Goal: Task Accomplishment & Management: Manage account settings

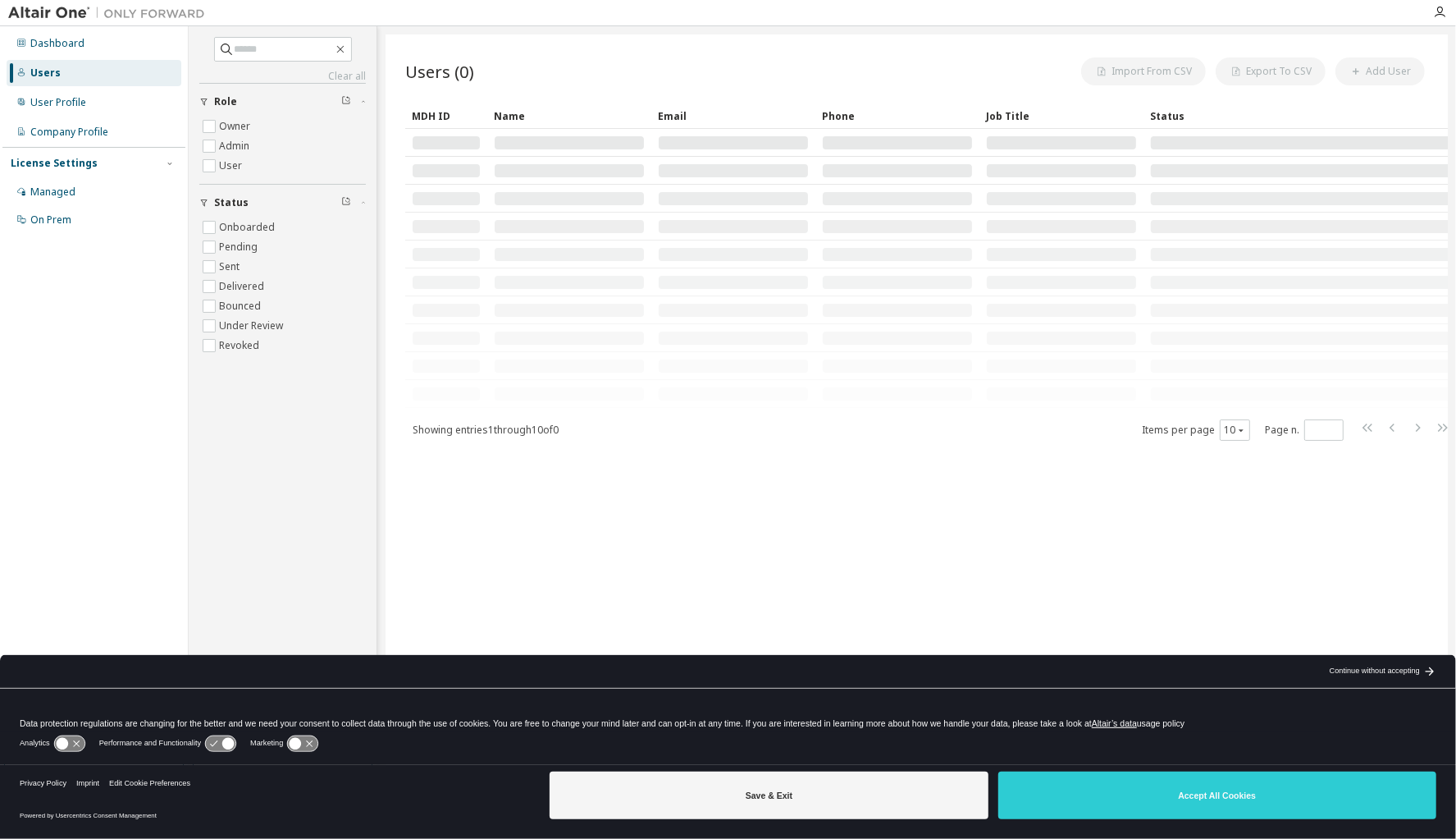
click at [783, 801] on body "Dashboard Users User Profile Company Profile License Settings Managed On Prem C…" at bounding box center [728, 419] width 1456 height 839
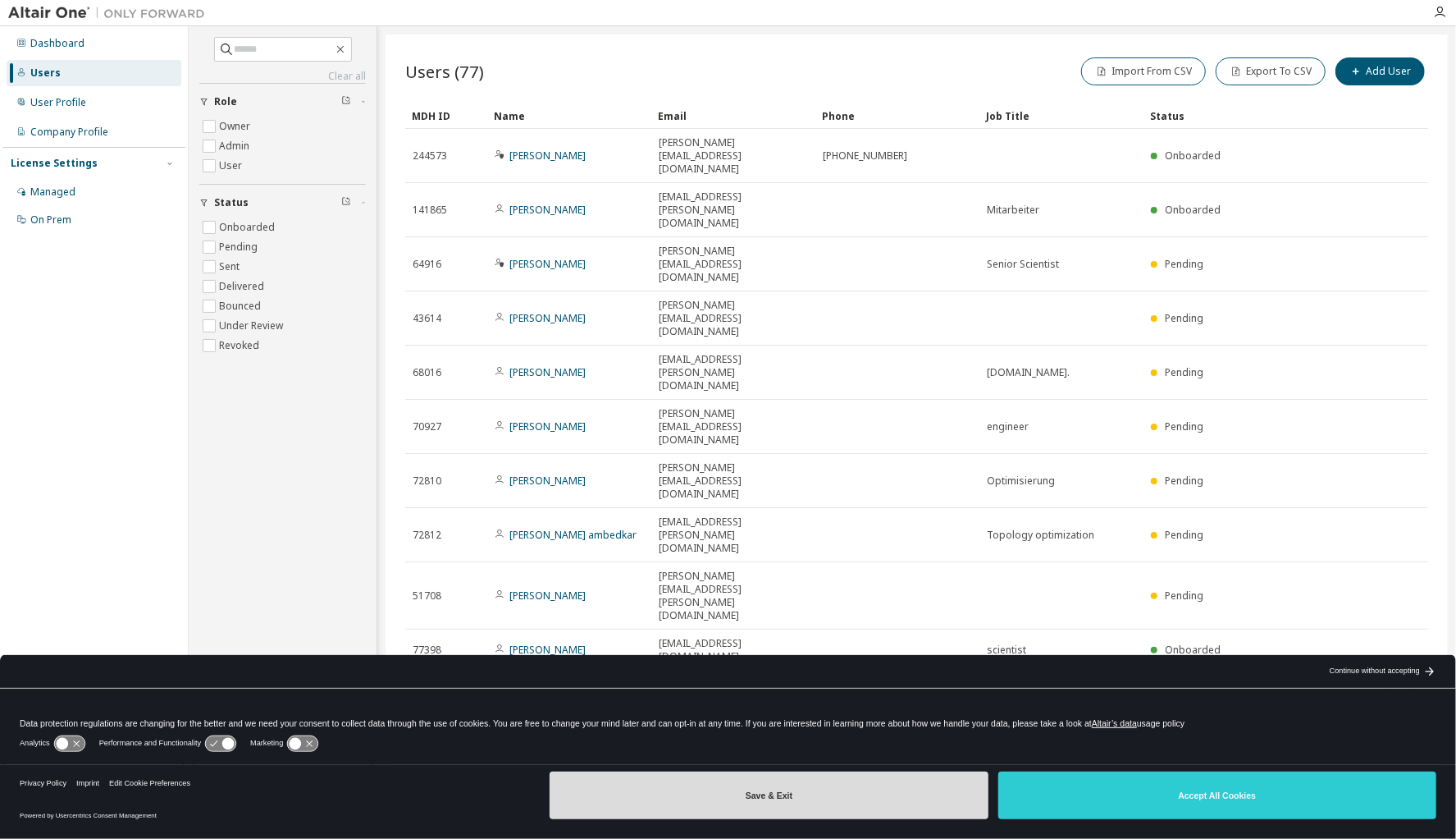
click at [783, 800] on button "Save & Exit" at bounding box center [769, 795] width 438 height 47
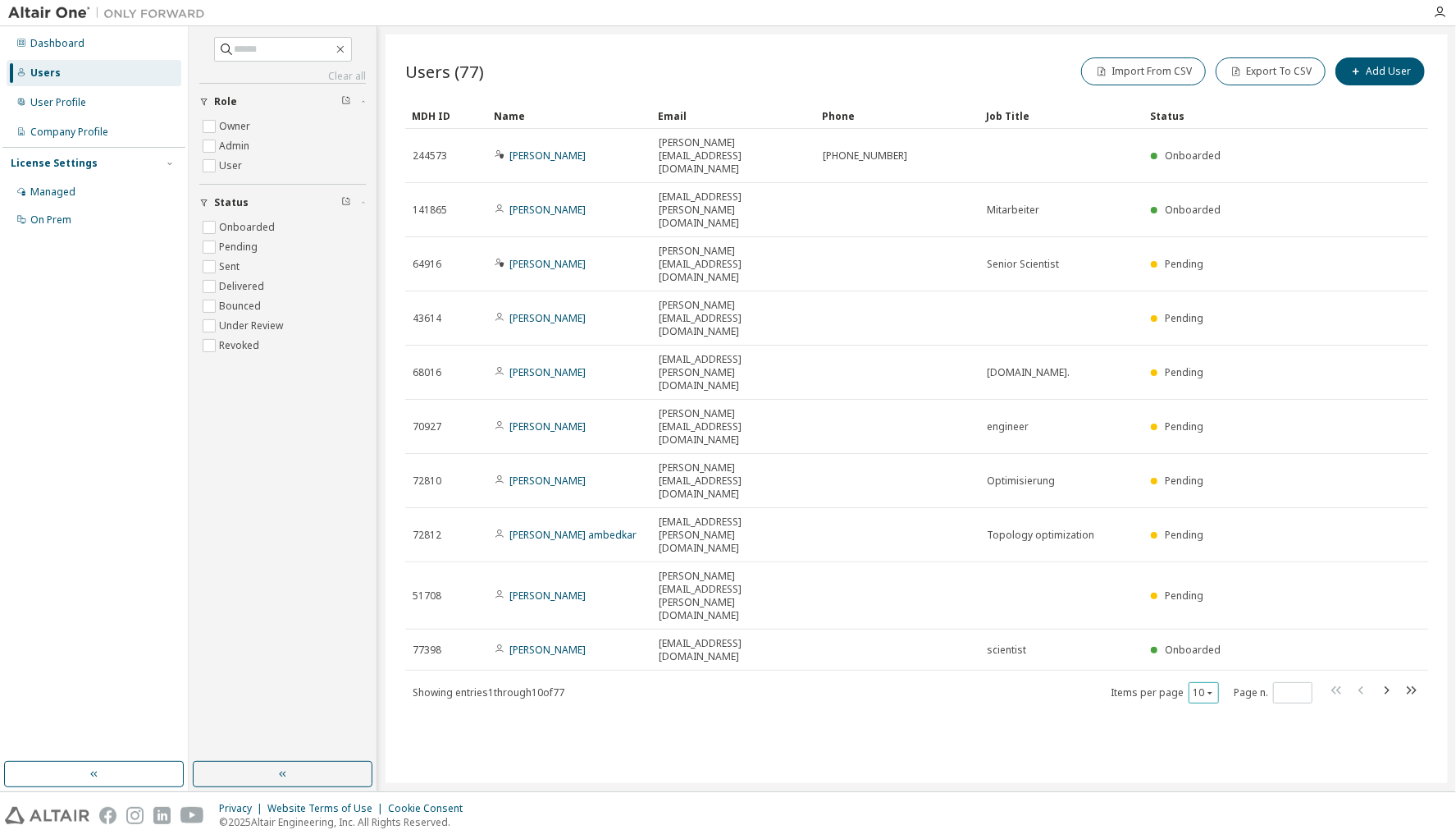
click at [1209, 688] on icon "button" at bounding box center [1210, 692] width 10 height 10
click at [1213, 531] on div "100" at bounding box center [1256, 529] width 131 height 20
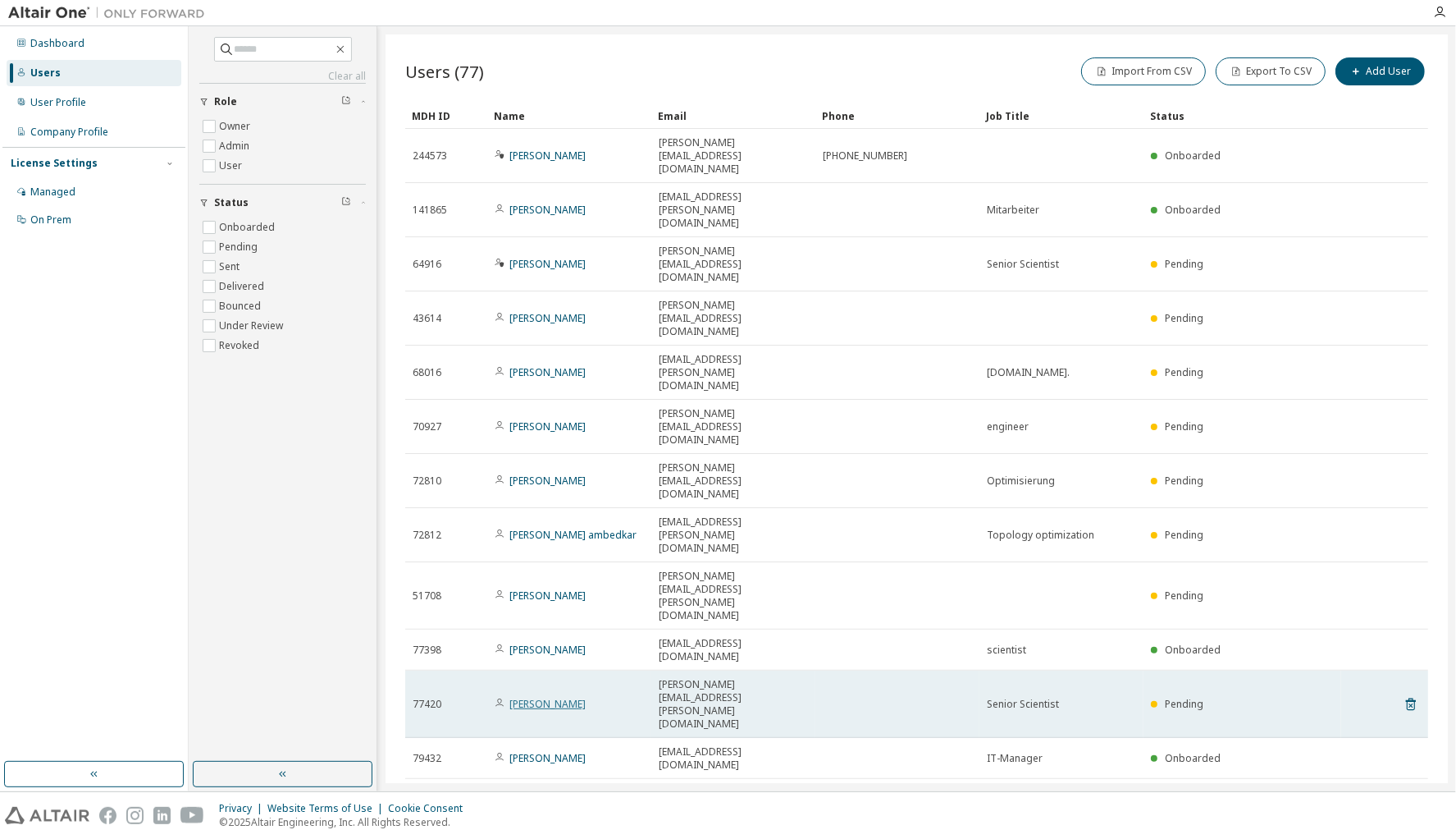
click at [532, 697] on link "Monika Gall" at bounding box center [548, 703] width 76 height 14
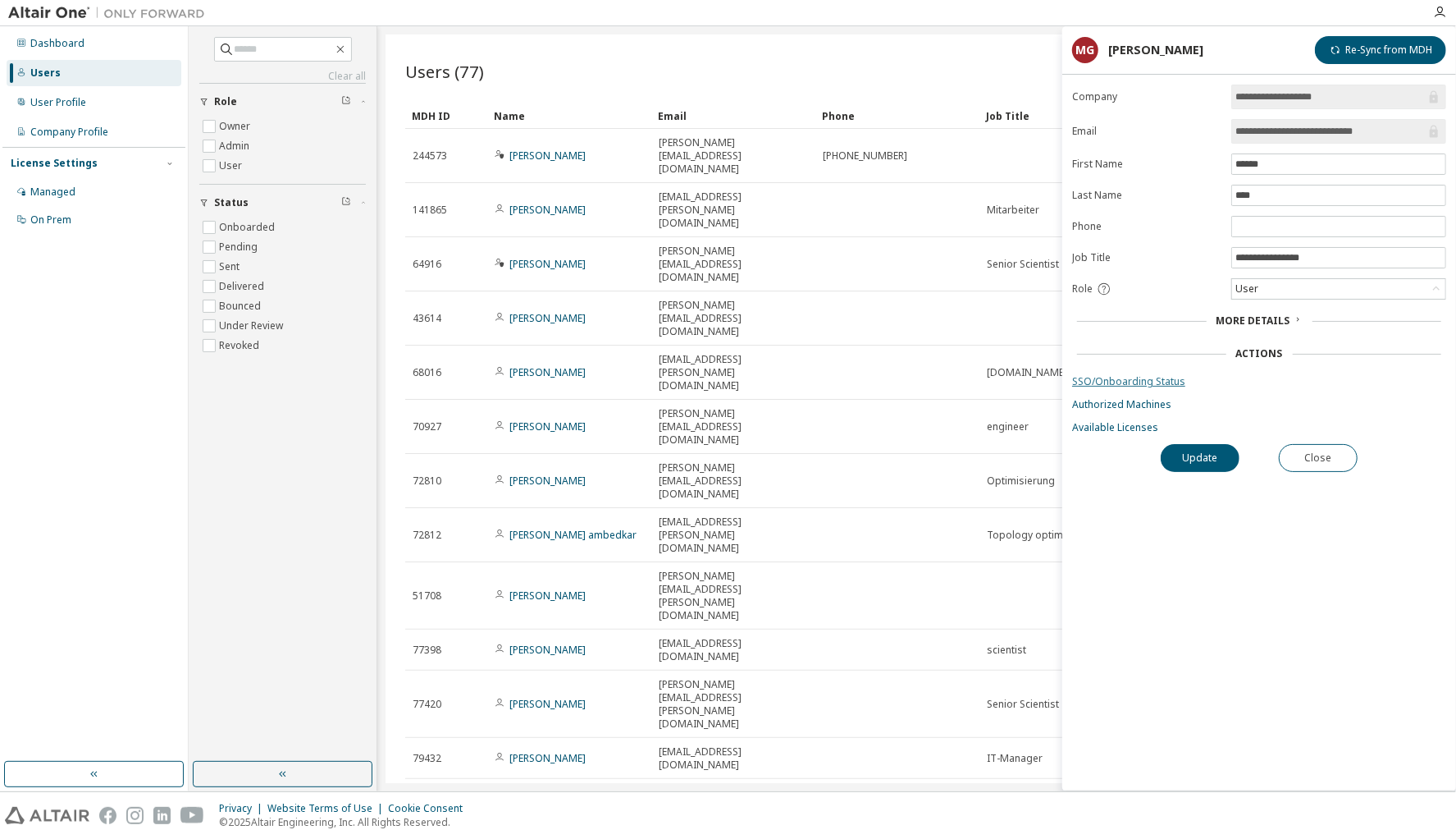
click at [1140, 377] on link "SSO/Onboarding Status" at bounding box center [1259, 382] width 374 height 13
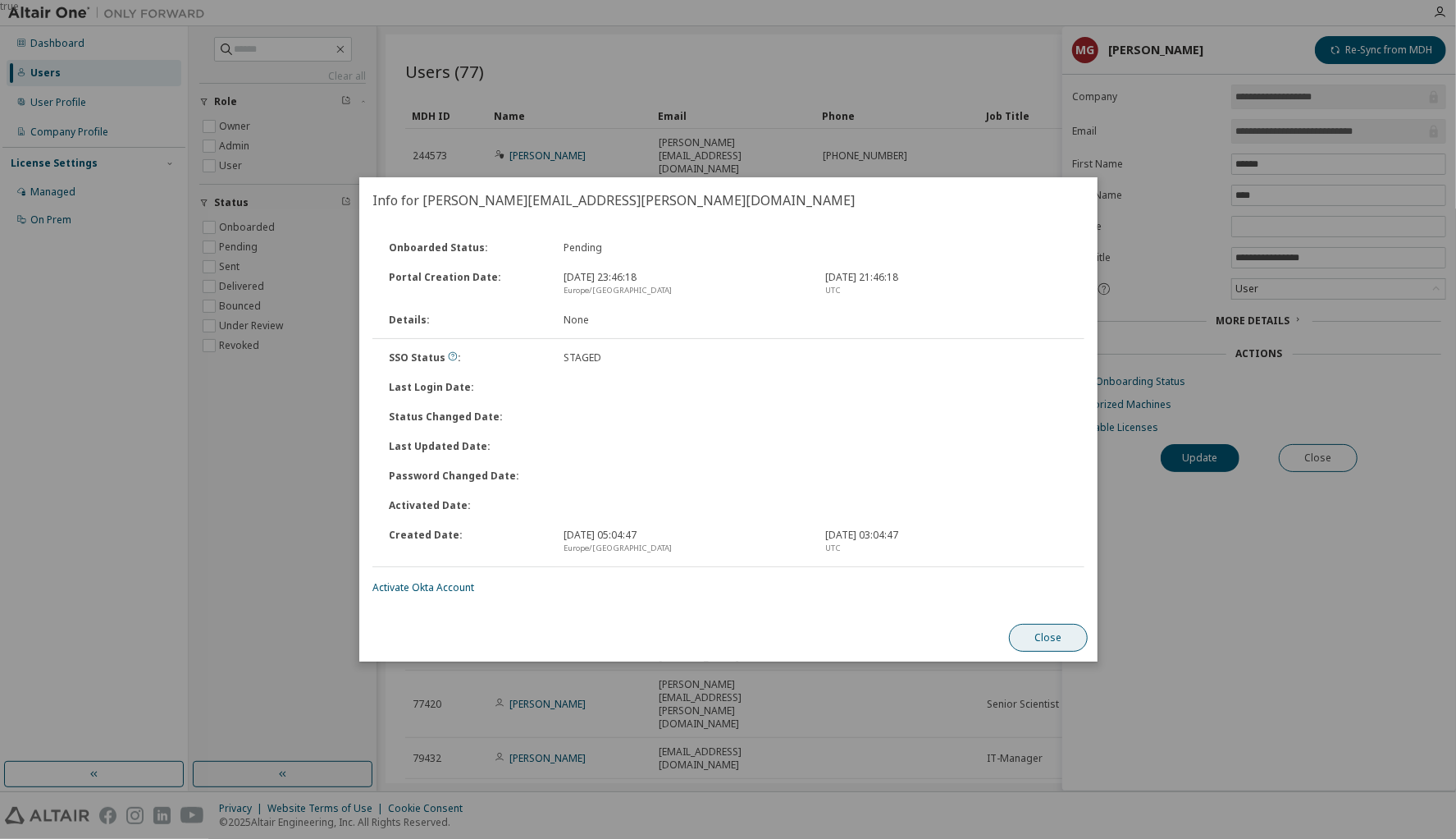
click at [1065, 643] on button "Close" at bounding box center [1048, 638] width 79 height 28
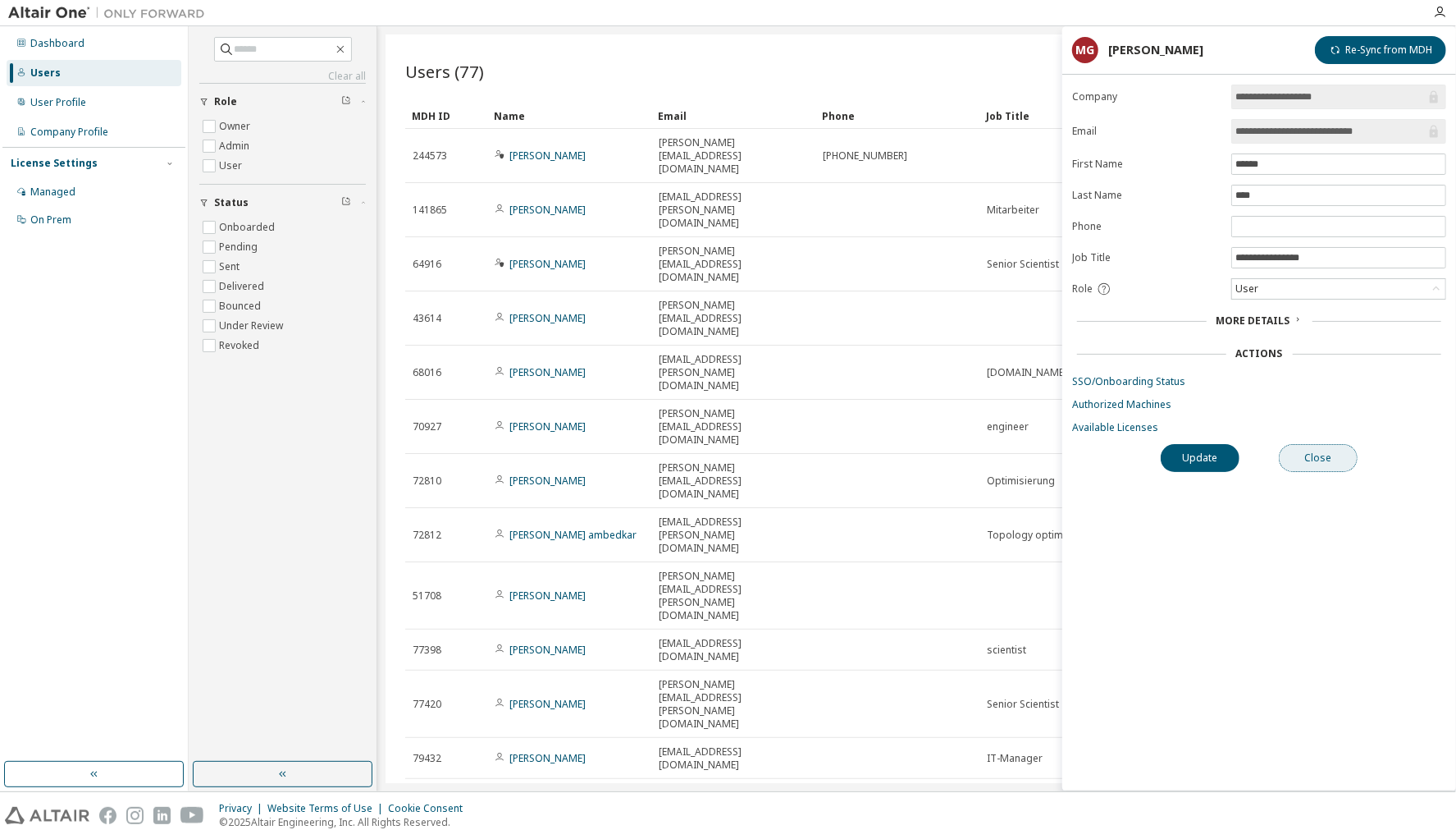
click at [1319, 449] on button "Close" at bounding box center [1319, 457] width 79 height 28
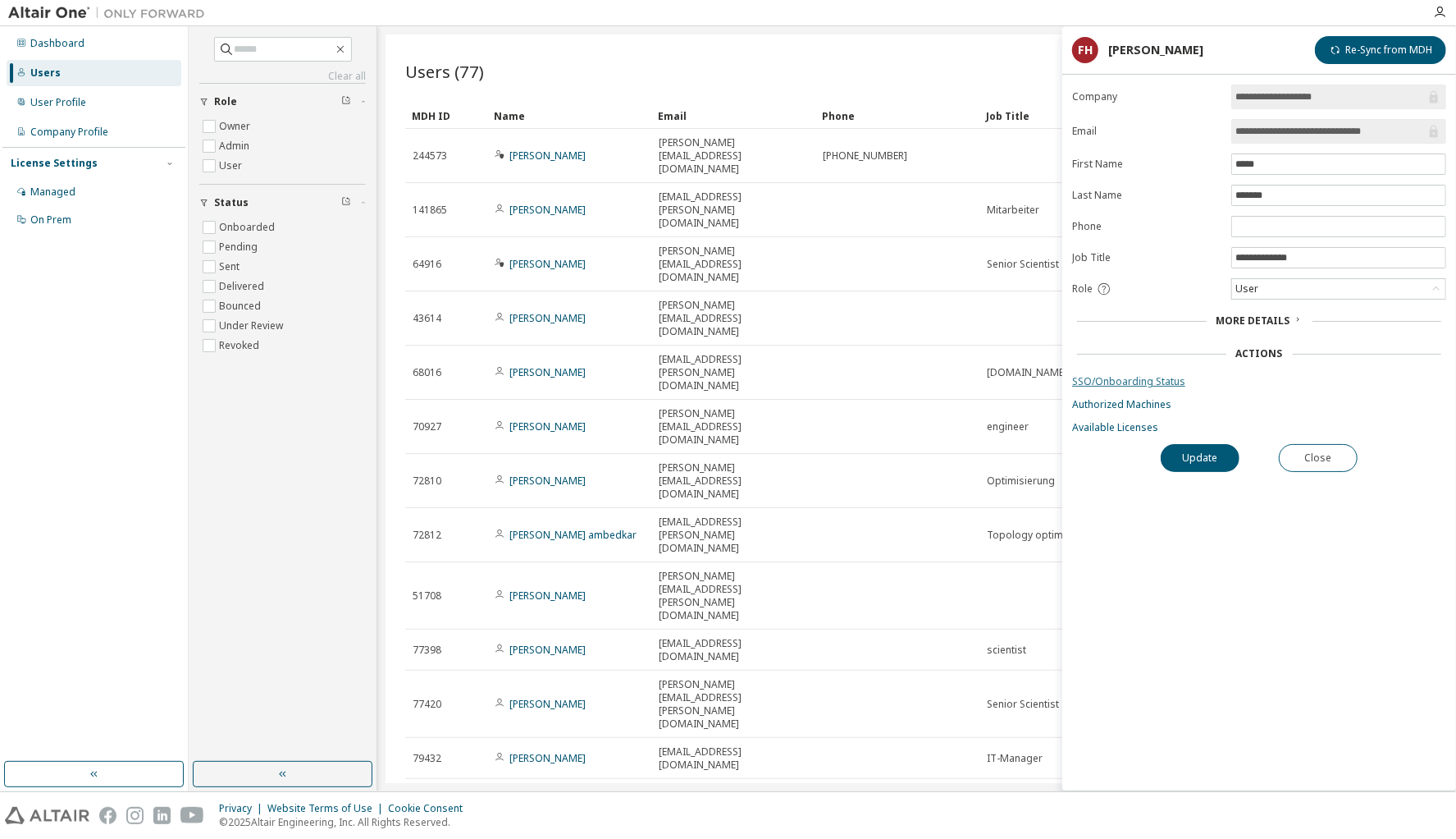
click at [1140, 377] on link "SSO/Onboarding Status" at bounding box center [1259, 382] width 374 height 13
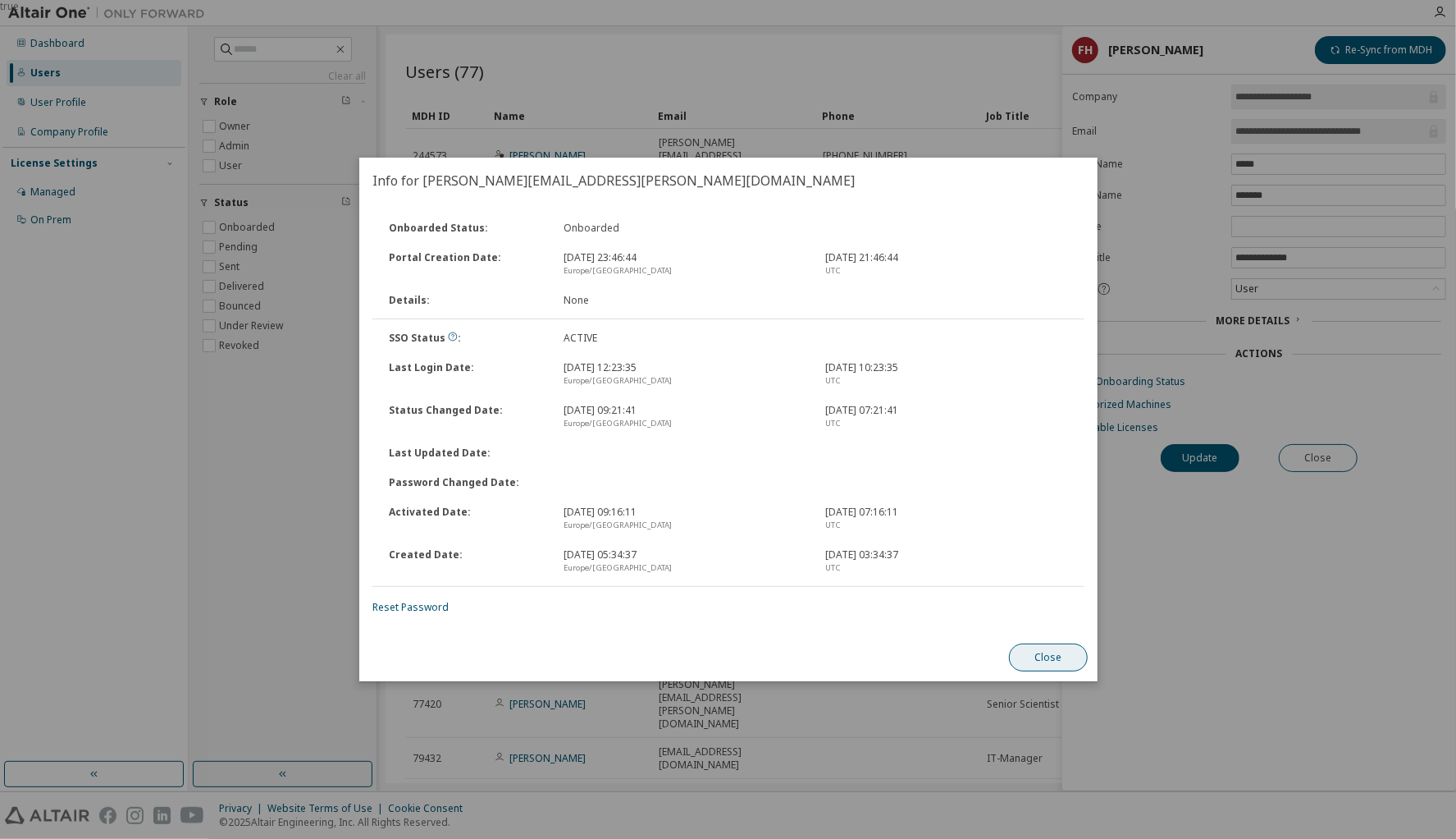
click at [1047, 660] on button "Close" at bounding box center [1048, 657] width 79 height 28
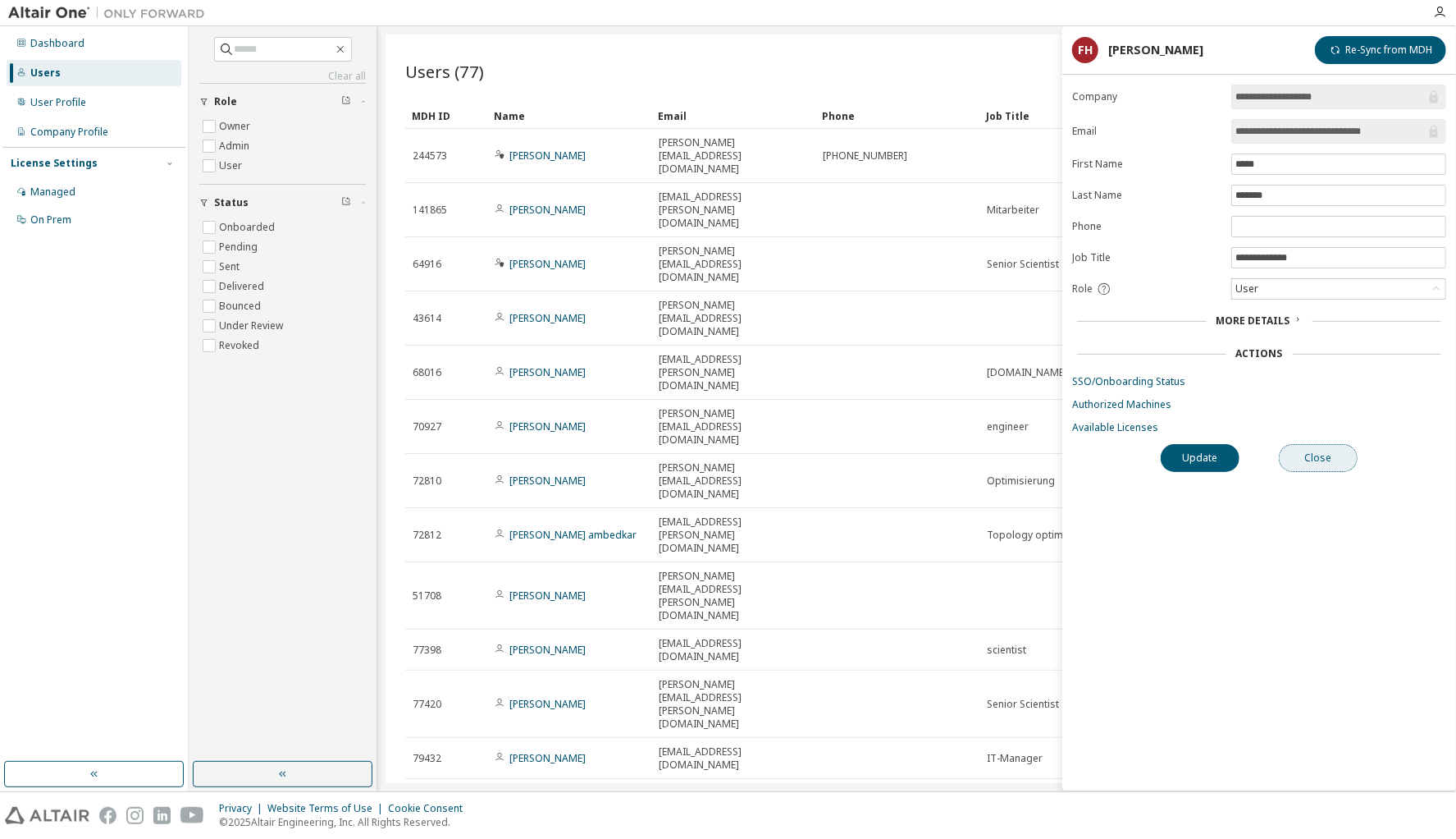
click at [1319, 449] on button "Close" at bounding box center [1319, 457] width 79 height 28
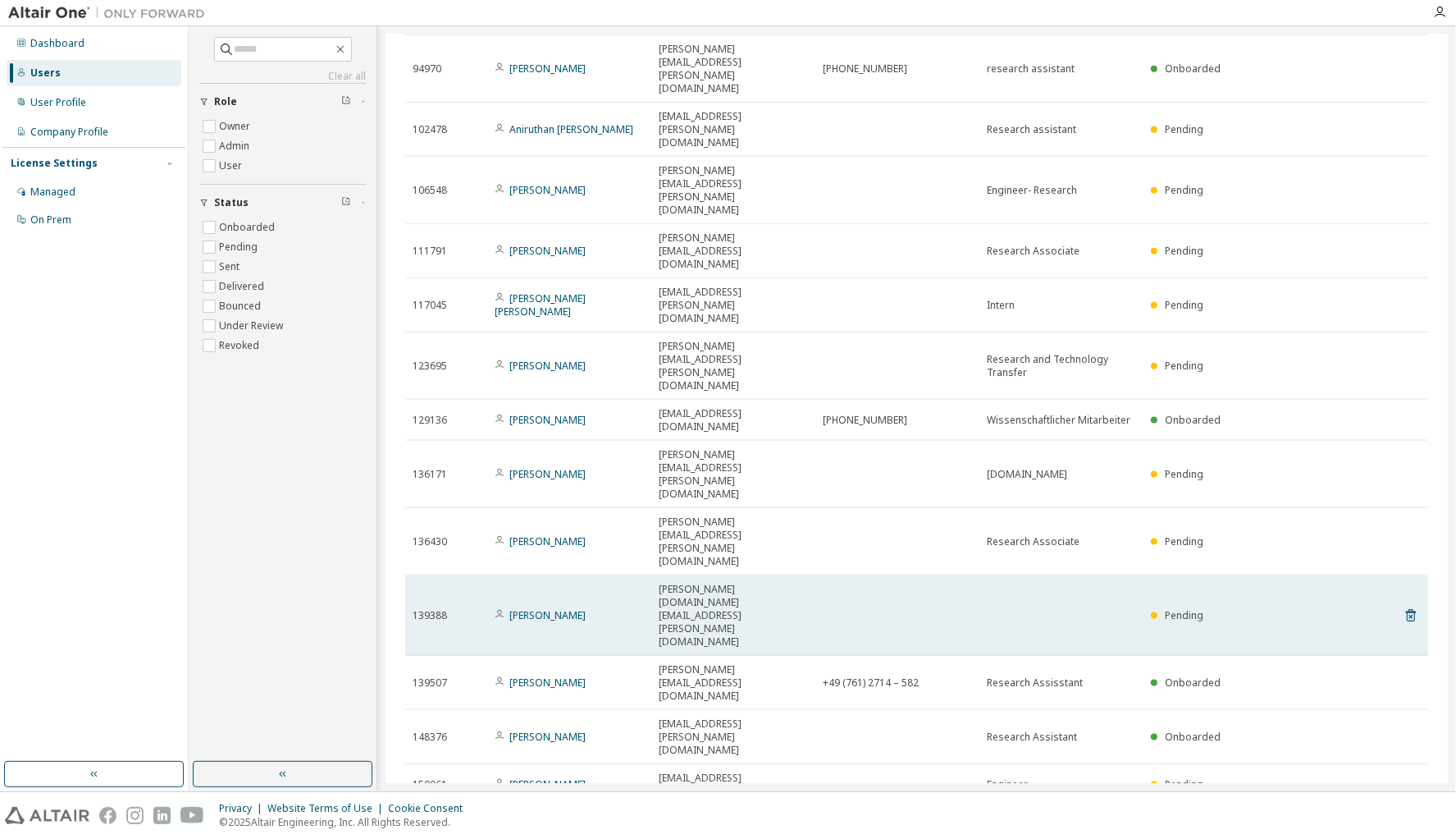
scroll to position [1314, 0]
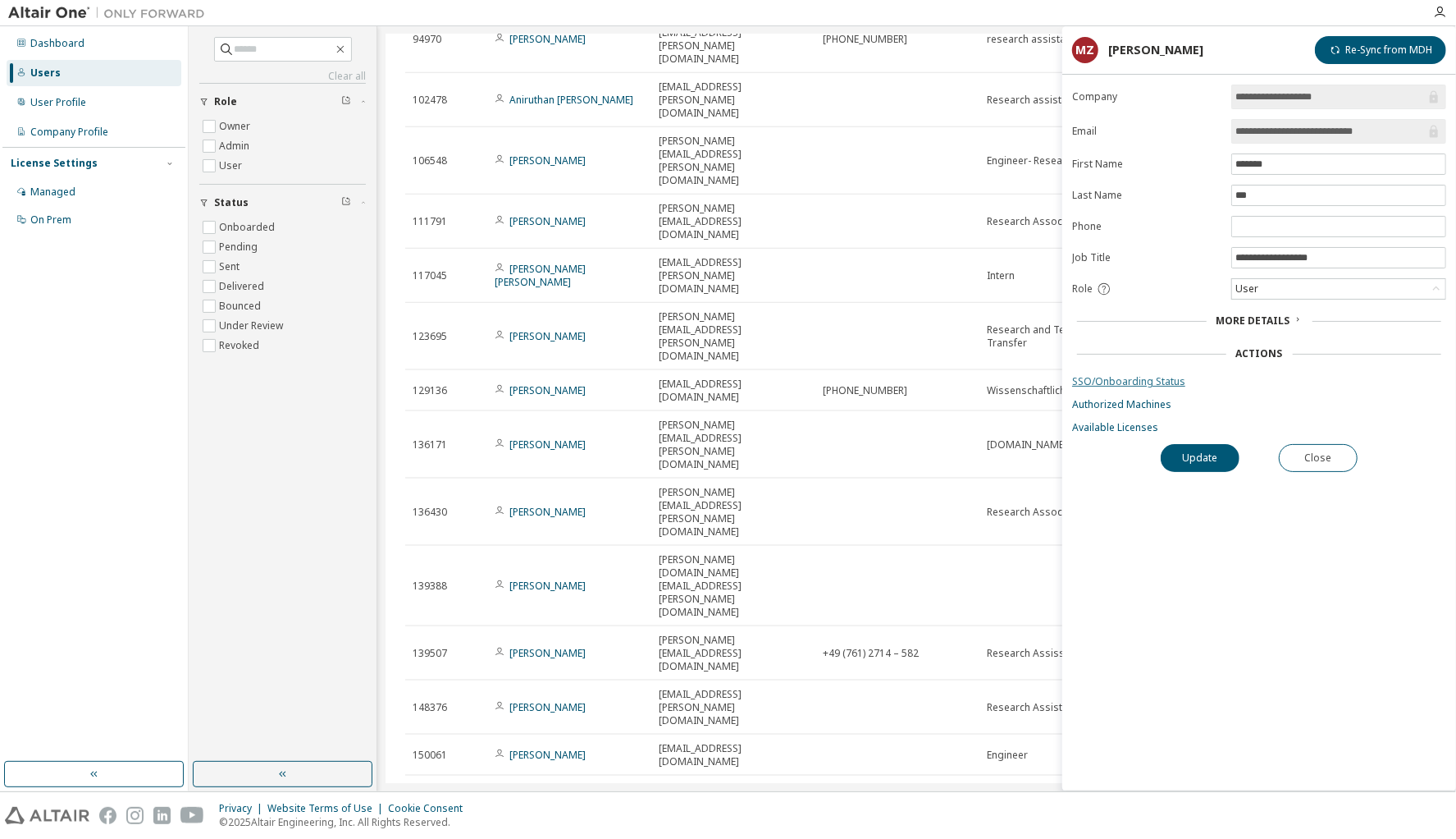
click at [1118, 377] on link "SSO/Onboarding Status" at bounding box center [1259, 382] width 374 height 13
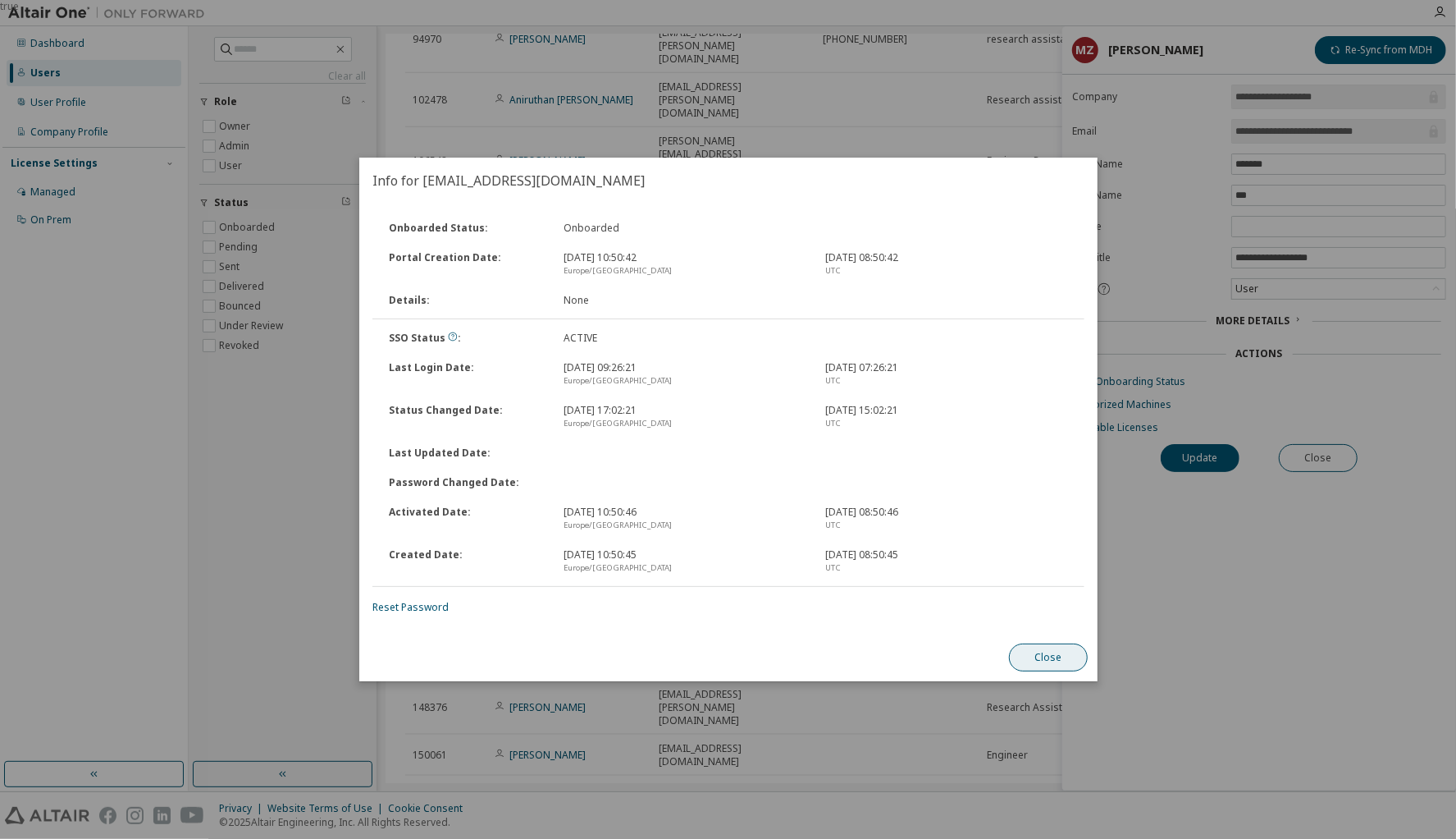
click at [1046, 662] on button "Close" at bounding box center [1048, 657] width 79 height 28
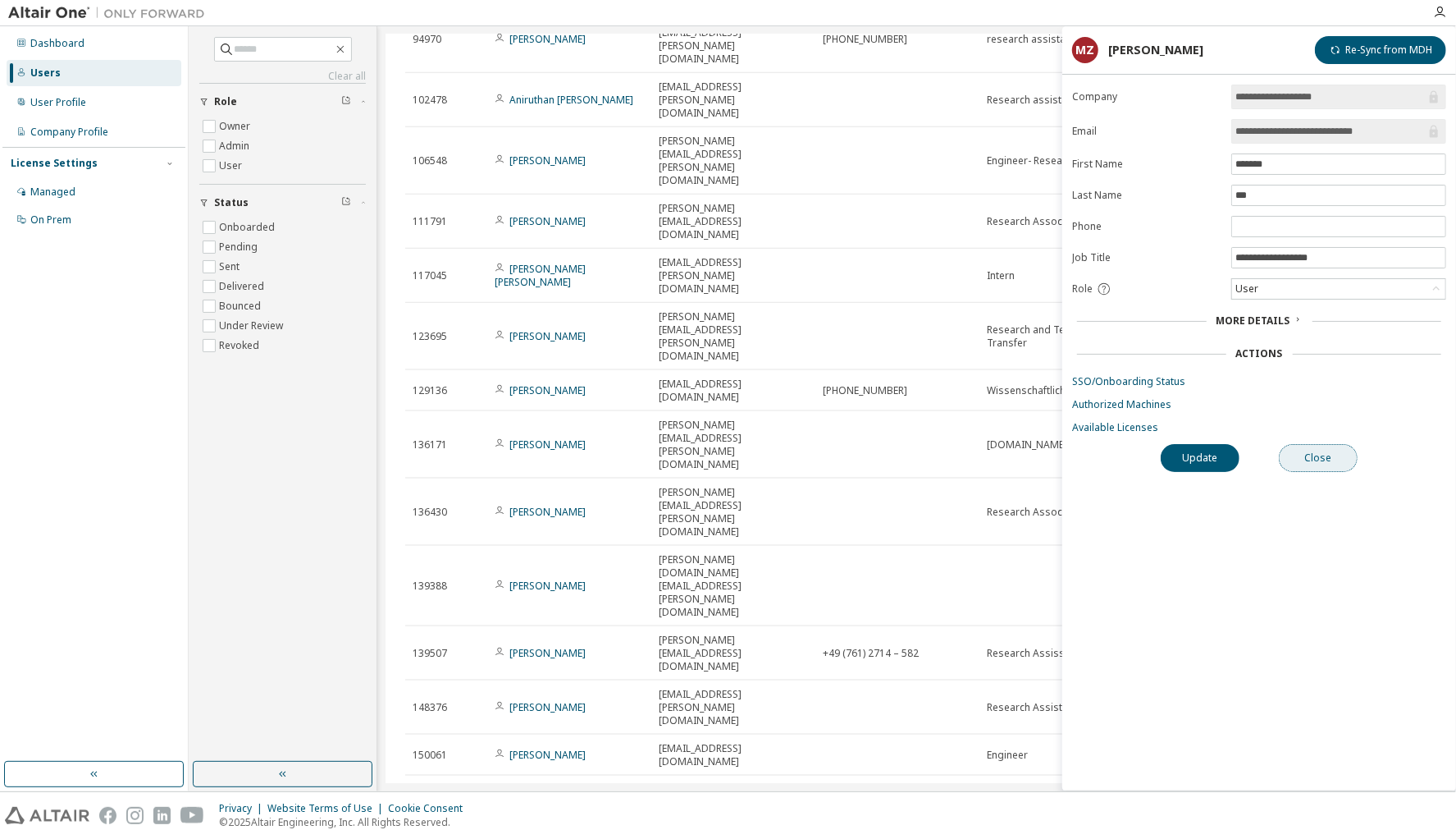
click at [1338, 455] on button "Close" at bounding box center [1319, 457] width 79 height 28
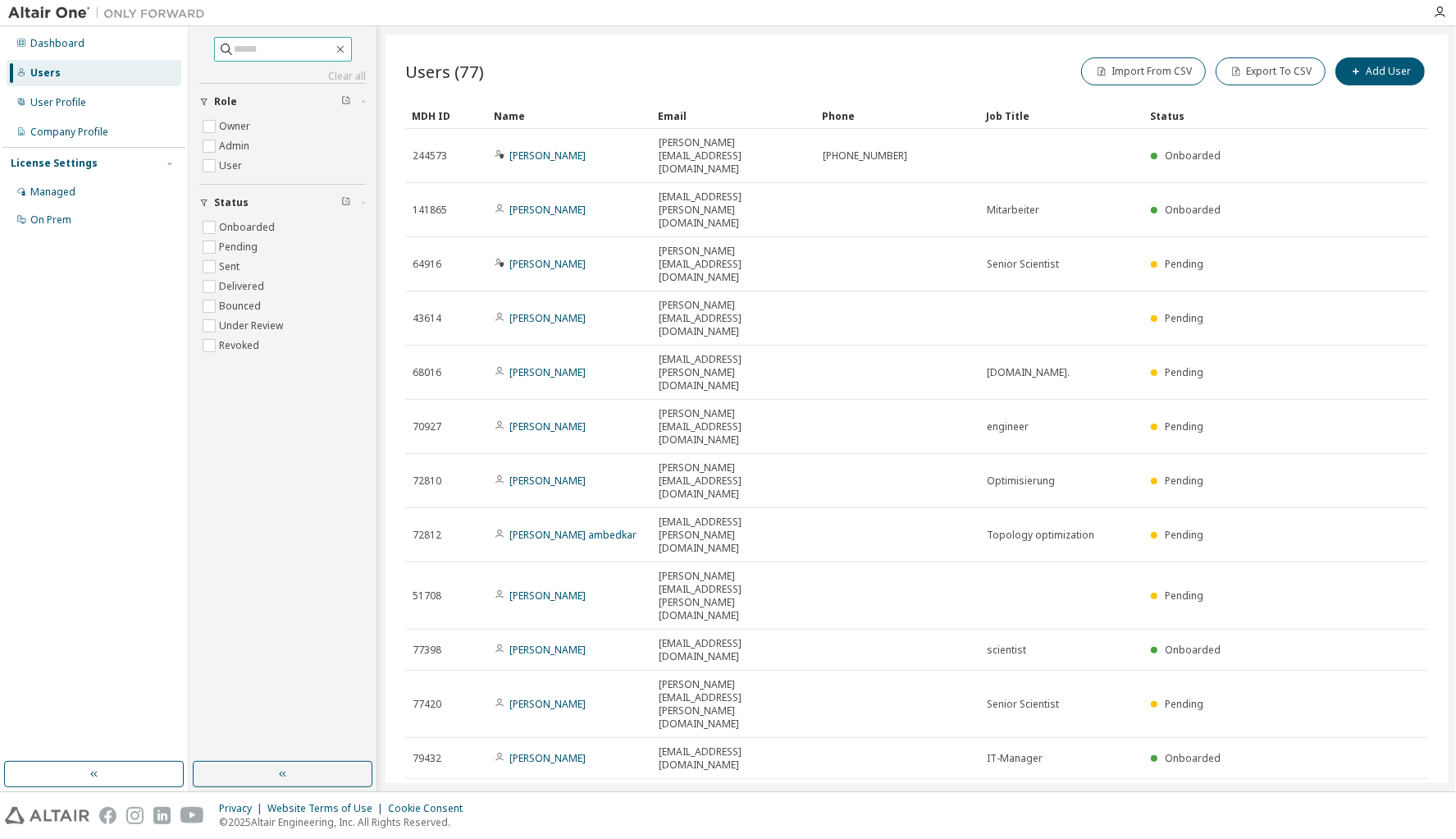
click at [295, 53] on input "text" at bounding box center [284, 49] width 98 height 16
type input "********"
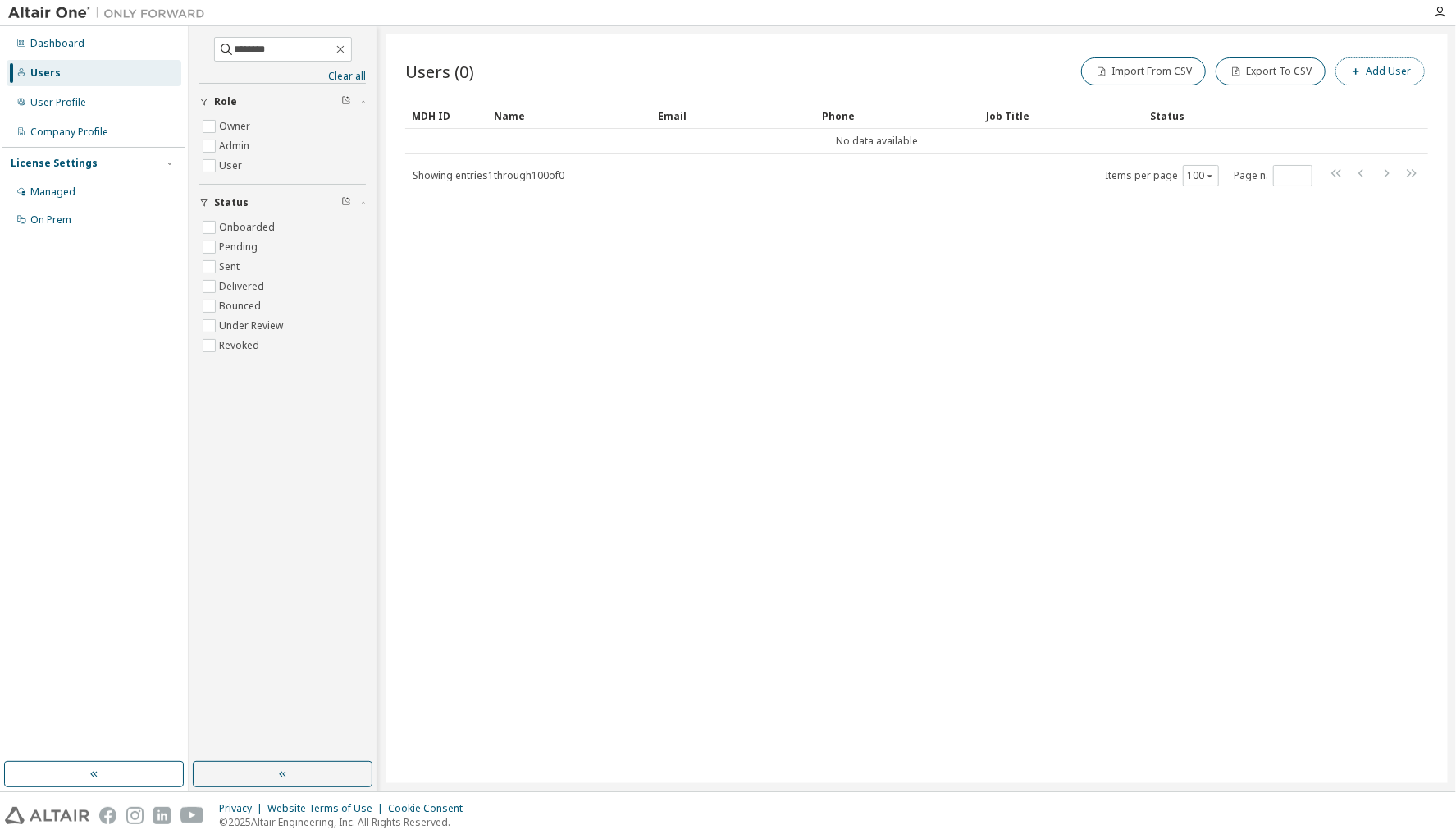
click at [1380, 72] on button "Add User" at bounding box center [1380, 71] width 89 height 28
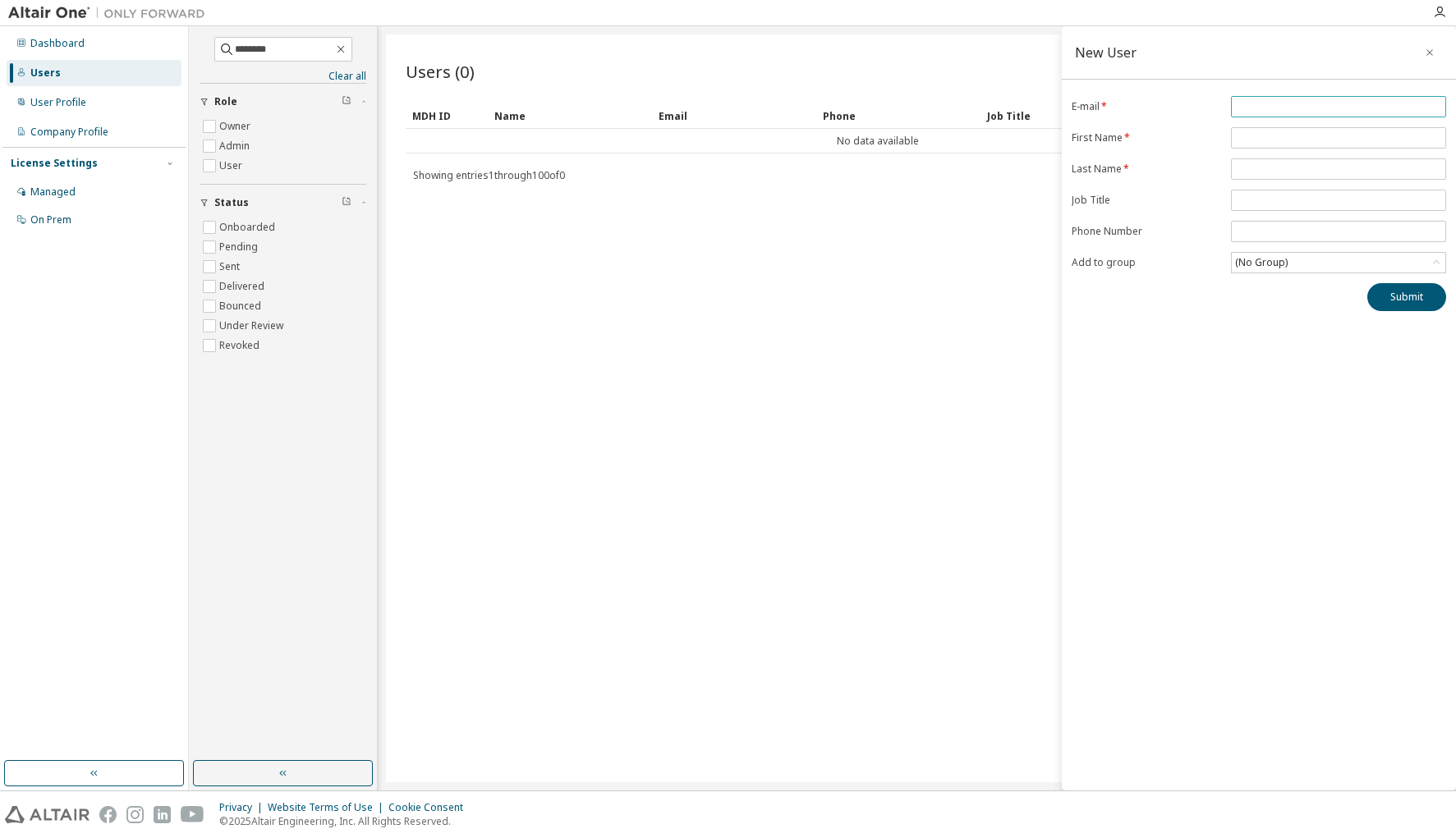
click at [1262, 104] on input "email" at bounding box center [1338, 107] width 207 height 13
paste input "**********"
type input "**********"
click at [1264, 137] on input "text" at bounding box center [1338, 138] width 207 height 13
type input "*******"
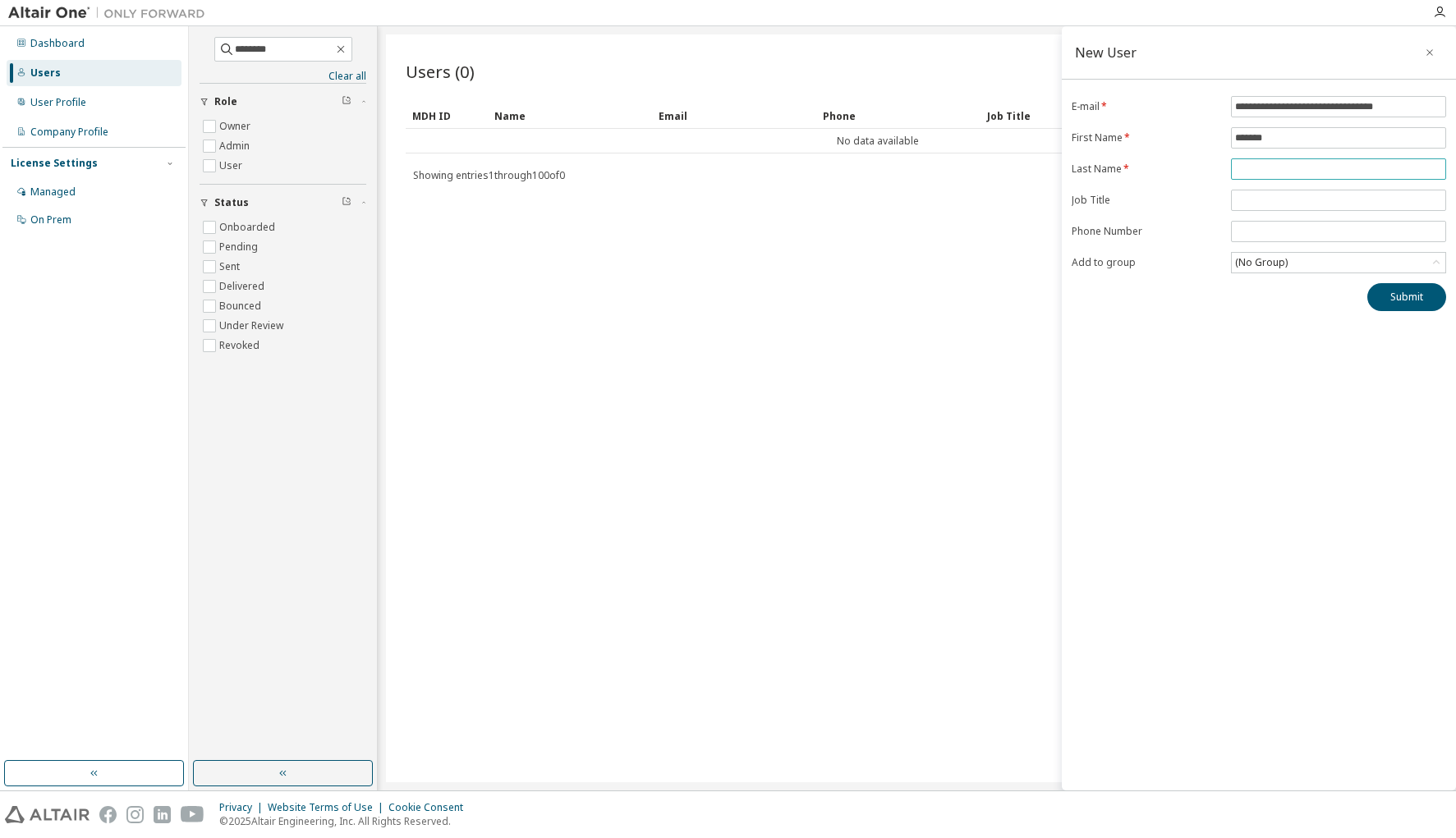
click at [1249, 175] on input "text" at bounding box center [1338, 169] width 207 height 13
type input "********"
click at [1438, 260] on icon at bounding box center [1436, 262] width 16 height 16
click at [1299, 331] on li "409 - EMI" at bounding box center [1338, 330] width 210 height 21
click at [1418, 294] on button "Submit" at bounding box center [1406, 297] width 79 height 28
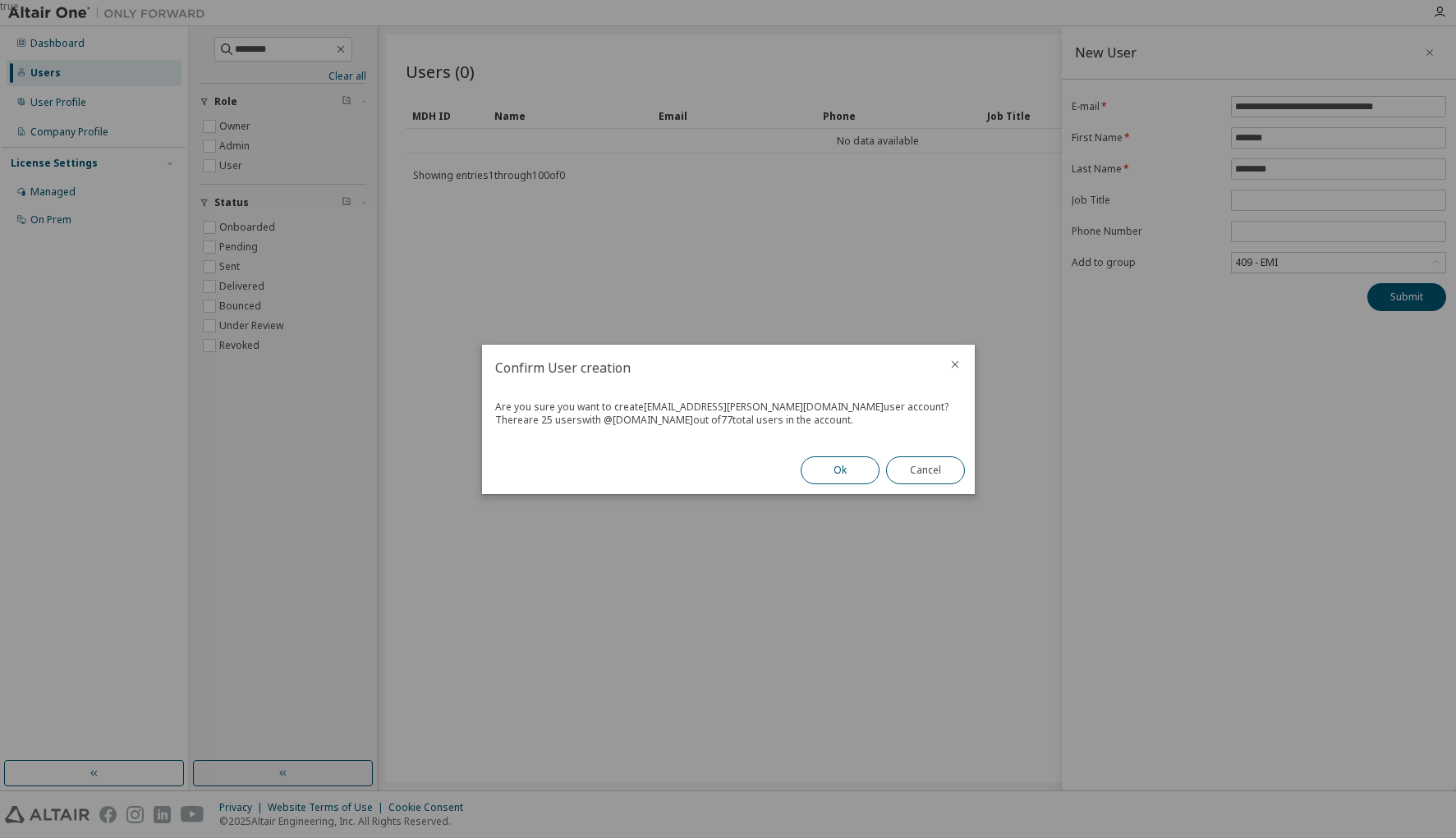
click at [848, 467] on button "Ok" at bounding box center [840, 470] width 79 height 28
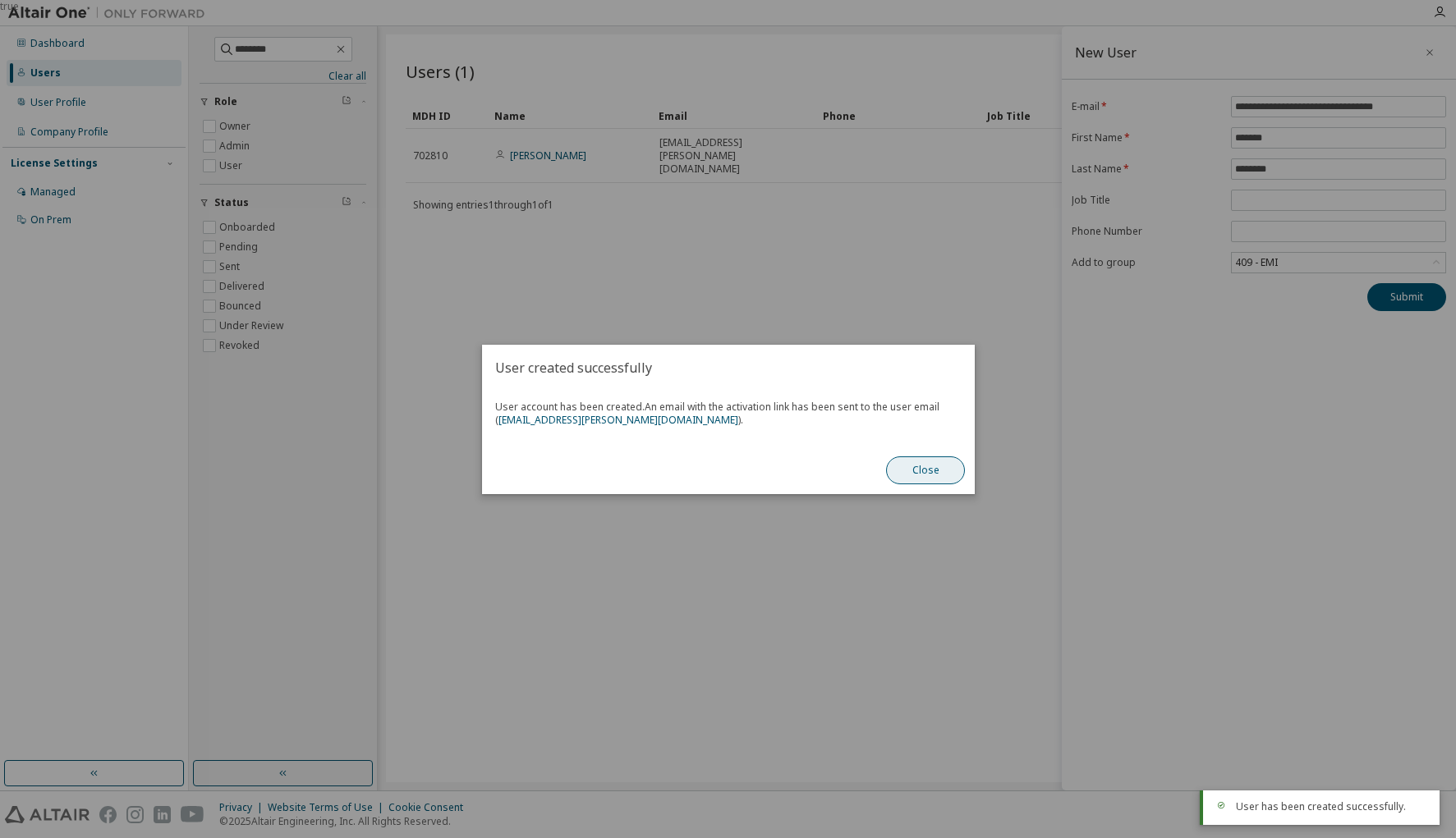
click at [910, 476] on button "Close" at bounding box center [925, 470] width 79 height 28
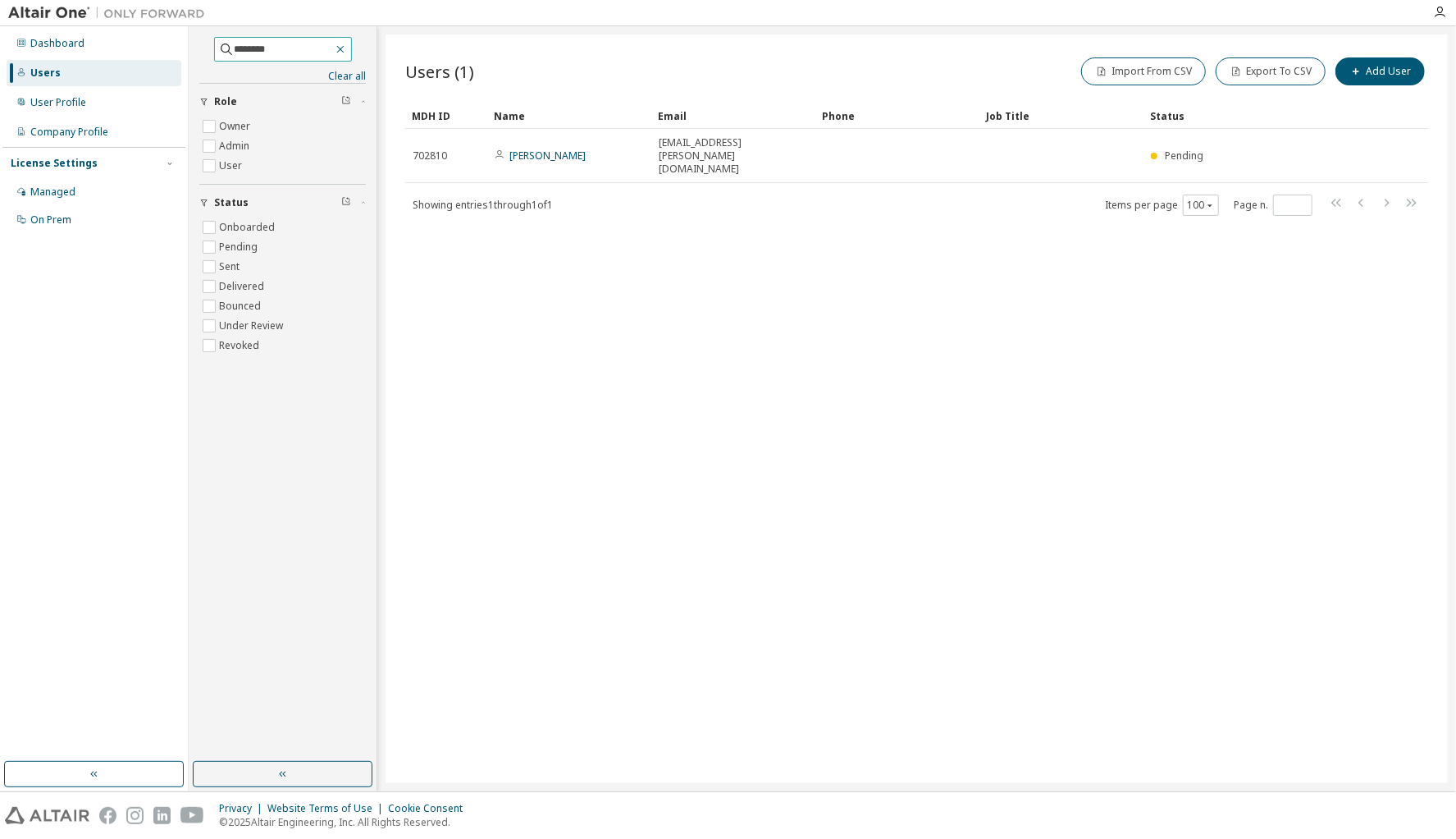
click at [347, 46] on icon "button" at bounding box center [341, 49] width 13 height 13
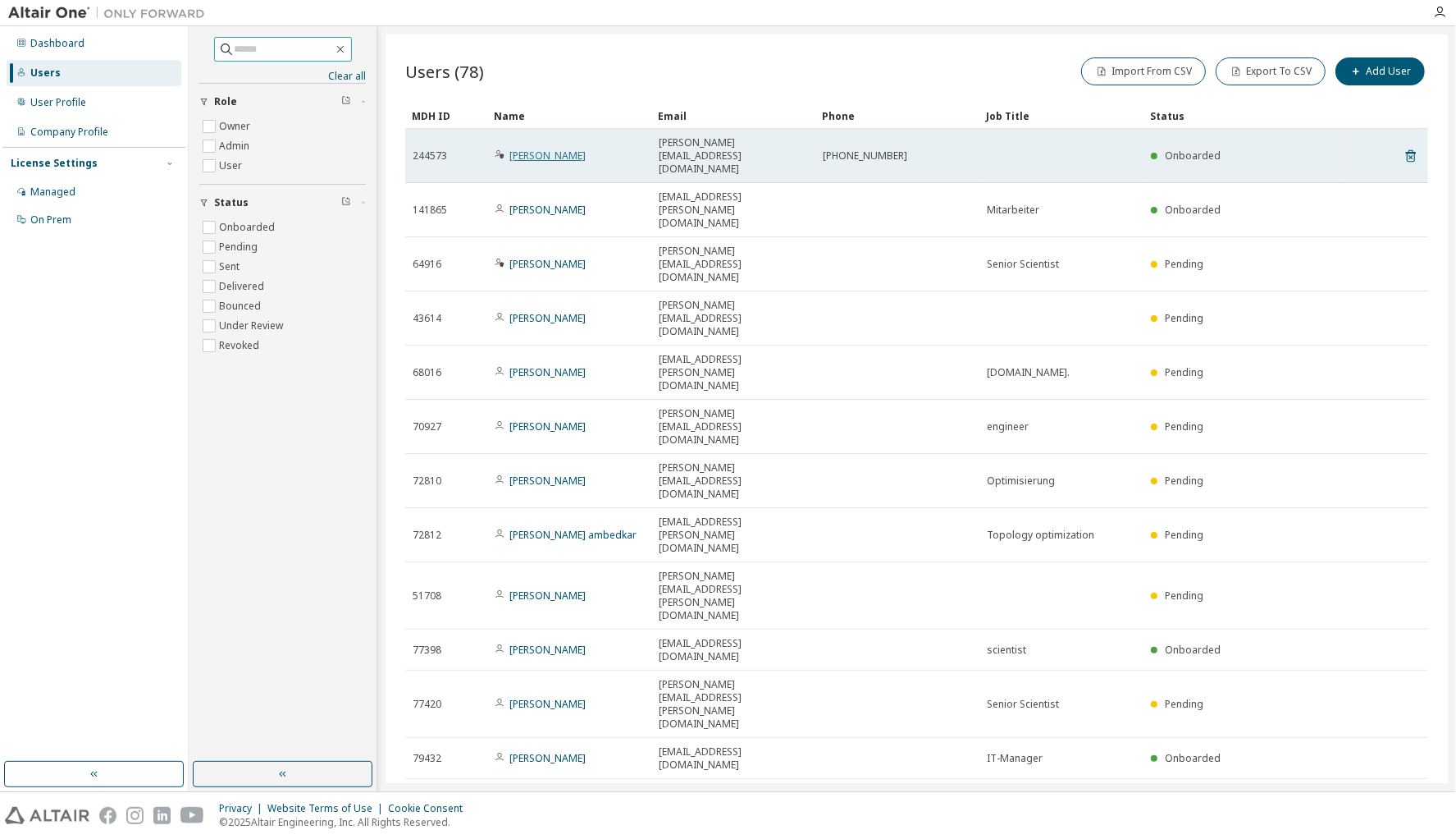
click at [552, 148] on link "Matthias Schmitt" at bounding box center [548, 155] width 76 height 14
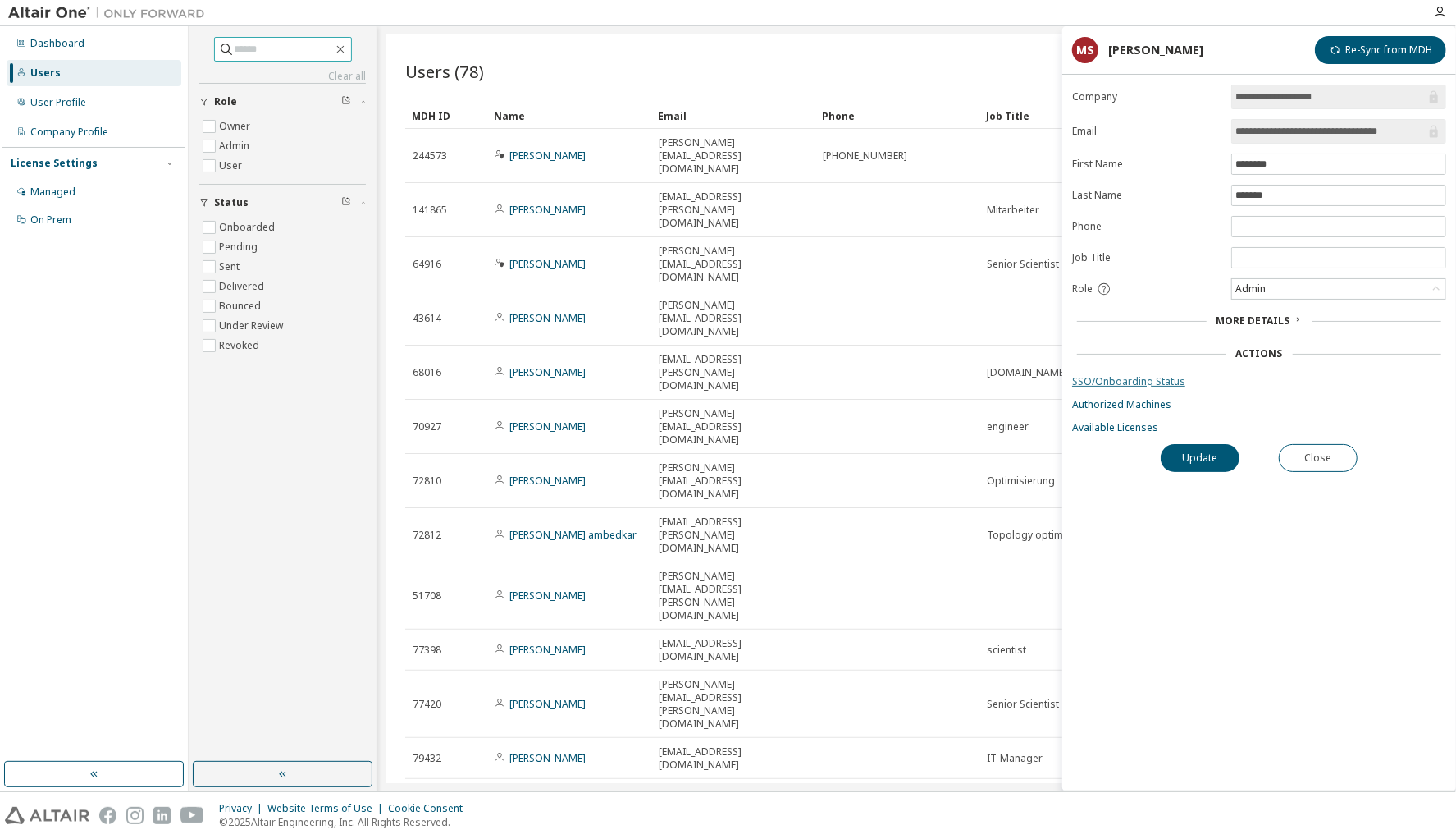
click at [1132, 379] on link "SSO/Onboarding Status" at bounding box center [1259, 382] width 374 height 13
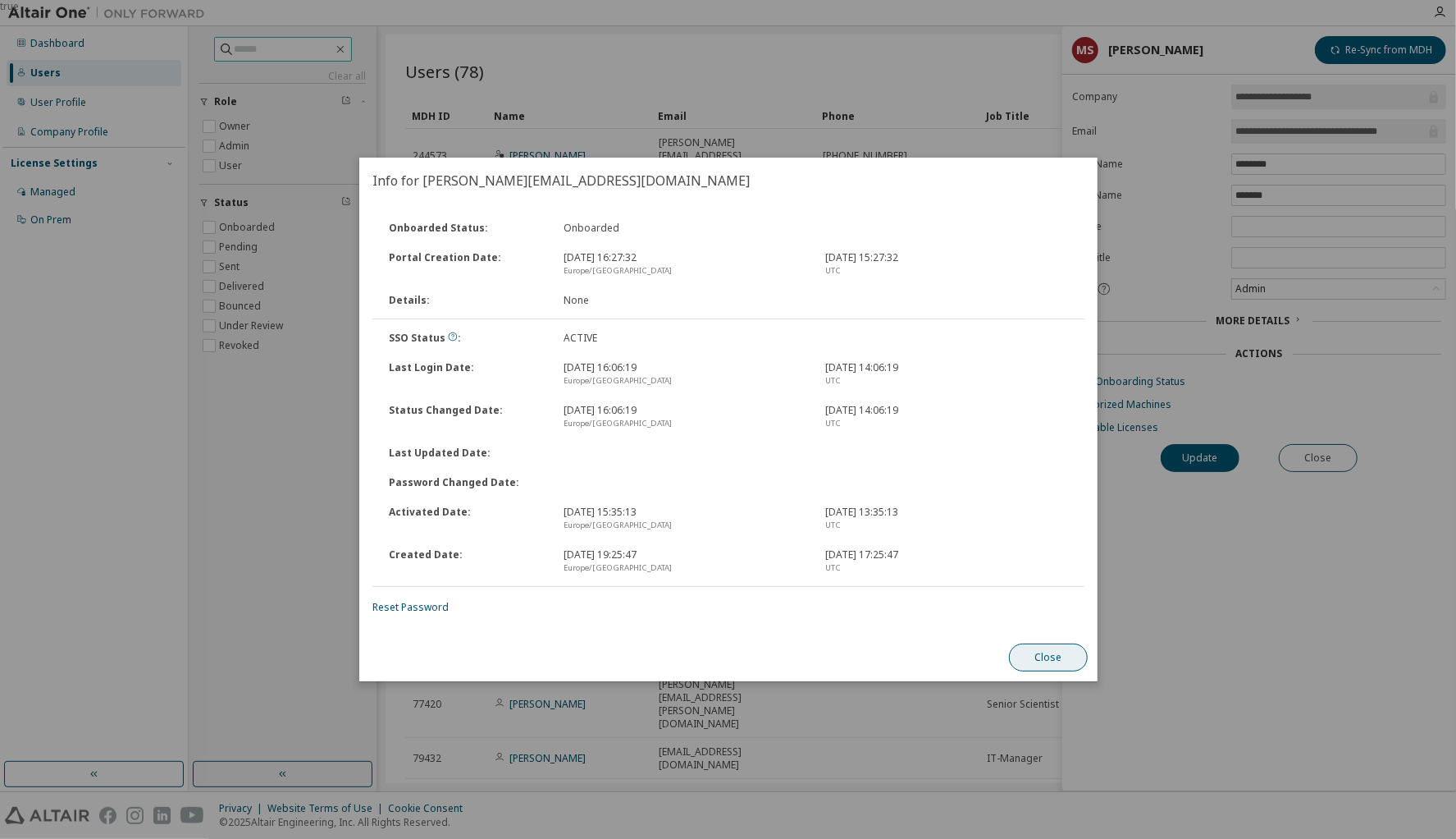
click at [1057, 660] on button "Close" at bounding box center [1048, 657] width 79 height 28
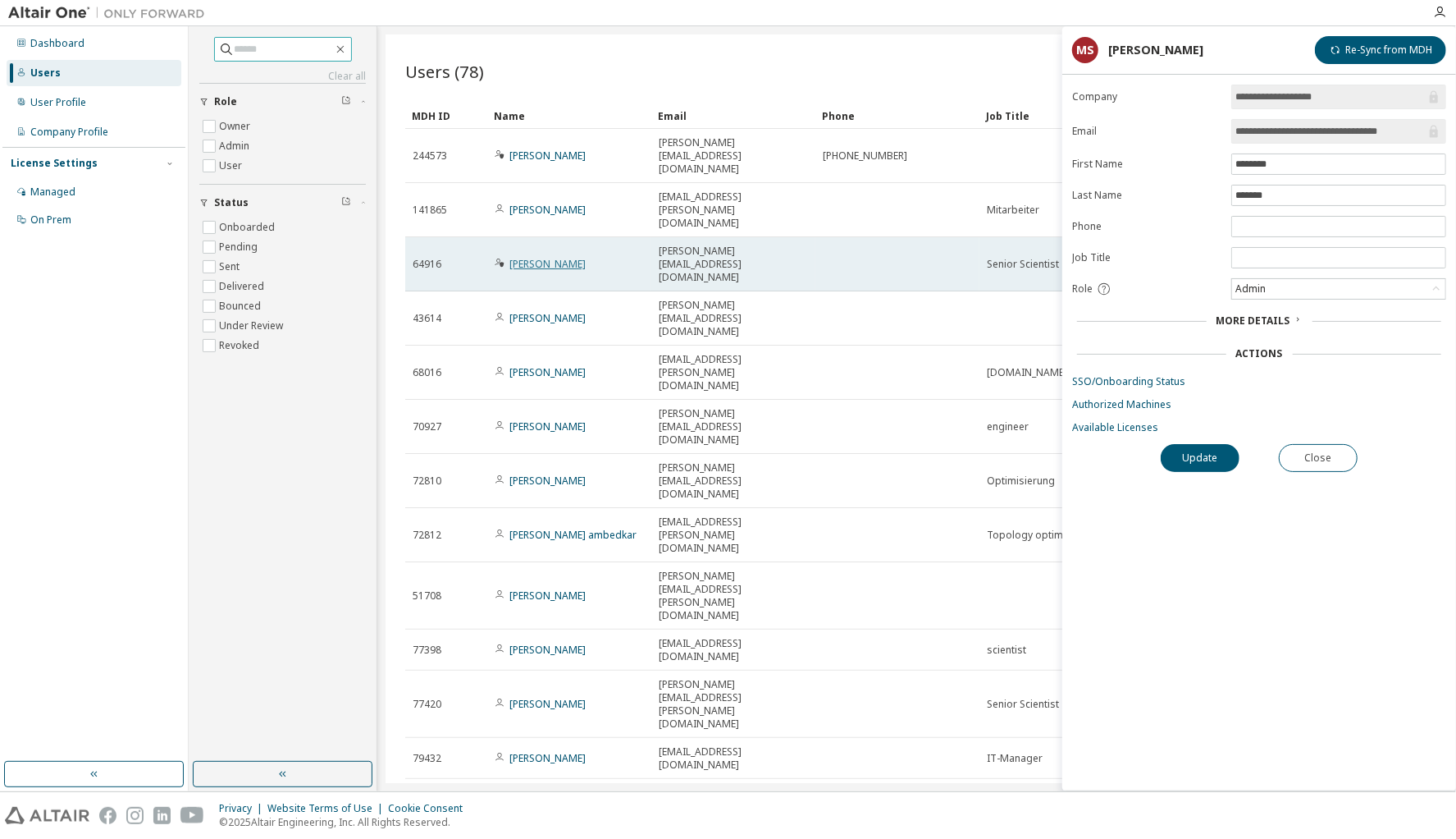
click at [536, 257] on link "Pablo Guindos" at bounding box center [548, 263] width 76 height 14
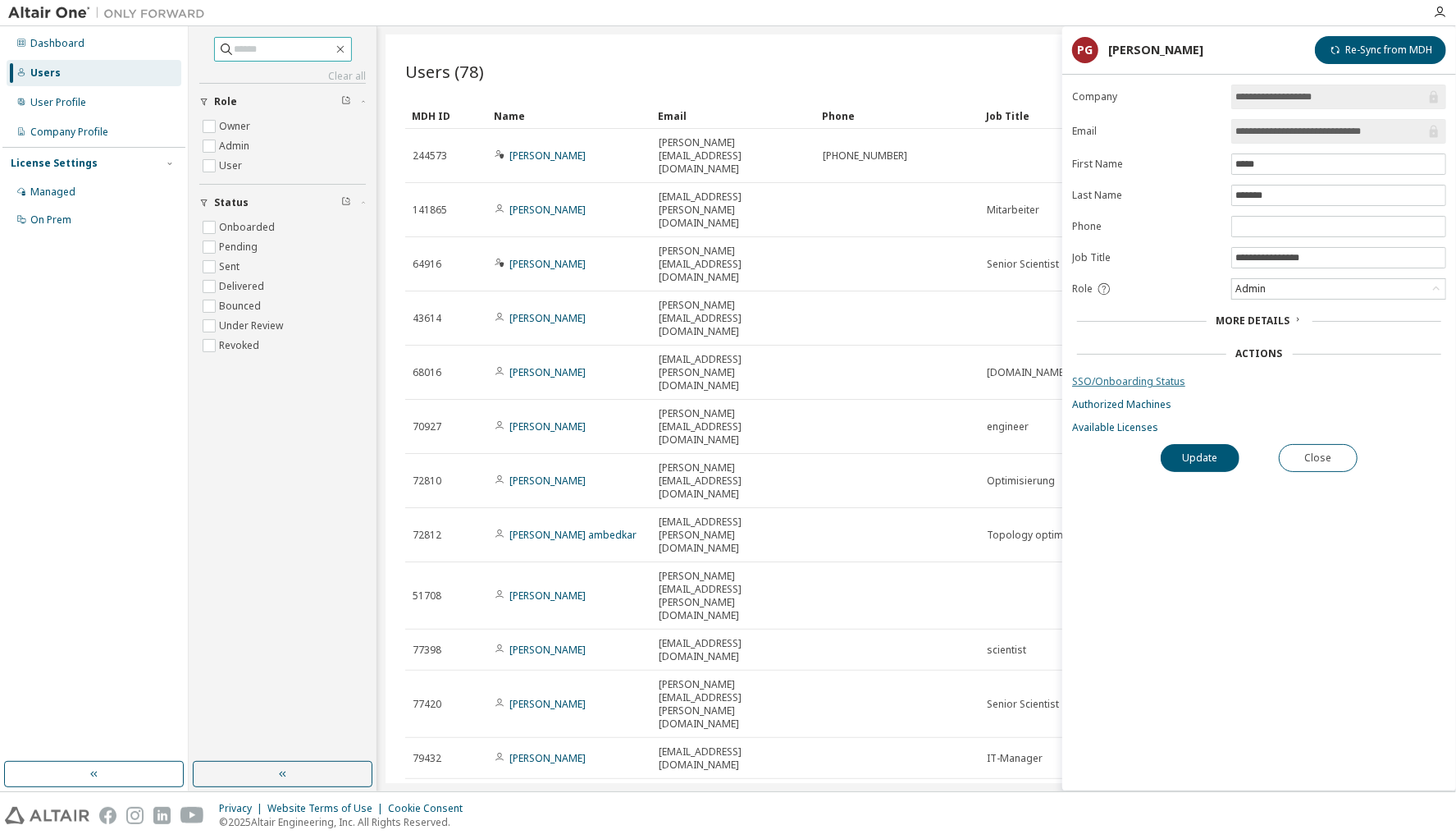
click at [1106, 375] on link "SSO/Onboarding Status" at bounding box center [1259, 382] width 374 height 13
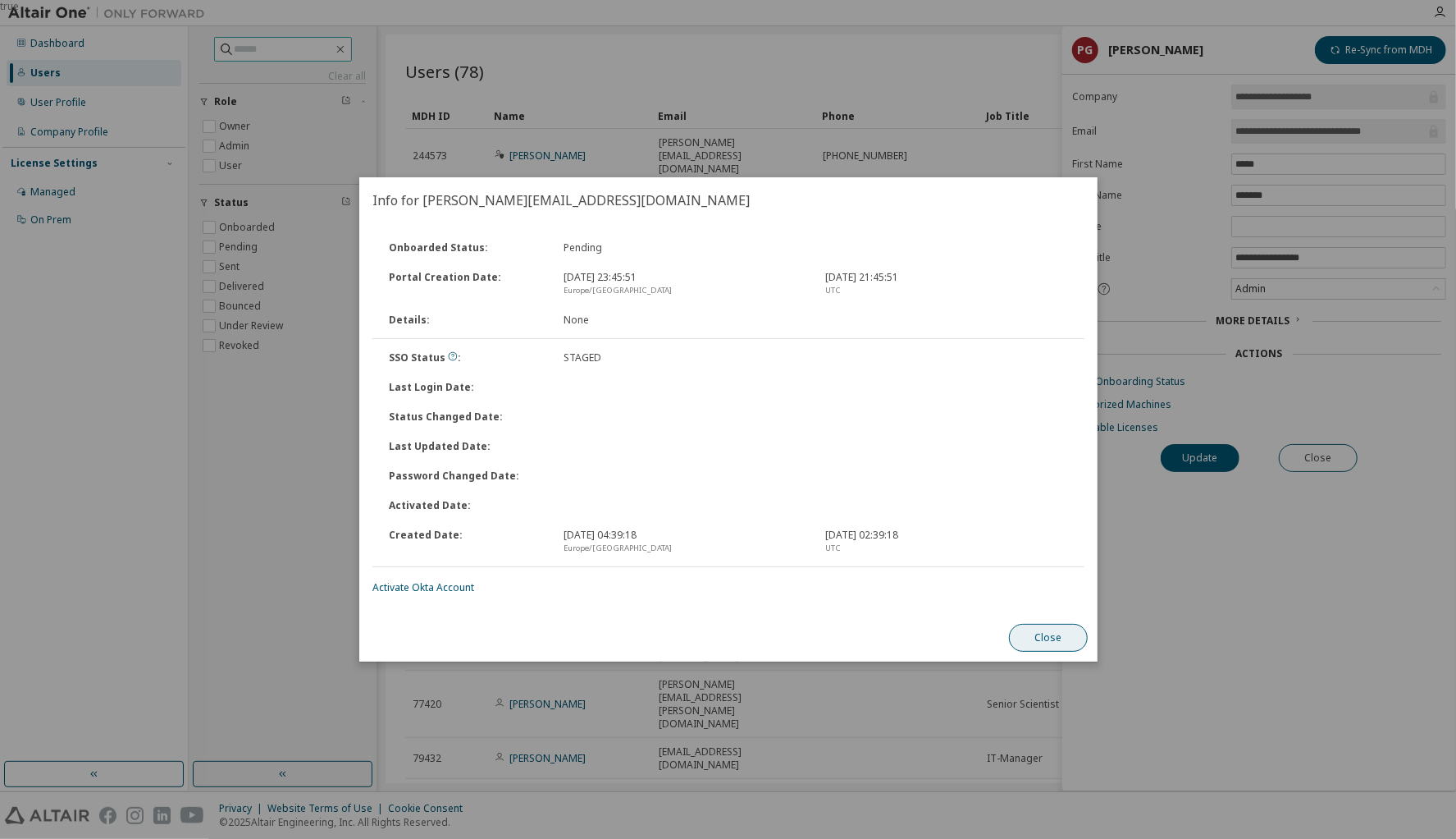
click at [1062, 640] on button "Close" at bounding box center [1048, 638] width 79 height 28
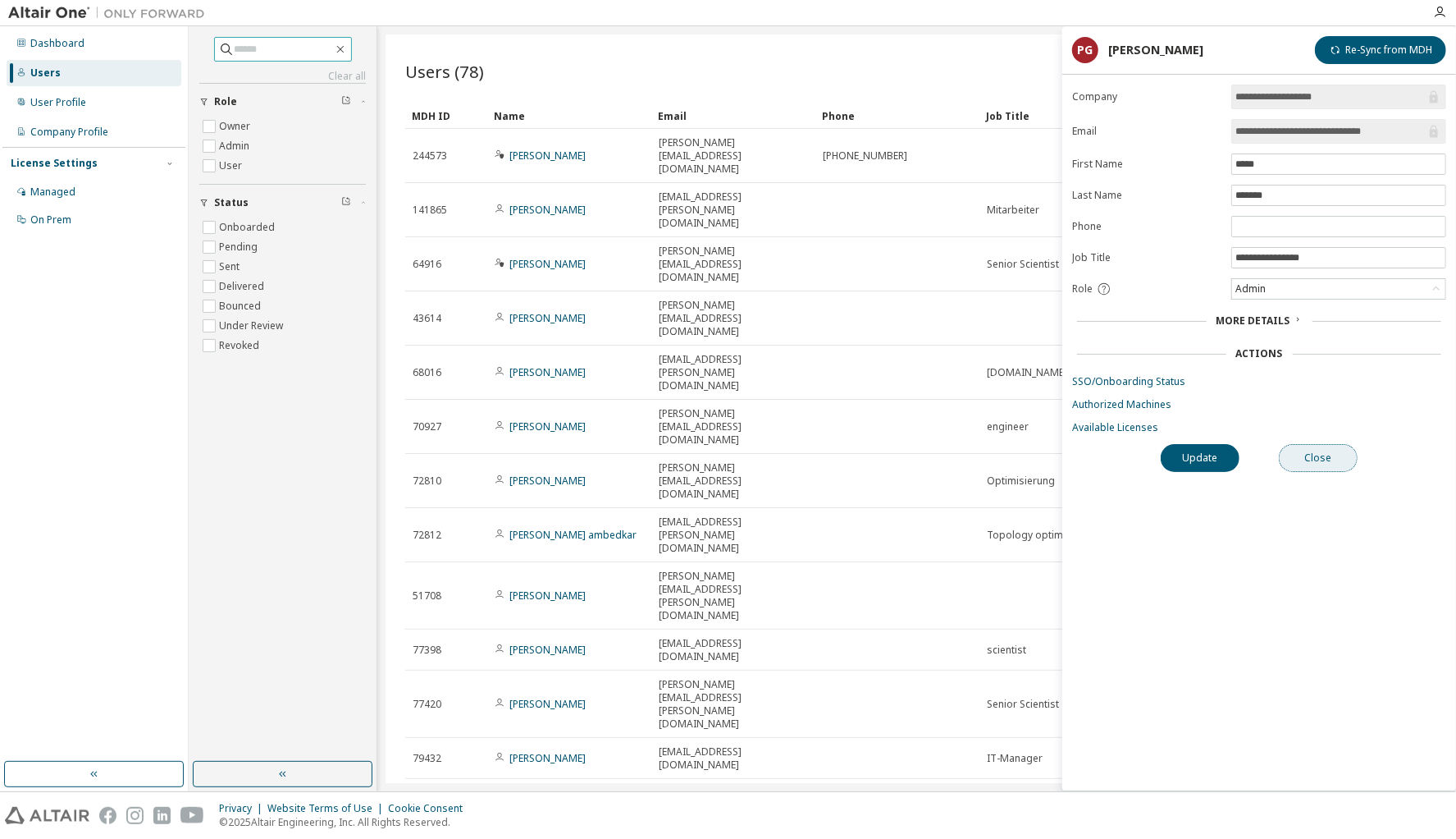
click at [1323, 455] on button "Close" at bounding box center [1319, 457] width 79 height 28
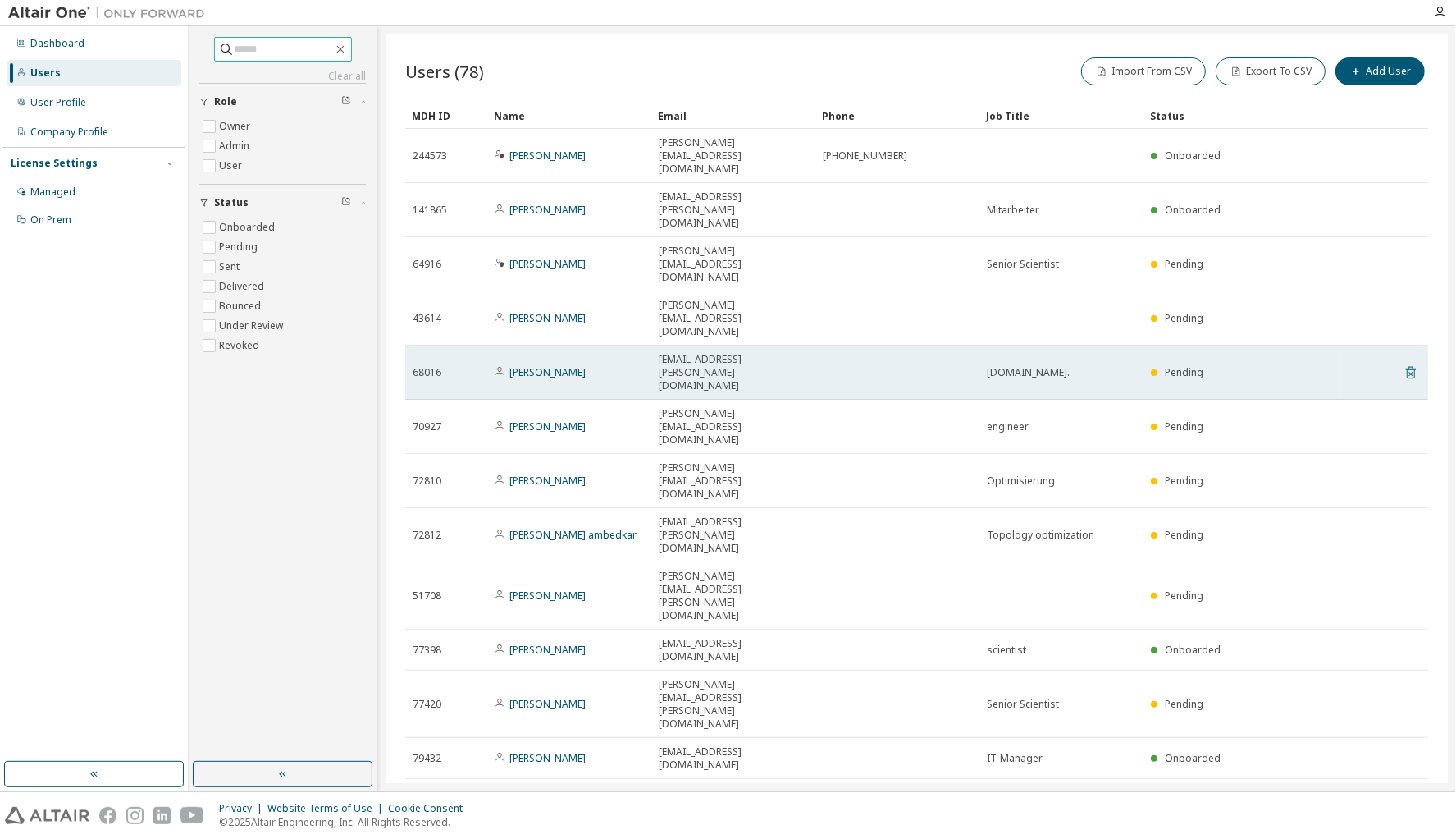
click at [1409, 372] on icon at bounding box center [1410, 373] width 5 height 5
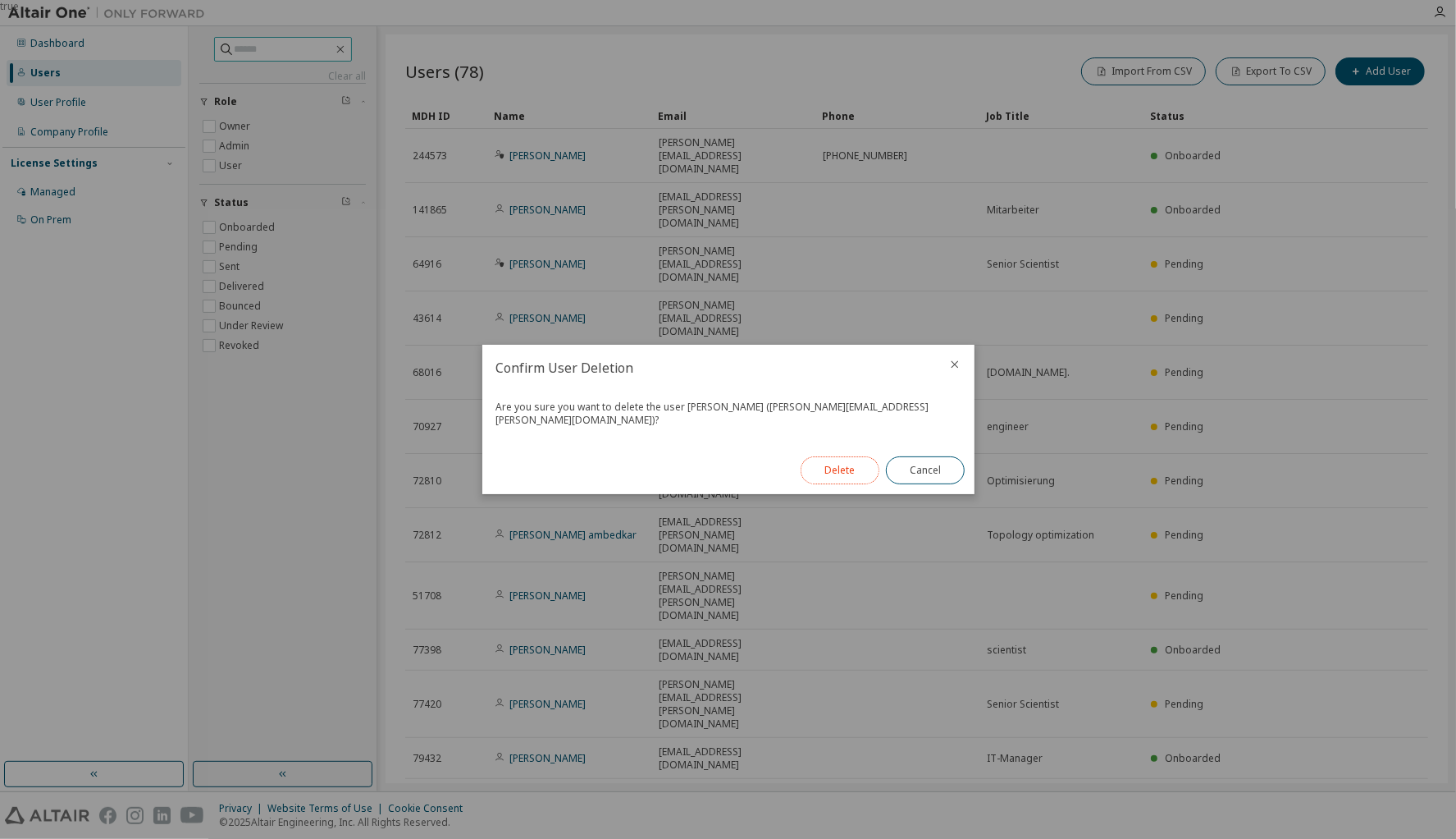
click at [839, 467] on button "Delete" at bounding box center [840, 470] width 79 height 28
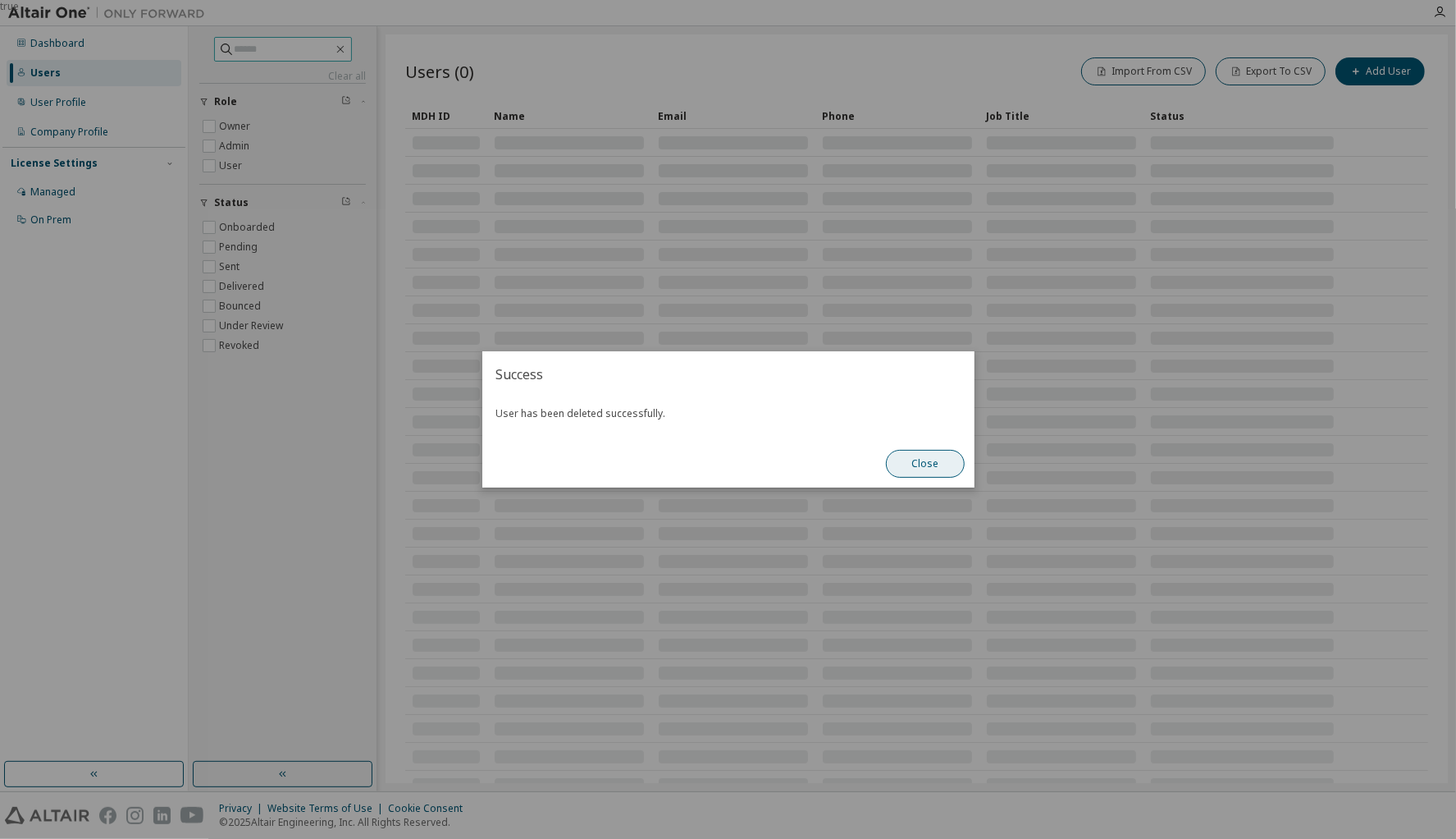
click at [929, 465] on button "Close" at bounding box center [925, 464] width 79 height 28
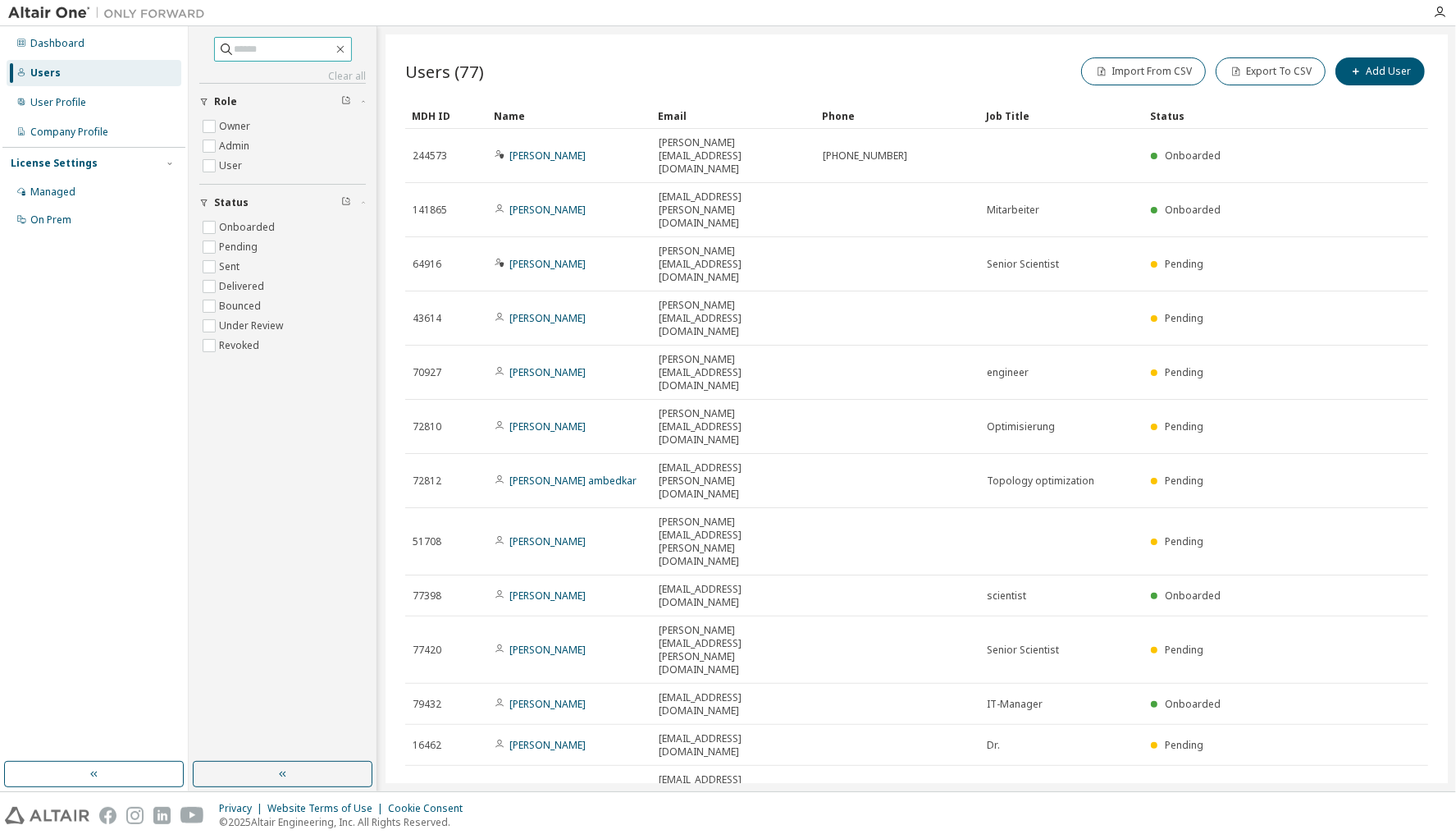
click at [255, 48] on input "text" at bounding box center [284, 49] width 98 height 16
type input "***"
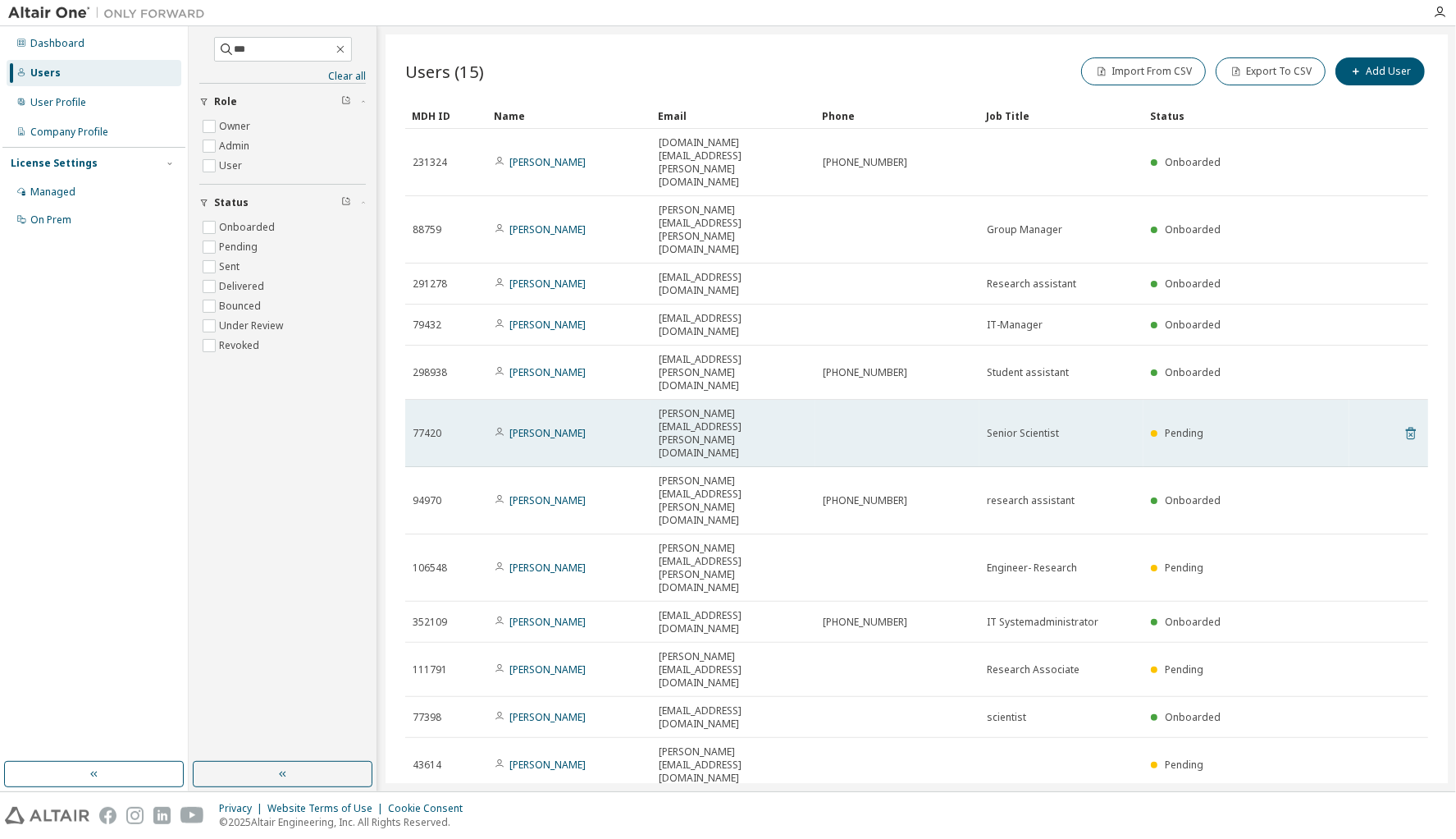
click at [1410, 433] on icon at bounding box center [1410, 435] width 5 height 5
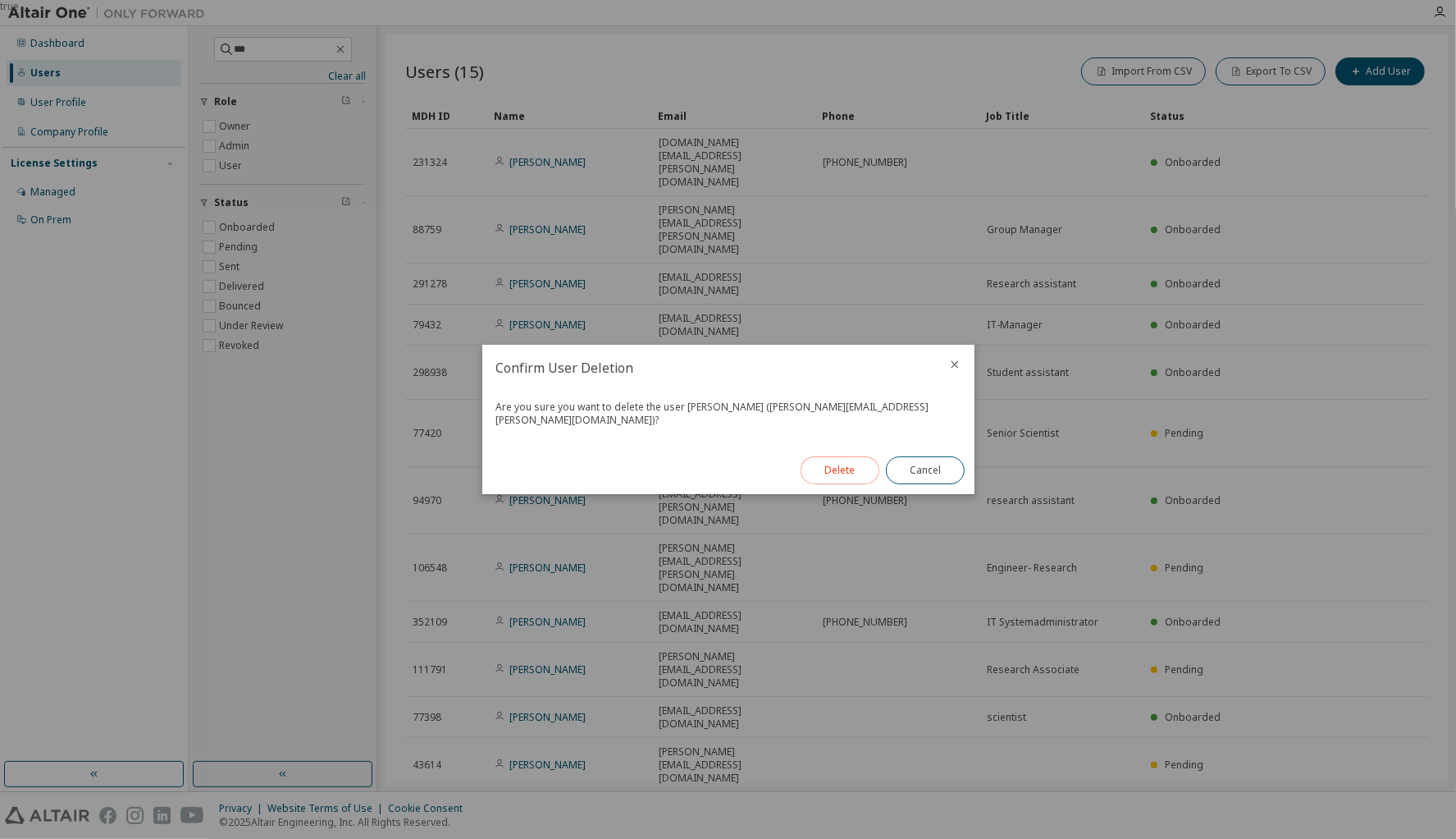
click at [837, 460] on button "Delete" at bounding box center [840, 470] width 79 height 28
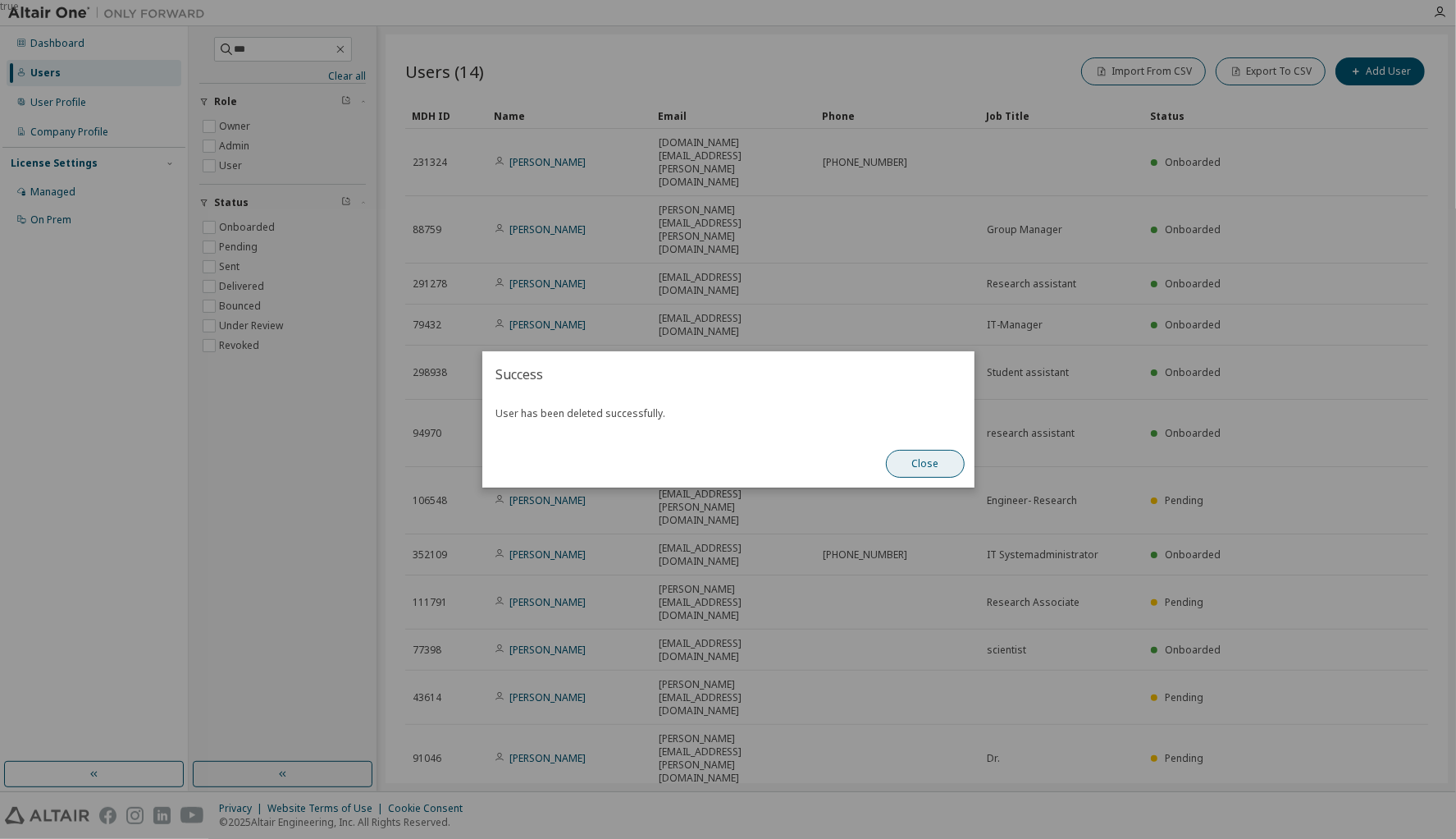
click at [941, 464] on button "Close" at bounding box center [925, 464] width 79 height 28
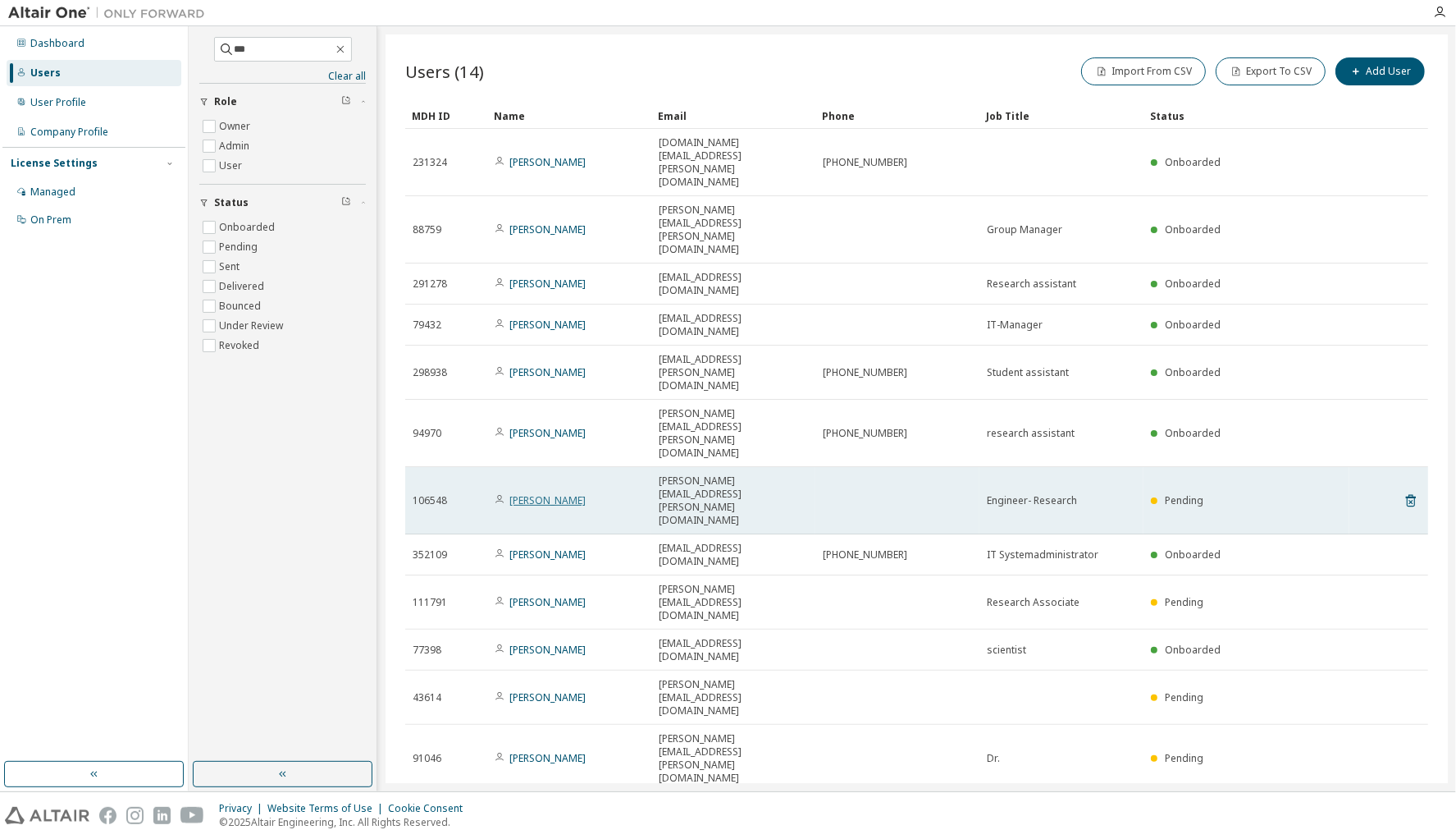
click at [530, 494] on link "Simon Scherer" at bounding box center [548, 500] width 76 height 14
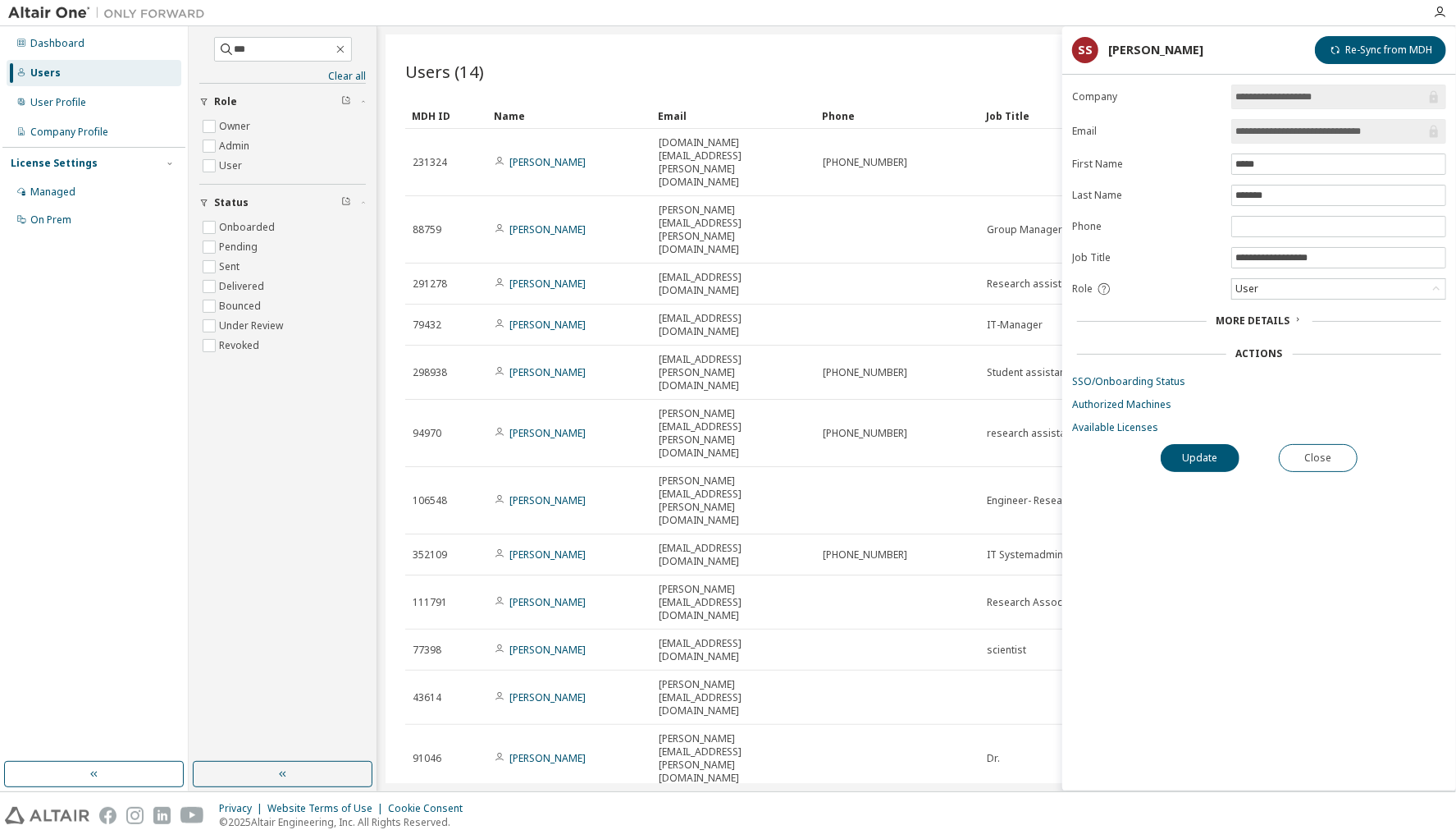
click at [1145, 375] on link "SSO/Onboarding Status" at bounding box center [1259, 382] width 374 height 13
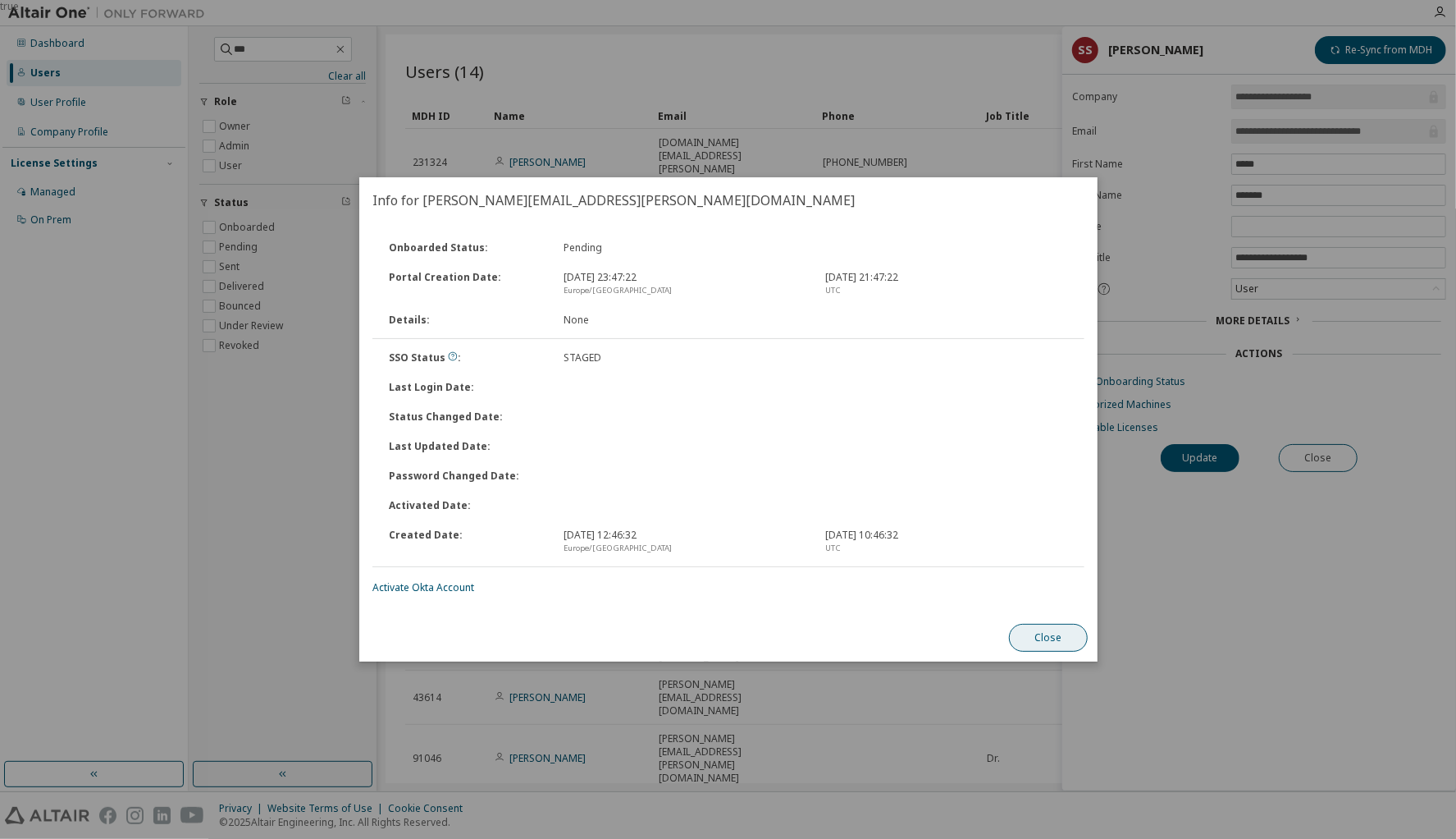
click at [1054, 632] on button "Close" at bounding box center [1048, 638] width 79 height 28
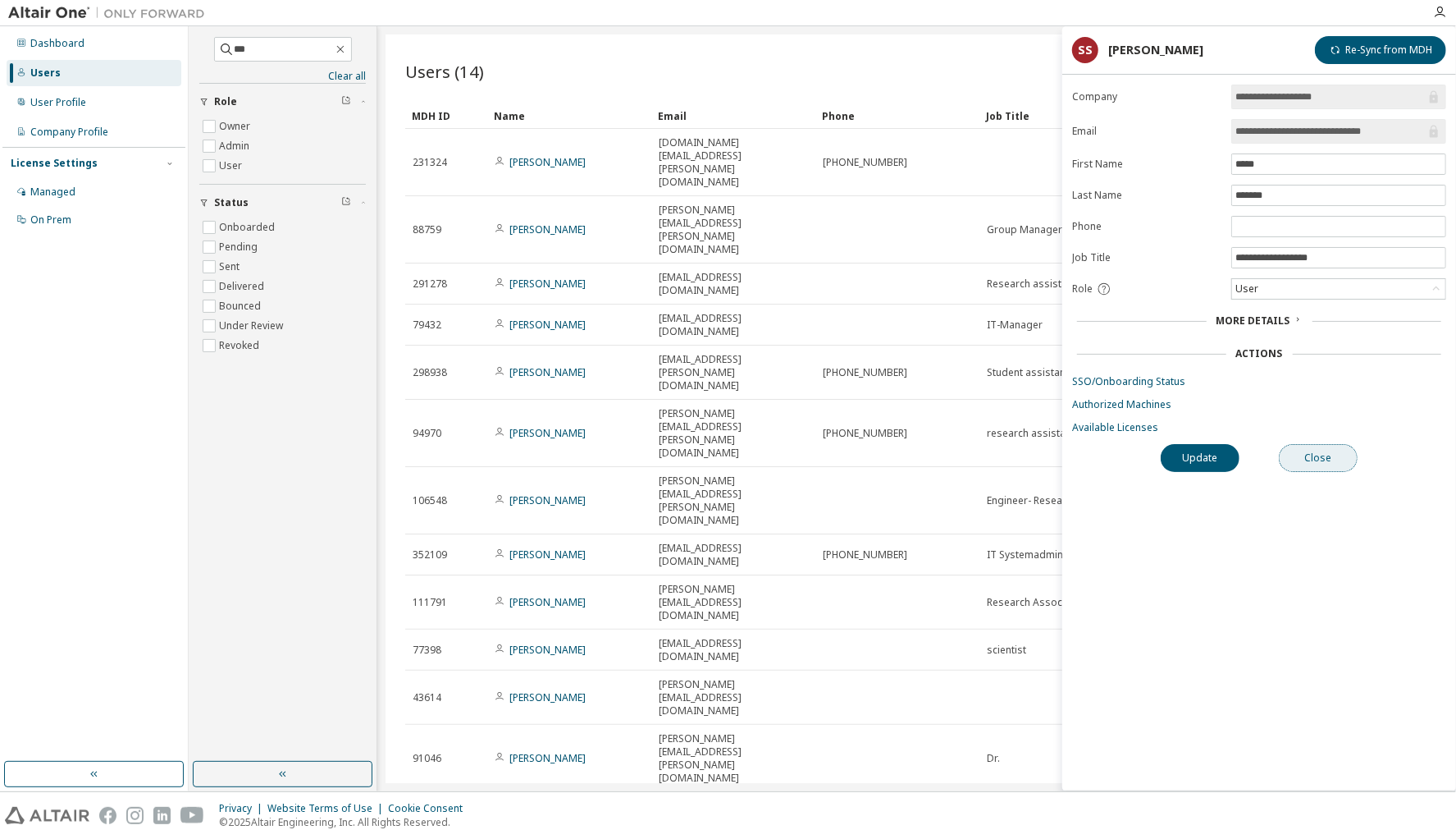
click at [1331, 457] on button "Close" at bounding box center [1319, 457] width 79 height 28
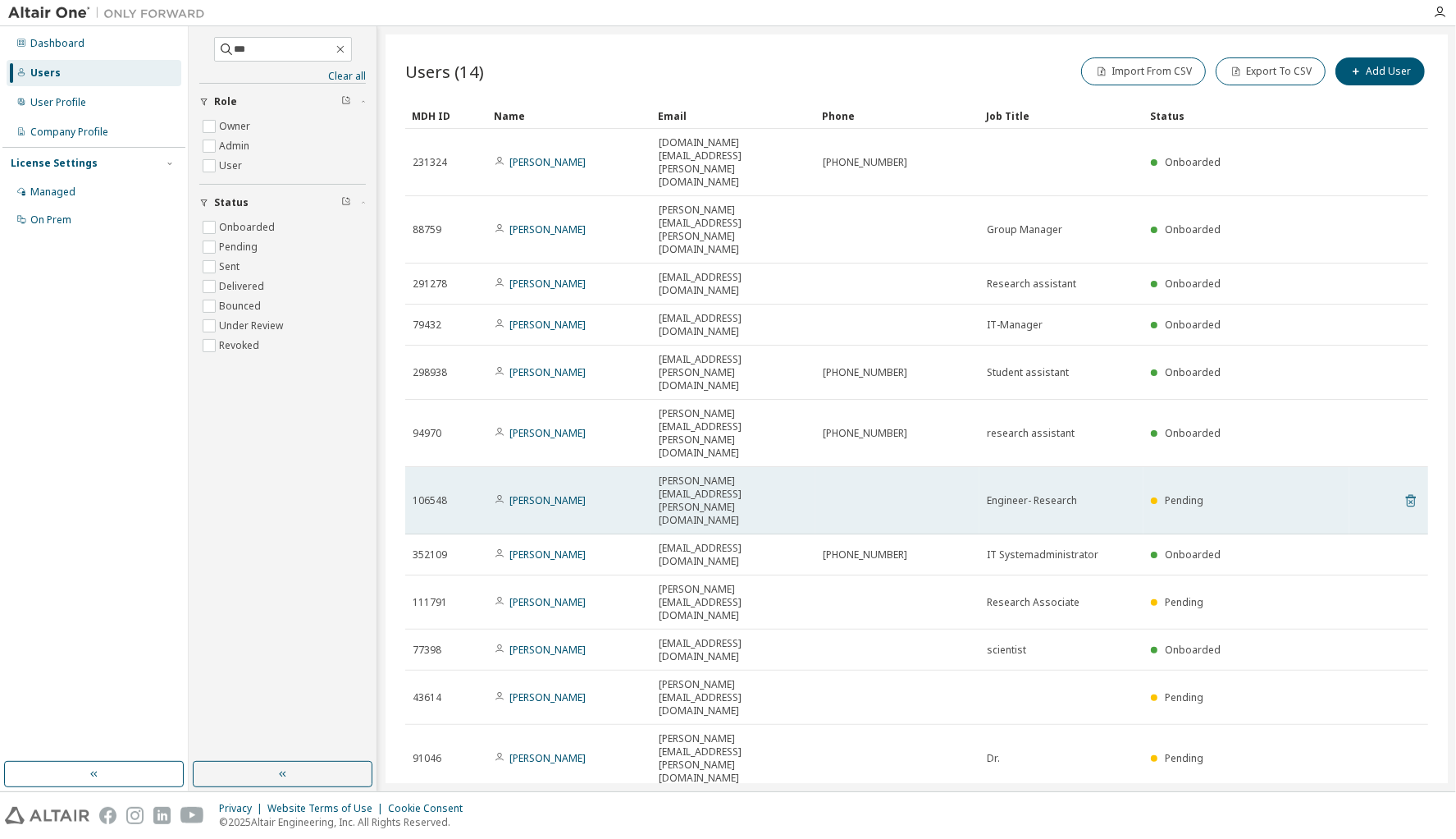
click at [1410, 491] on icon at bounding box center [1411, 501] width 15 height 20
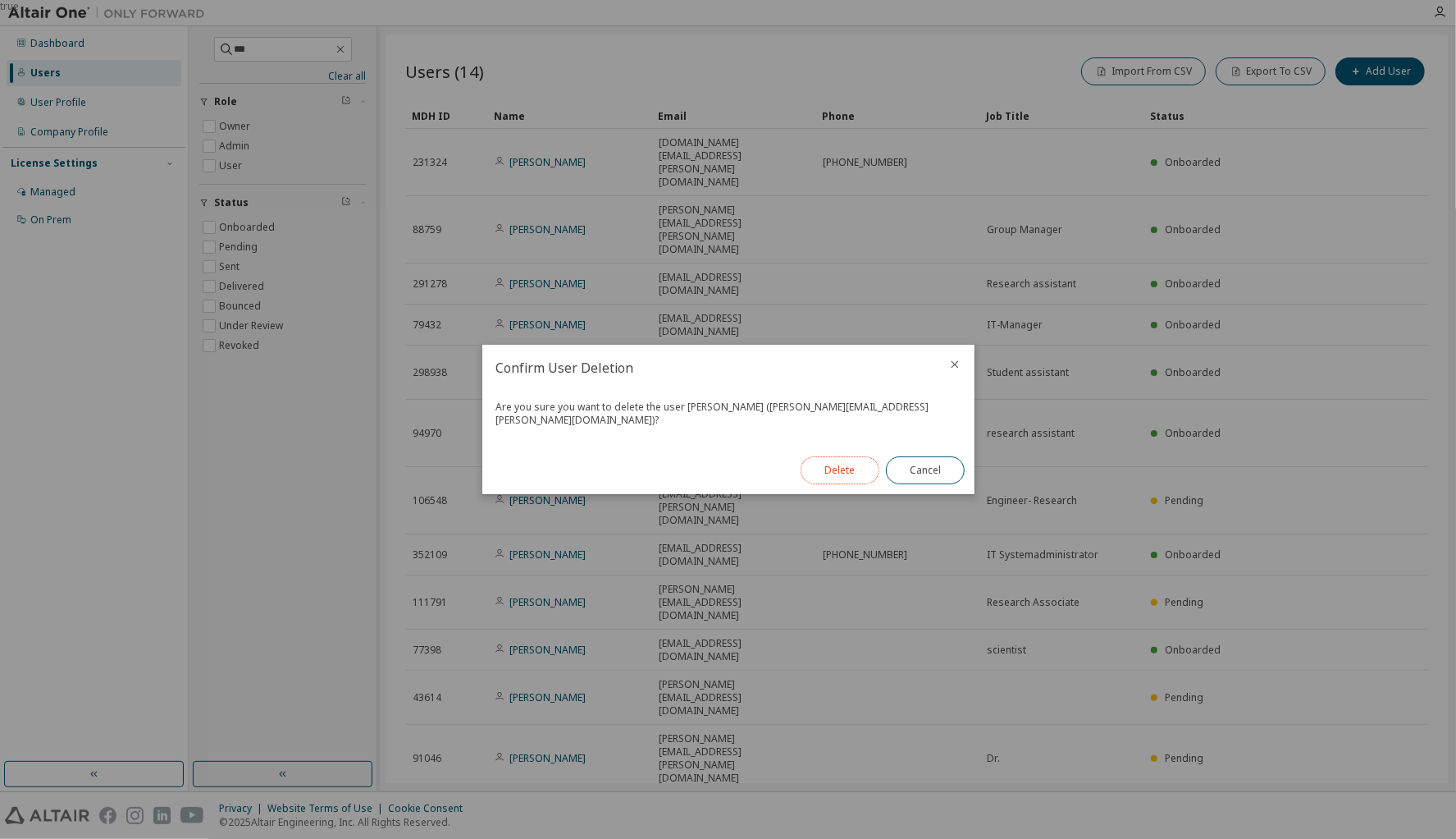
click at [845, 461] on button "Delete" at bounding box center [840, 470] width 79 height 28
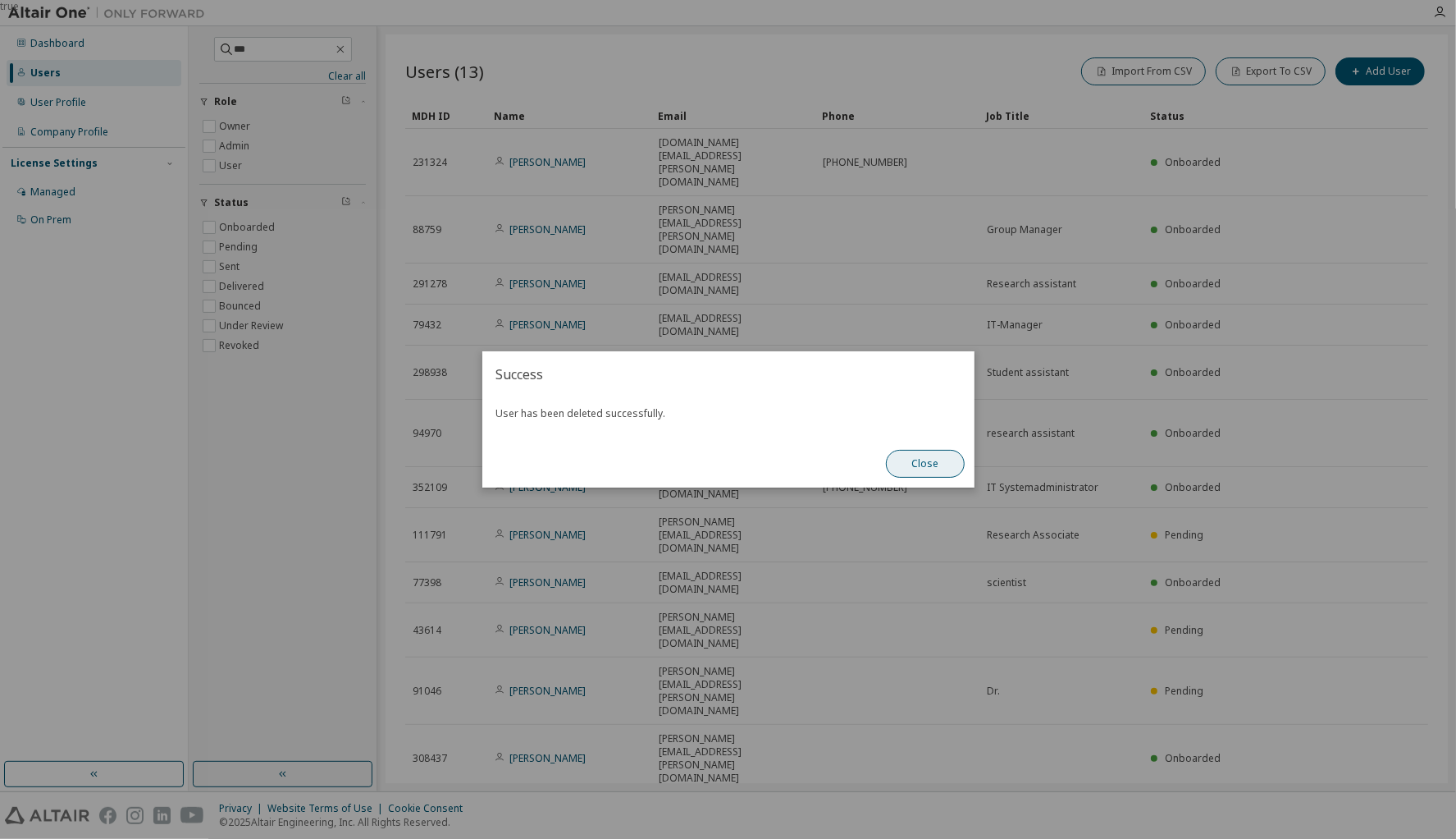
click at [930, 466] on button "Close" at bounding box center [925, 464] width 79 height 28
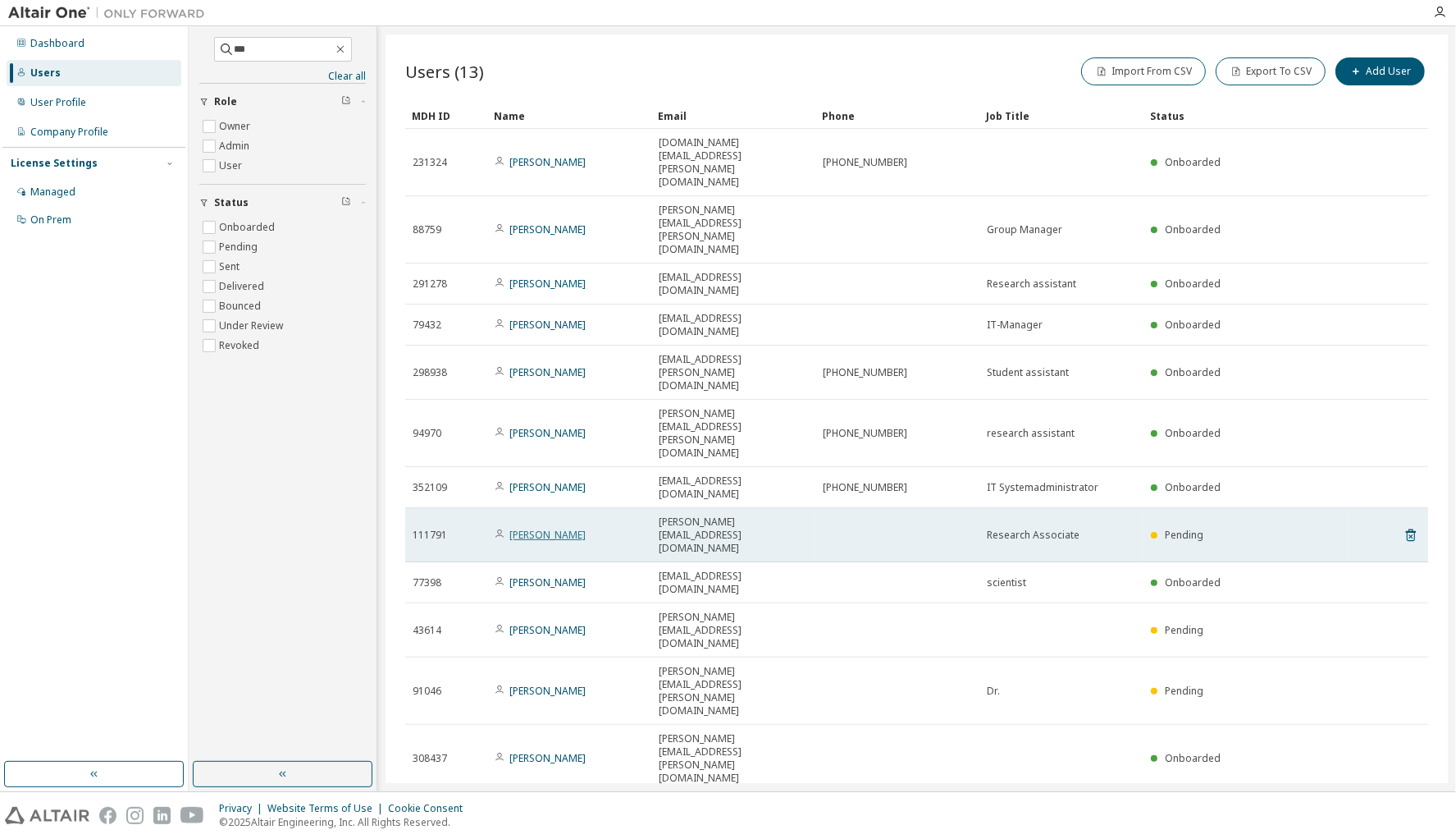
click at [556, 527] on link "Andreas Trondl" at bounding box center [548, 534] width 76 height 14
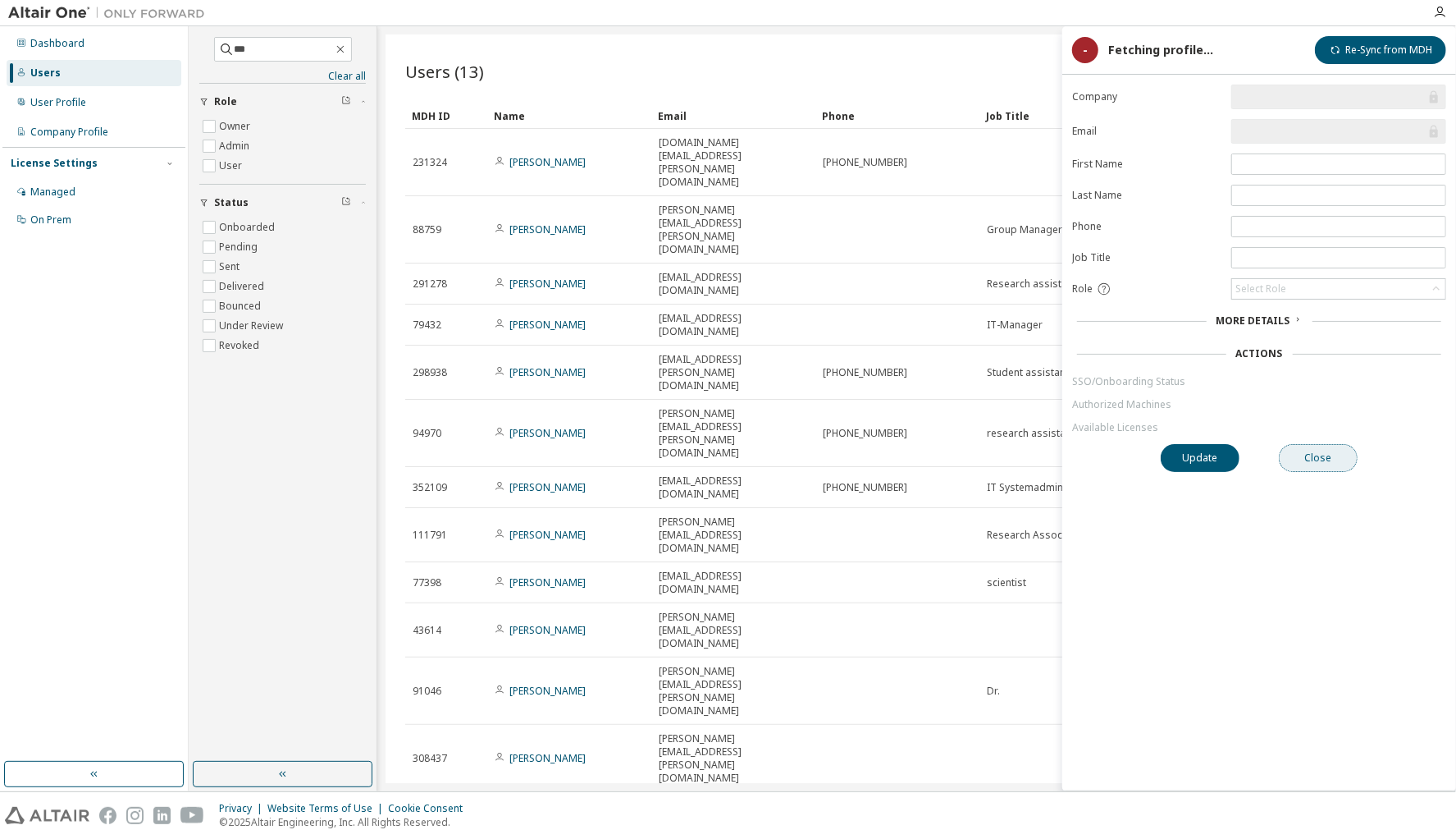
click at [1336, 459] on button "Close" at bounding box center [1319, 457] width 79 height 28
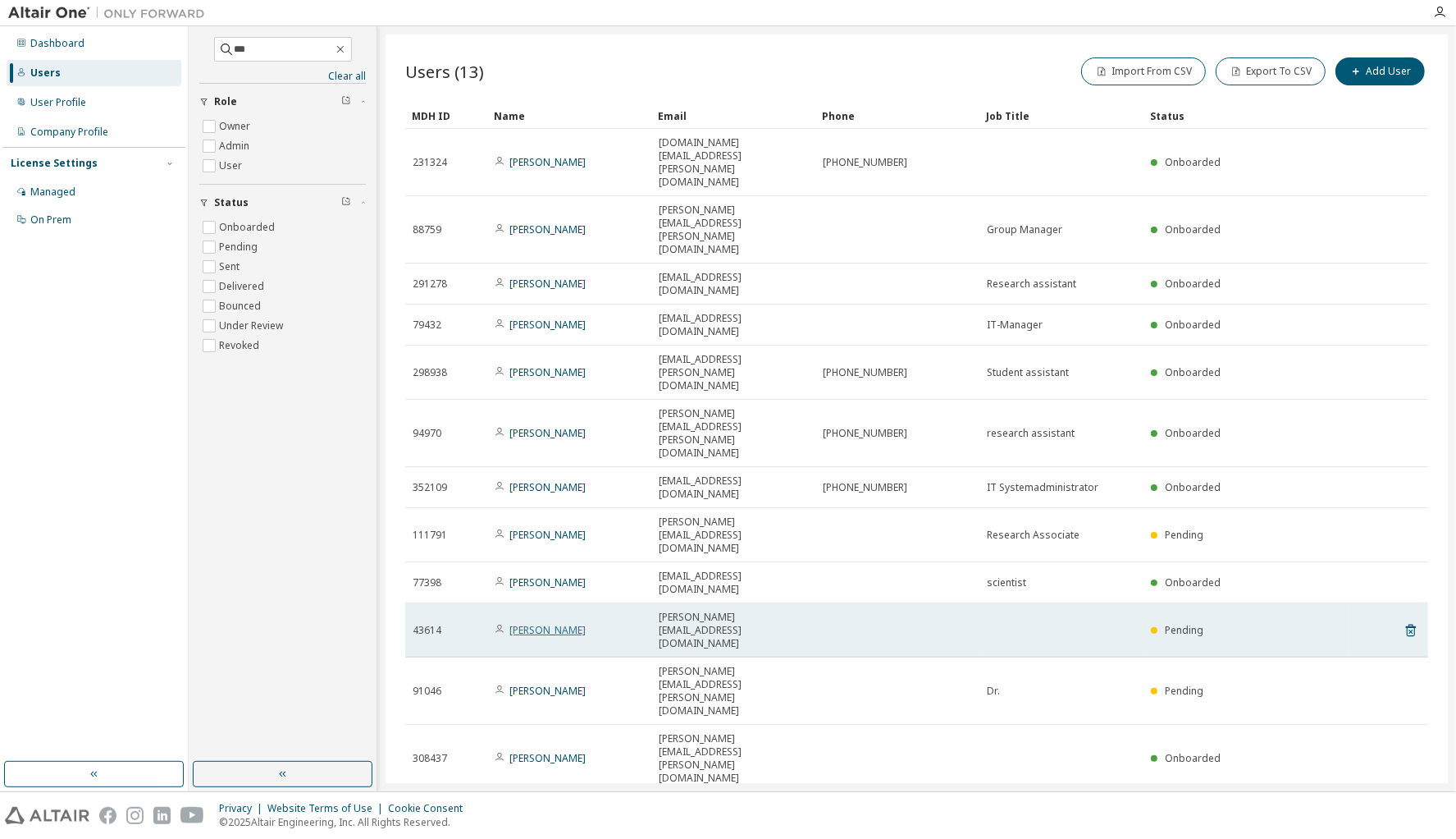
click at [539, 623] on link "Andrea Ockewitz" at bounding box center [548, 629] width 76 height 14
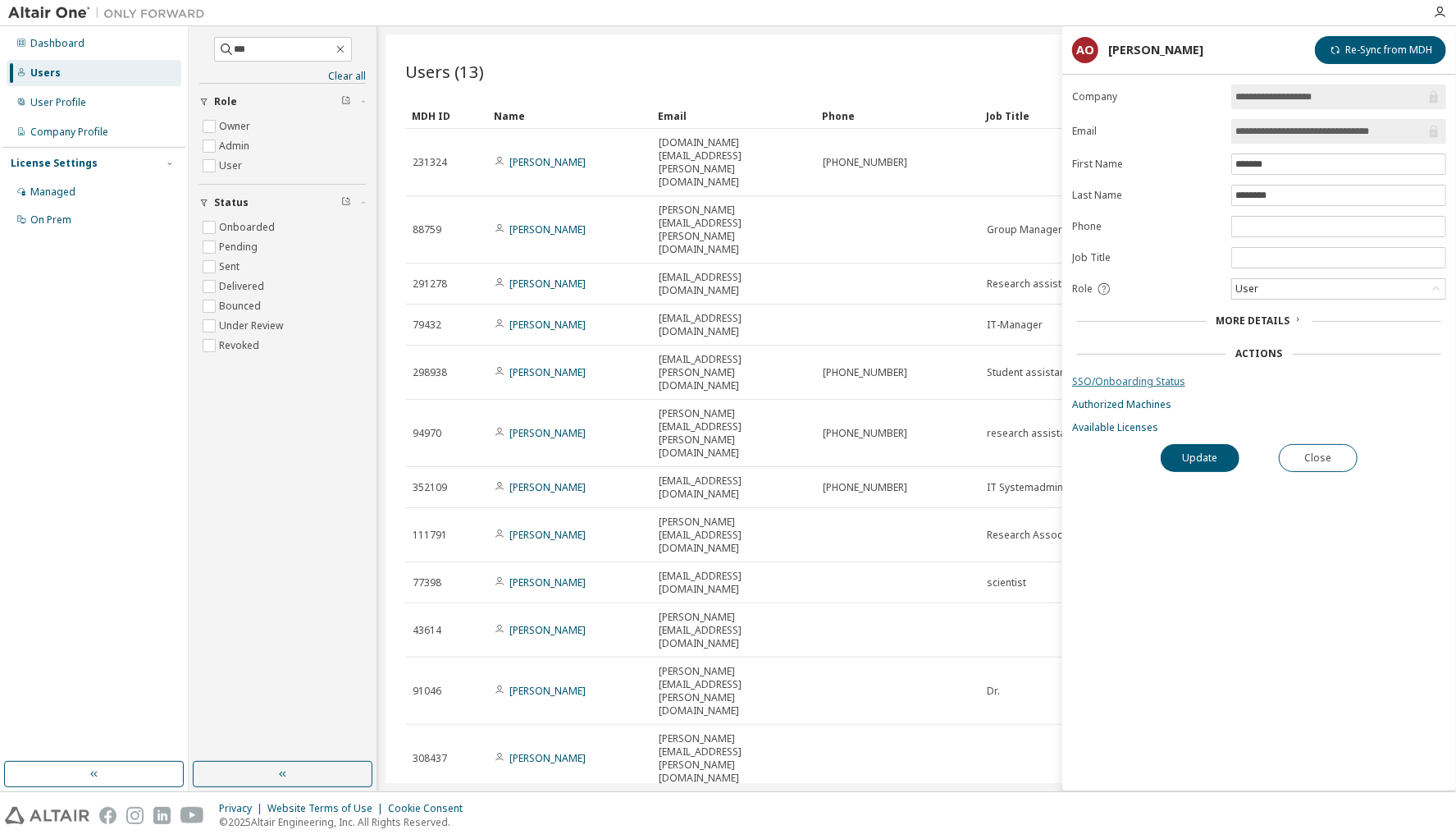
click at [1089, 377] on link "SSO/Onboarding Status" at bounding box center [1259, 382] width 374 height 13
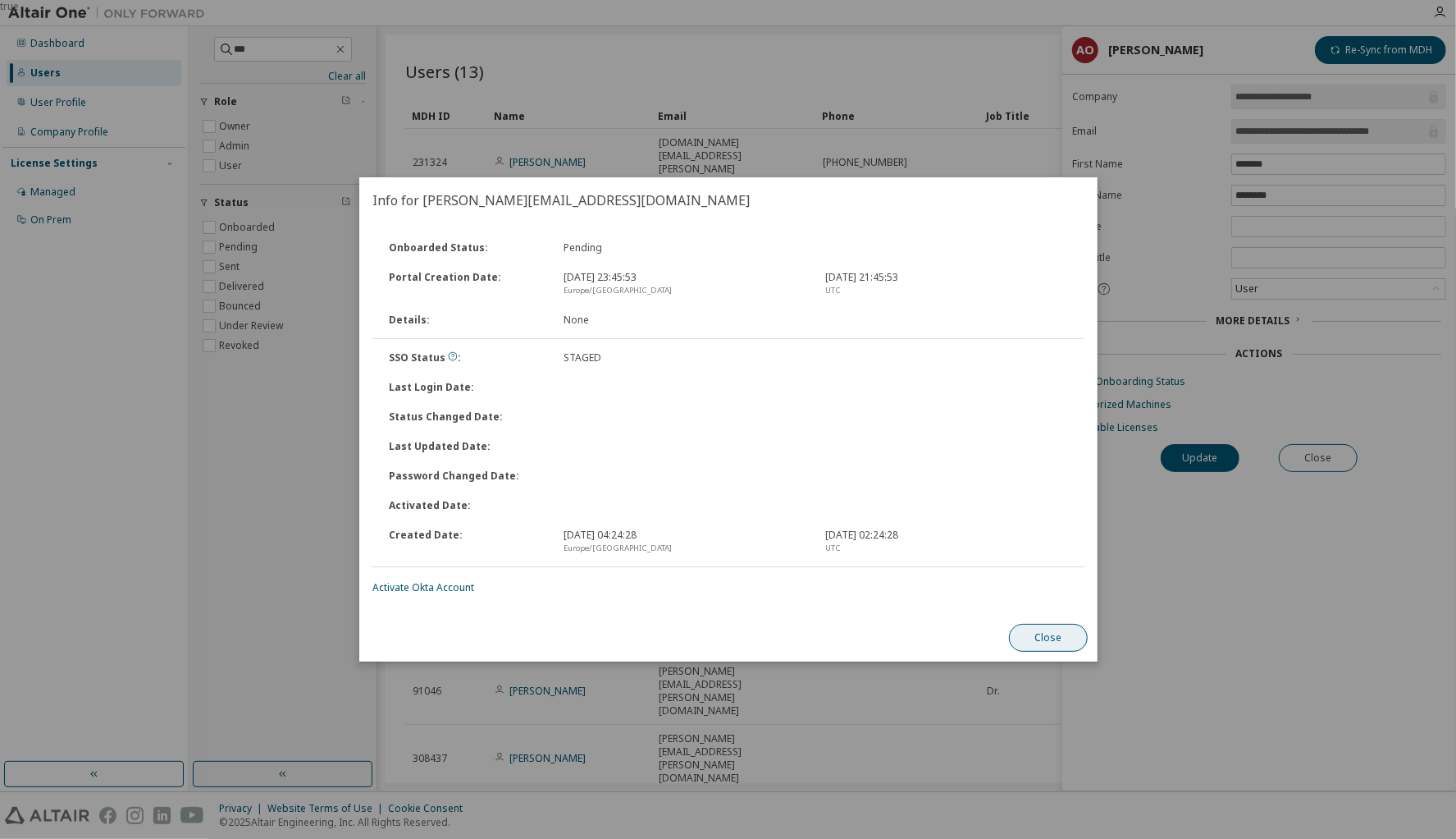
click at [1068, 645] on button "Close" at bounding box center [1048, 638] width 79 height 28
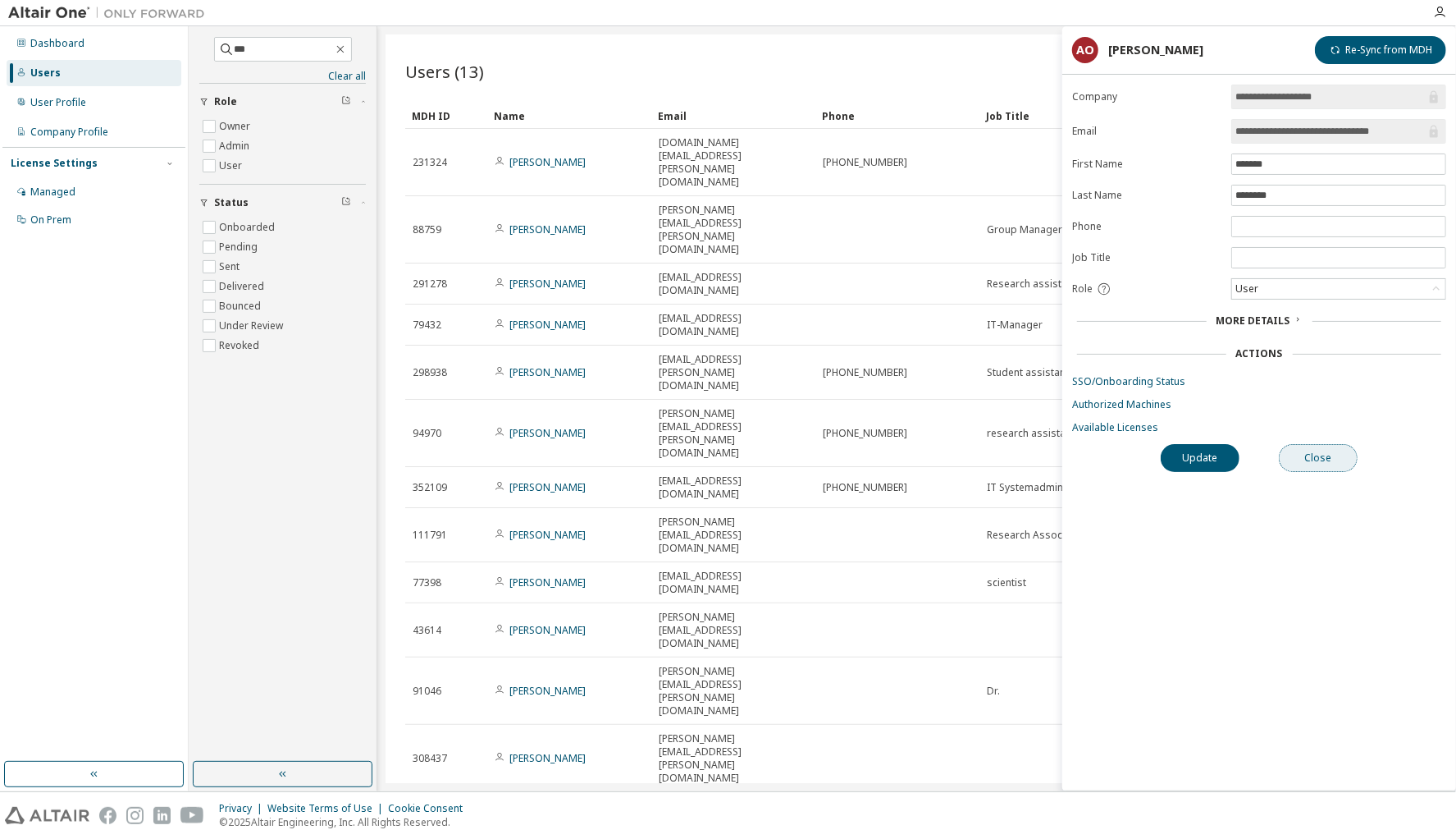
click at [1326, 455] on button "Close" at bounding box center [1319, 457] width 79 height 28
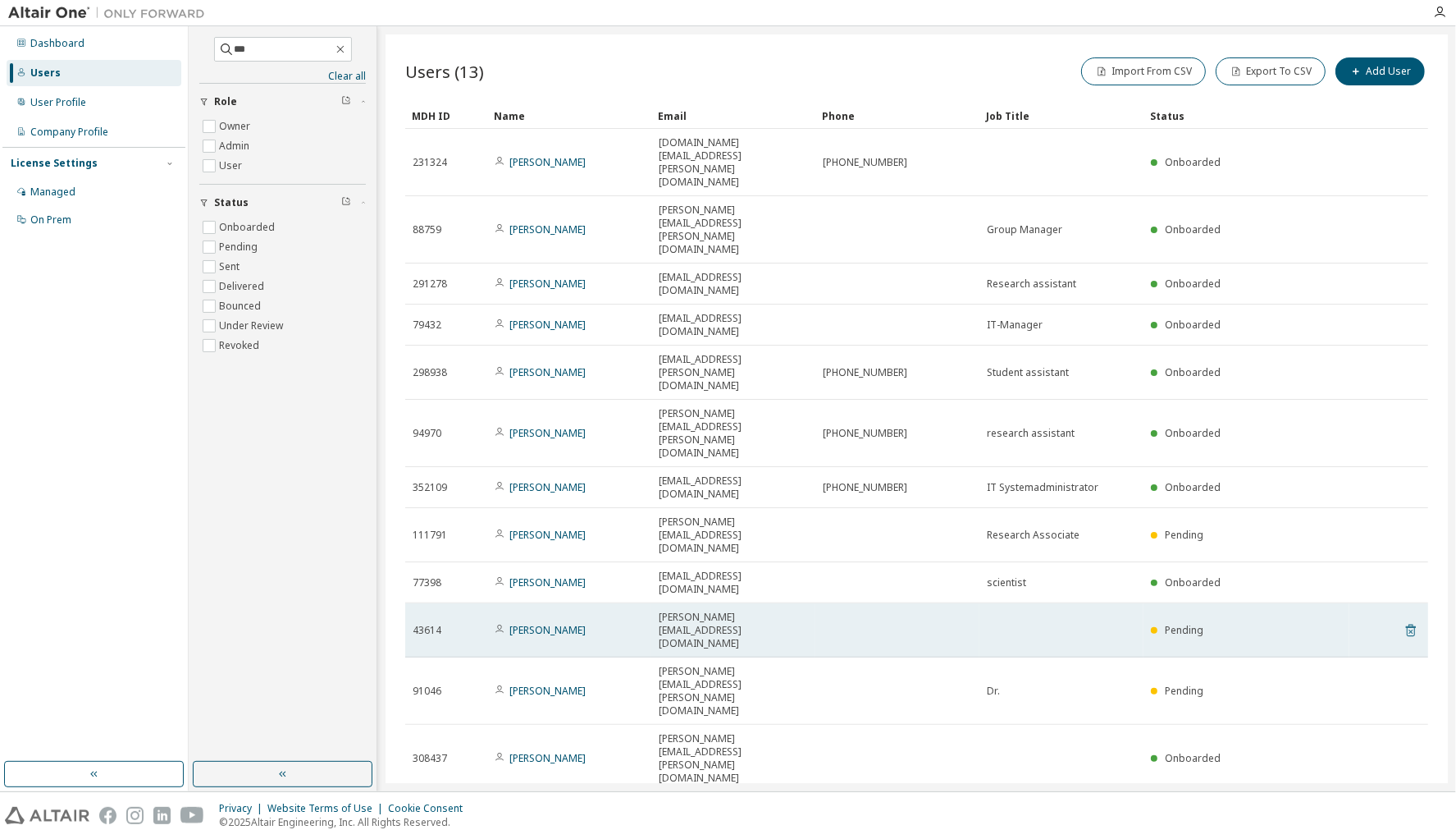
click at [1410, 625] on icon at bounding box center [1410, 631] width 10 height 13
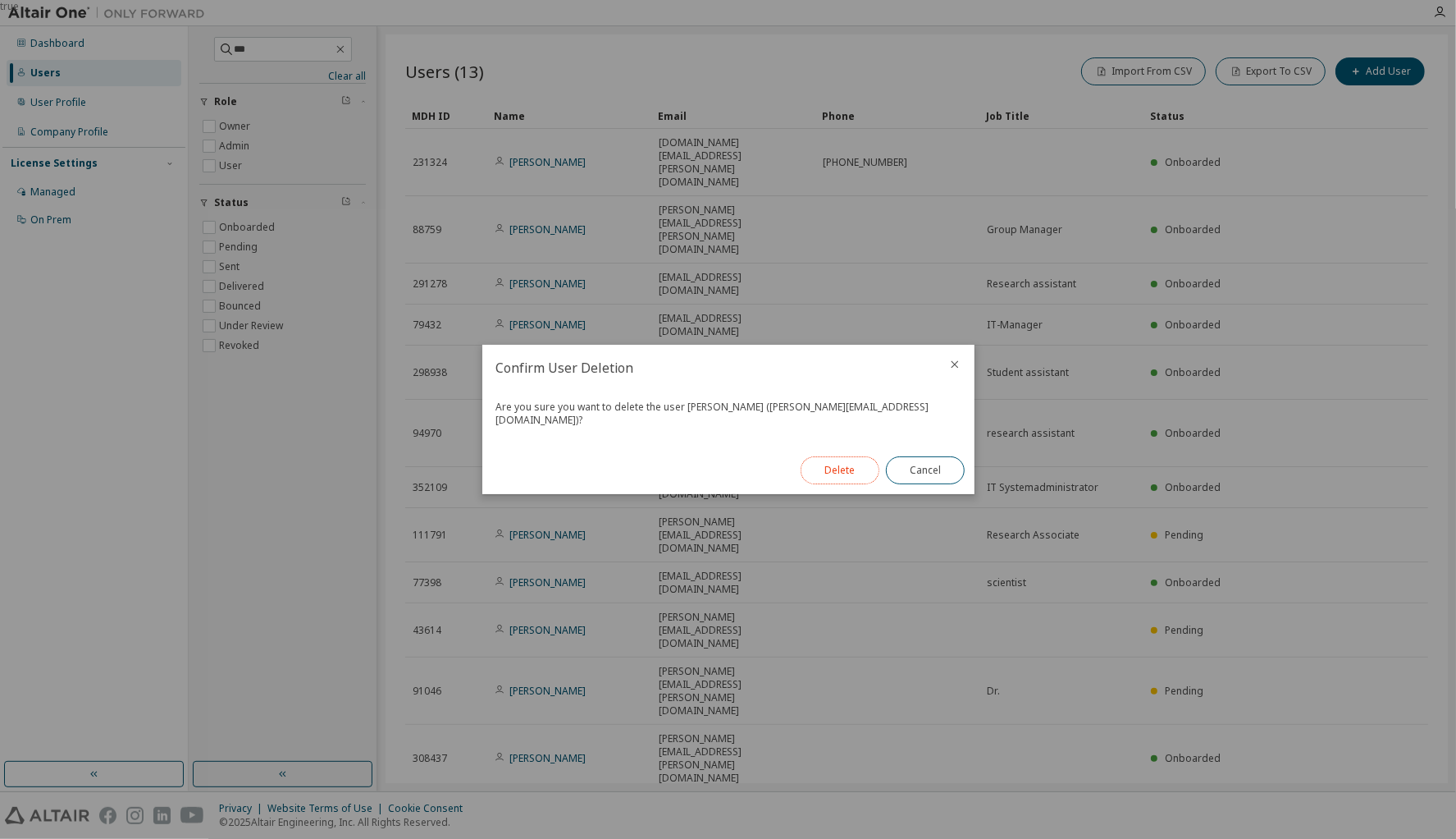
click at [839, 465] on button "Delete" at bounding box center [840, 470] width 79 height 28
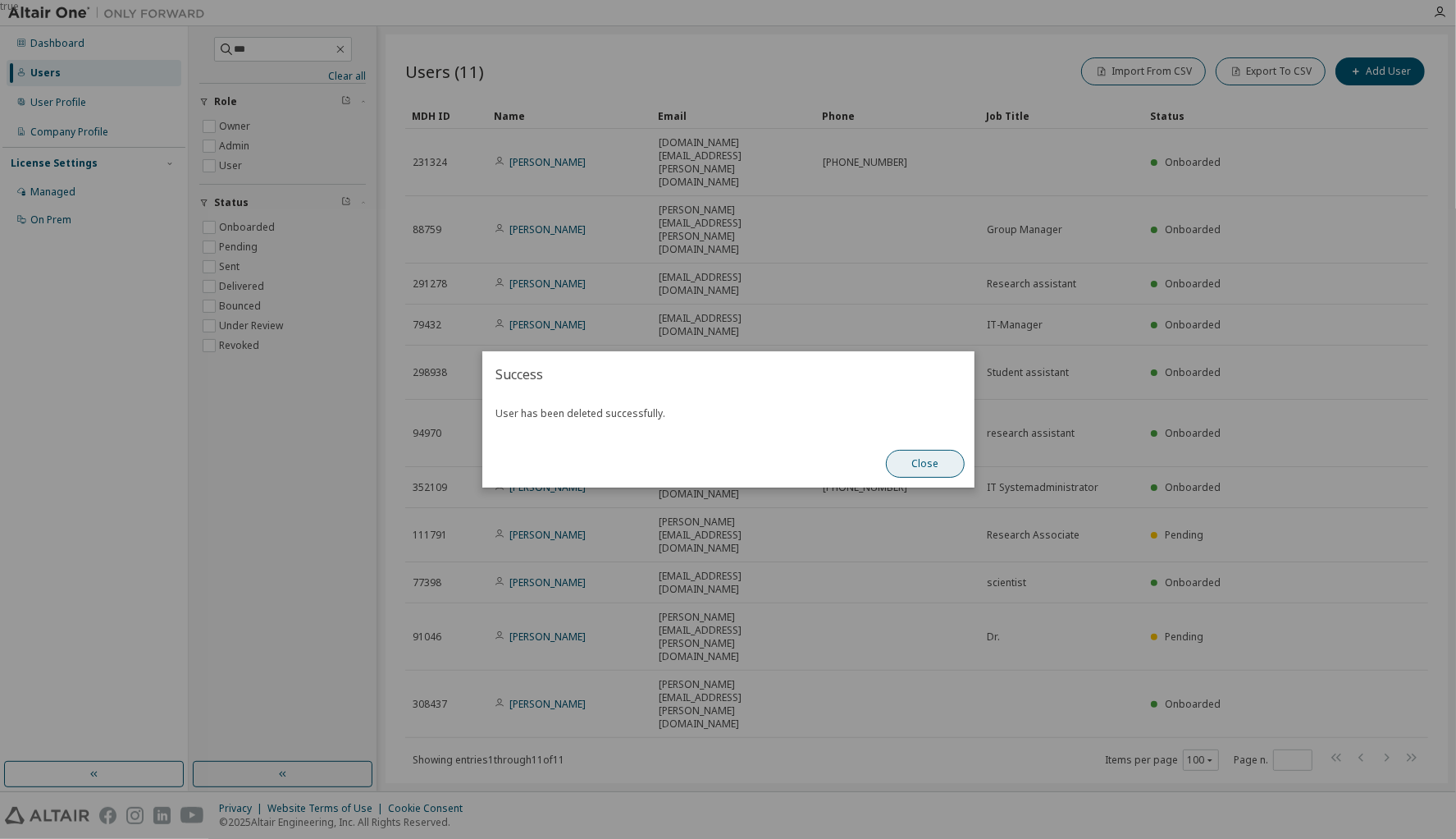
click at [936, 462] on button "Close" at bounding box center [925, 464] width 79 height 28
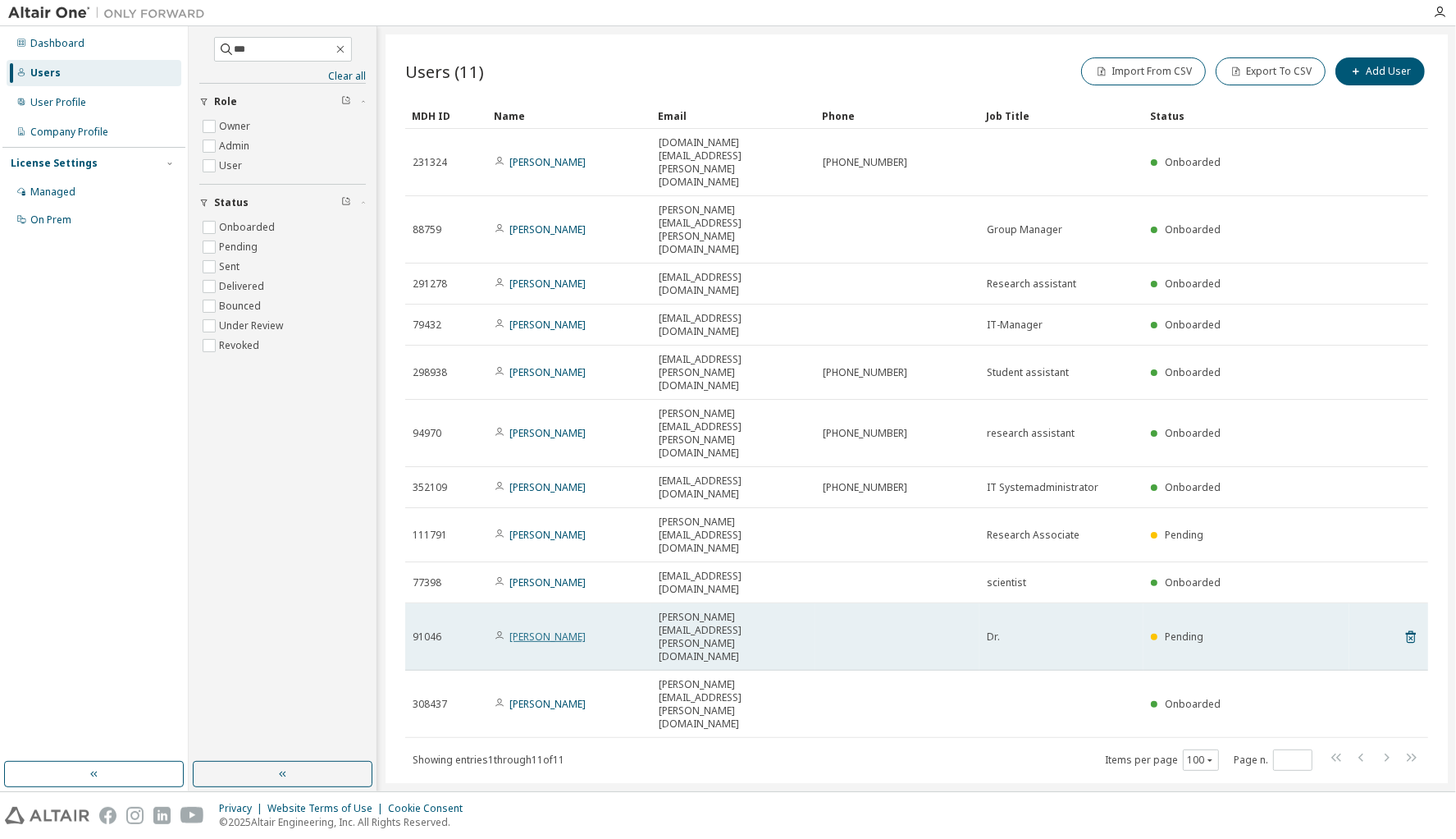
click at [566, 629] on link "Thomas Breinlinger" at bounding box center [548, 636] width 76 height 14
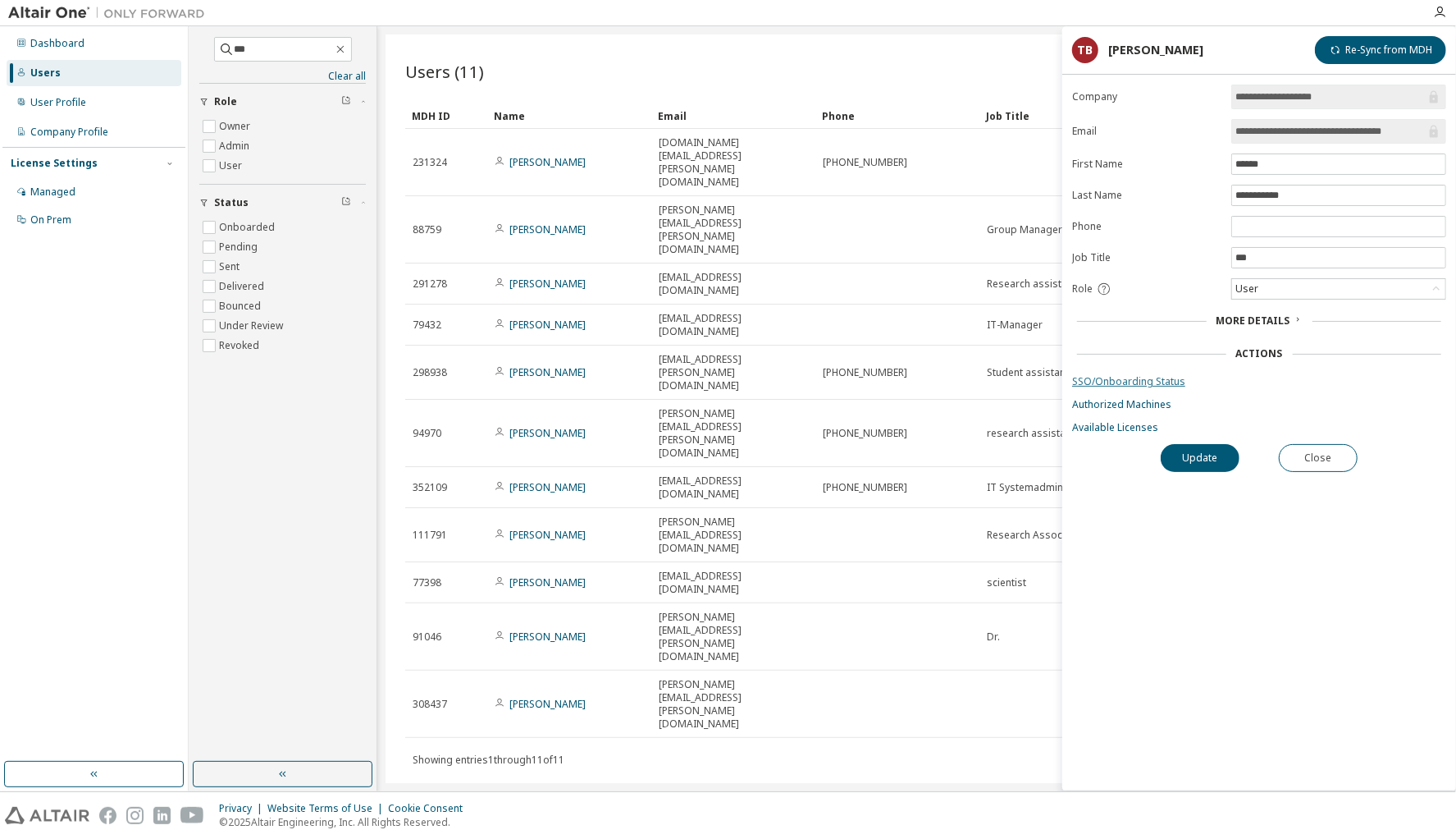
click at [1113, 378] on link "SSO/Onboarding Status" at bounding box center [1259, 382] width 374 height 13
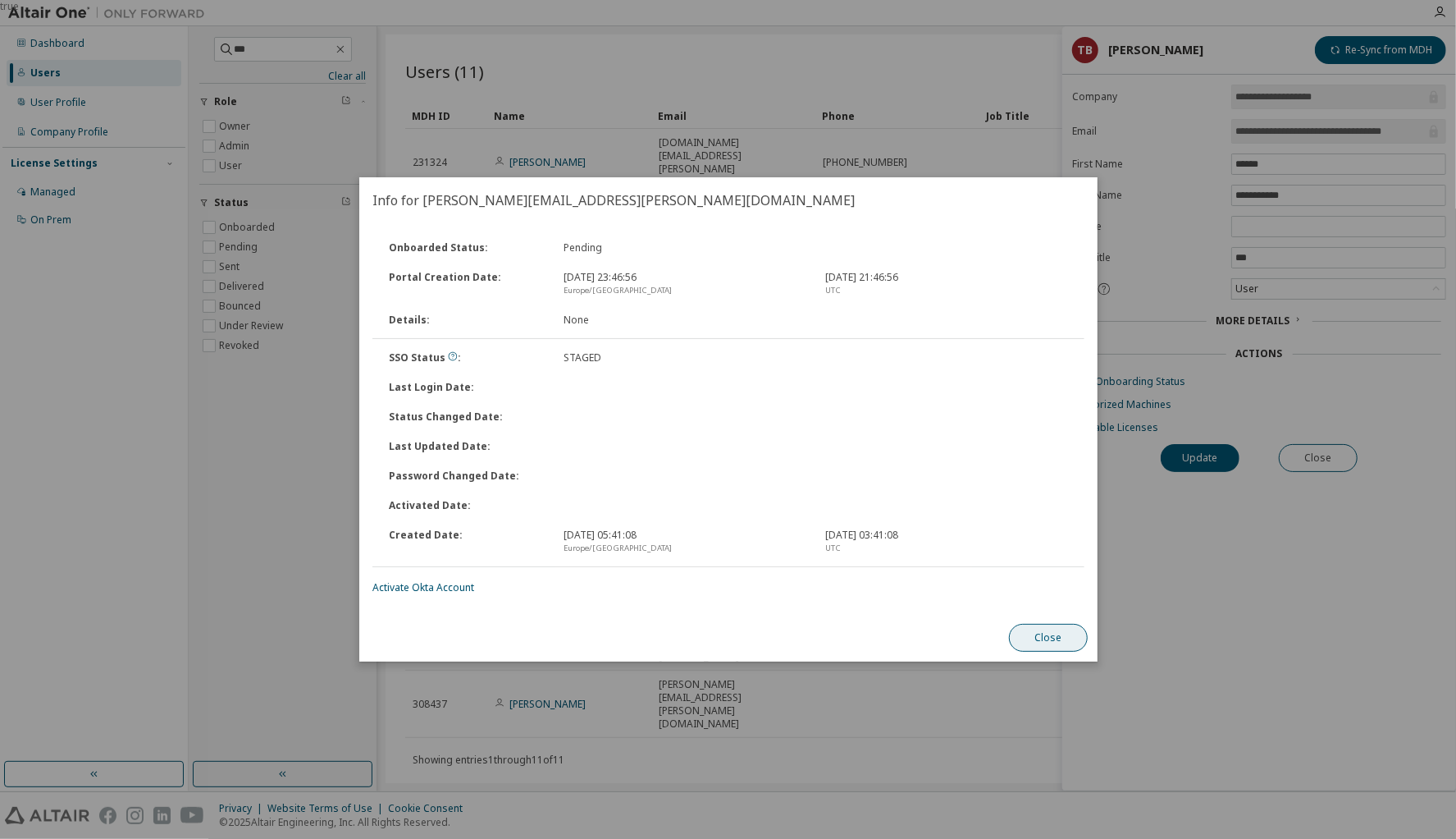
click at [1053, 640] on button "Close" at bounding box center [1048, 638] width 79 height 28
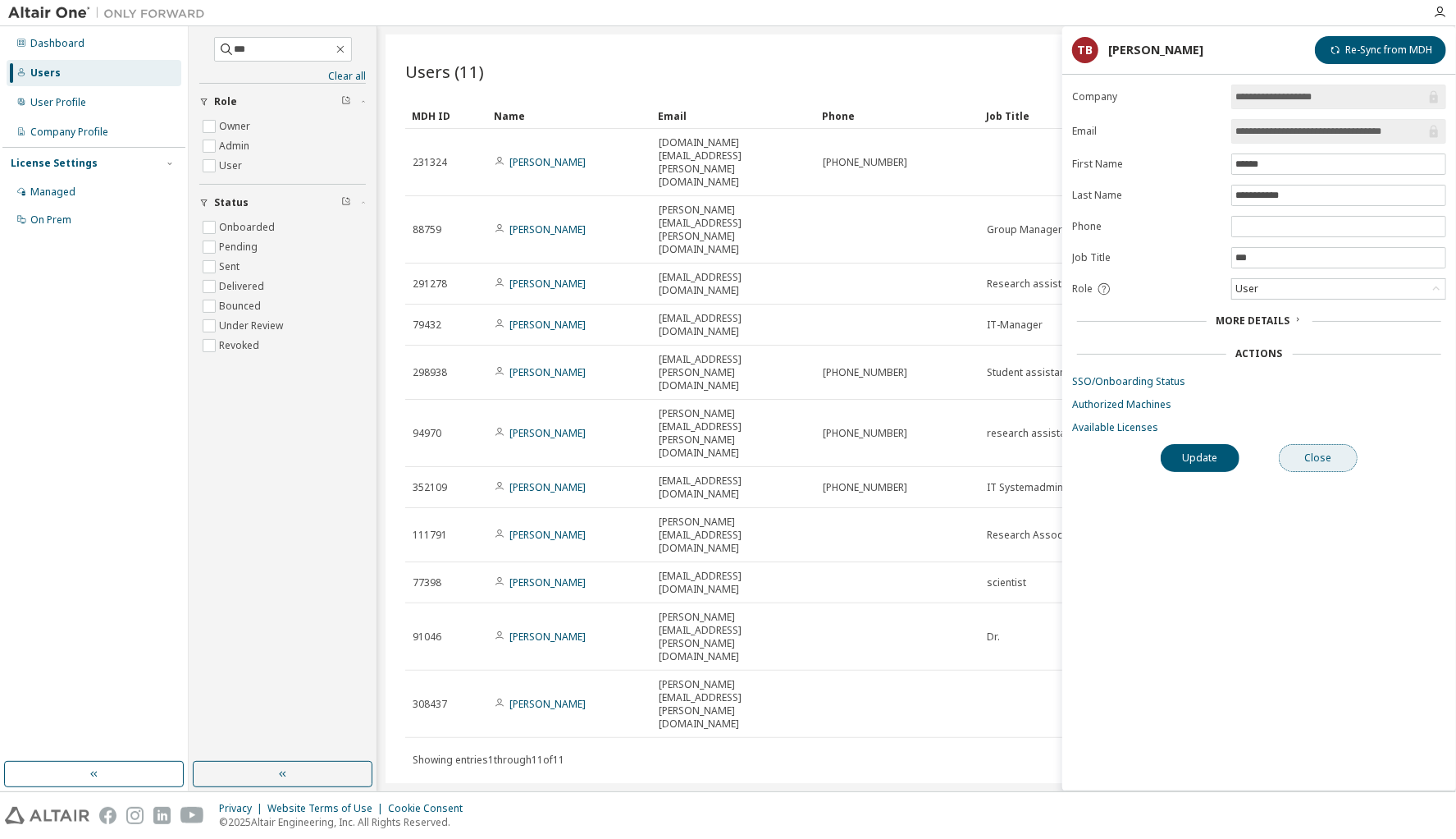
click at [1322, 456] on button "Close" at bounding box center [1319, 457] width 79 height 28
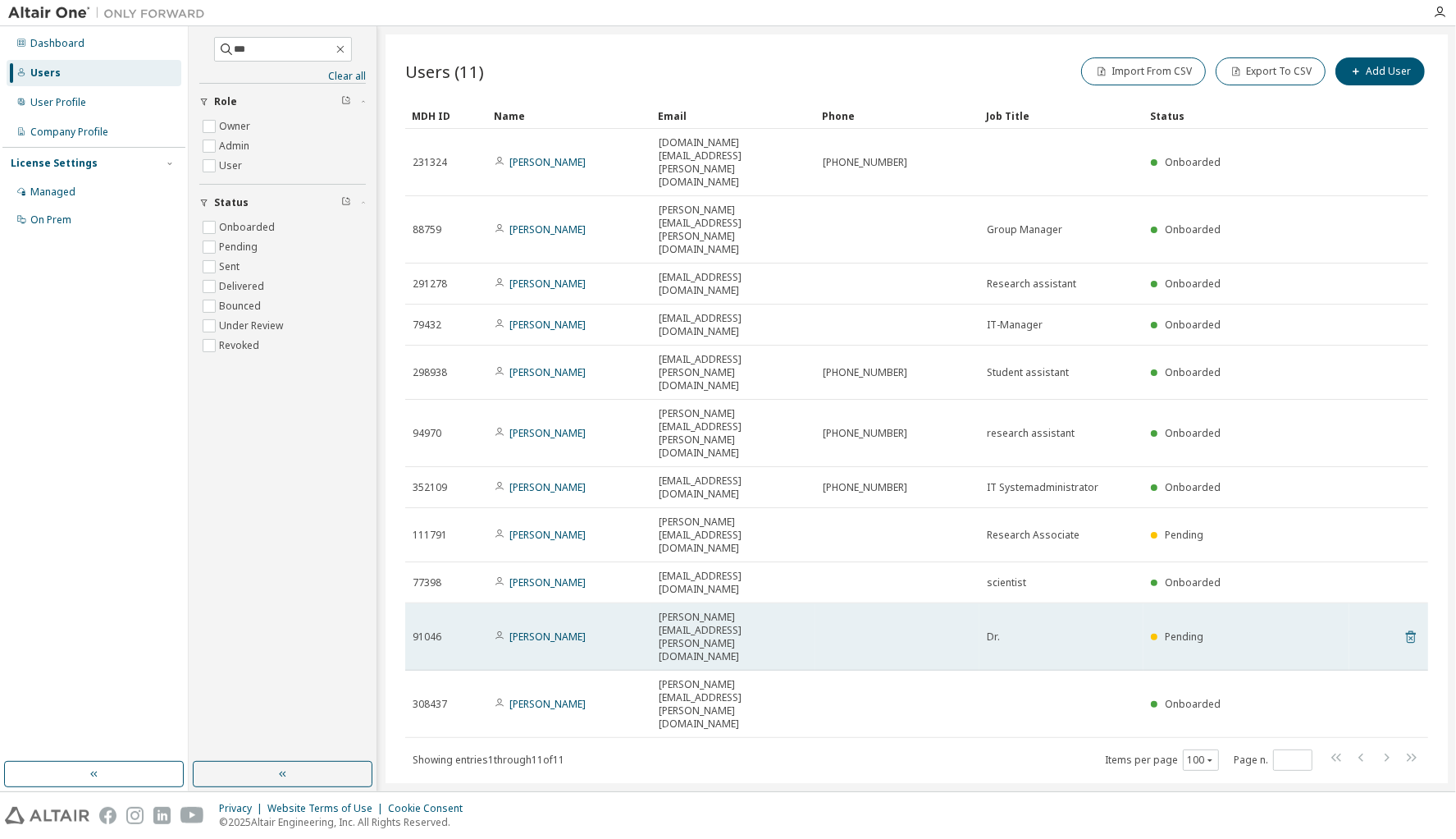
click at [1408, 631] on icon at bounding box center [1410, 638] width 10 height 13
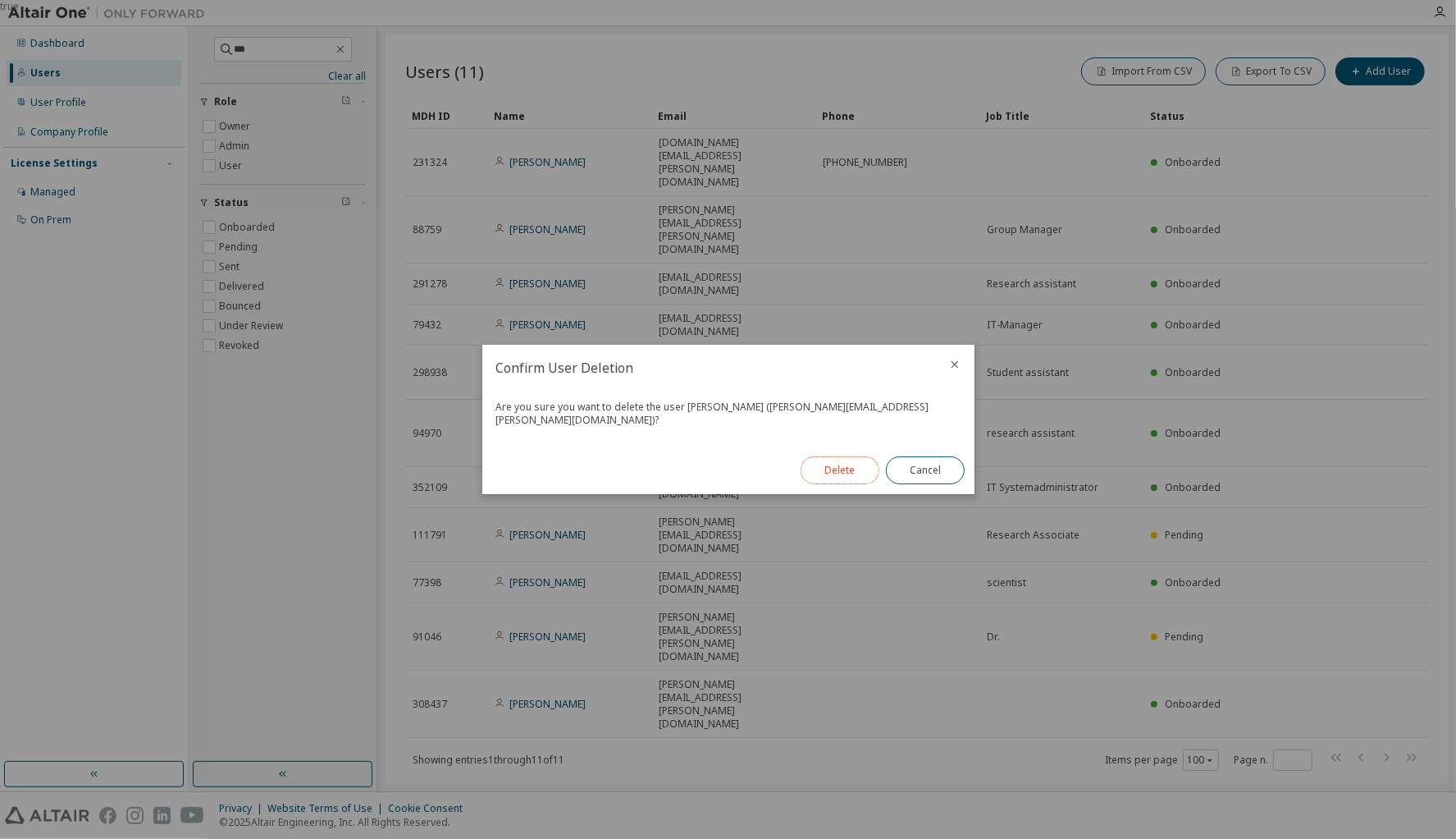
click at [840, 472] on button "Delete" at bounding box center [840, 470] width 79 height 28
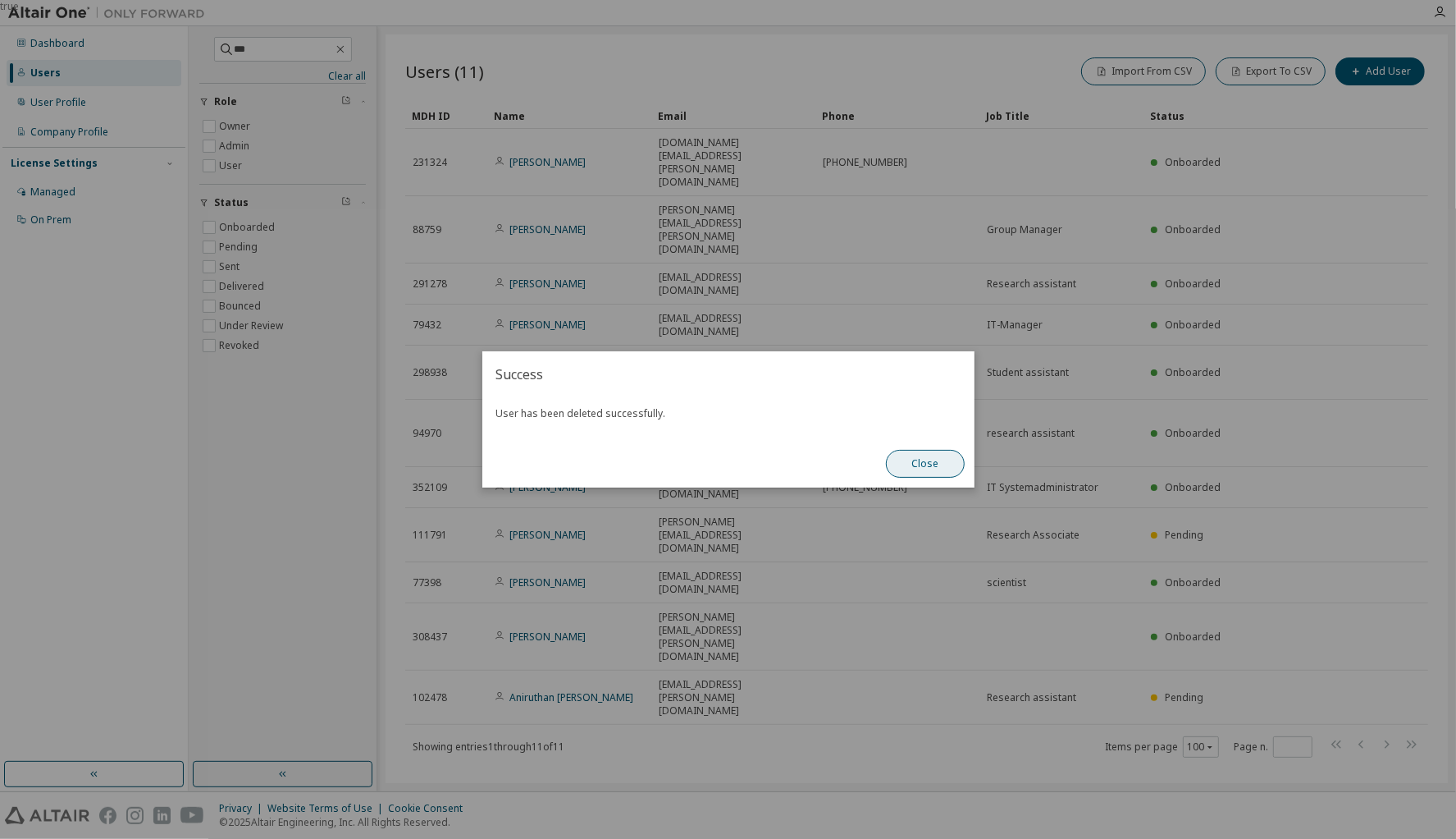
click at [949, 469] on button "Close" at bounding box center [925, 464] width 79 height 28
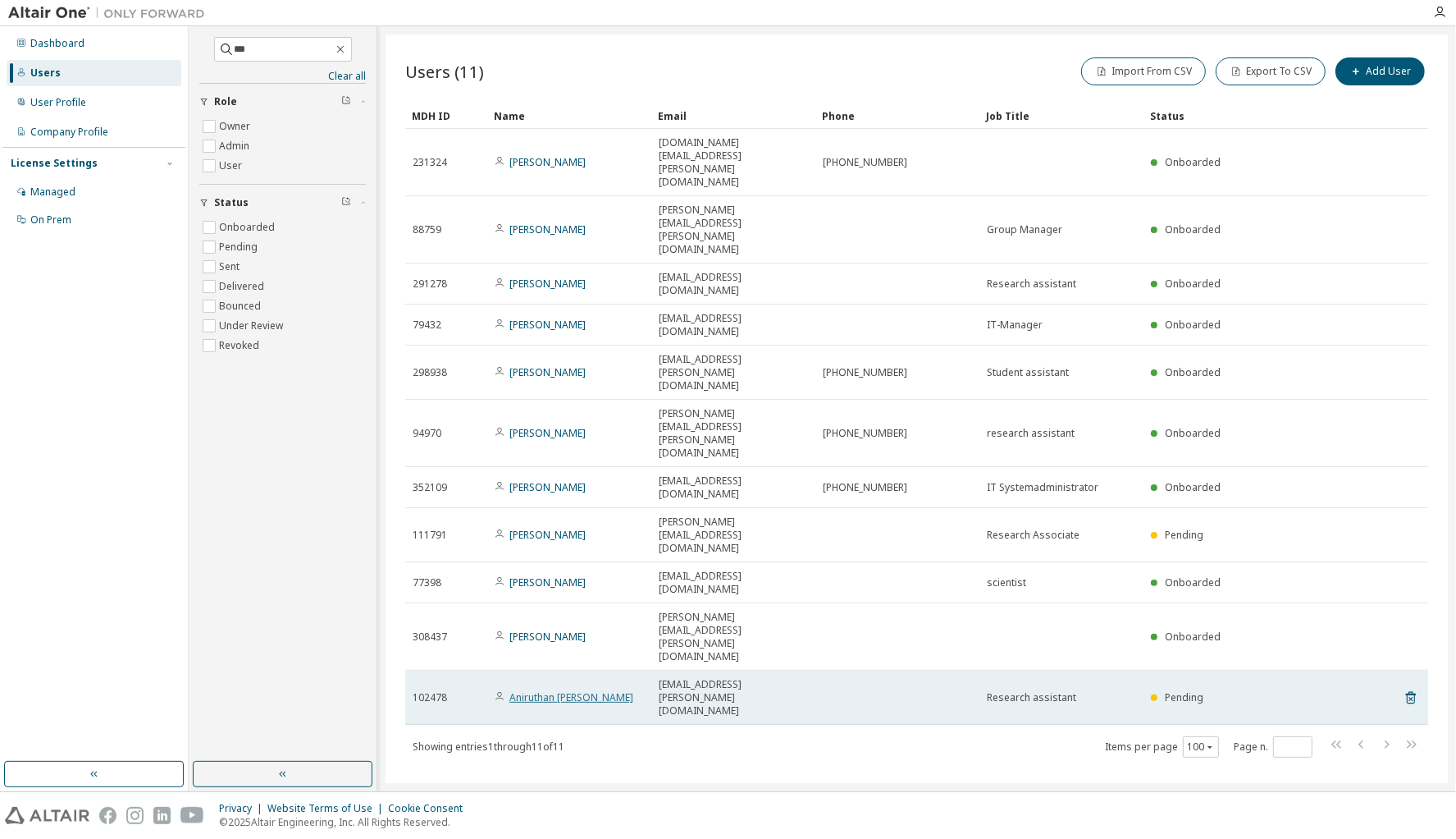
click at [577, 691] on link "Aniruthan Mala Elangovan" at bounding box center [572, 697] width 124 height 14
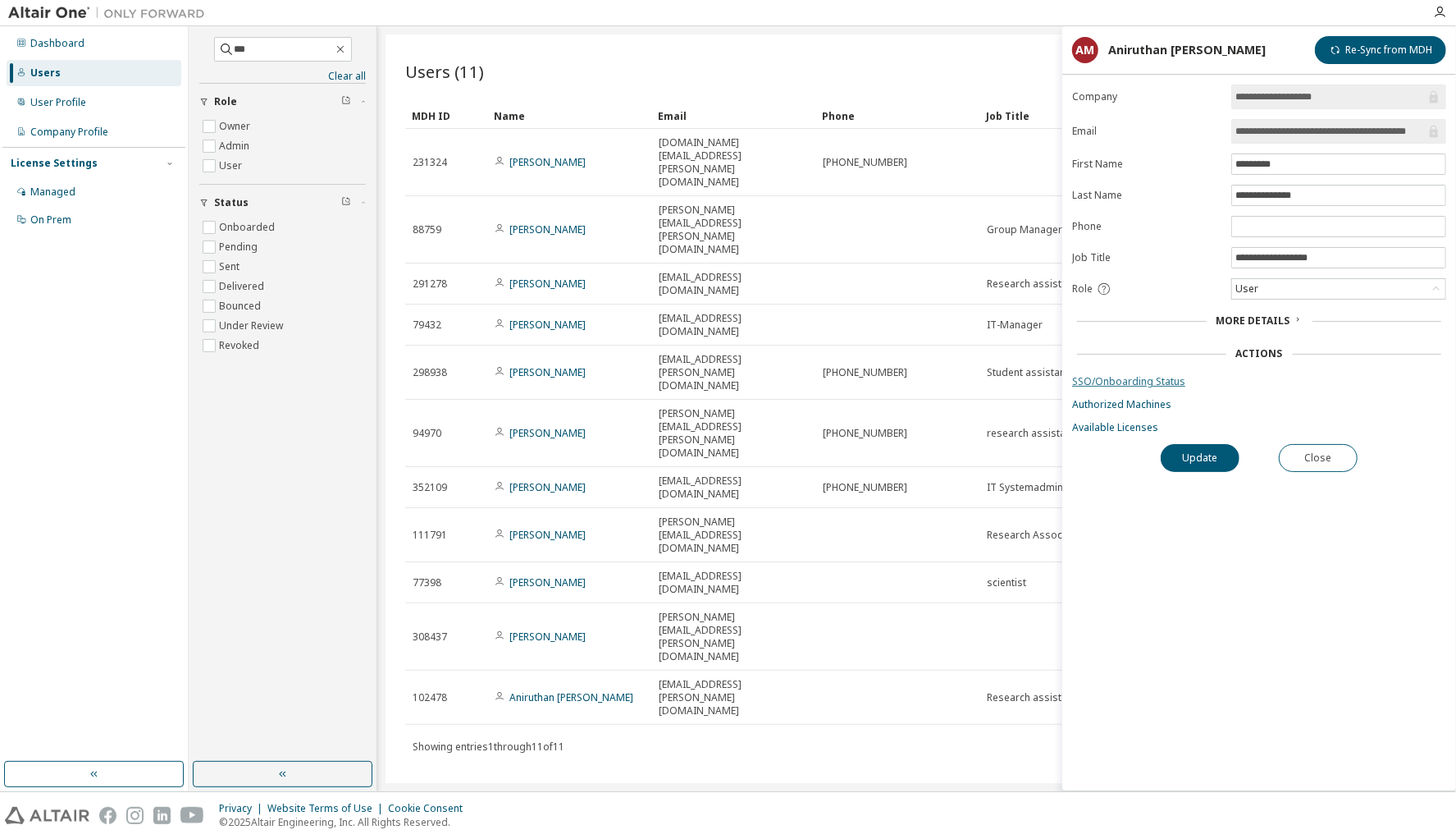
click at [1123, 382] on link "SSO/Onboarding Status" at bounding box center [1259, 382] width 374 height 13
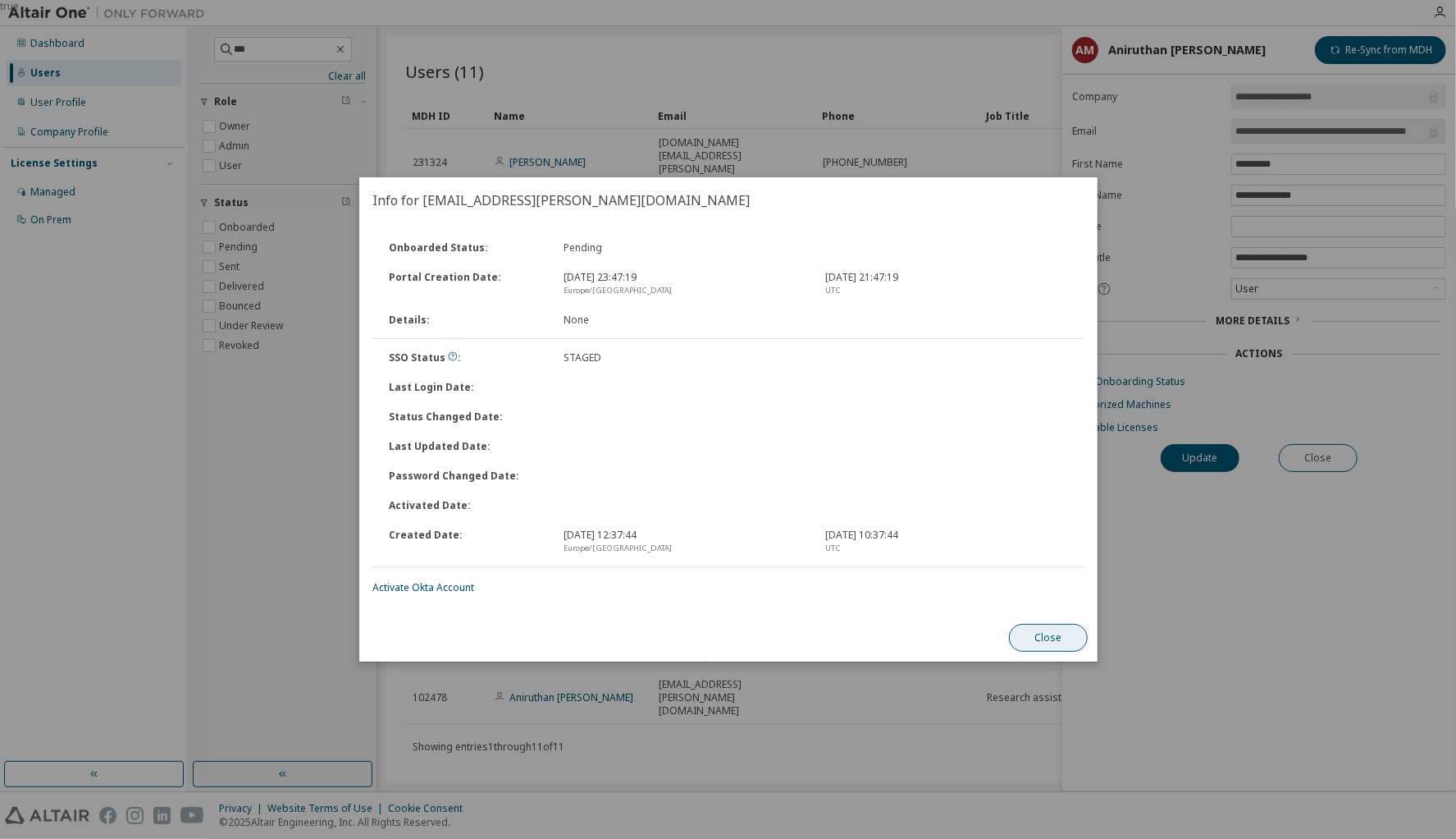
click at [1074, 643] on button "Close" at bounding box center [1048, 638] width 79 height 28
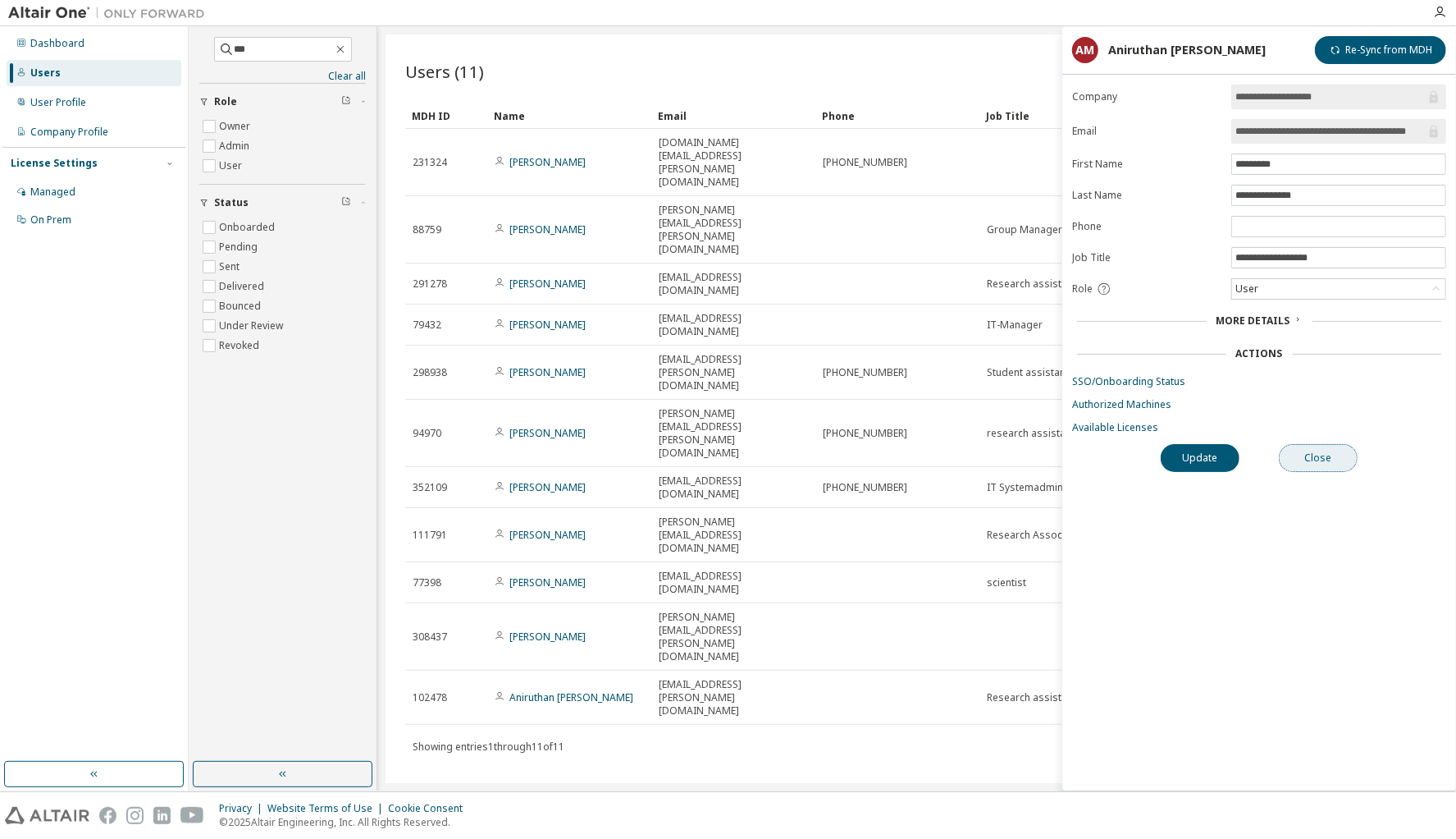
click at [1340, 451] on button "Close" at bounding box center [1319, 457] width 79 height 28
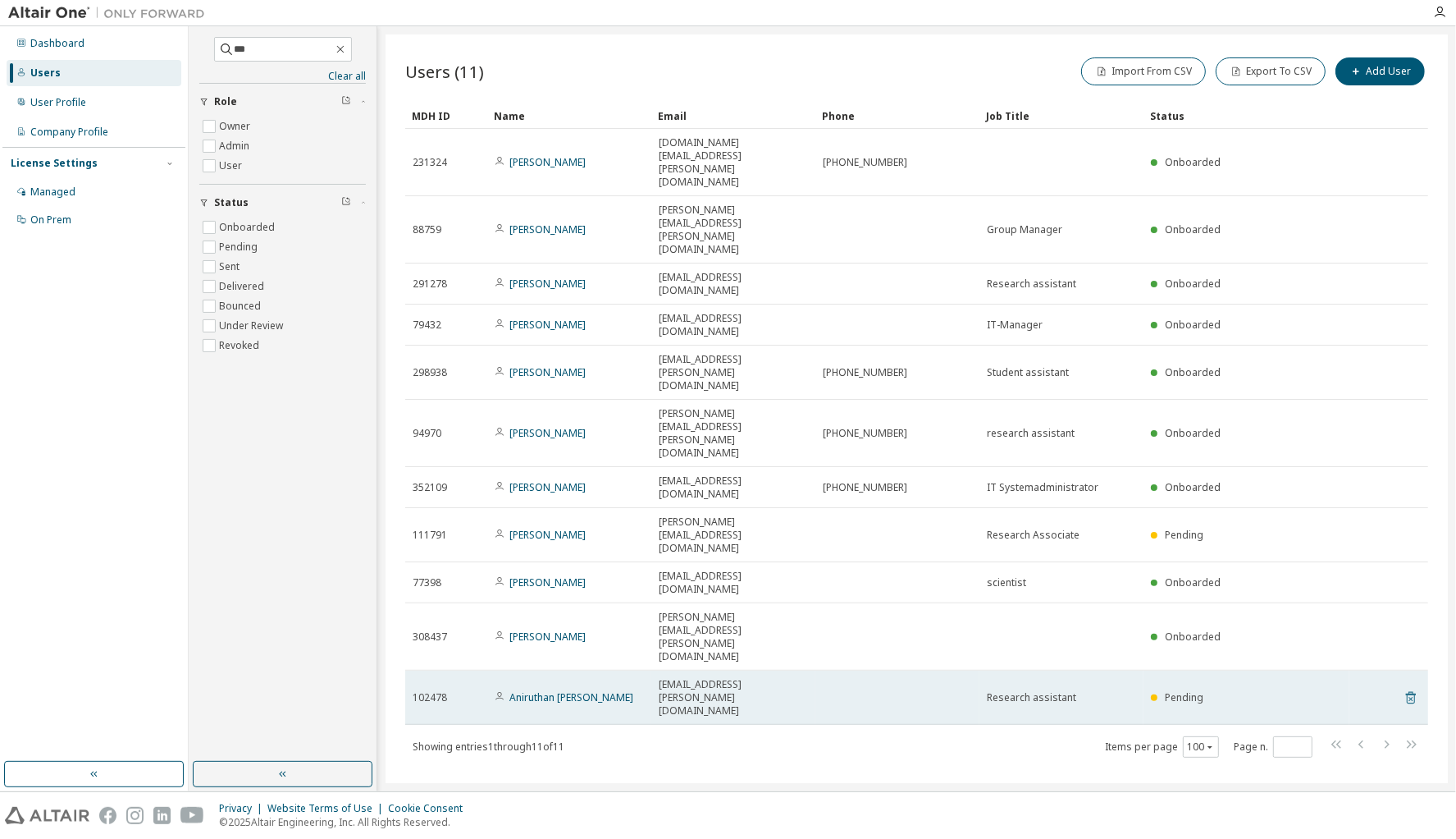
click at [1413, 688] on icon at bounding box center [1411, 698] width 15 height 20
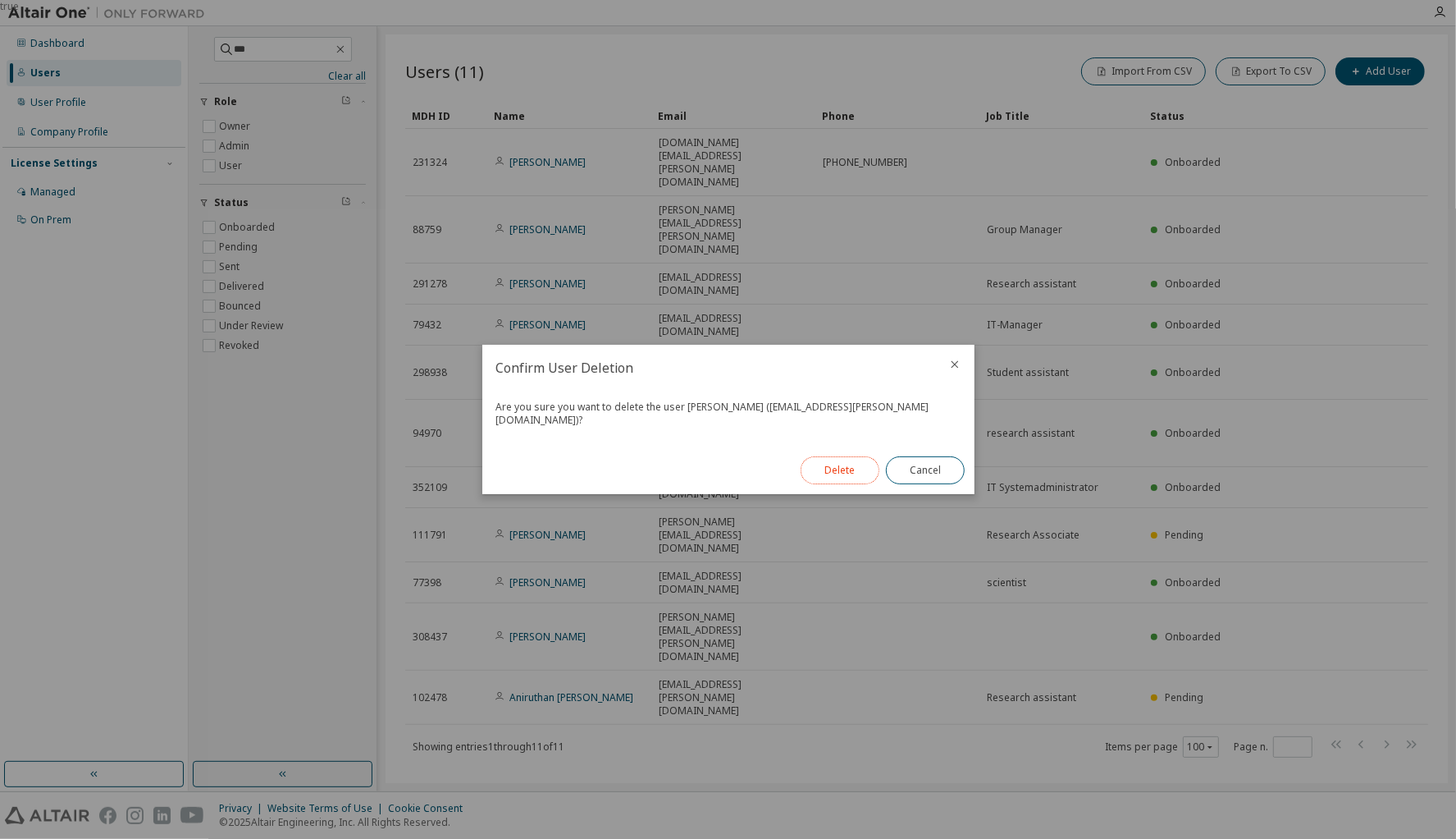
click at [835, 469] on button "Delete" at bounding box center [840, 470] width 79 height 28
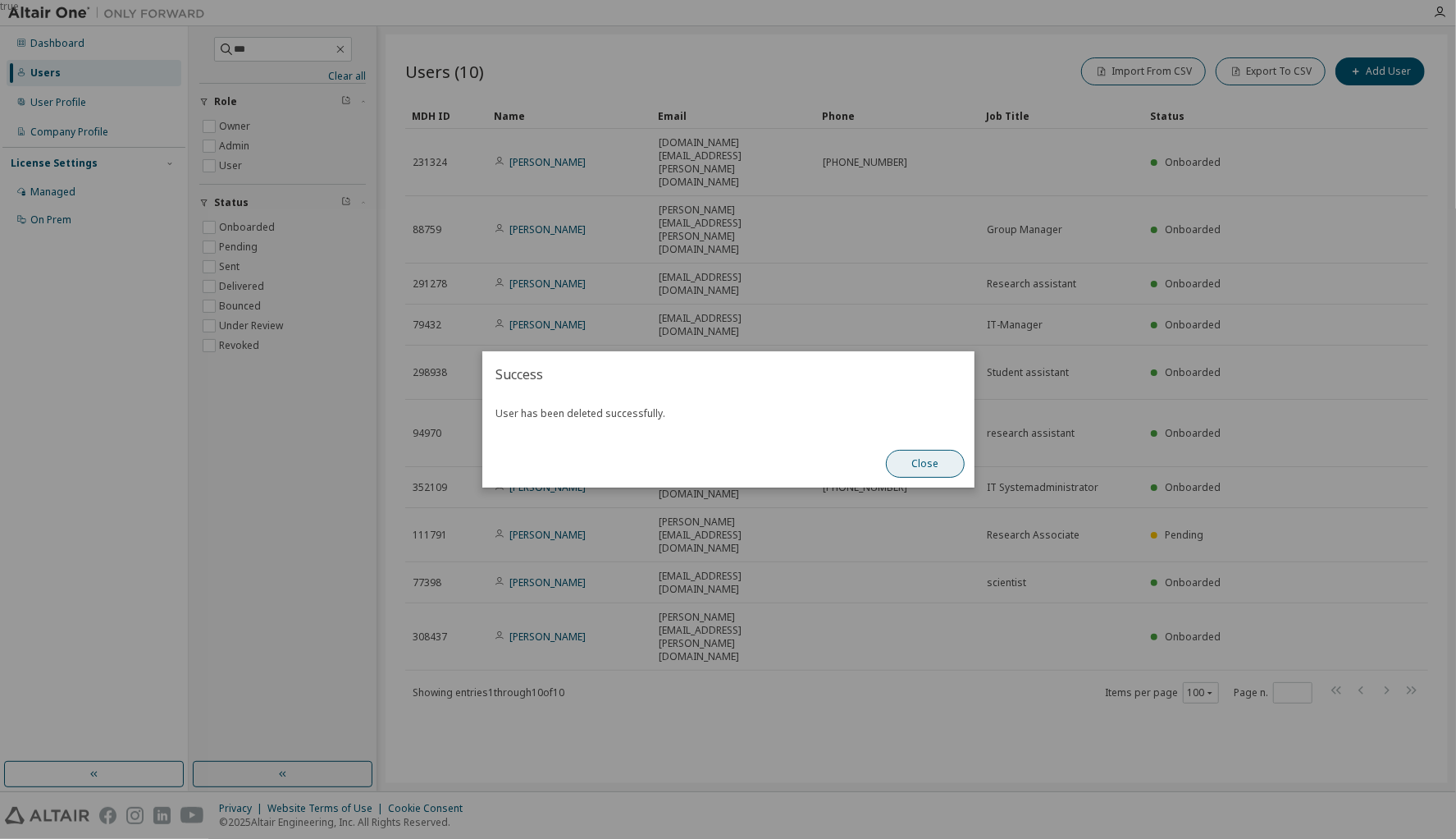
click at [927, 466] on button "Close" at bounding box center [925, 464] width 79 height 28
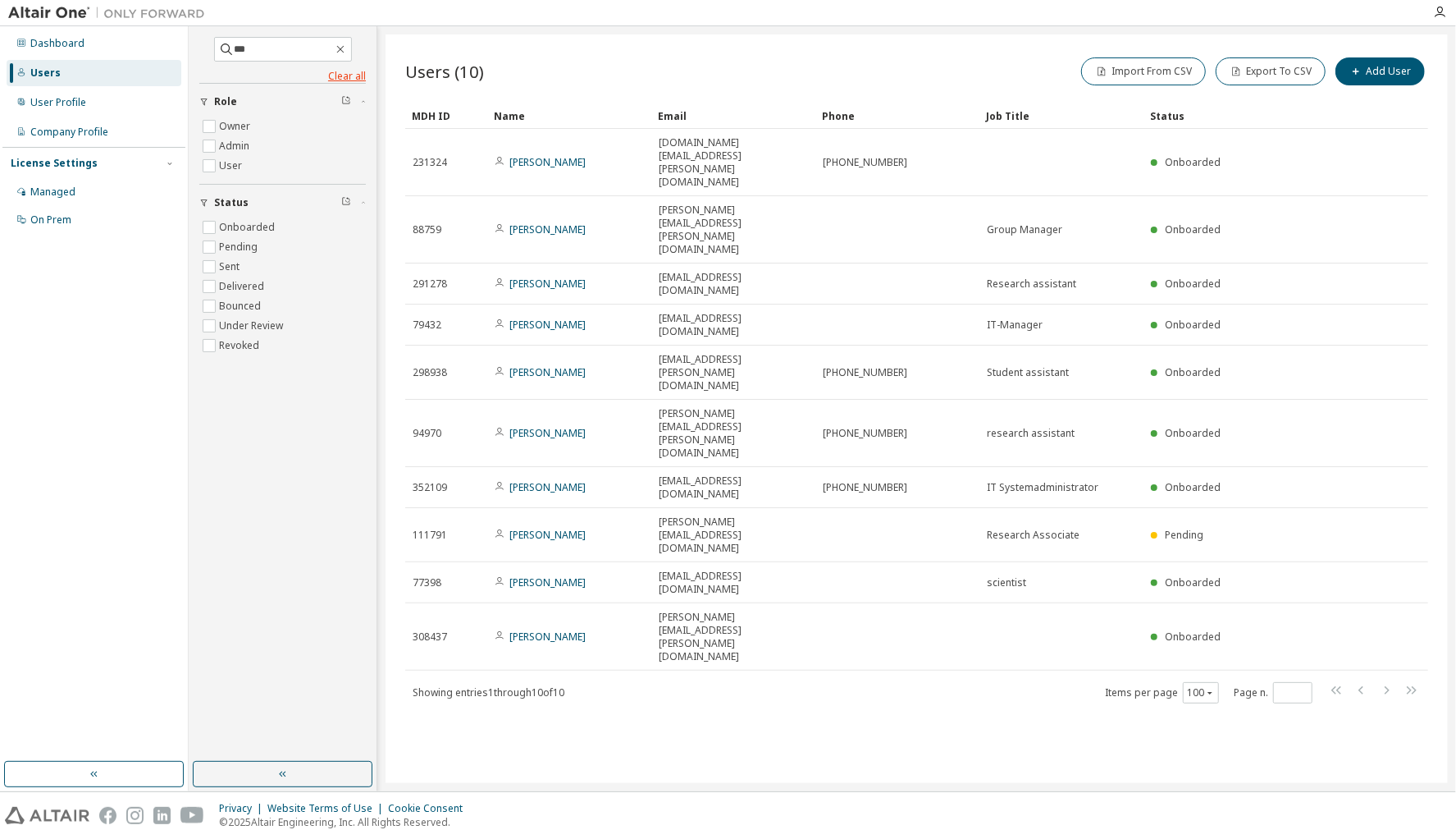
click at [345, 72] on link "Clear all" at bounding box center [282, 77] width 167 height 13
click at [344, 46] on icon "button" at bounding box center [340, 49] width 7 height 7
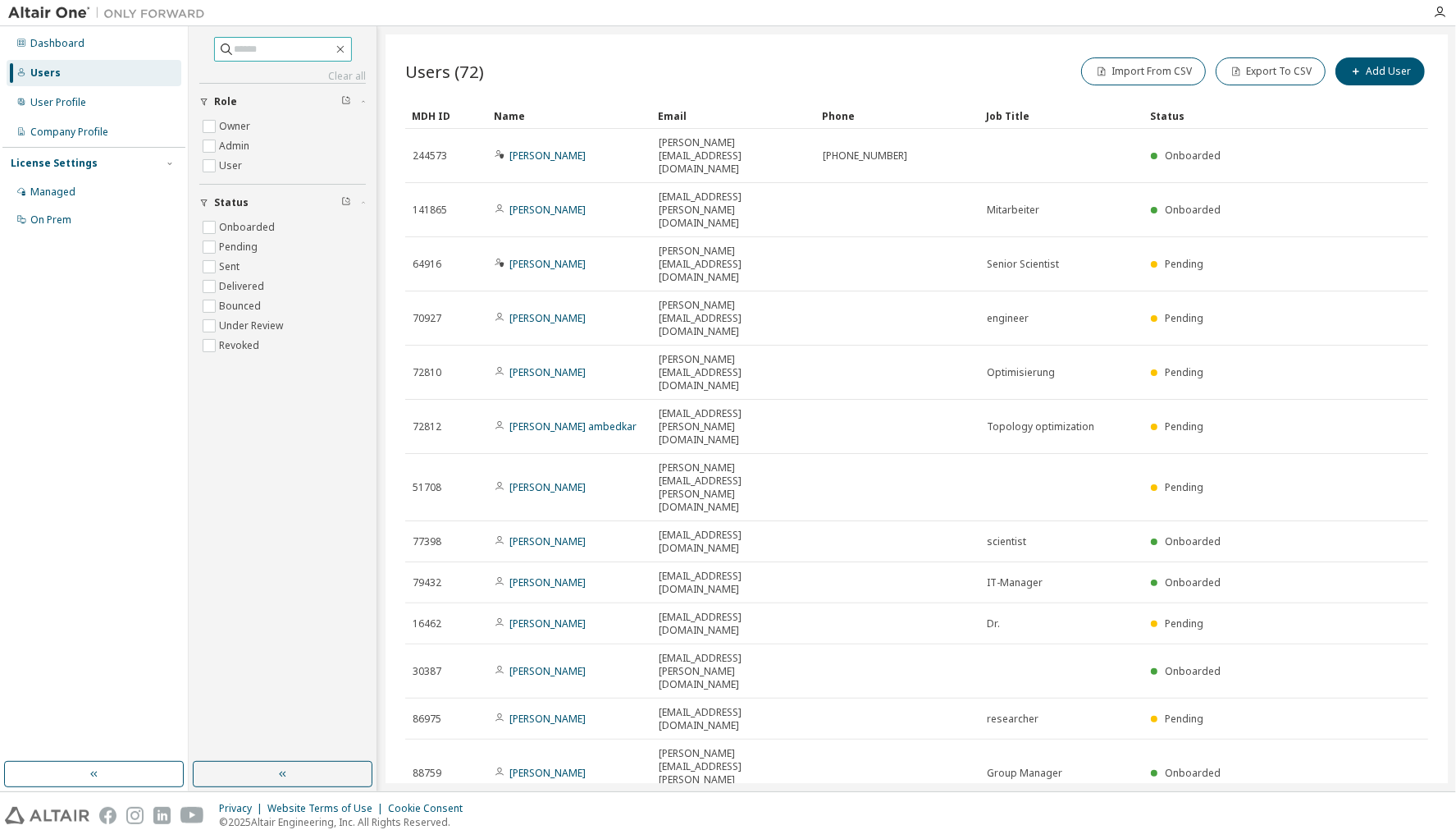
click at [314, 53] on input "text" at bounding box center [284, 49] width 98 height 16
type input "***"
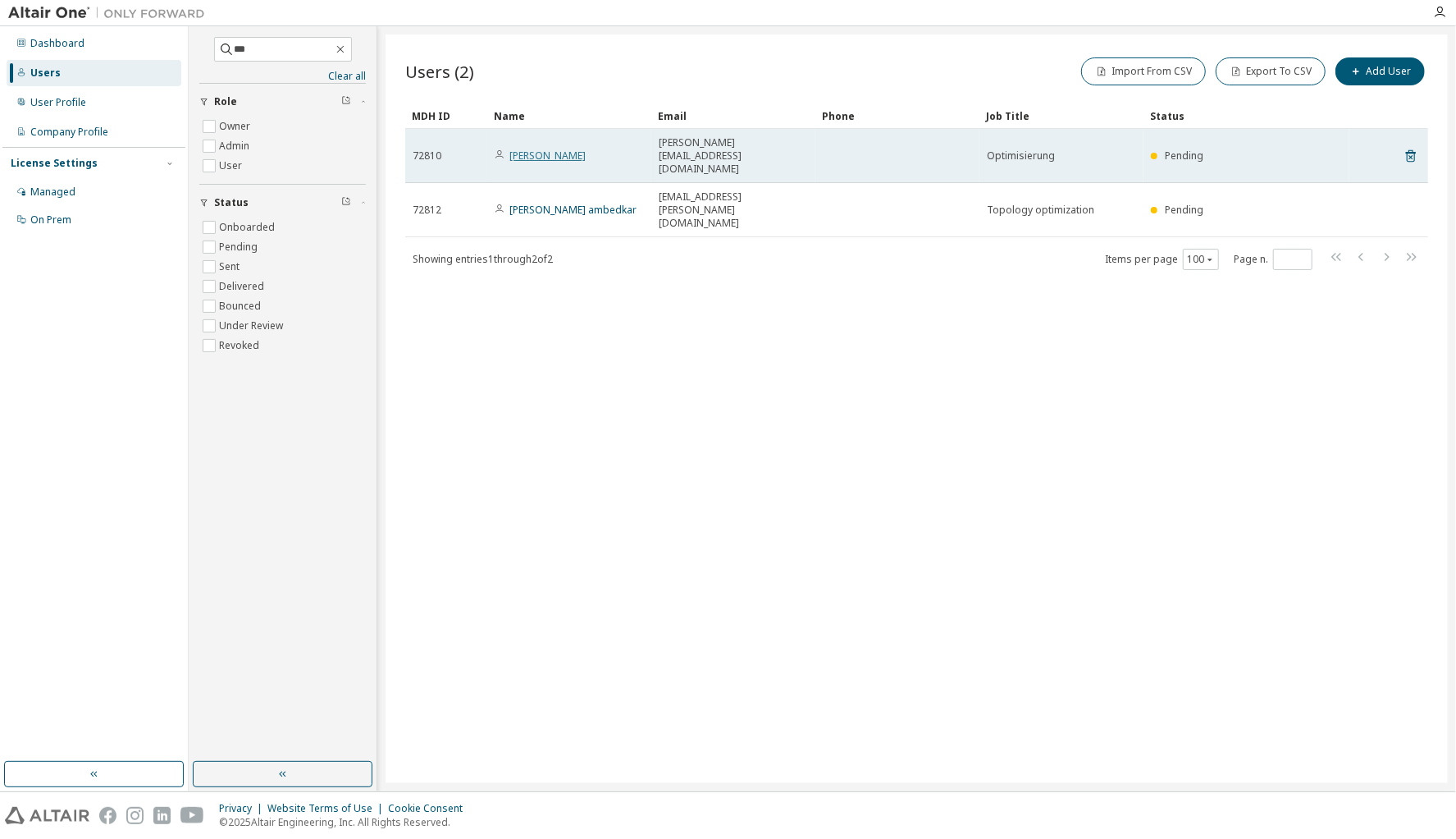
click at [538, 148] on link "Benjamin Hitzinger" at bounding box center [548, 155] width 76 height 14
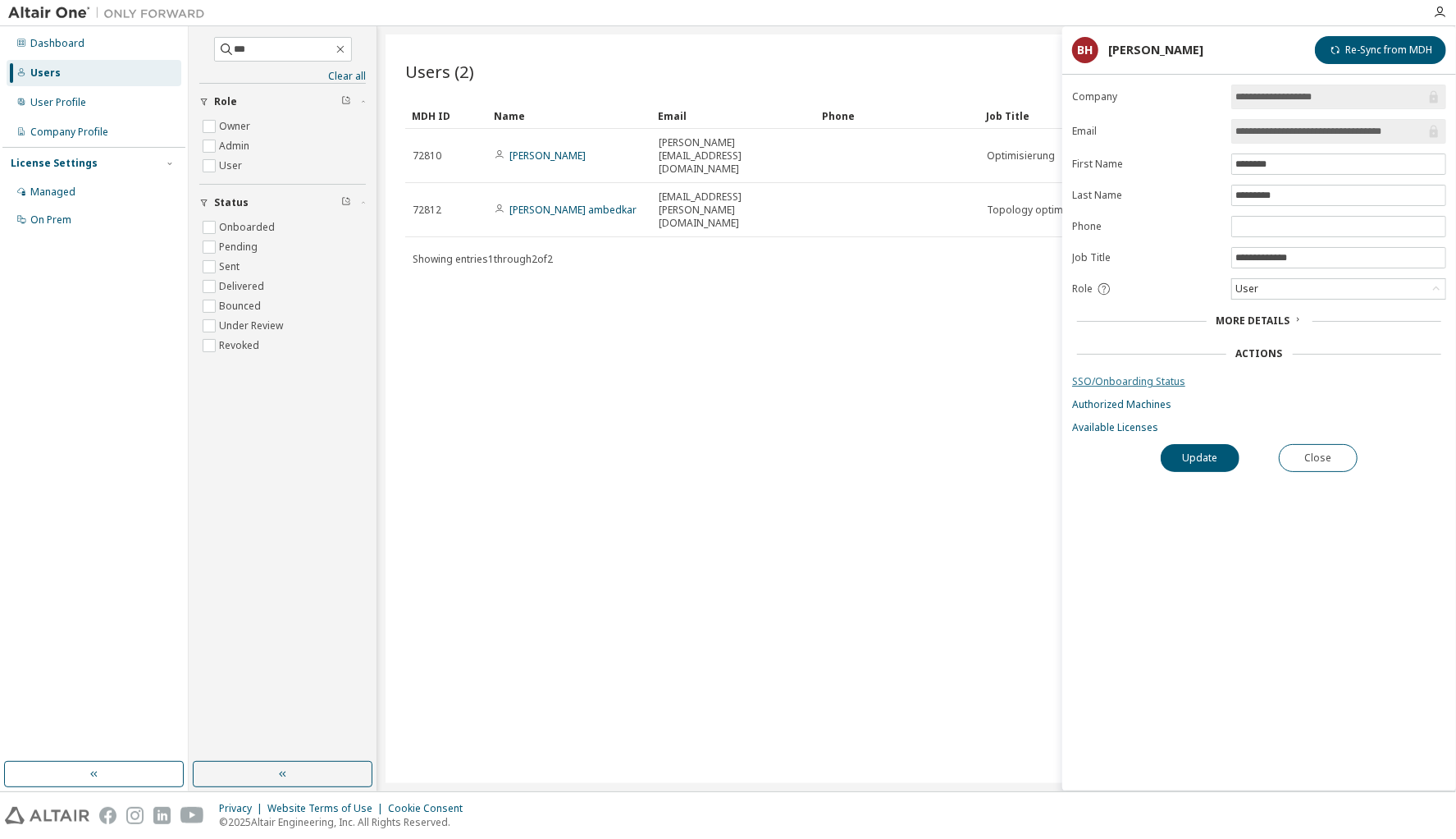
click at [1119, 375] on link "SSO/Onboarding Status" at bounding box center [1259, 382] width 374 height 13
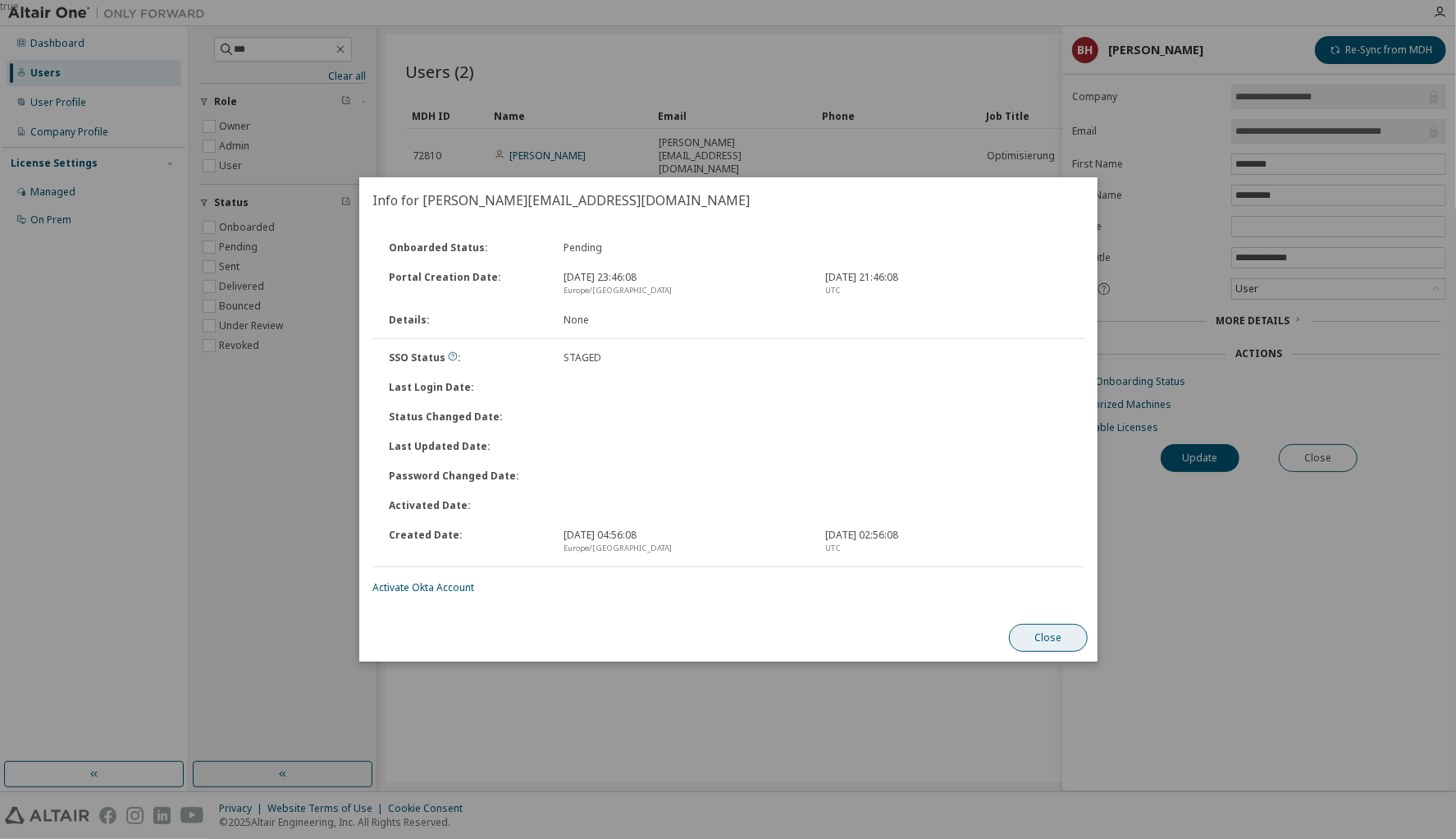
click at [1053, 646] on button "Close" at bounding box center [1048, 638] width 79 height 28
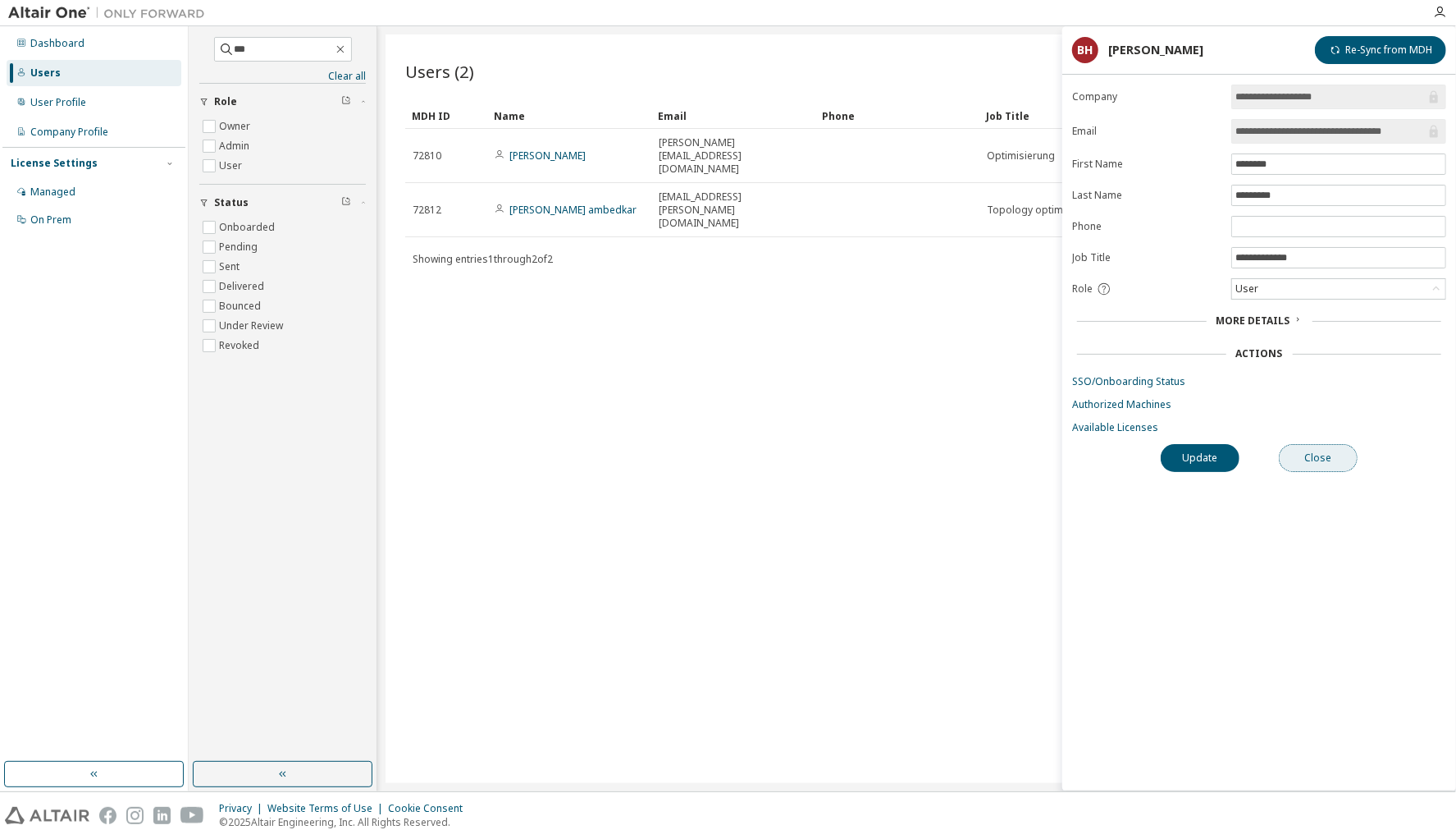
click at [1333, 458] on button "Close" at bounding box center [1319, 457] width 79 height 28
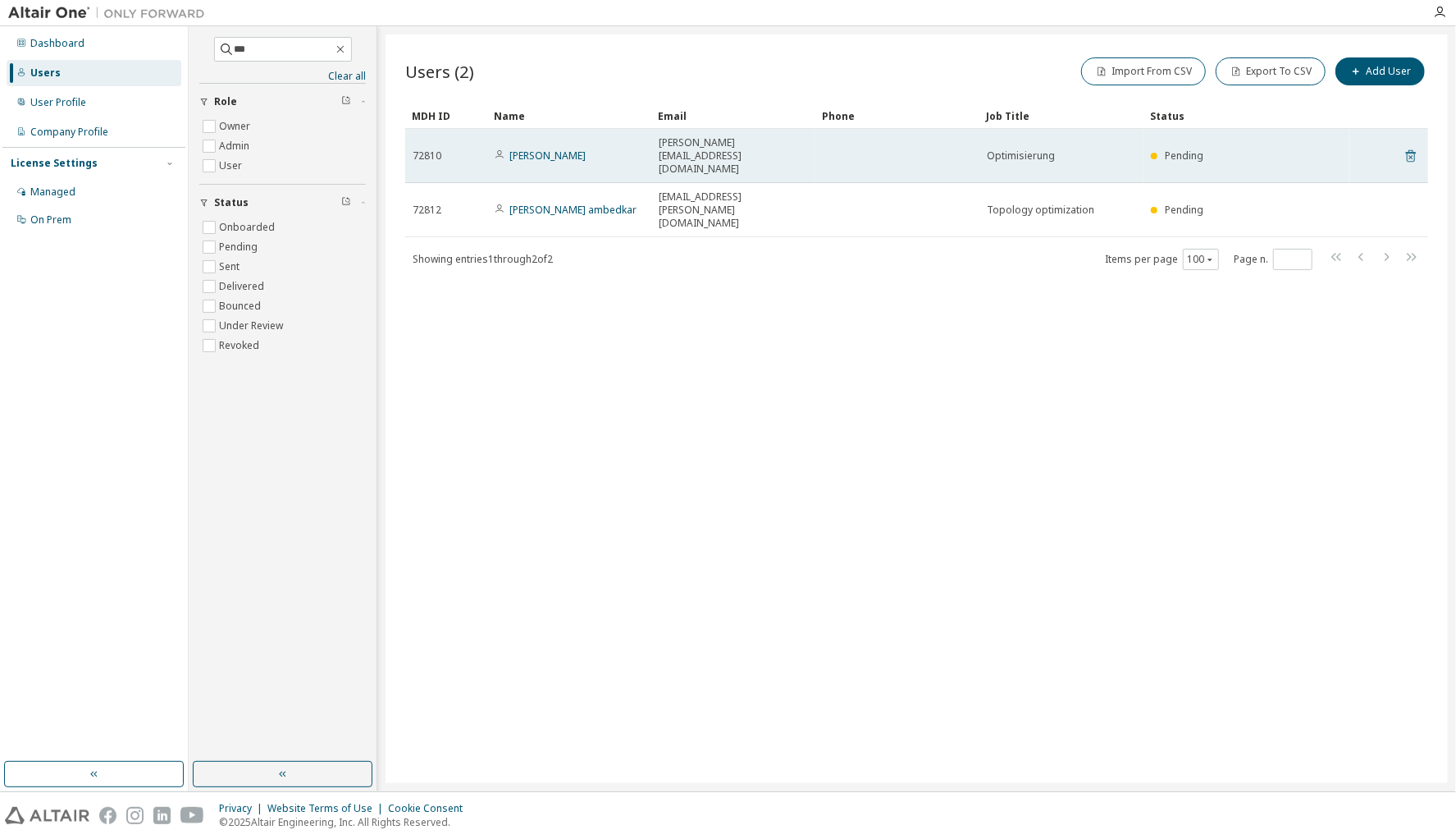
click at [1416, 146] on icon at bounding box center [1411, 156] width 15 height 20
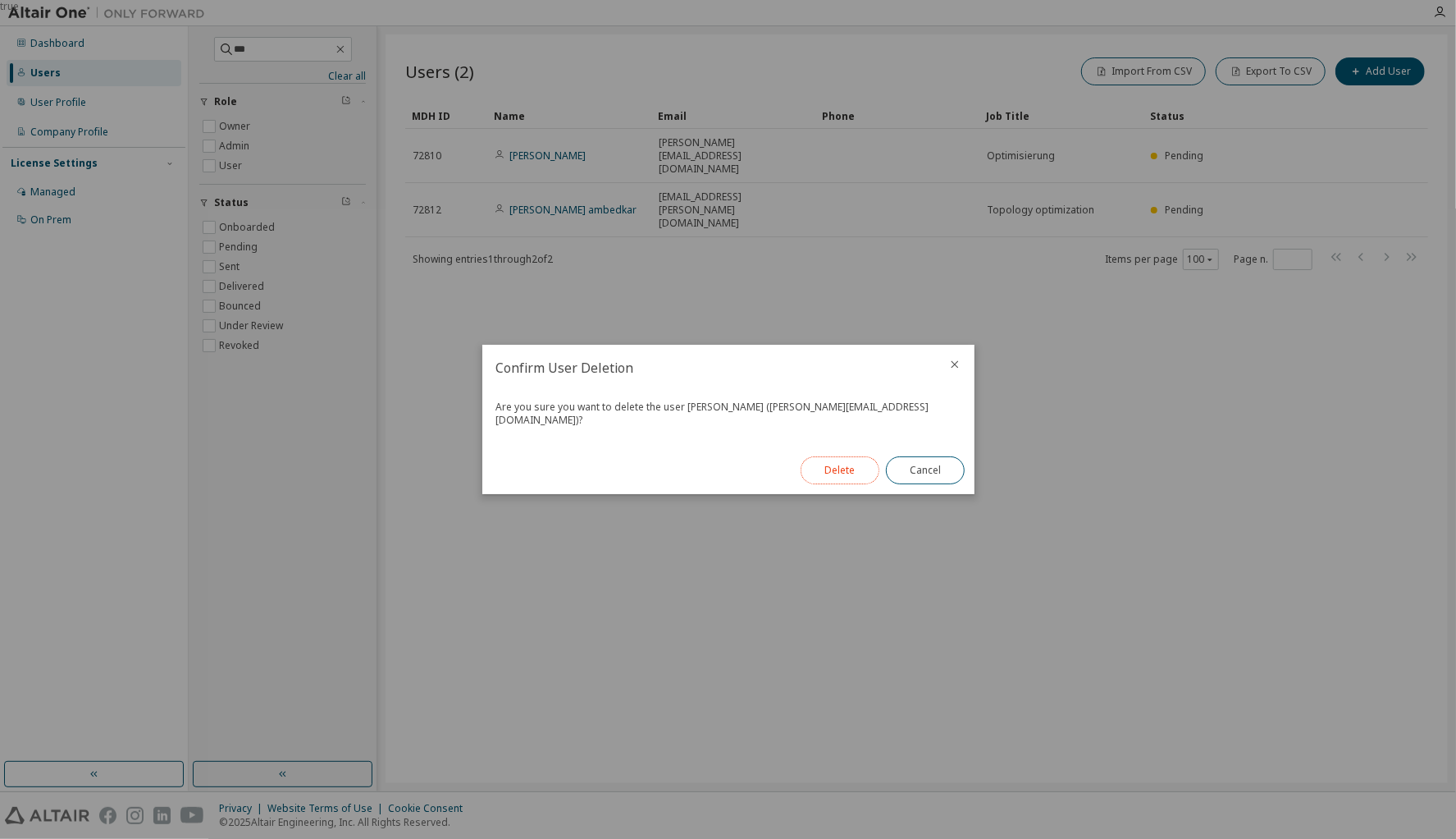
click at [850, 466] on button "Delete" at bounding box center [840, 470] width 79 height 28
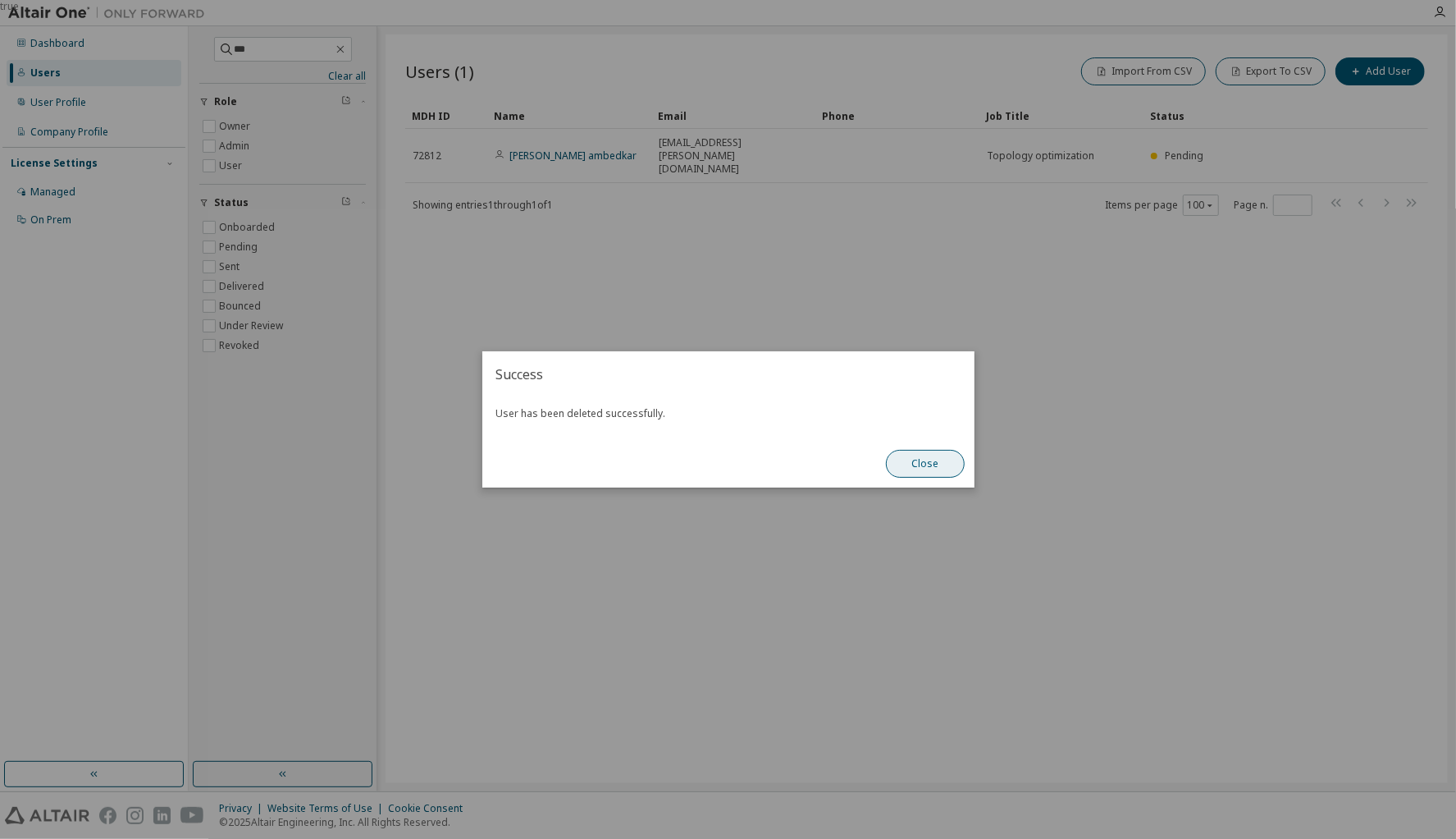
click at [930, 467] on button "Close" at bounding box center [925, 464] width 79 height 28
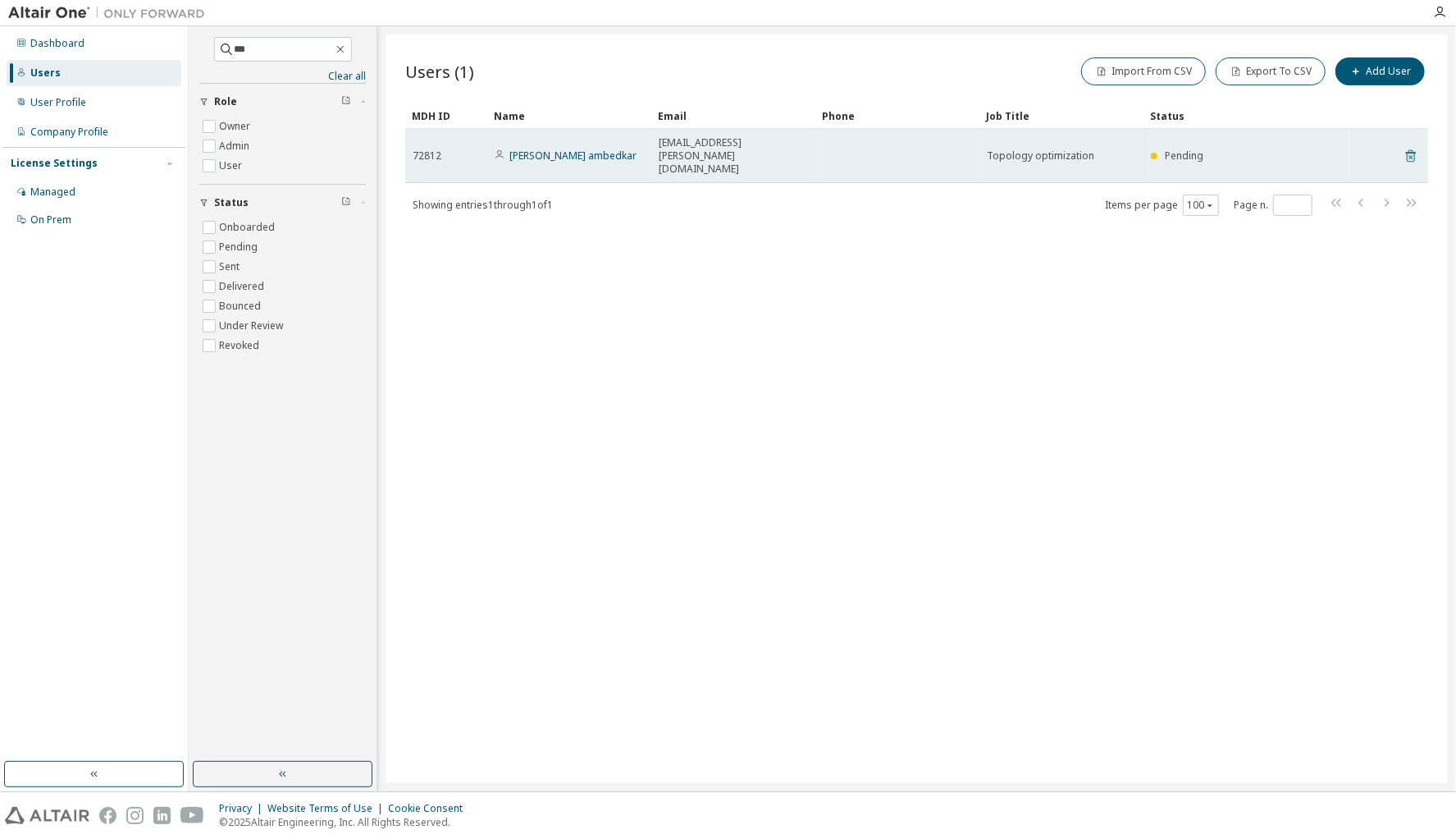
click at [1410, 146] on icon at bounding box center [1411, 156] width 15 height 20
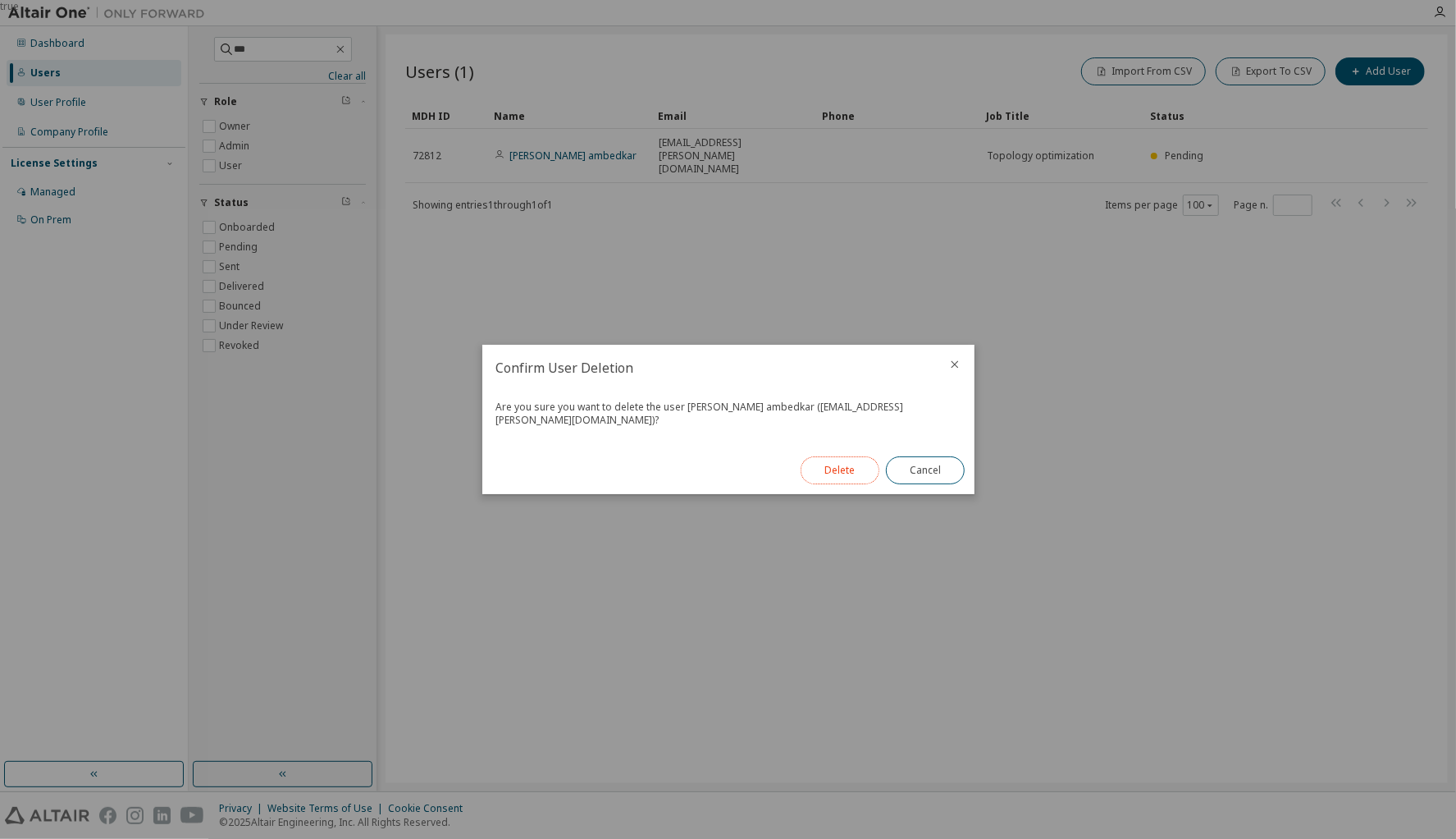
click at [853, 464] on button "Delete" at bounding box center [840, 470] width 79 height 28
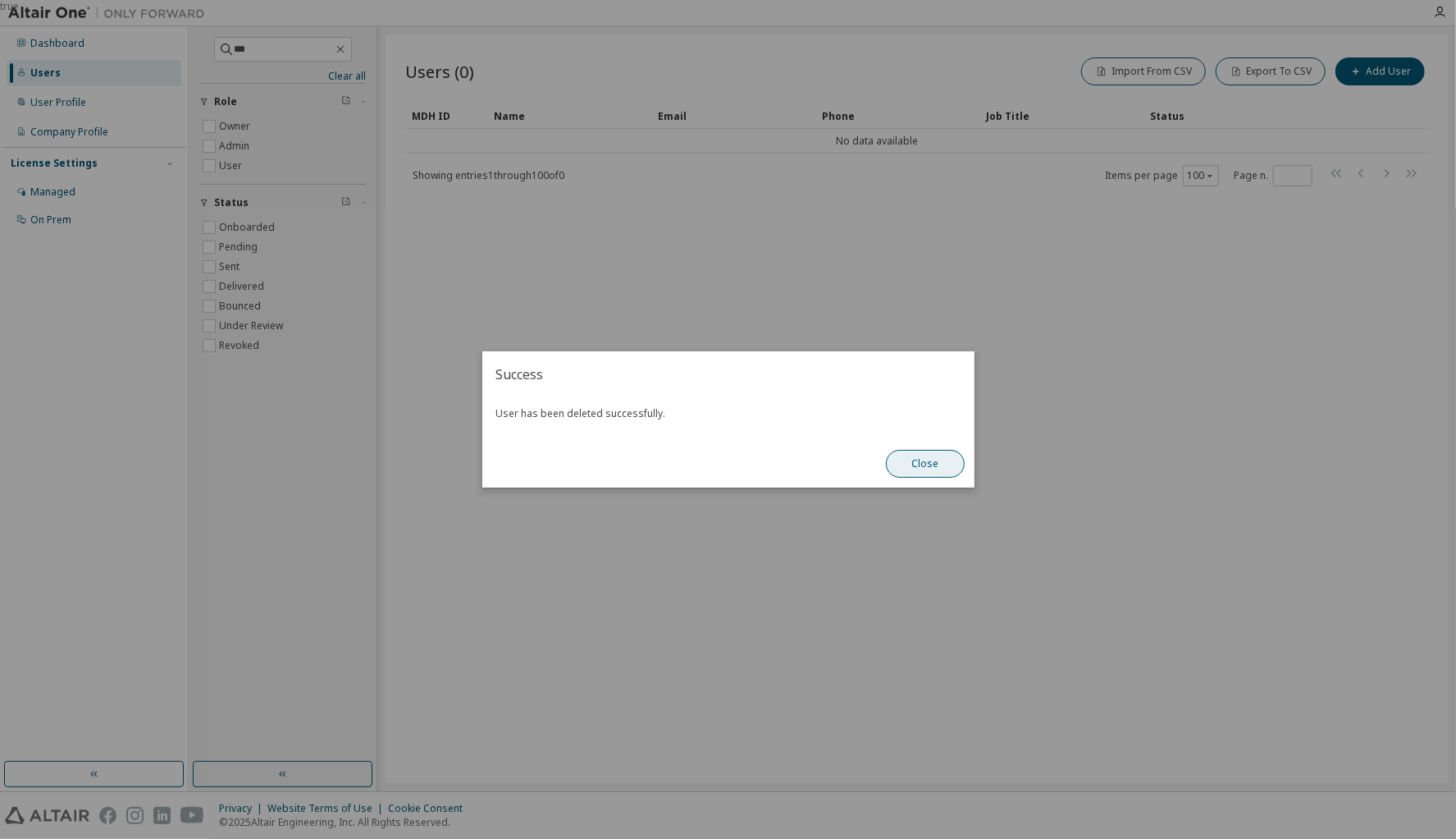
click at [932, 466] on button "Close" at bounding box center [925, 464] width 79 height 28
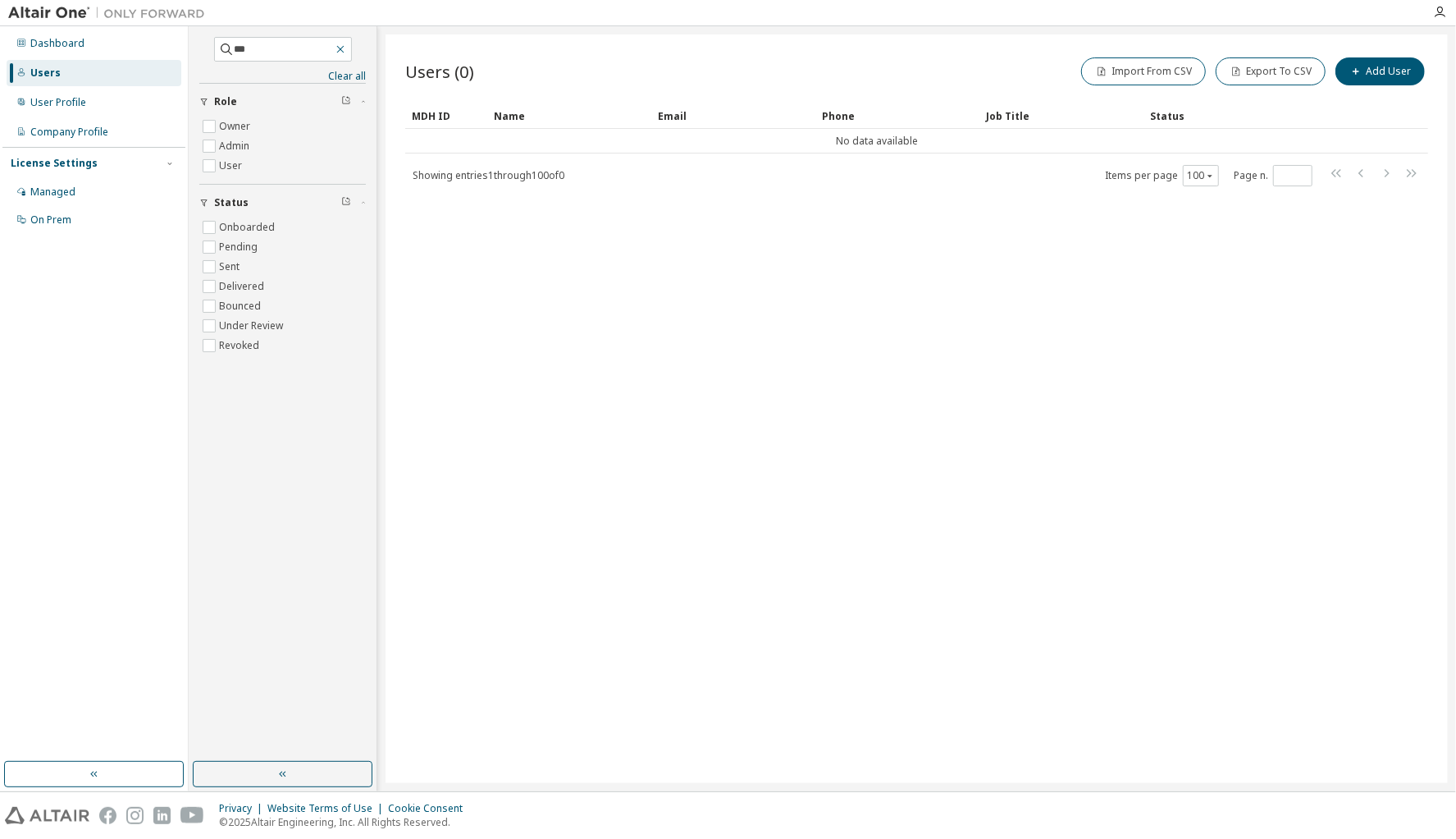
click at [347, 46] on icon "button" at bounding box center [341, 49] width 13 height 13
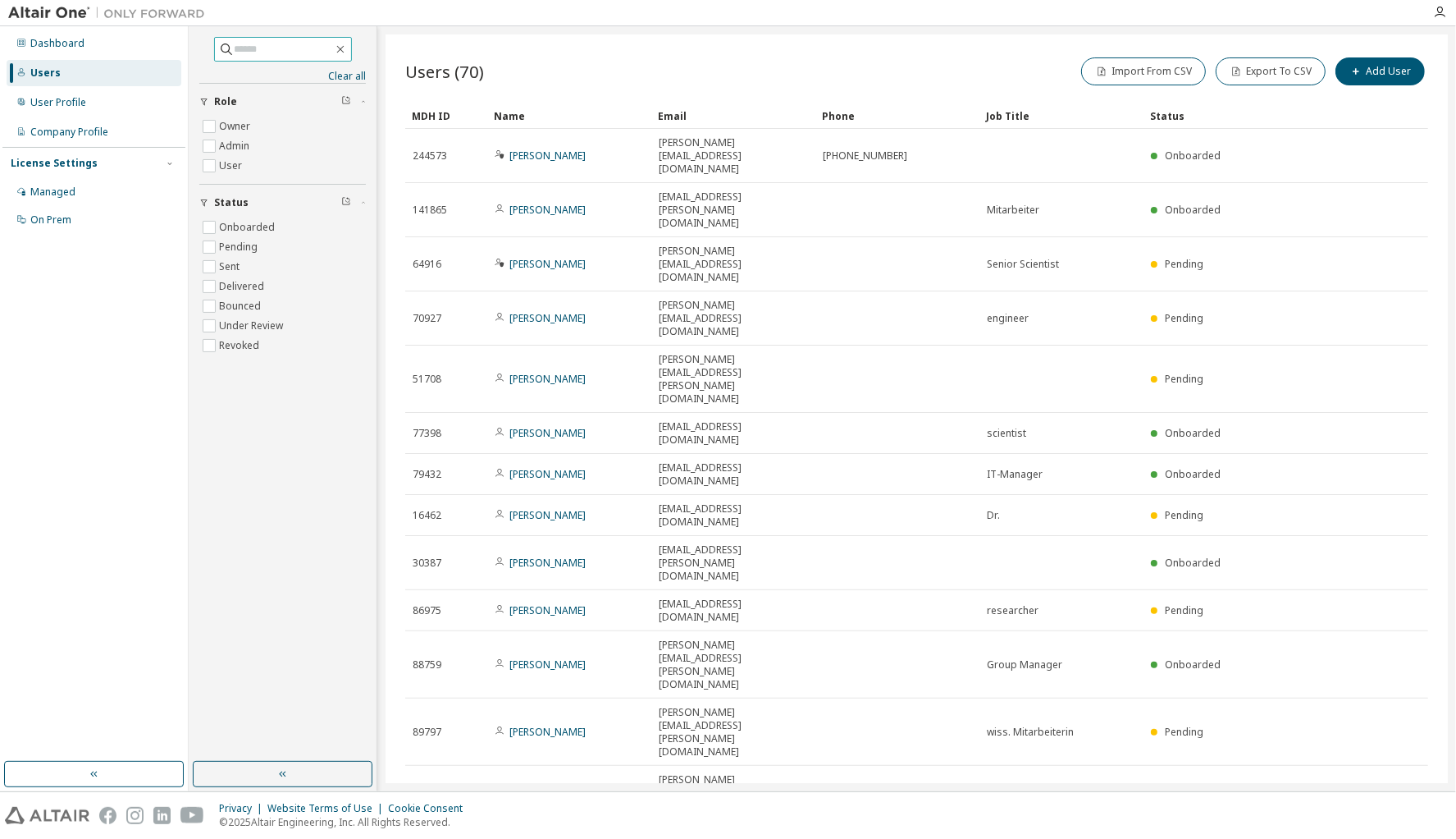
click at [263, 50] on input "text" at bounding box center [284, 49] width 98 height 16
type input "****"
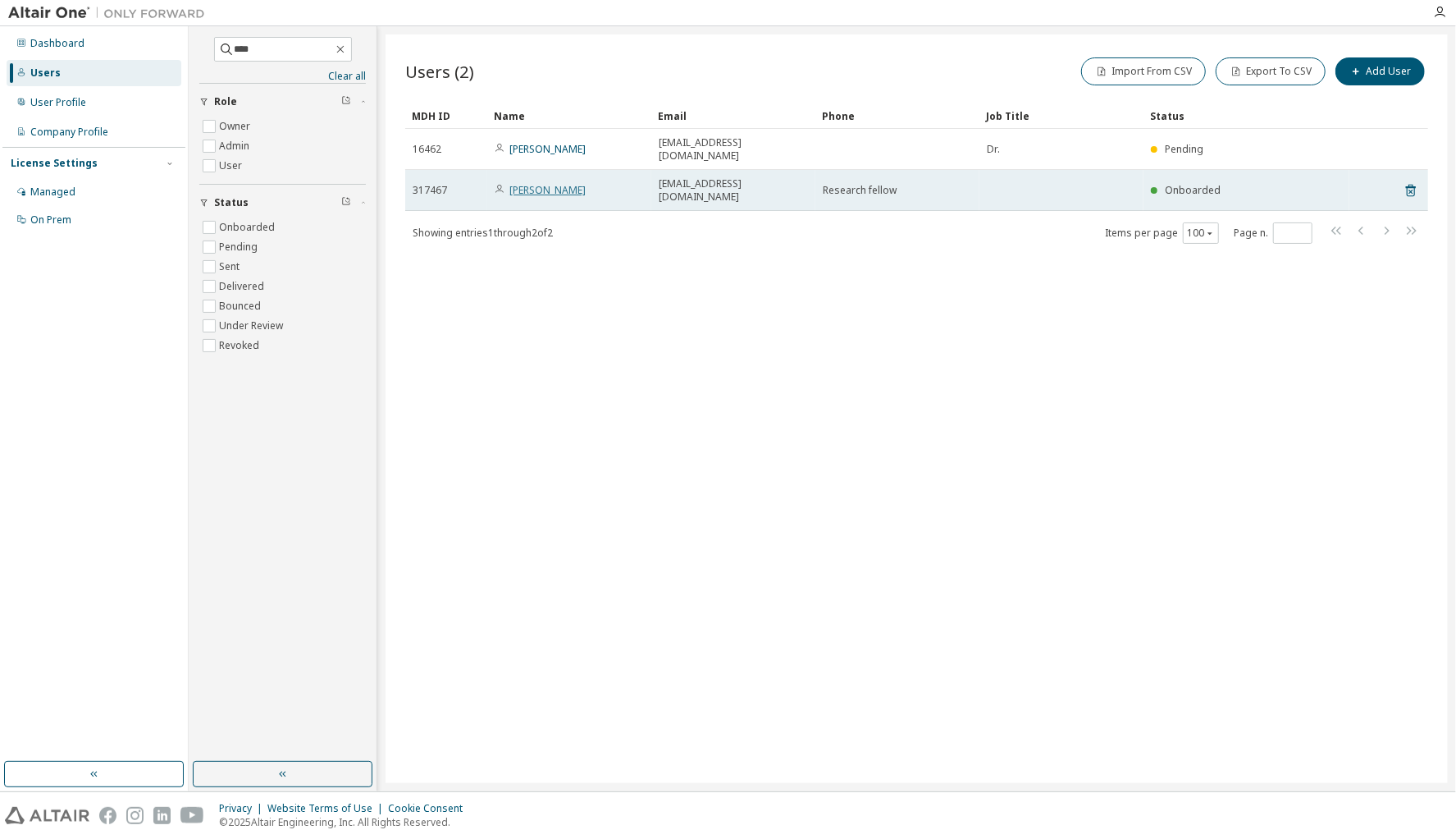
click at [534, 183] on link "Lin Chen" at bounding box center [548, 189] width 76 height 14
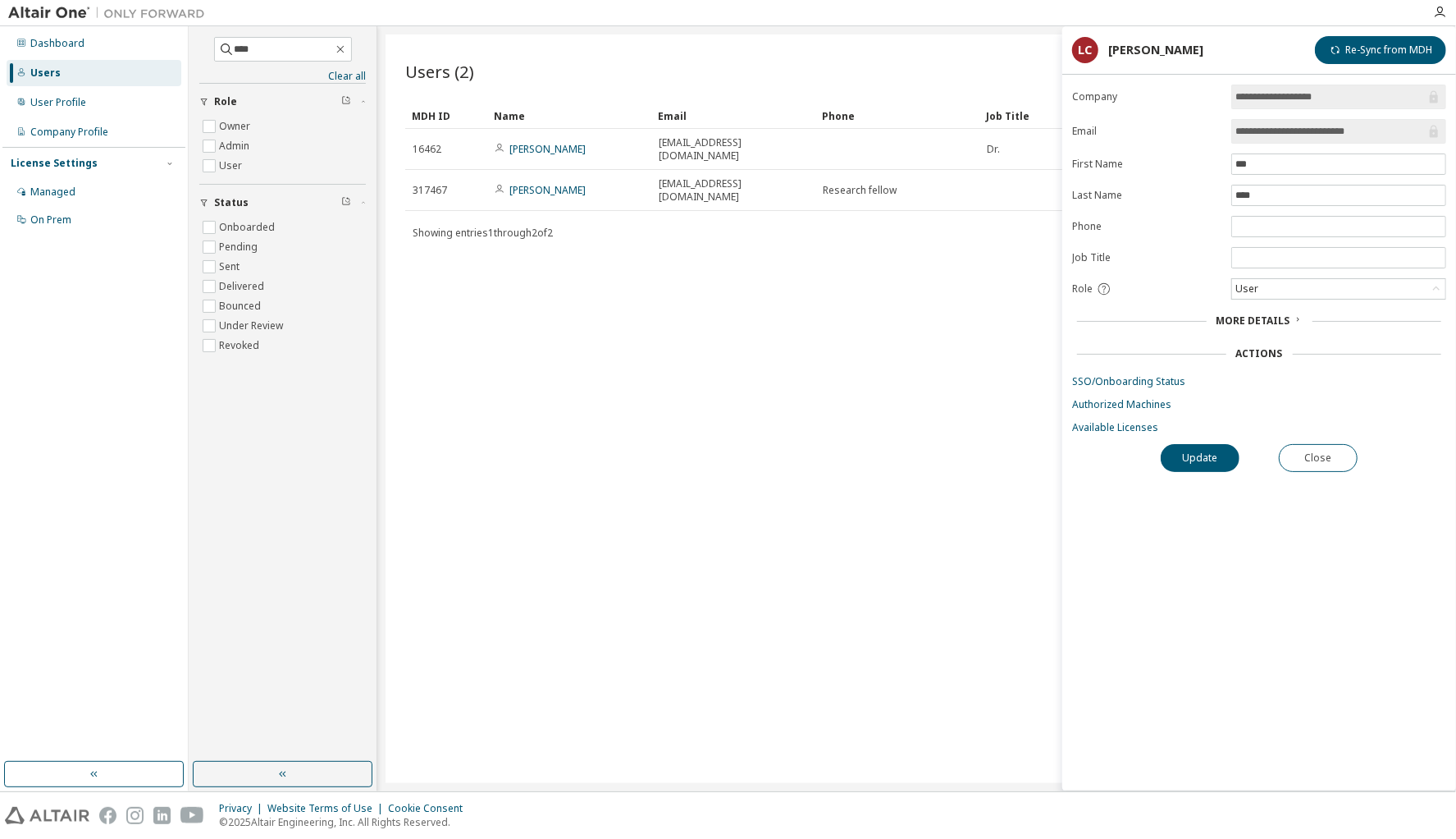
click at [1143, 375] on link "SSO/Onboarding Status" at bounding box center [1259, 382] width 374 height 13
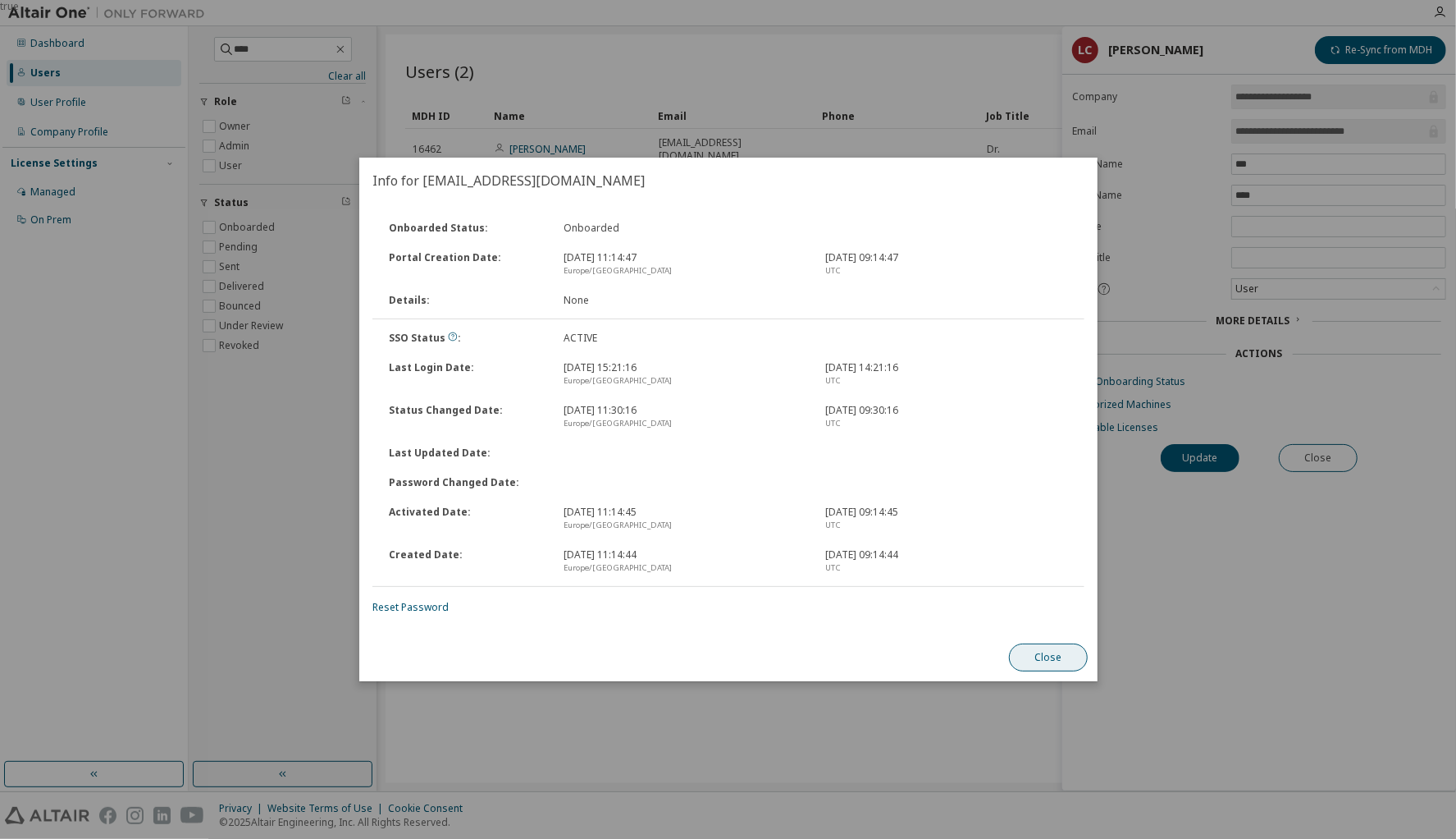
click at [1046, 660] on button "Close" at bounding box center [1048, 657] width 79 height 28
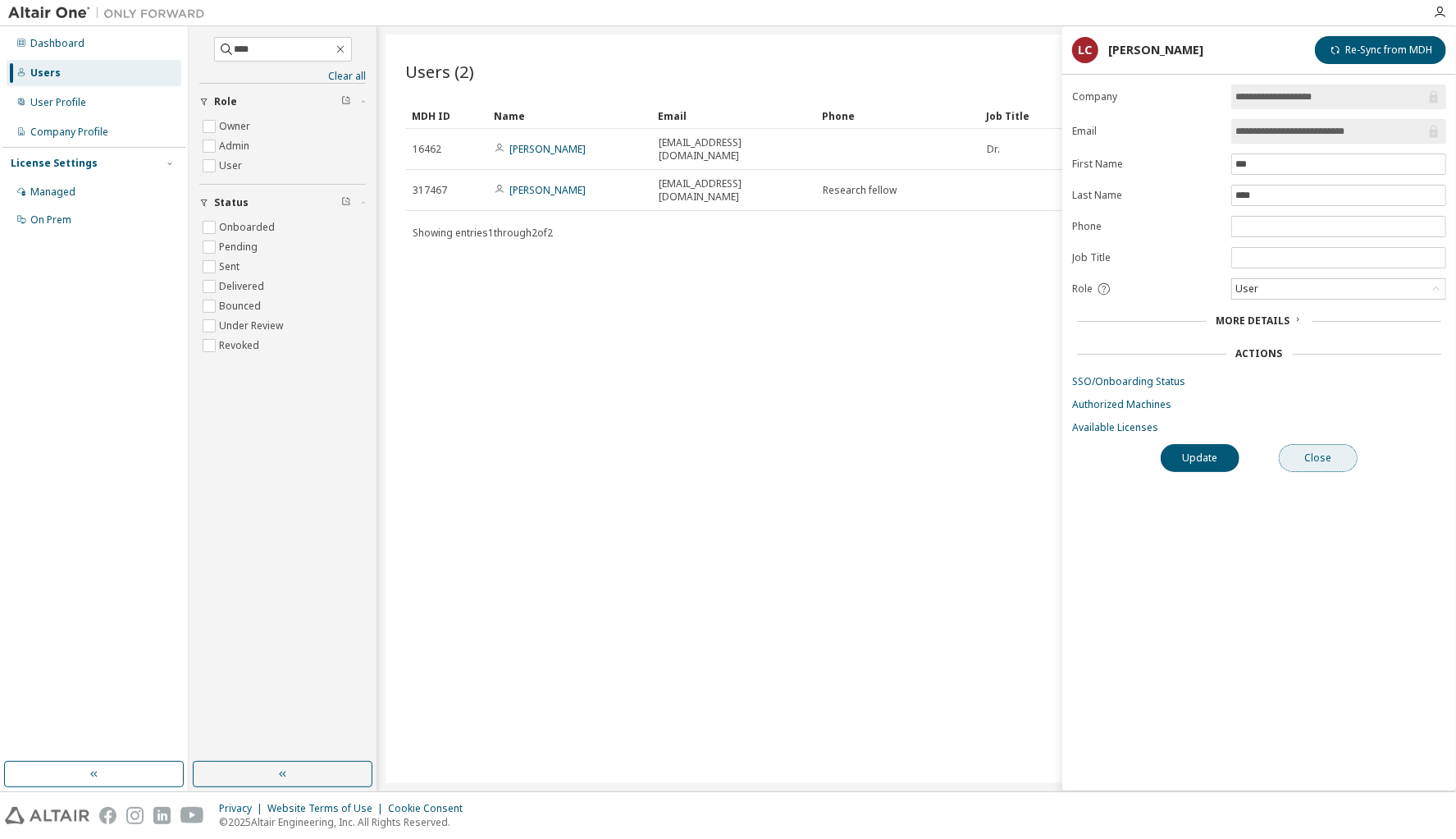
click at [1326, 461] on button "Close" at bounding box center [1319, 457] width 79 height 28
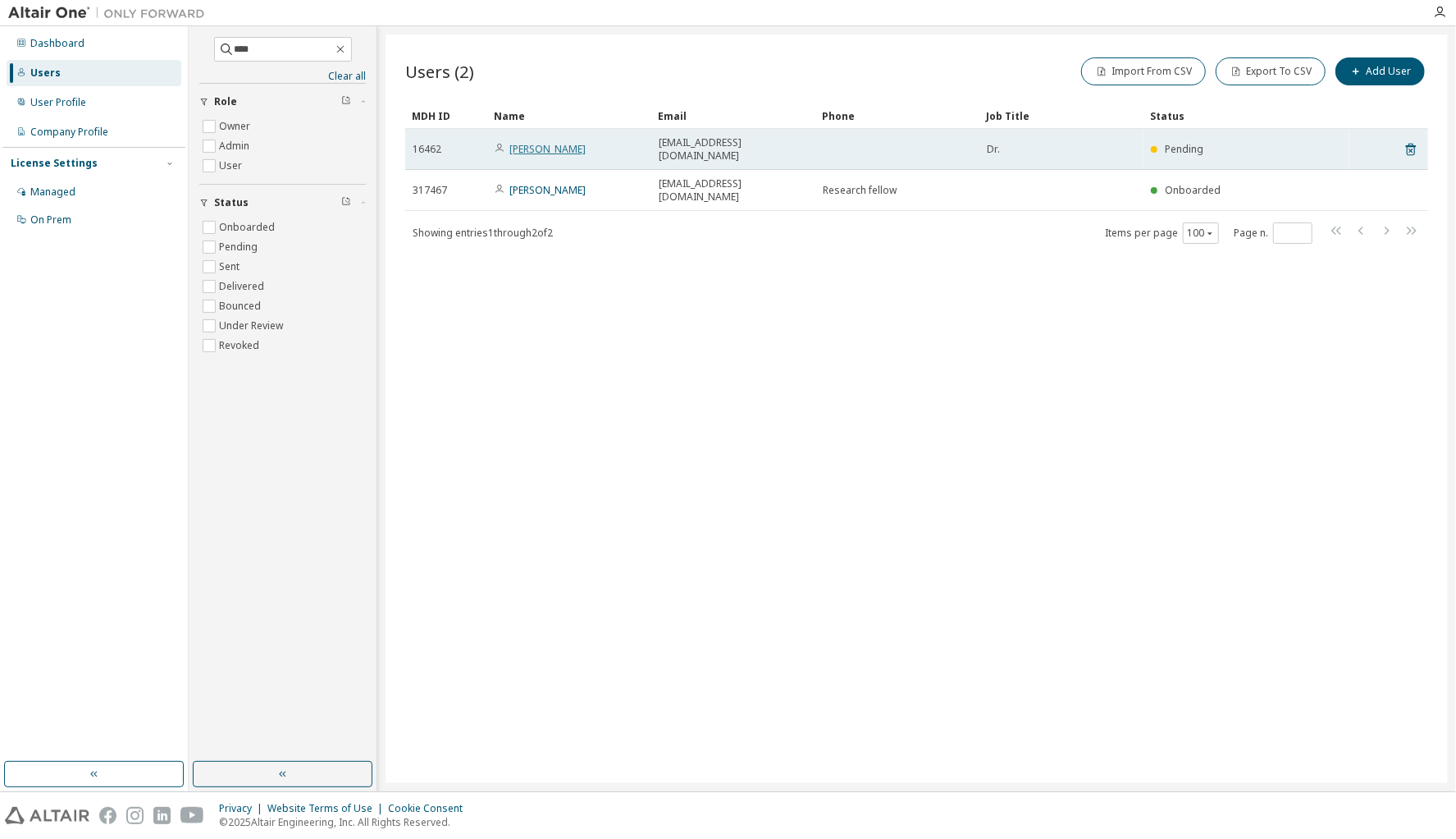
click at [546, 144] on link "Gerhard Peter" at bounding box center [548, 148] width 76 height 14
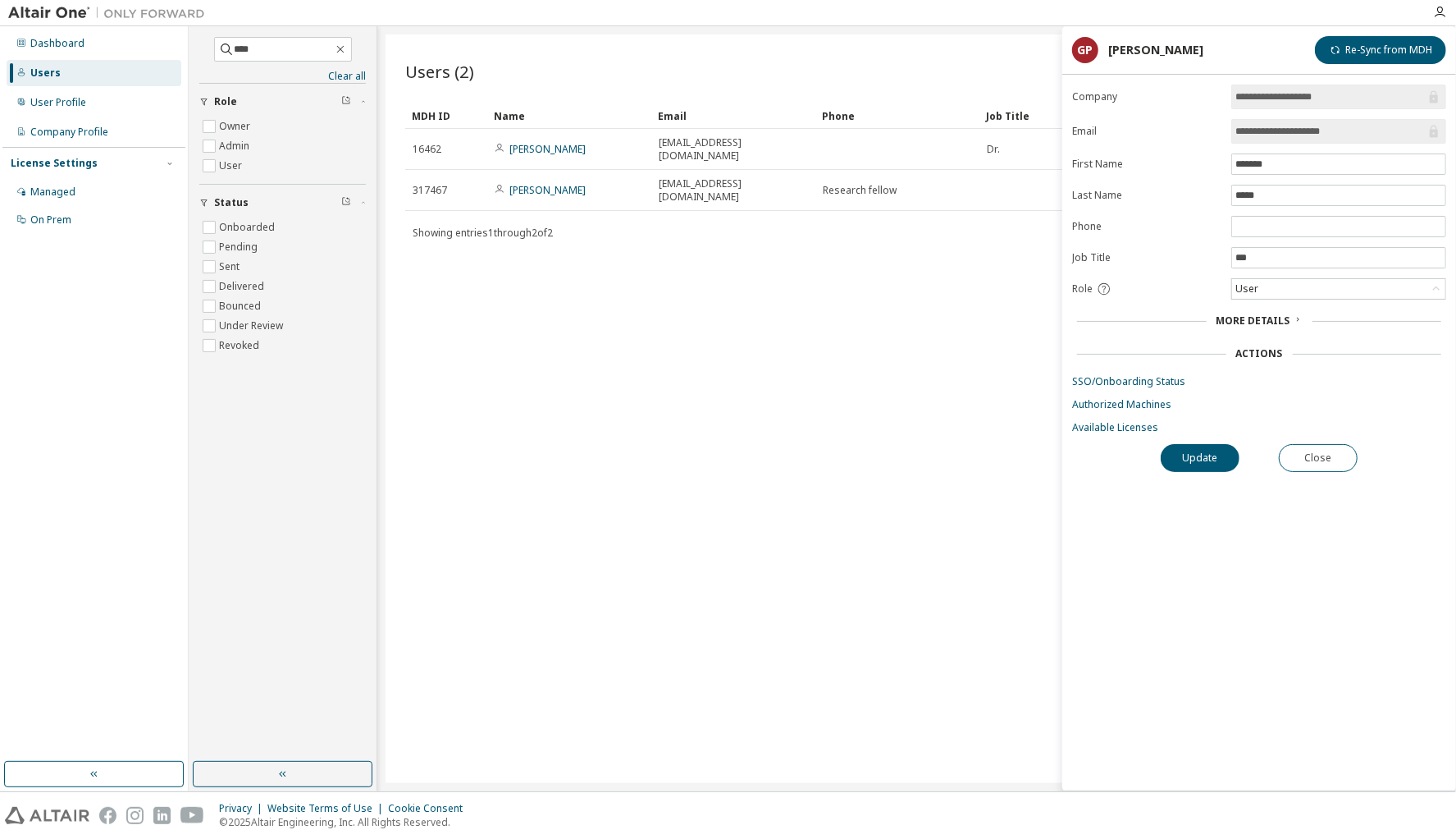
click at [1134, 380] on link "SSO/Onboarding Status" at bounding box center [1259, 382] width 374 height 13
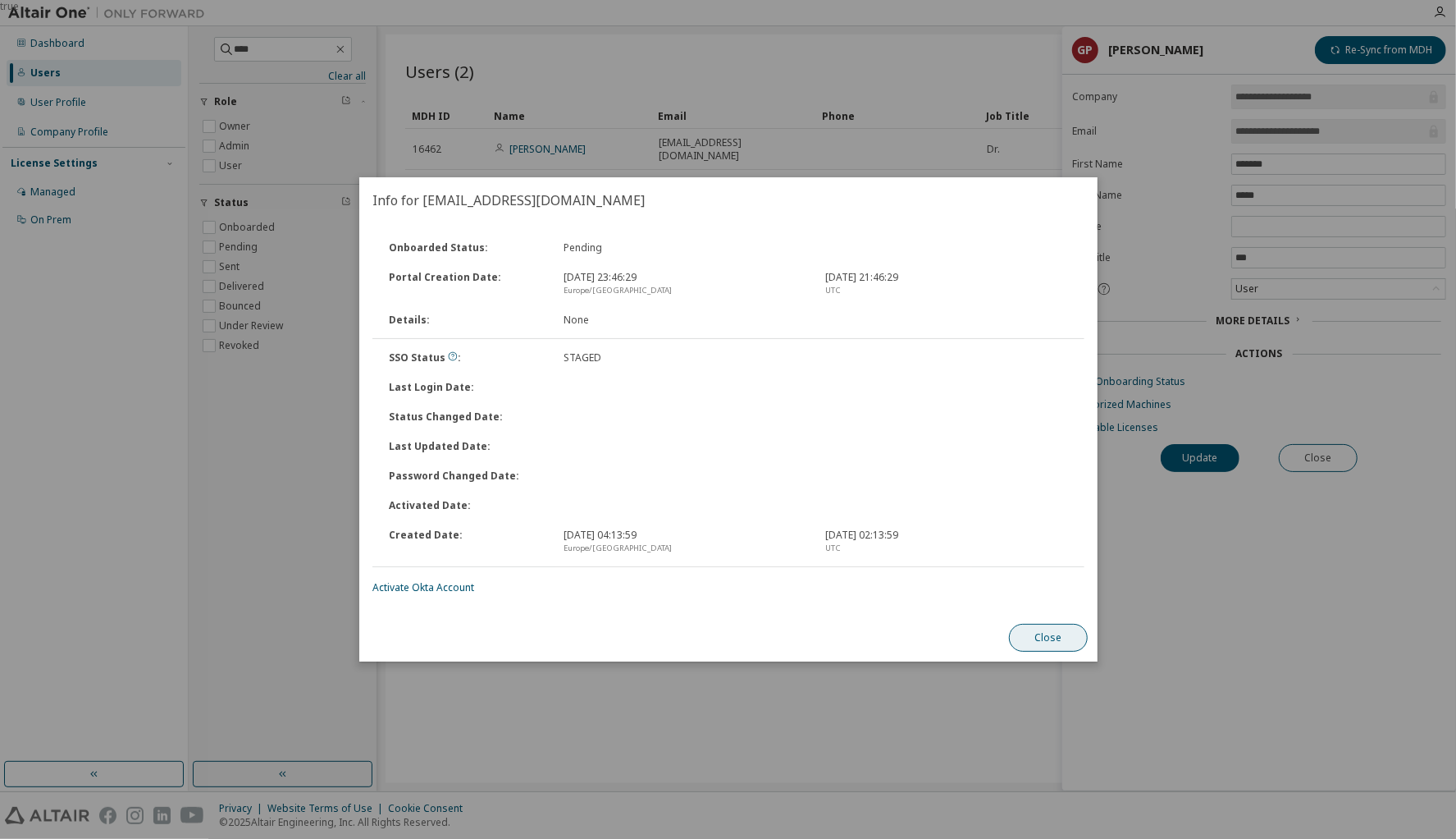
click at [1047, 634] on button "Close" at bounding box center [1048, 638] width 79 height 28
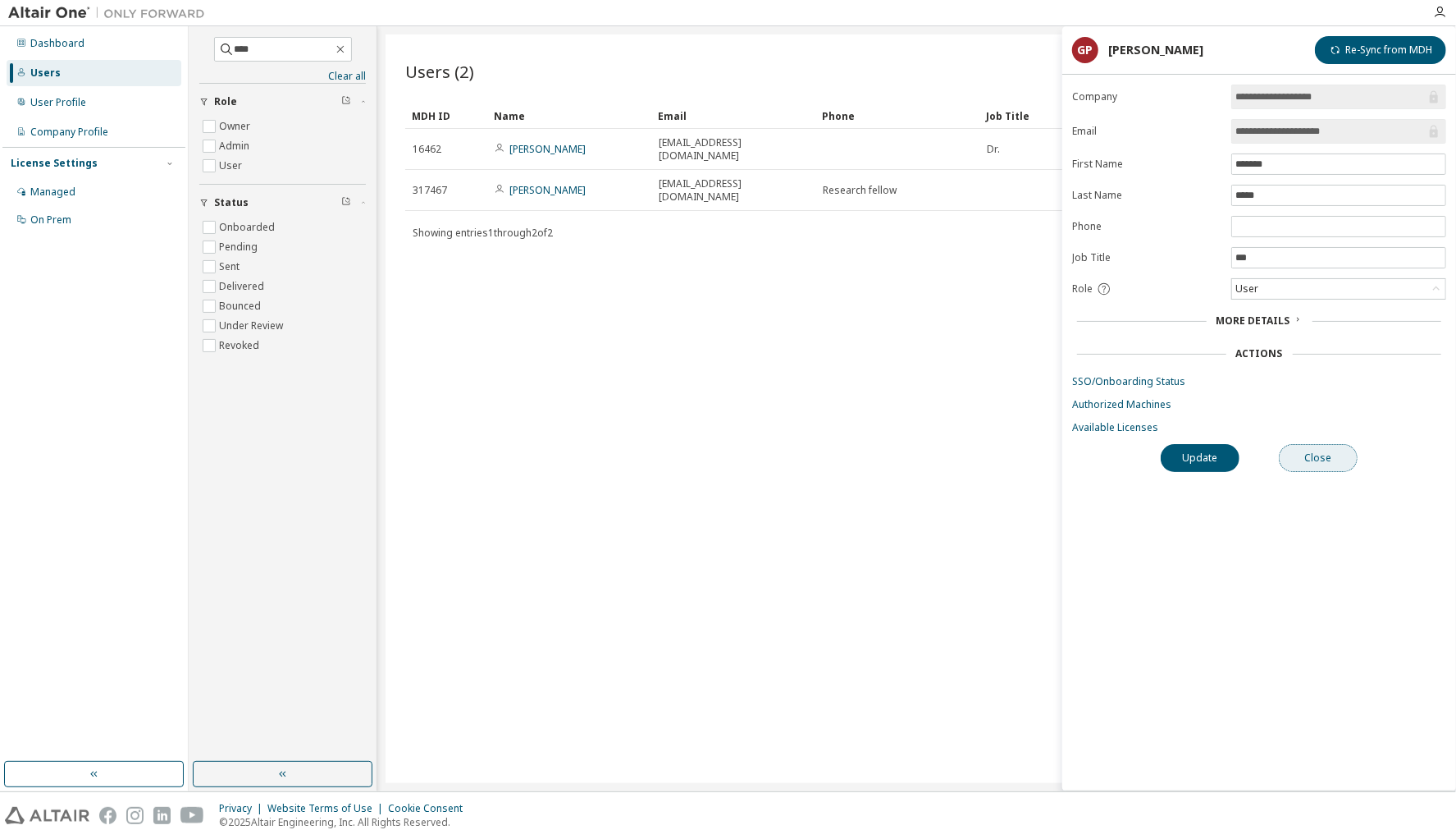
click at [1306, 452] on button "Close" at bounding box center [1319, 457] width 79 height 28
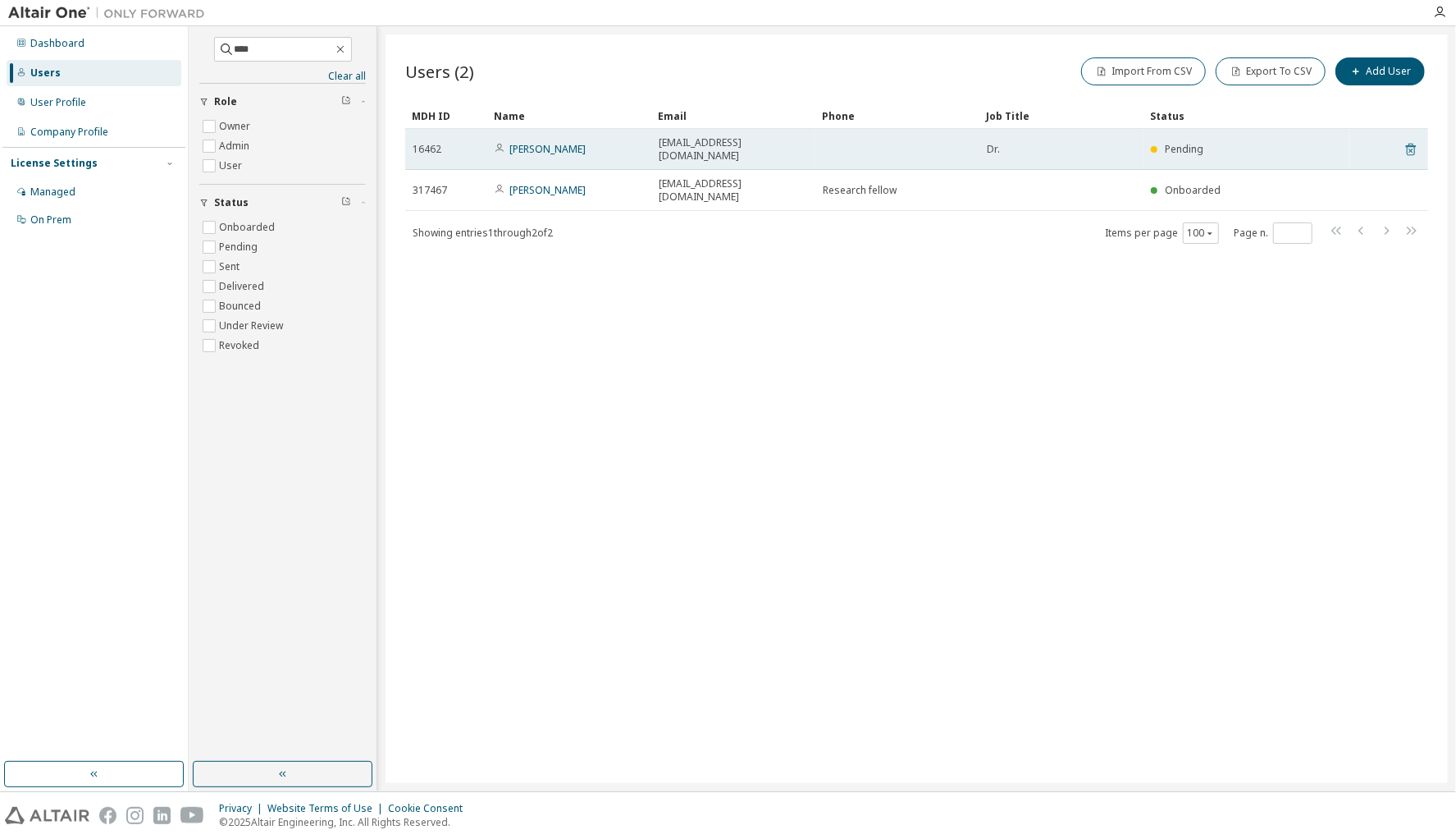
click at [1410, 145] on icon at bounding box center [1411, 149] width 15 height 20
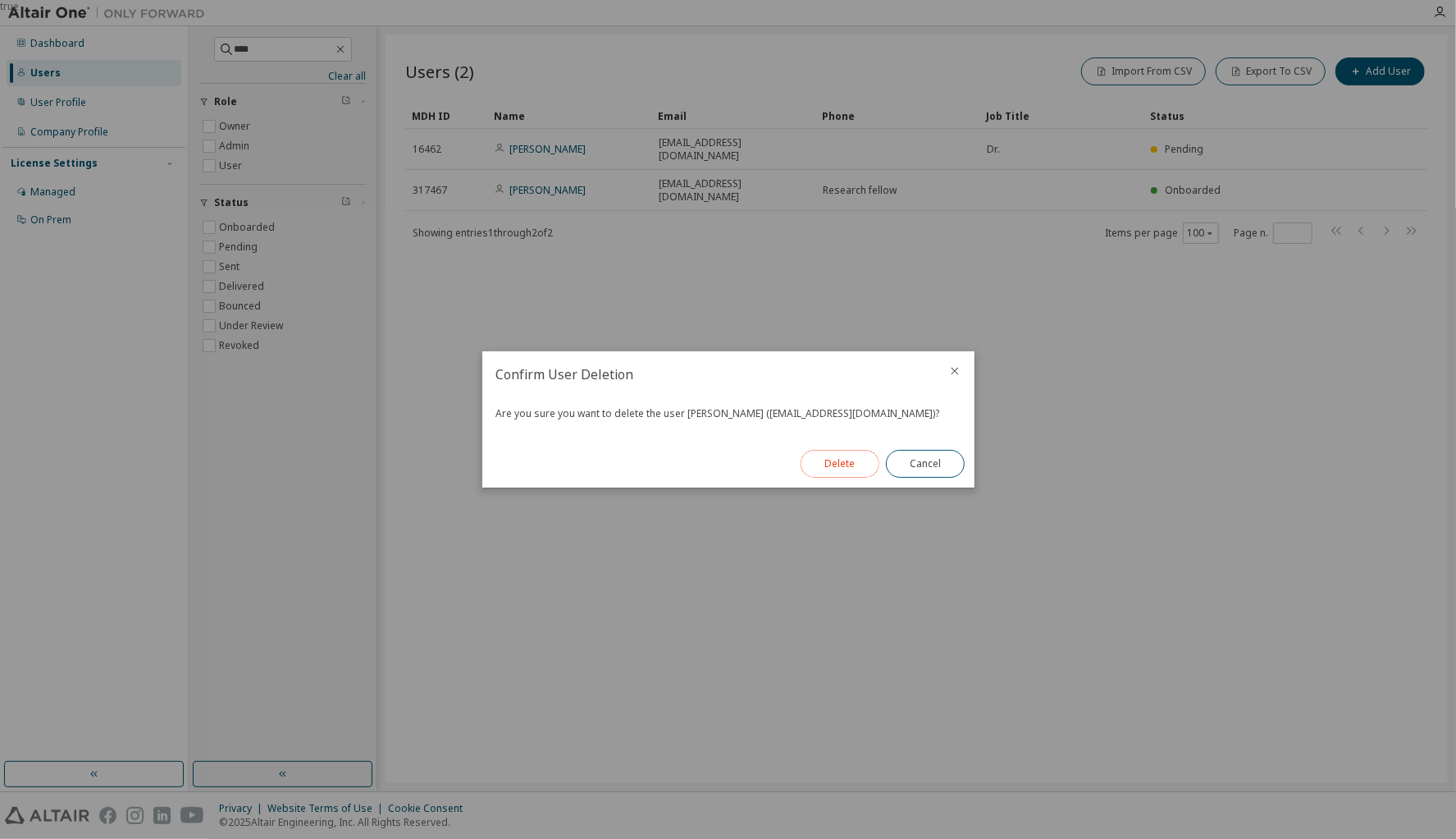
click at [860, 470] on button "Delete" at bounding box center [840, 464] width 79 height 28
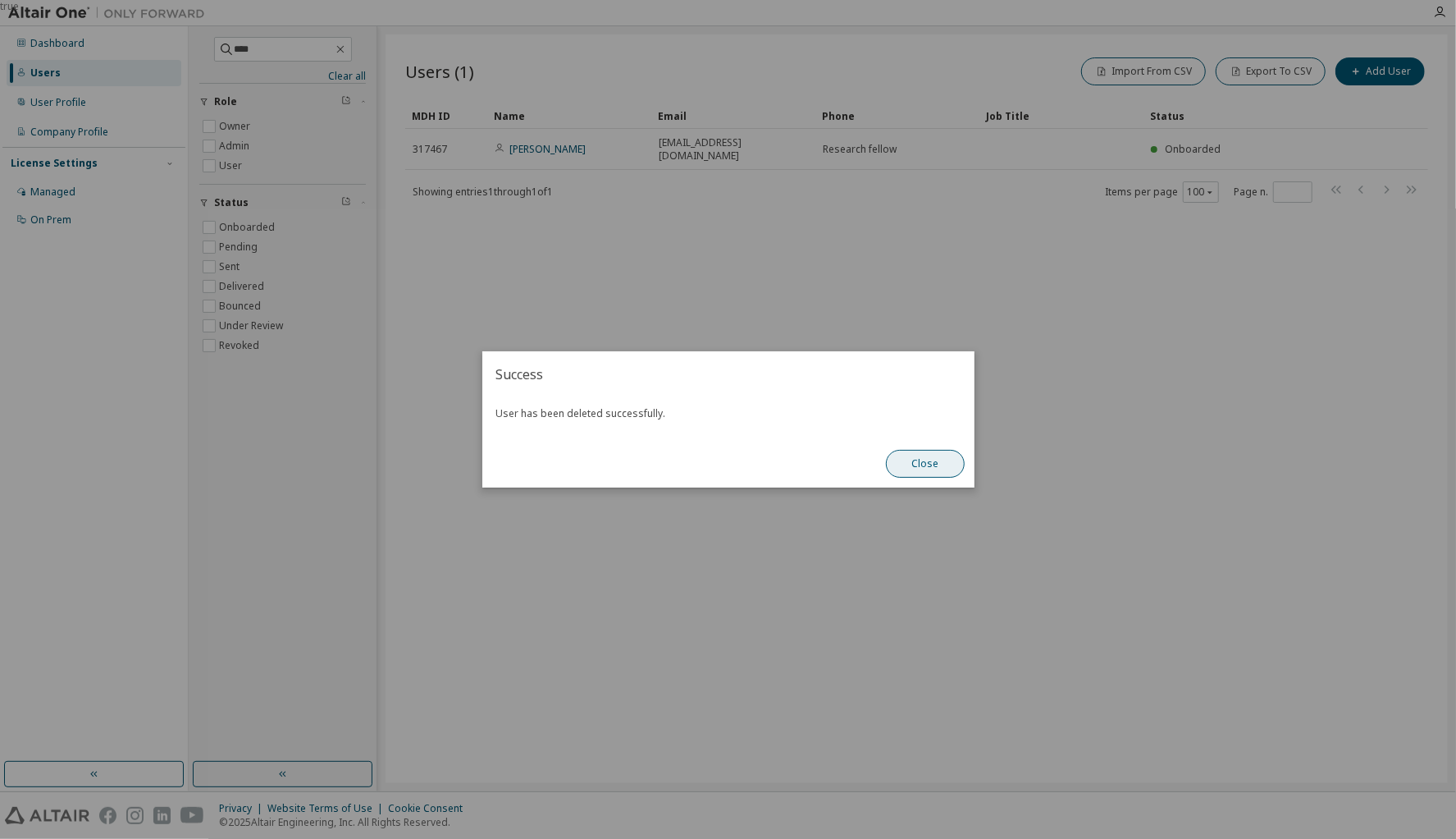
click at [922, 466] on button "Close" at bounding box center [925, 464] width 79 height 28
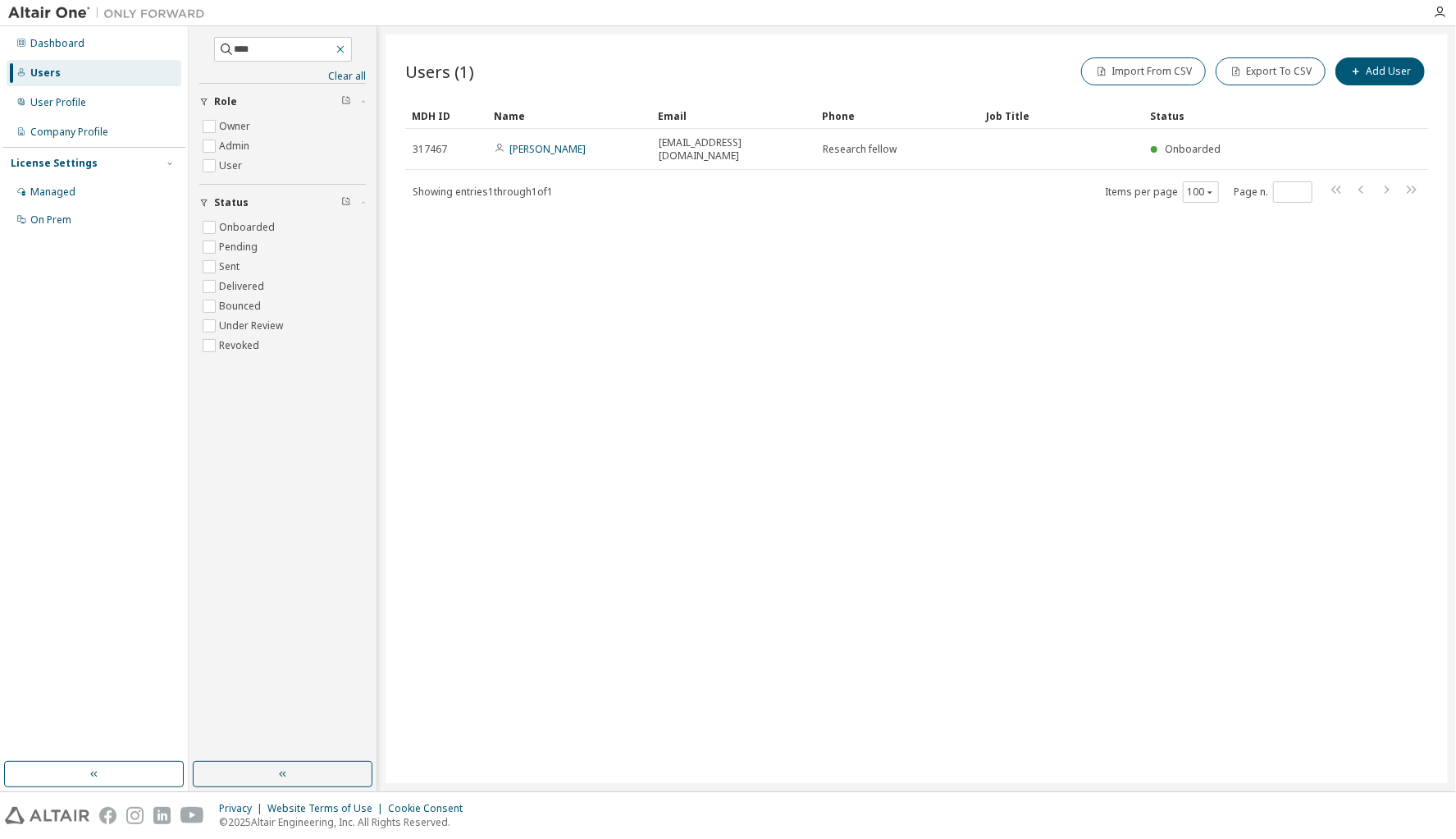
click at [344, 49] on icon "button" at bounding box center [340, 49] width 7 height 7
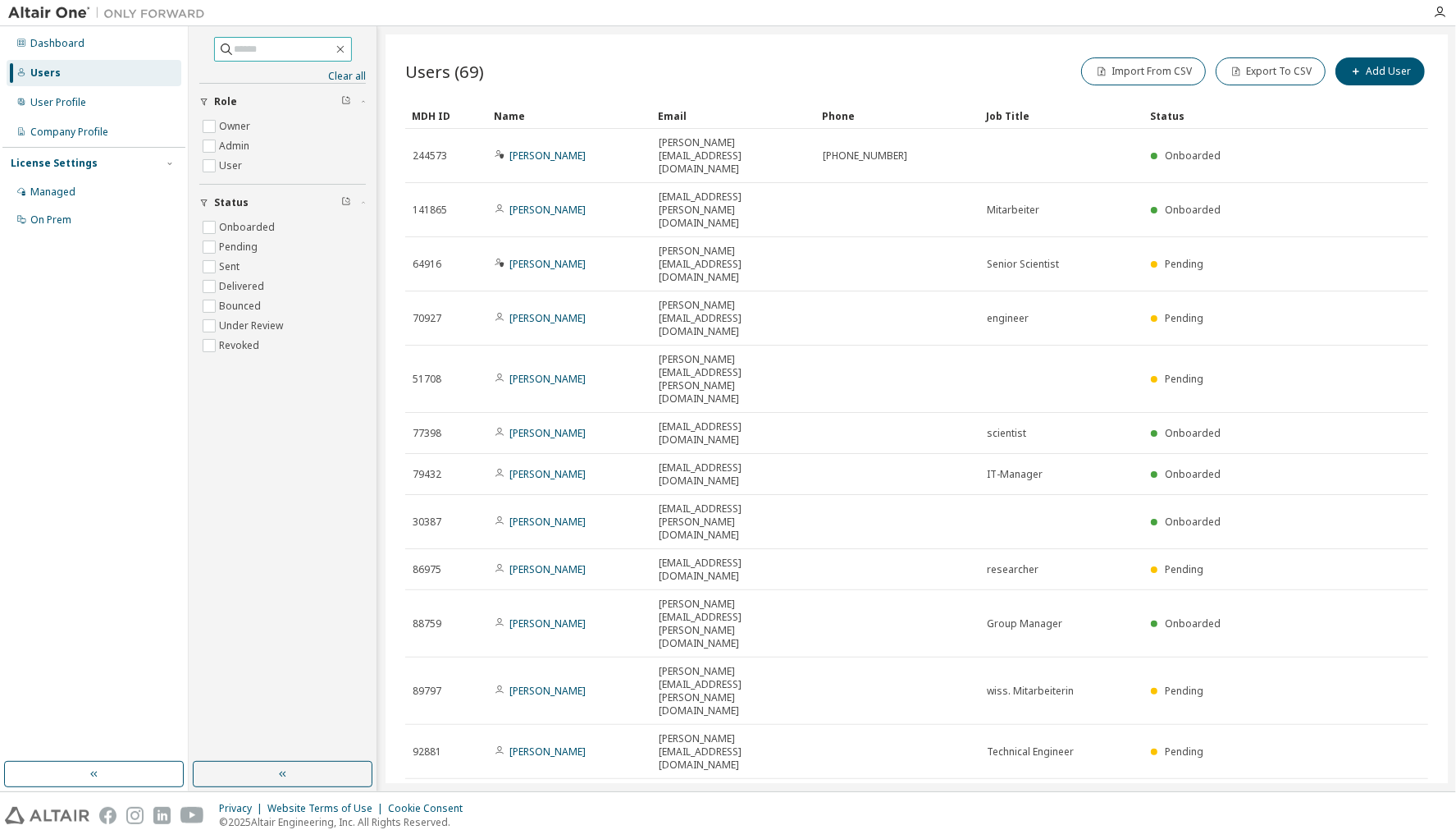
click at [256, 48] on input "text" at bounding box center [284, 49] width 98 height 16
type input "***"
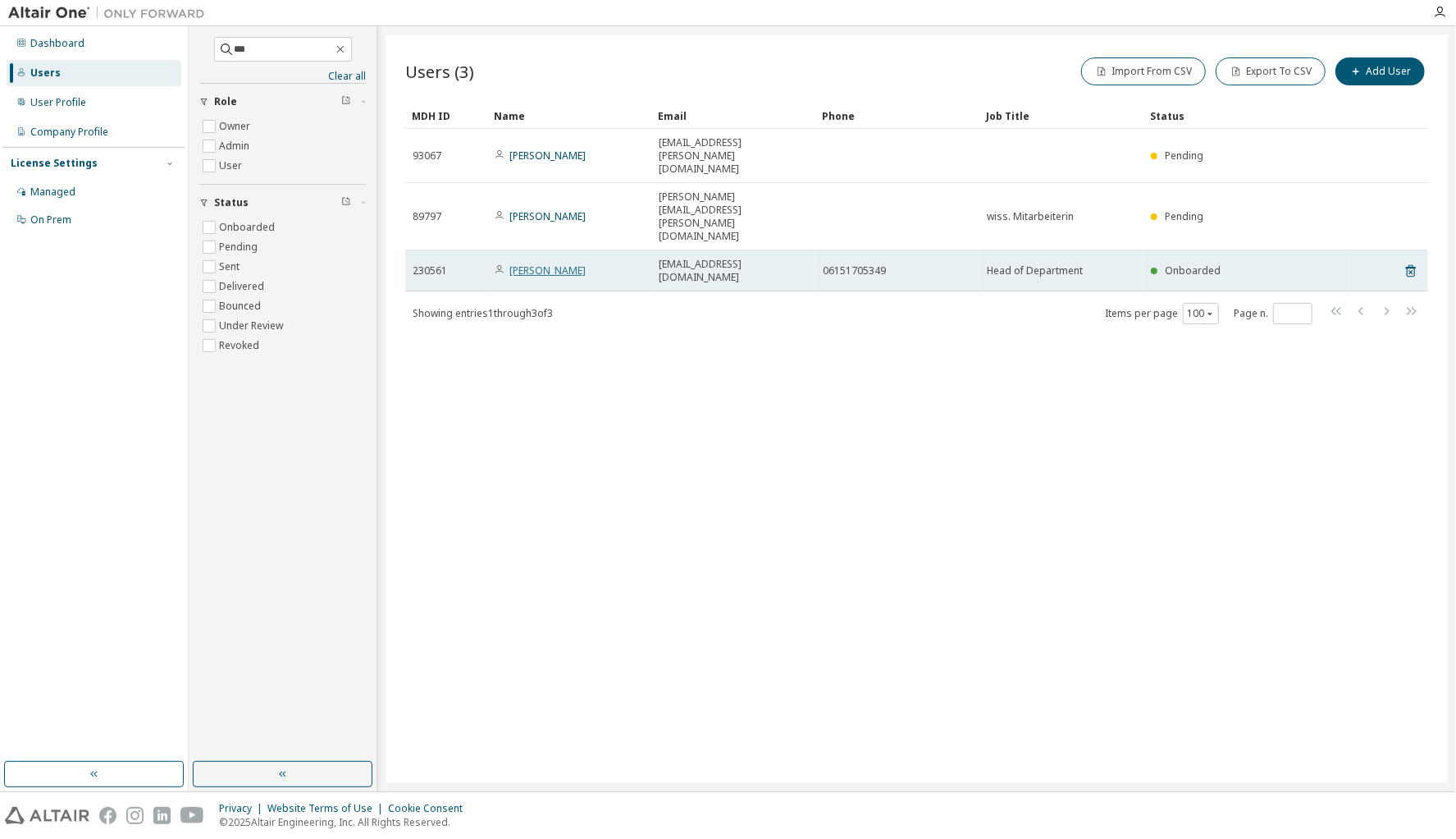
click at [544, 263] on link "Heiko Atzrodt" at bounding box center [548, 270] width 76 height 14
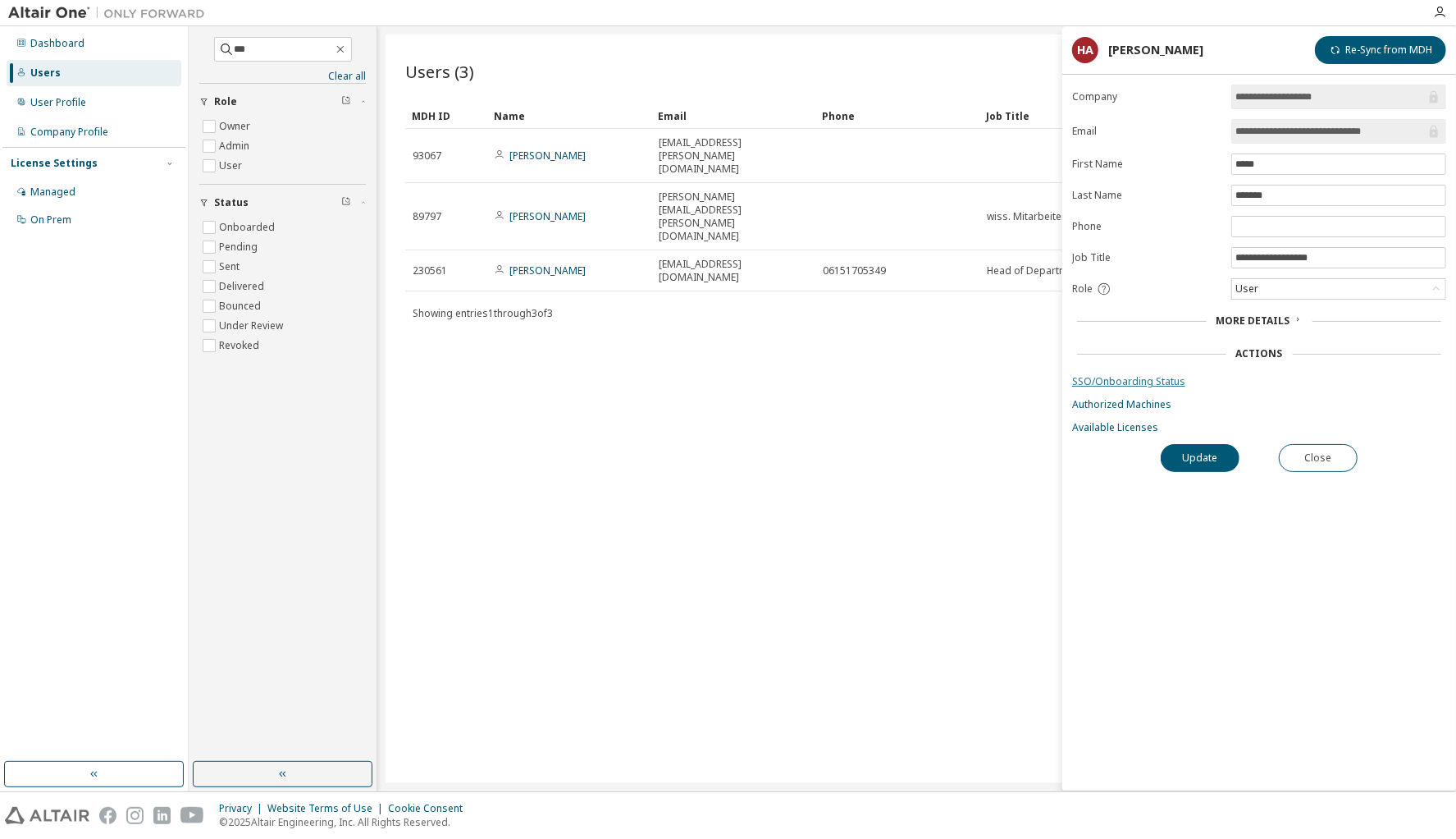
click at [1170, 375] on link "SSO/Onboarding Status" at bounding box center [1259, 382] width 374 height 13
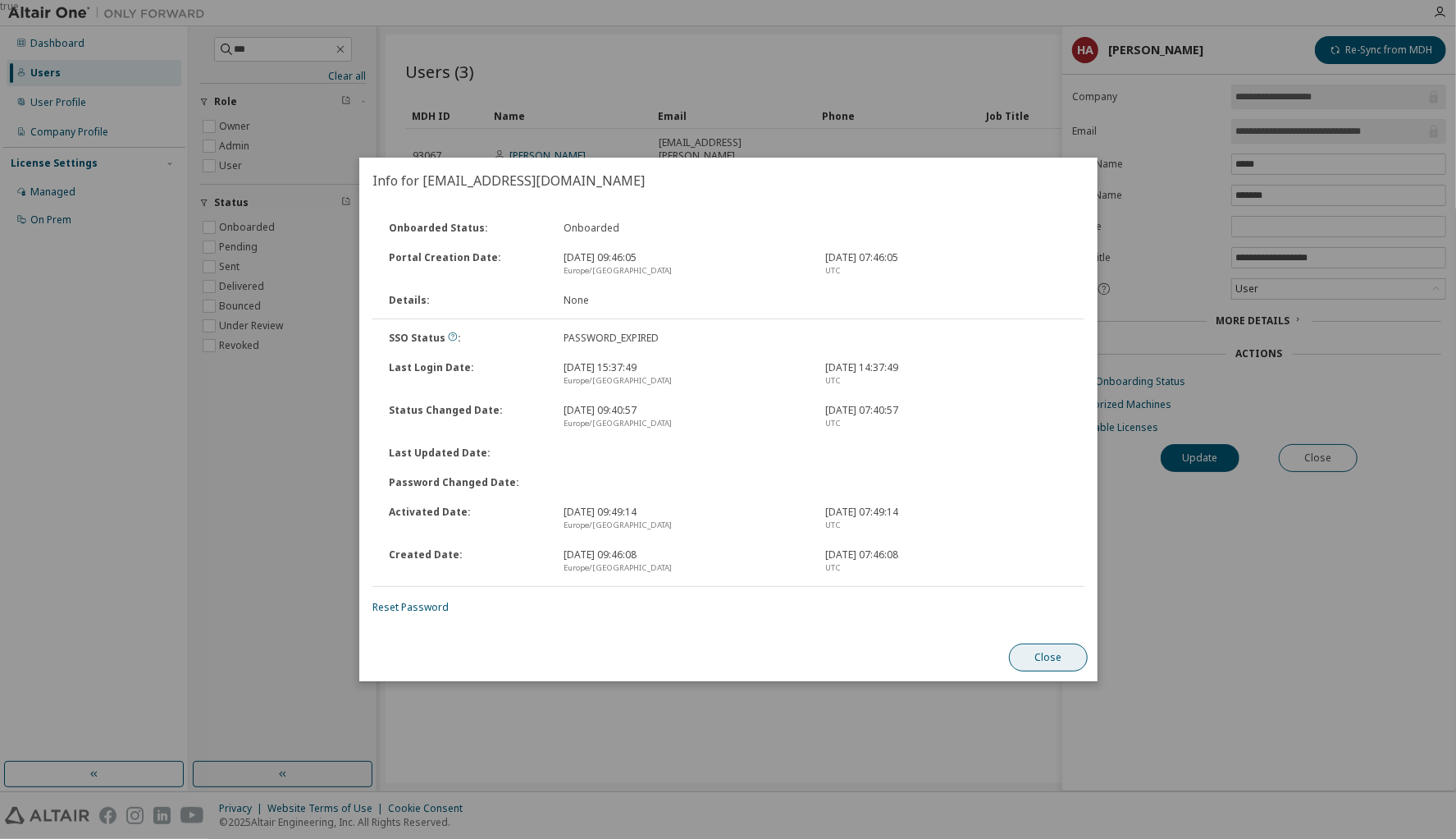
click at [1054, 663] on button "Close" at bounding box center [1048, 657] width 79 height 28
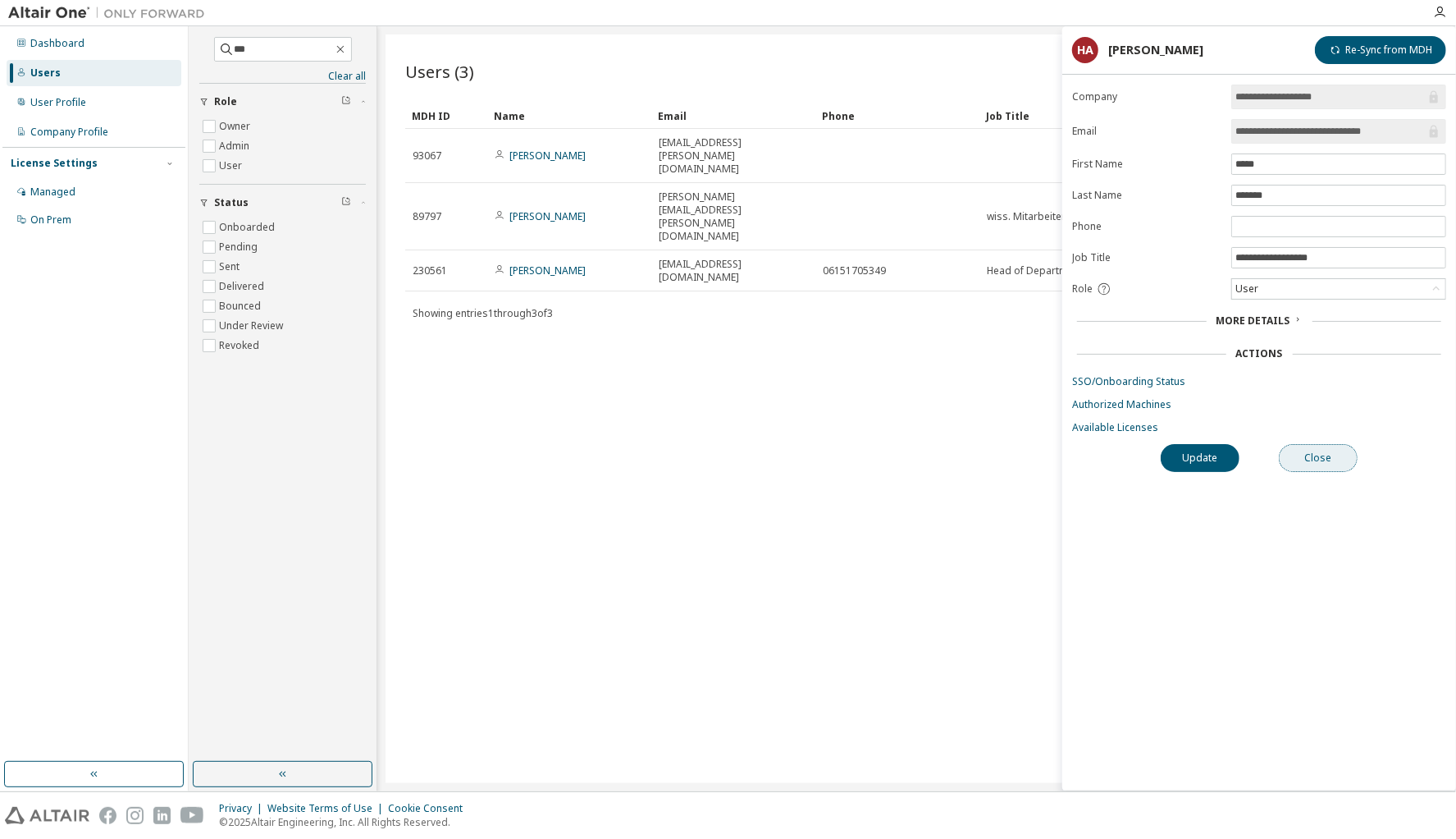
click at [1330, 455] on button "Close" at bounding box center [1319, 457] width 79 height 28
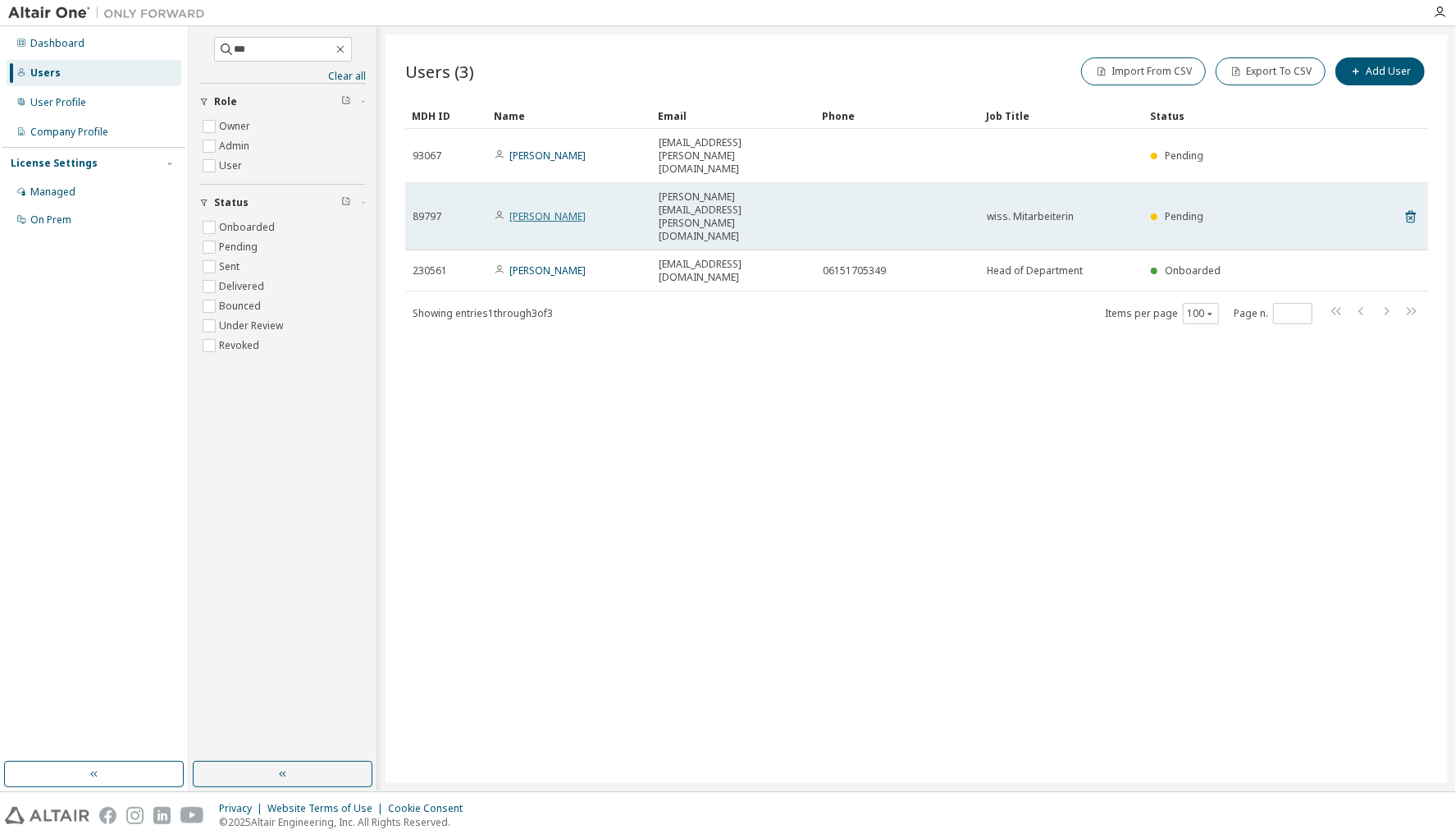
click at [542, 210] on link "Jenny Thiel" at bounding box center [548, 216] width 76 height 14
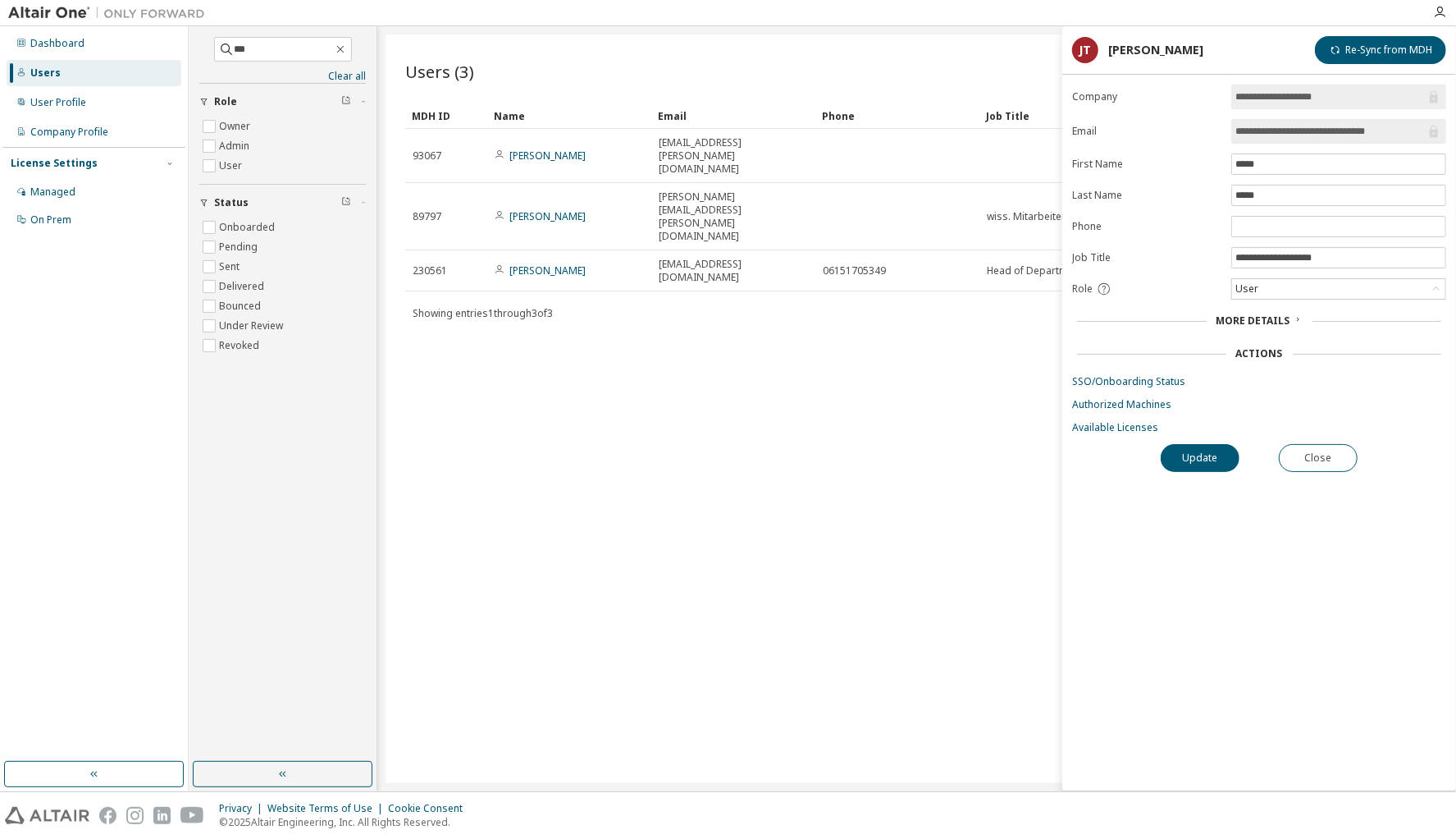
click at [1127, 379] on link "SSO/Onboarding Status" at bounding box center [1259, 382] width 374 height 13
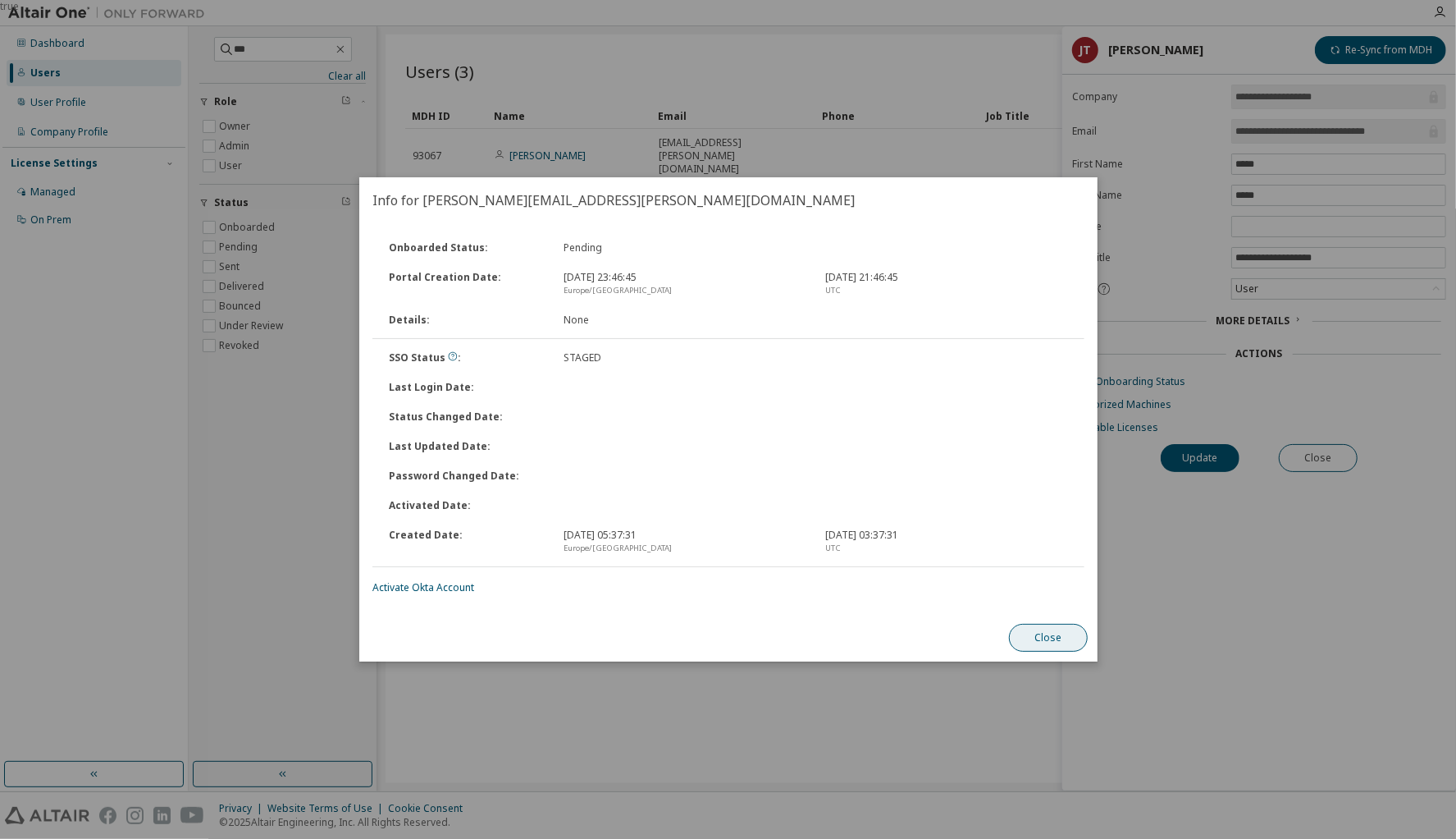
click at [1058, 637] on button "Close" at bounding box center [1048, 638] width 79 height 28
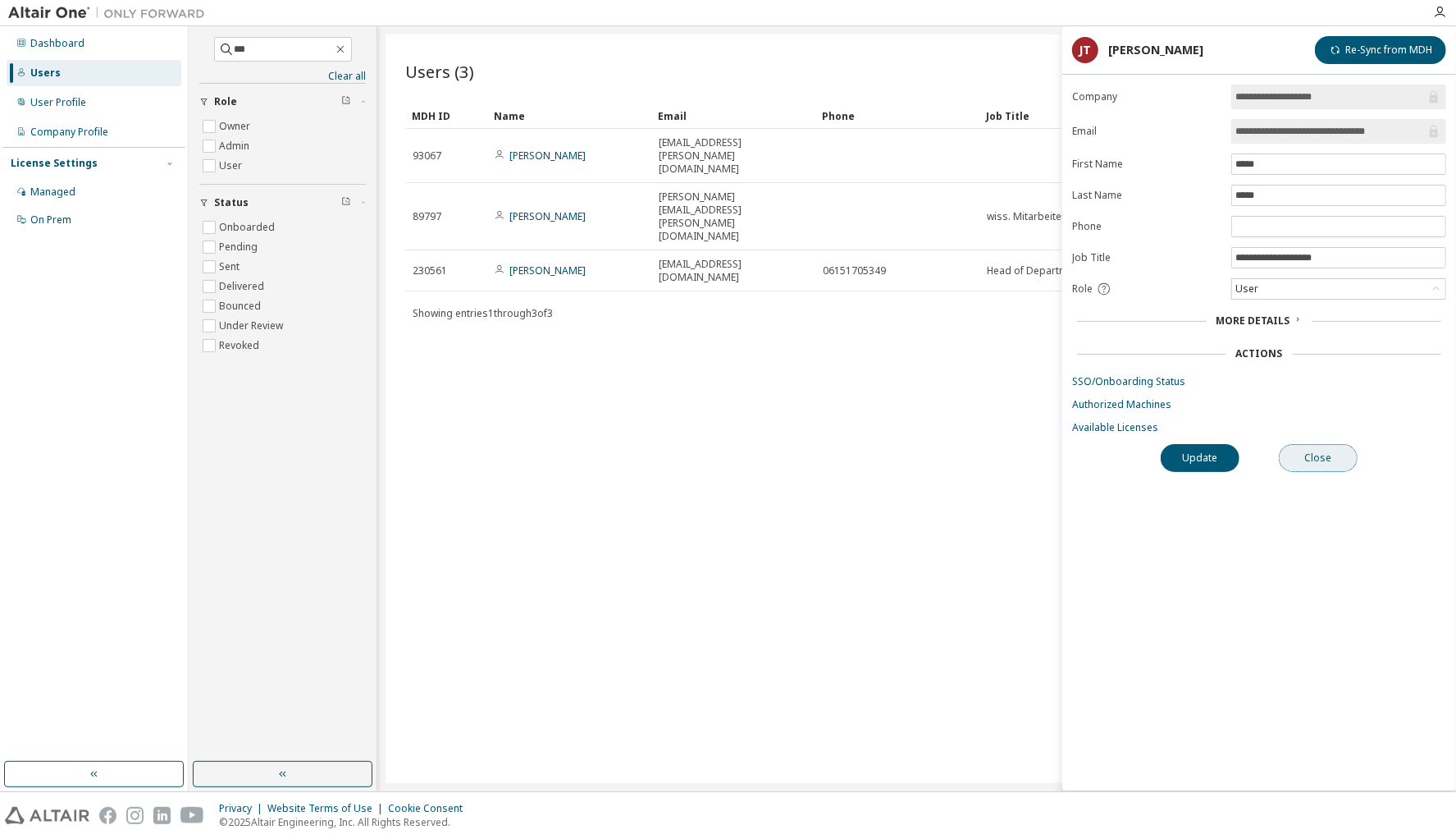
click at [1316, 453] on button "Close" at bounding box center [1319, 457] width 79 height 28
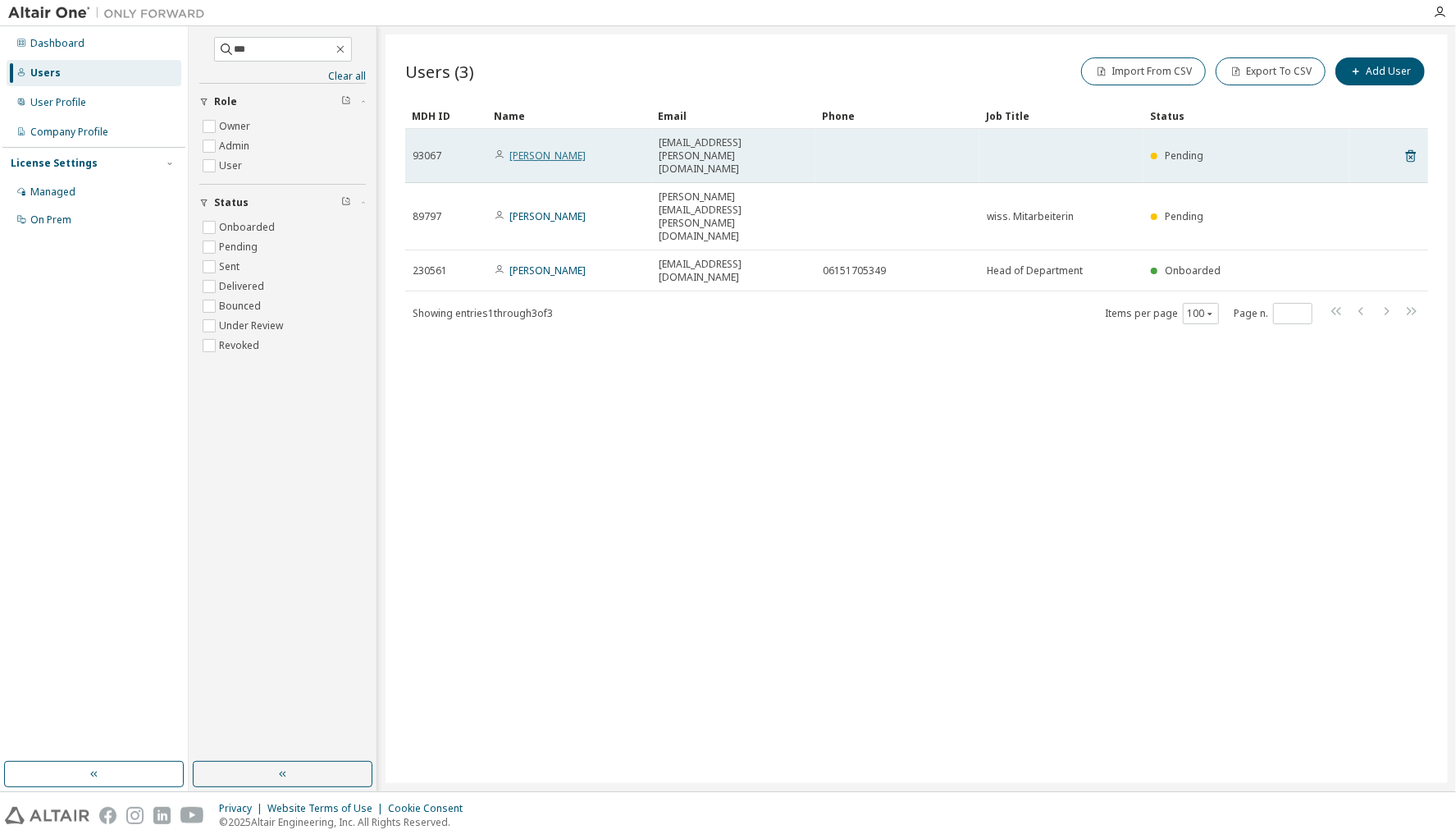
click at [565, 148] on link "Benno Bischoff" at bounding box center [548, 155] width 76 height 14
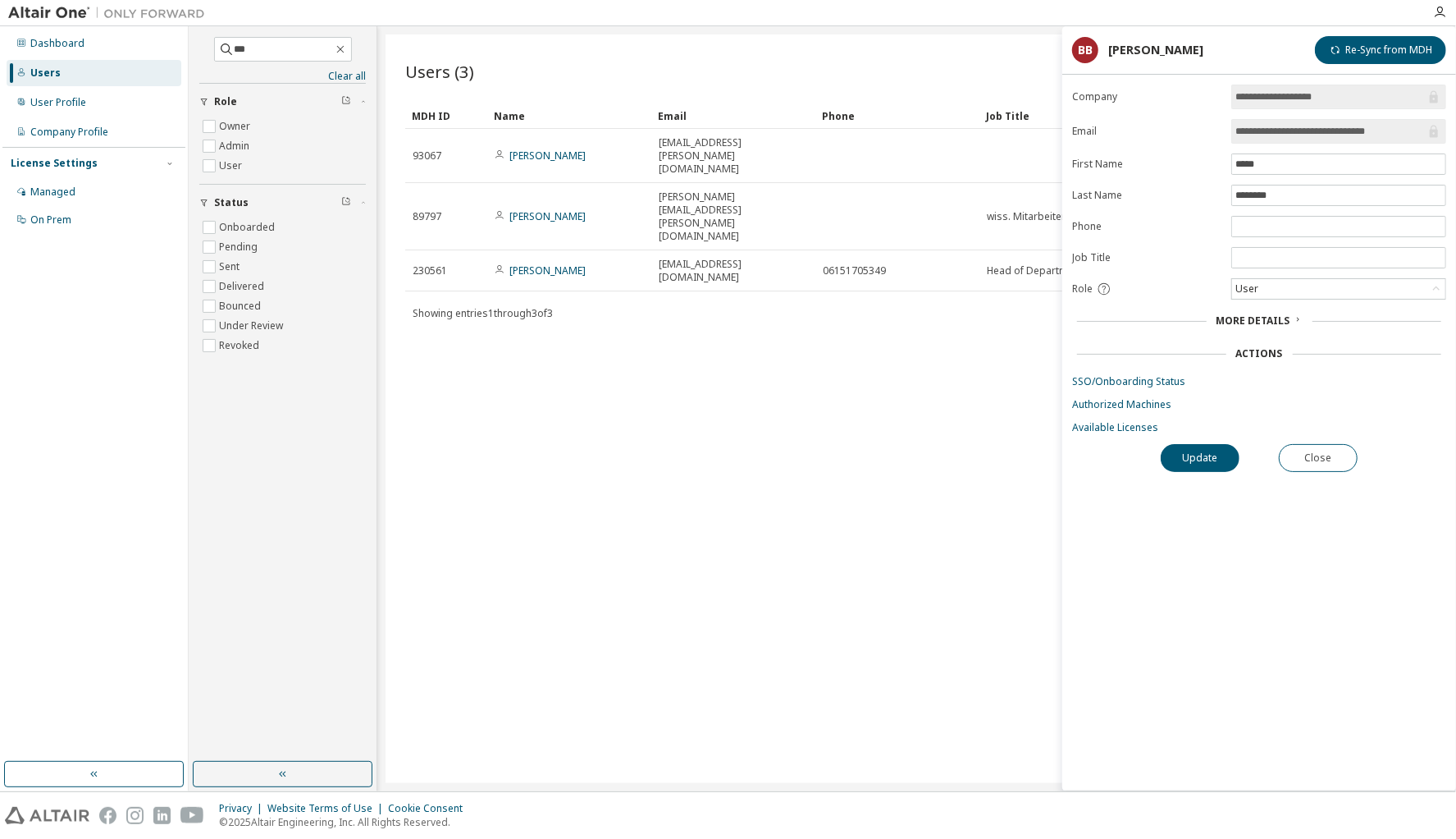
click at [1132, 377] on link "SSO/Onboarding Status" at bounding box center [1259, 382] width 374 height 13
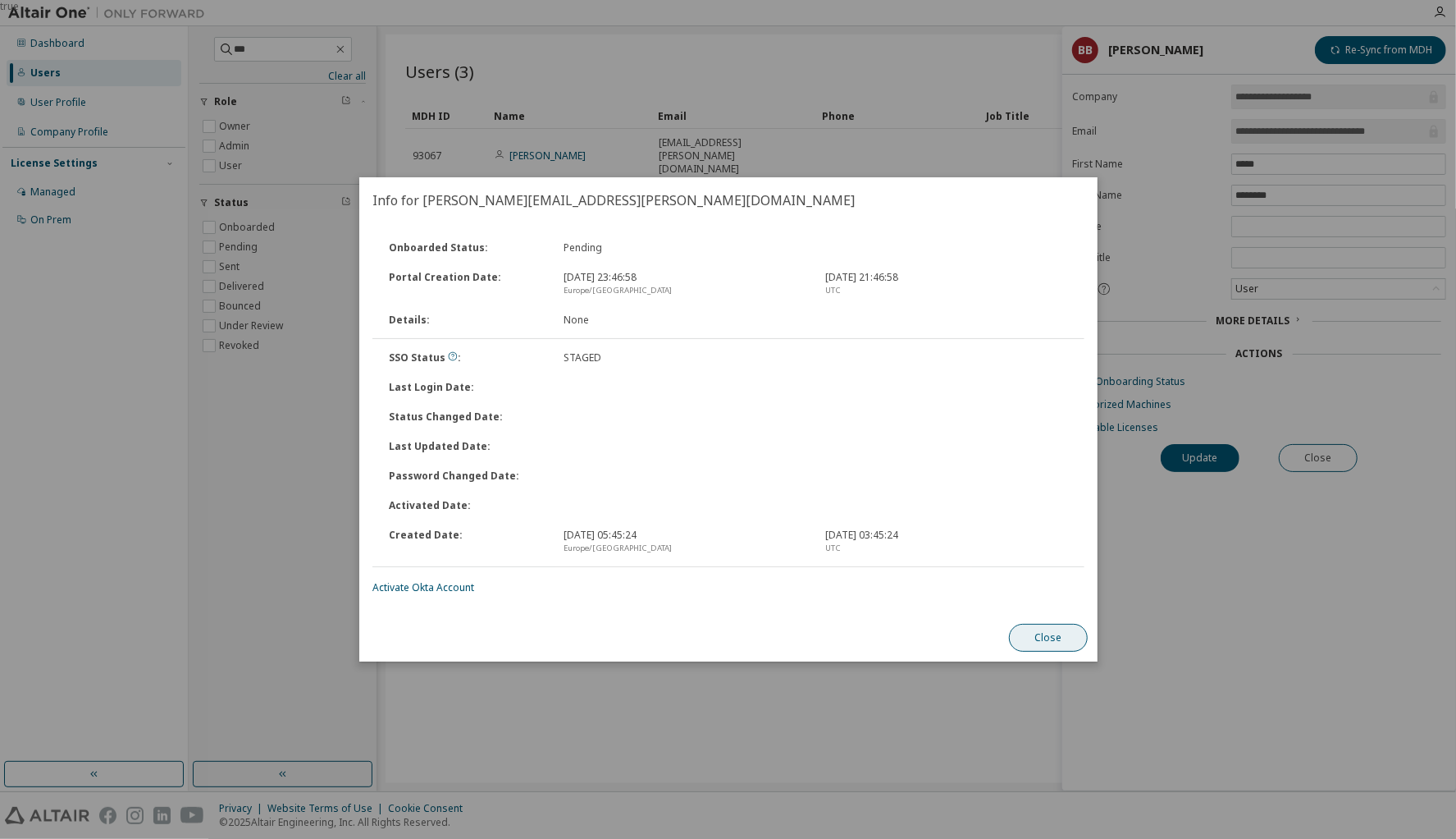
click at [1054, 636] on button "Close" at bounding box center [1048, 638] width 79 height 28
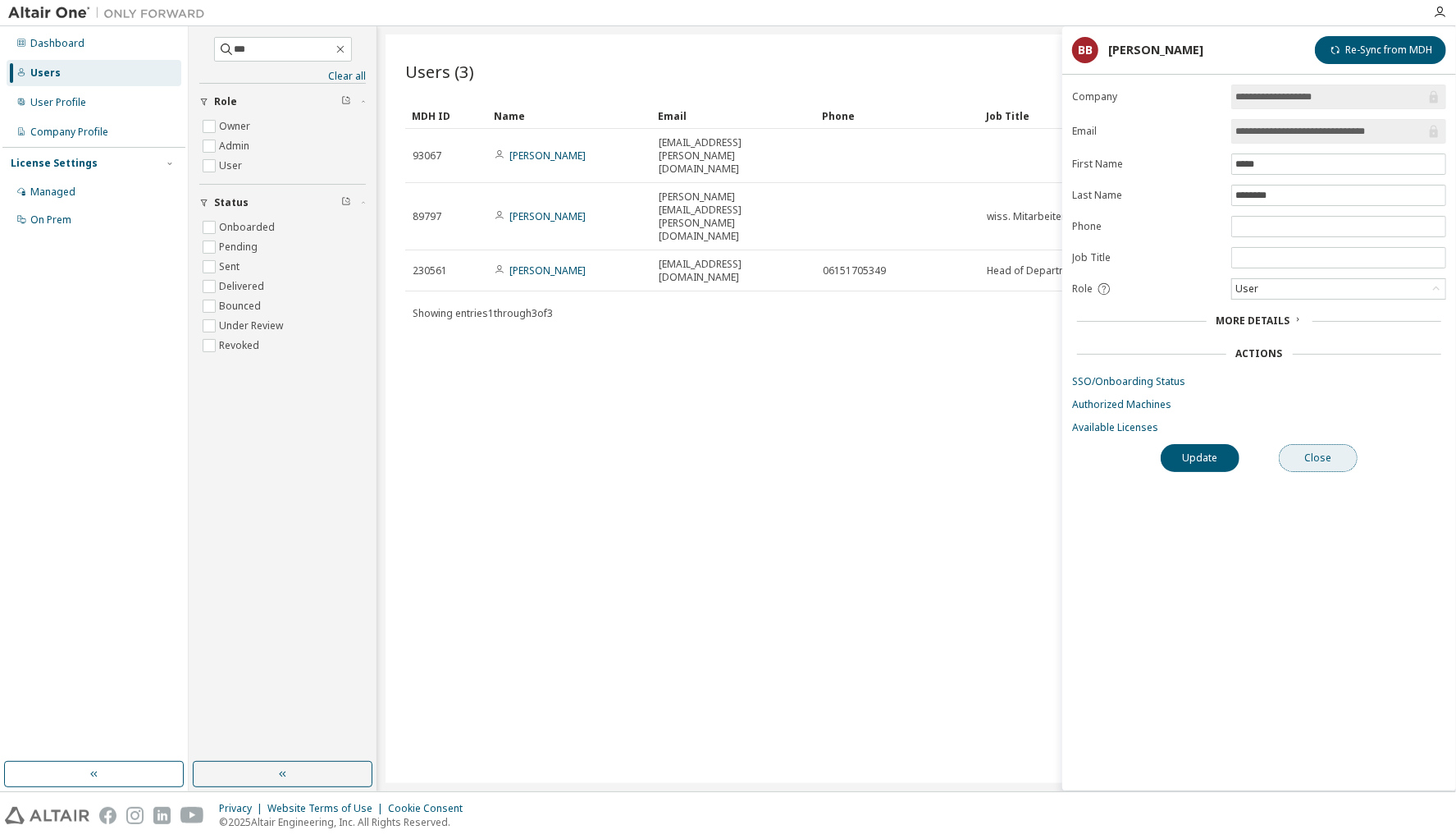
click at [1333, 447] on button "Close" at bounding box center [1319, 457] width 79 height 28
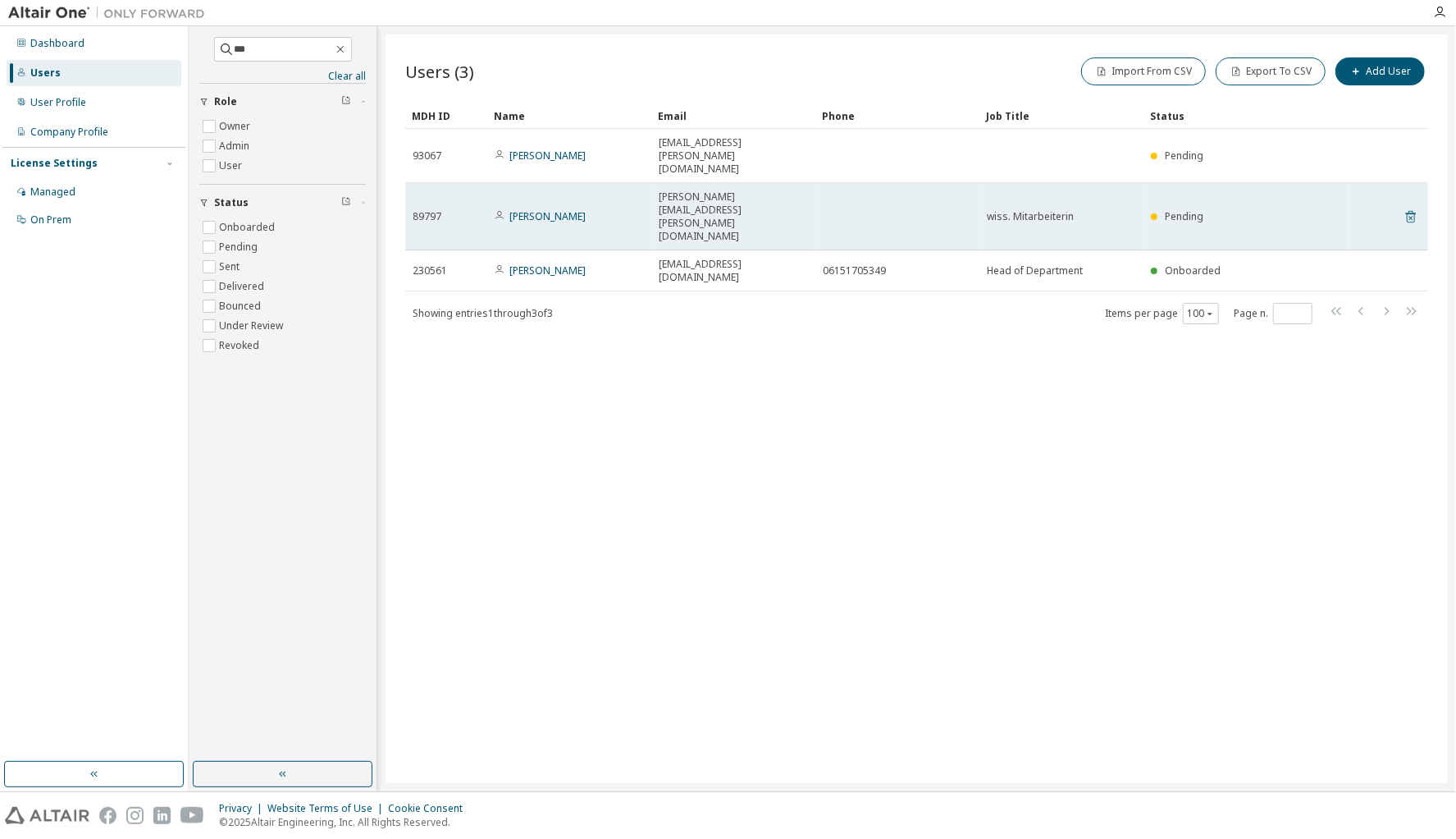
click at [1411, 207] on icon at bounding box center [1411, 217] width 15 height 20
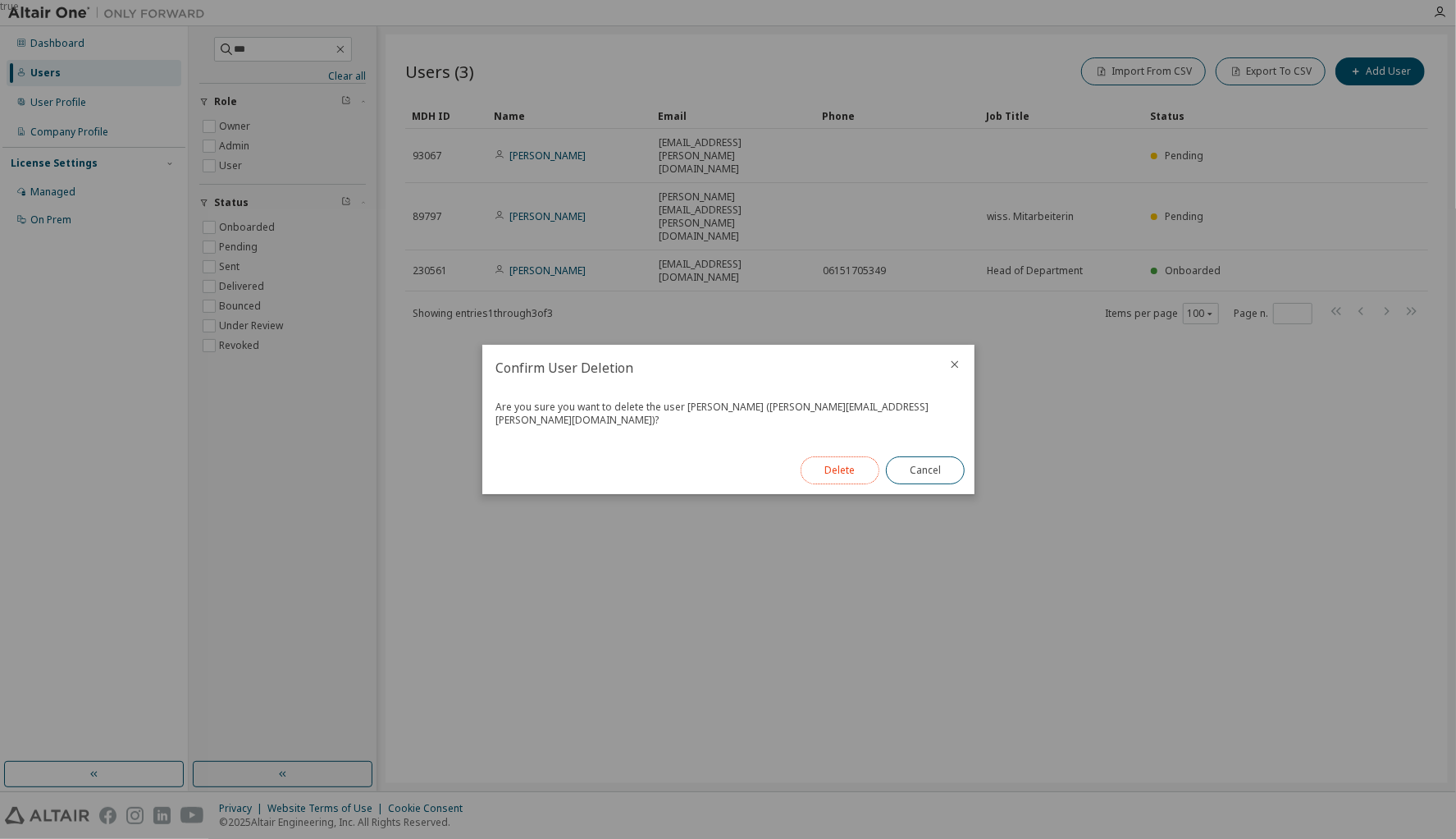
click at [843, 474] on button "Delete" at bounding box center [840, 470] width 79 height 28
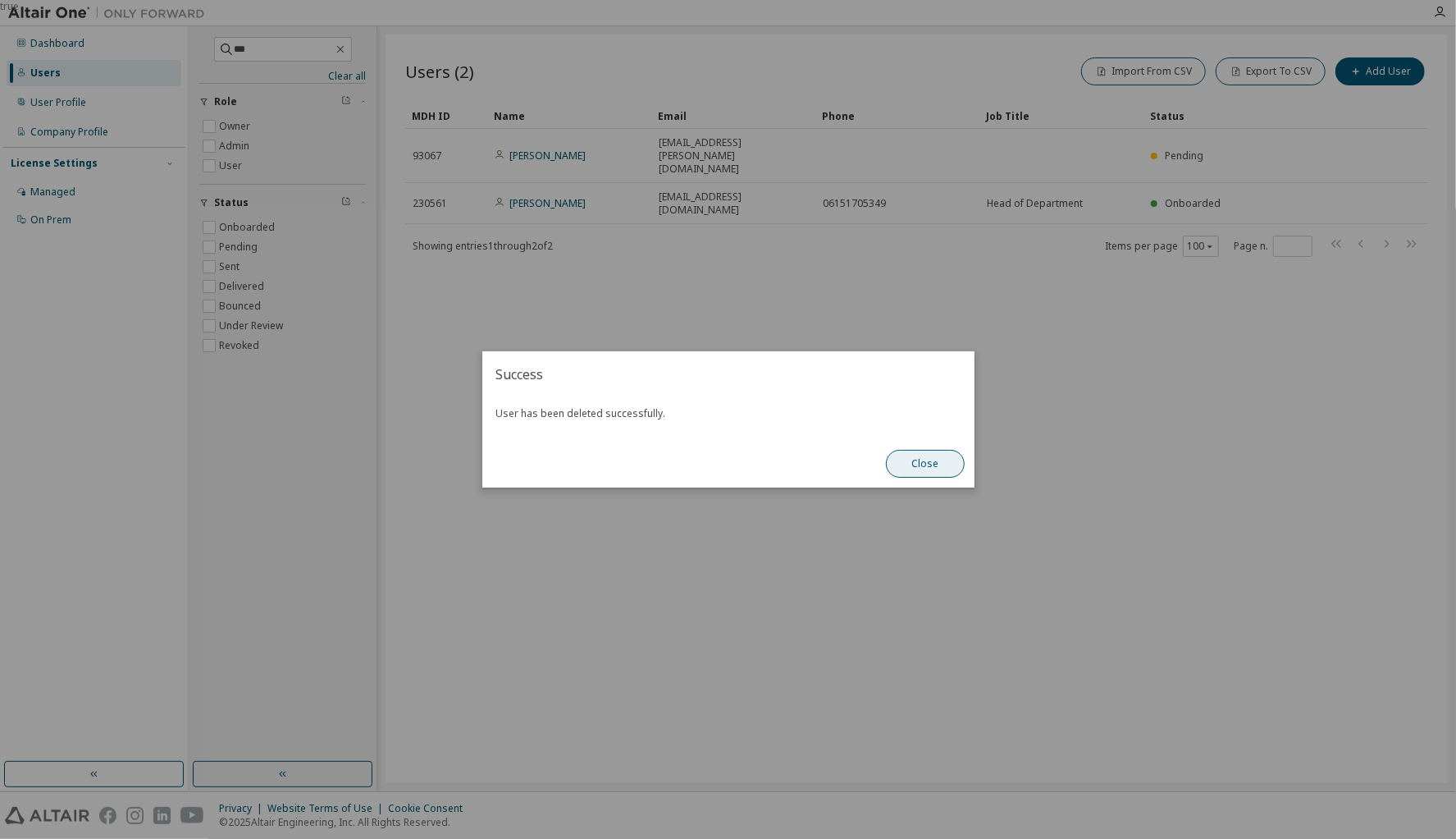
click at [928, 466] on button "Close" at bounding box center [925, 464] width 79 height 28
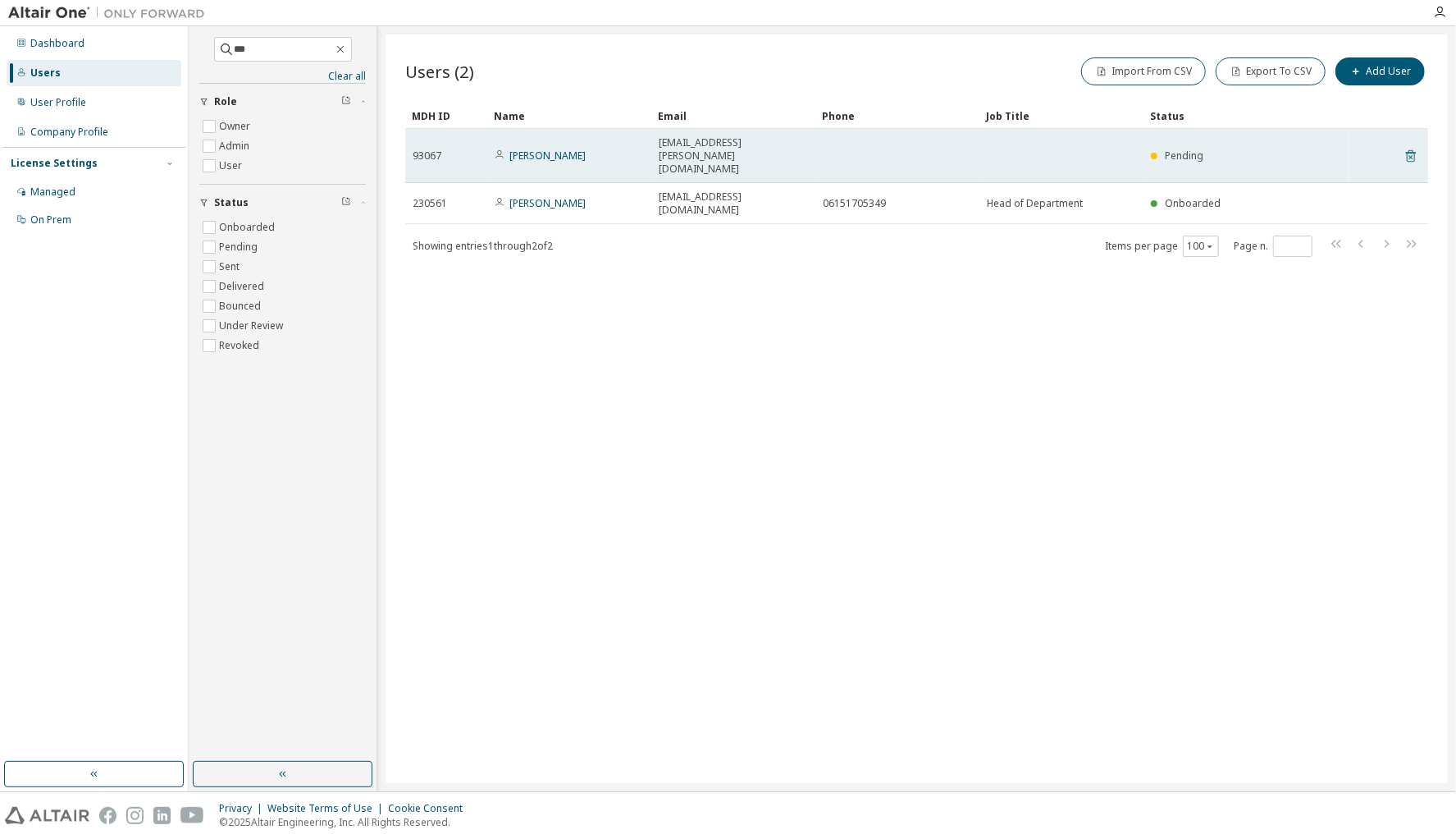
click at [1414, 146] on icon at bounding box center [1411, 156] width 15 height 20
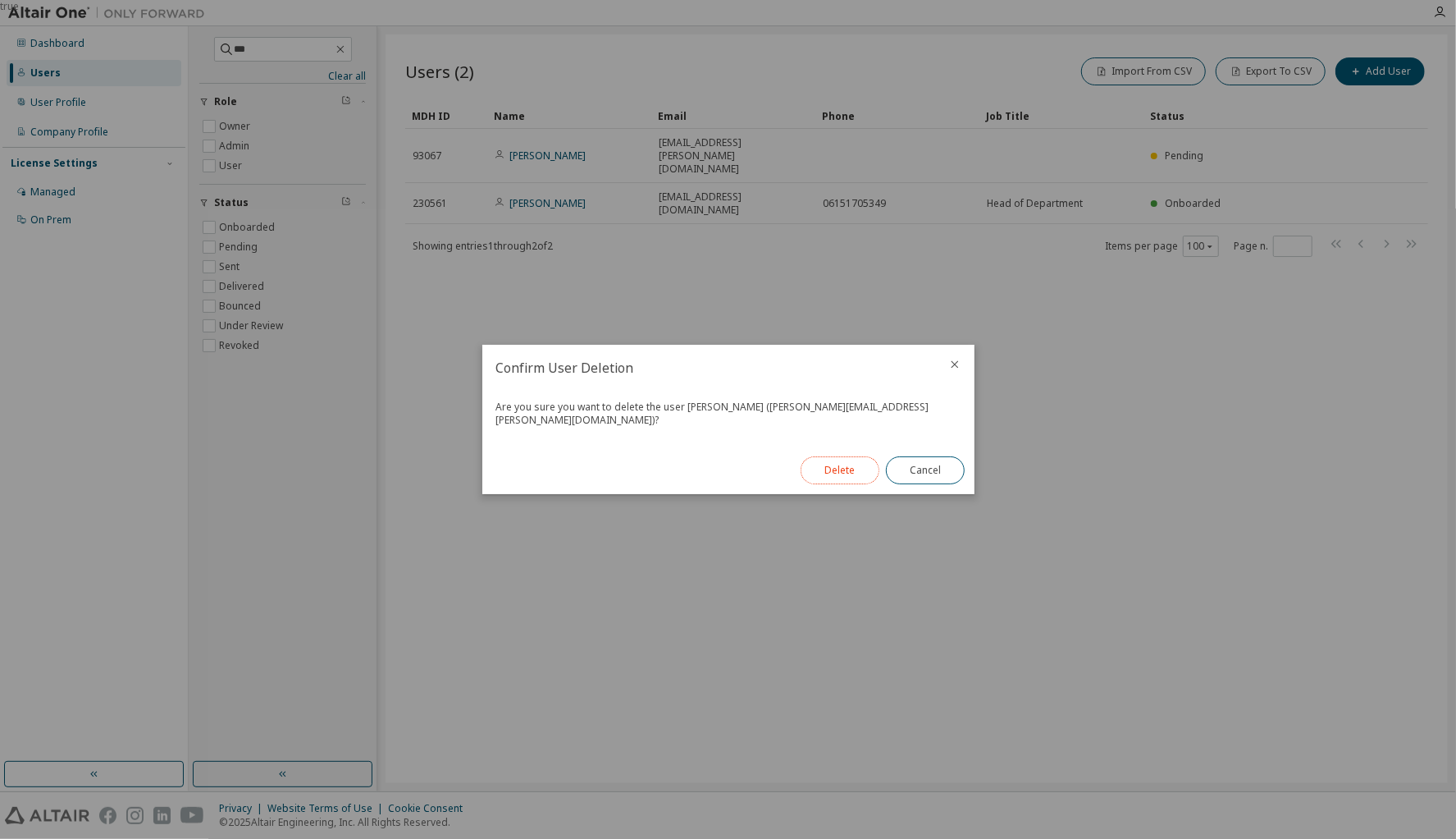
click at [863, 471] on button "Delete" at bounding box center [840, 470] width 79 height 28
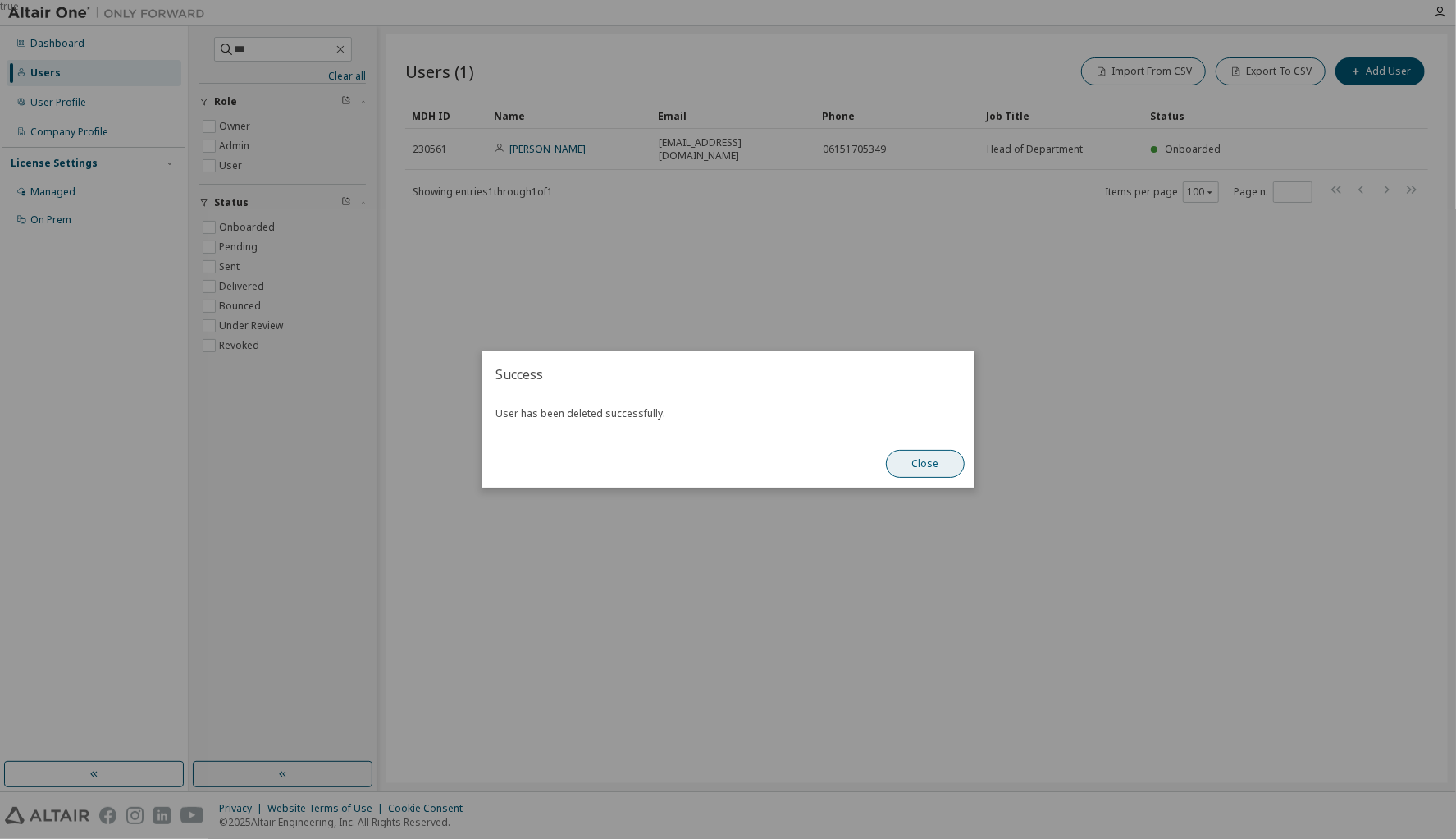
click at [937, 467] on button "Close" at bounding box center [925, 464] width 79 height 28
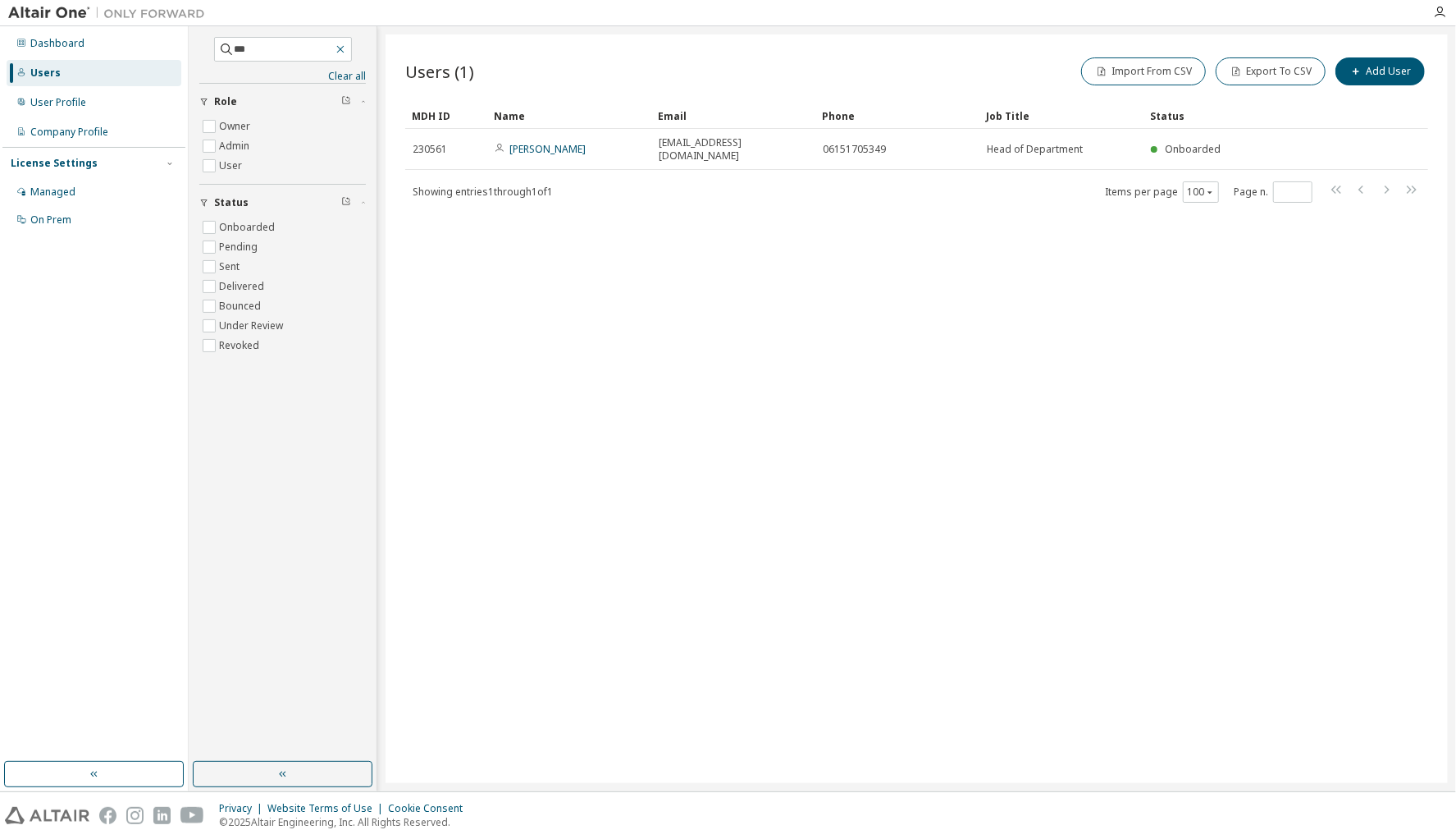
click at [347, 52] on icon "button" at bounding box center [341, 49] width 13 height 13
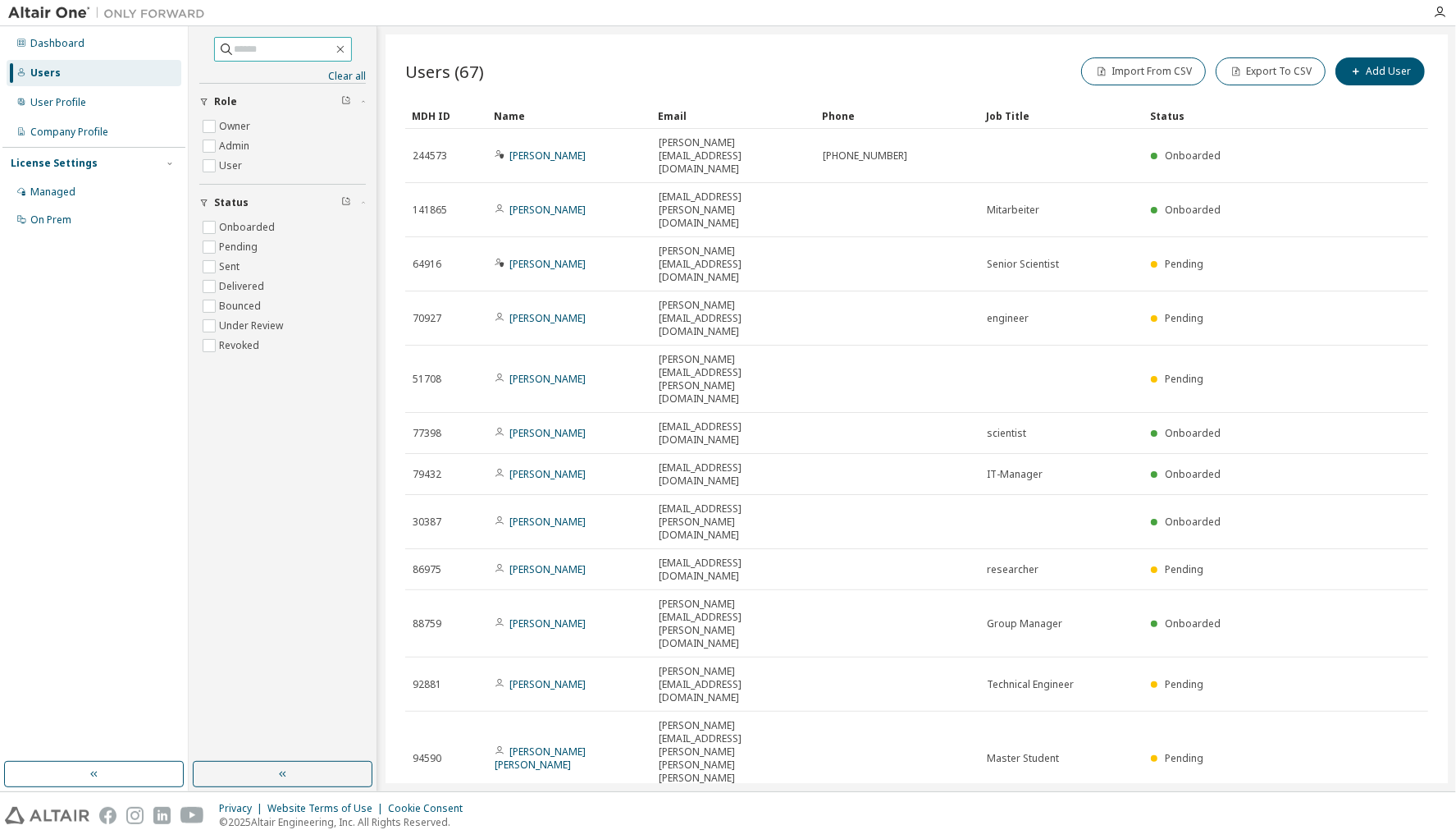
click at [297, 53] on input "text" at bounding box center [284, 49] width 98 height 16
type input "***"
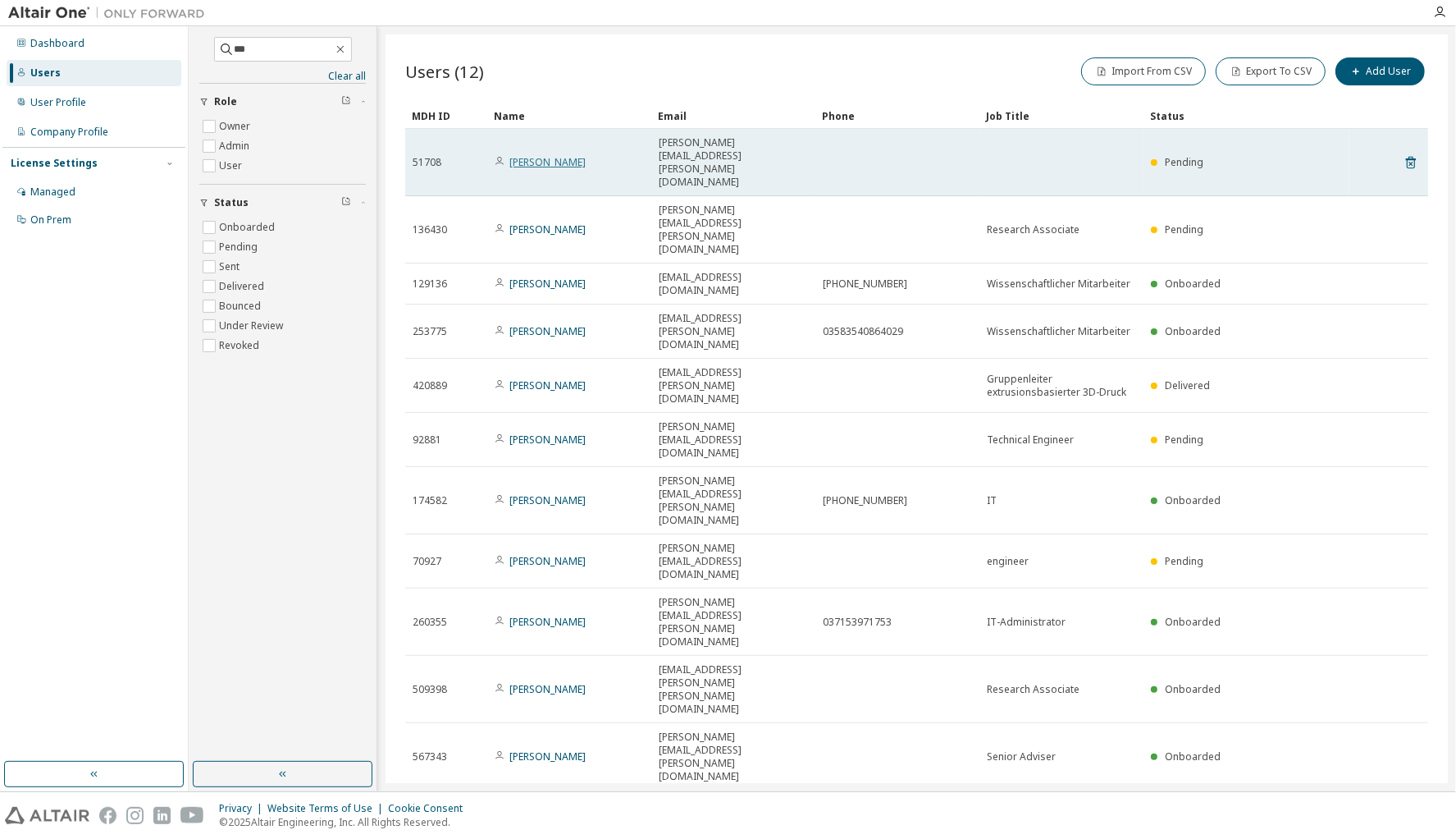
click at [526, 155] on link "Bernd Jahn" at bounding box center [548, 161] width 76 height 14
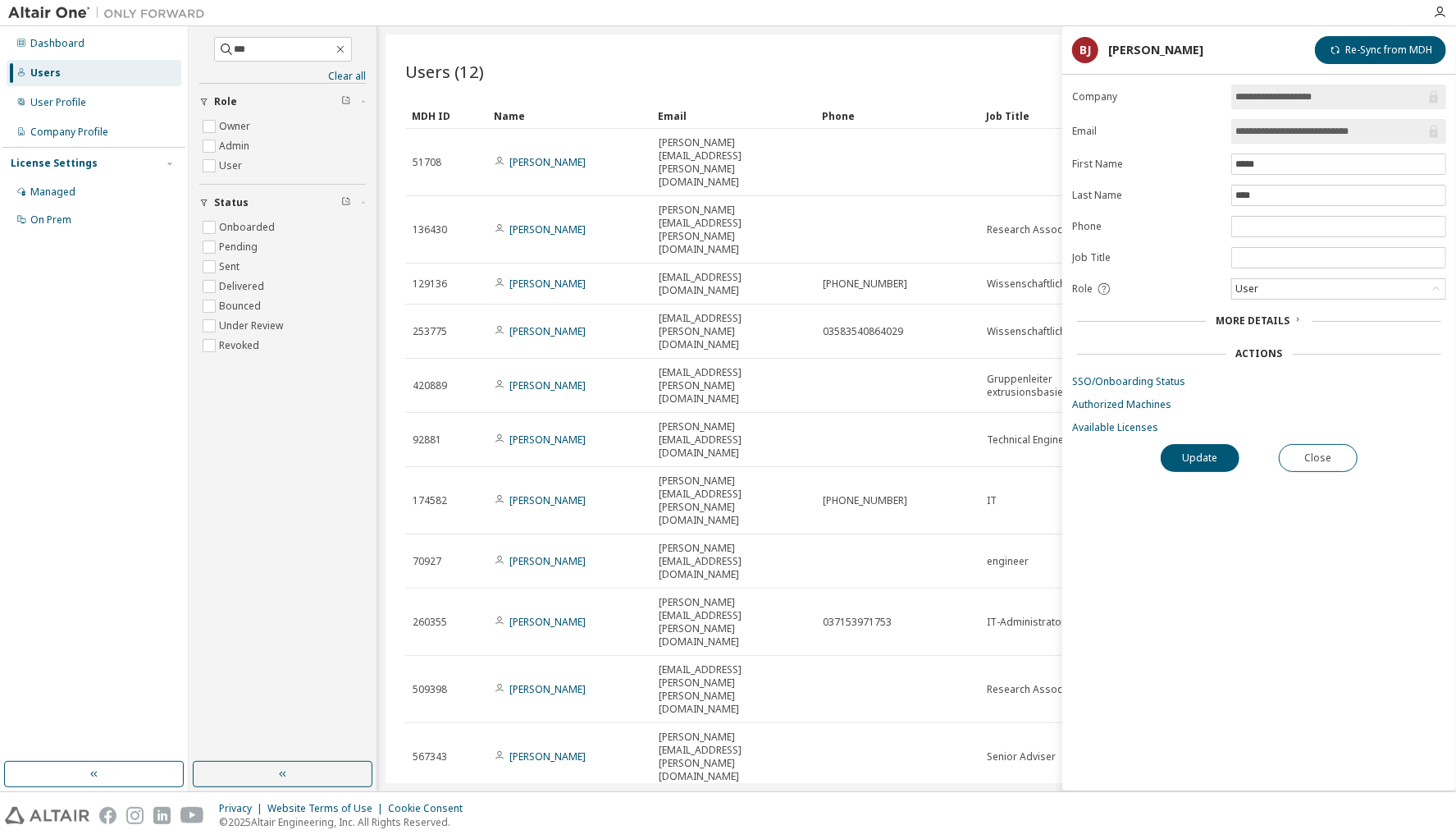
click at [1147, 378] on link "SSO/Onboarding Status" at bounding box center [1259, 382] width 374 height 13
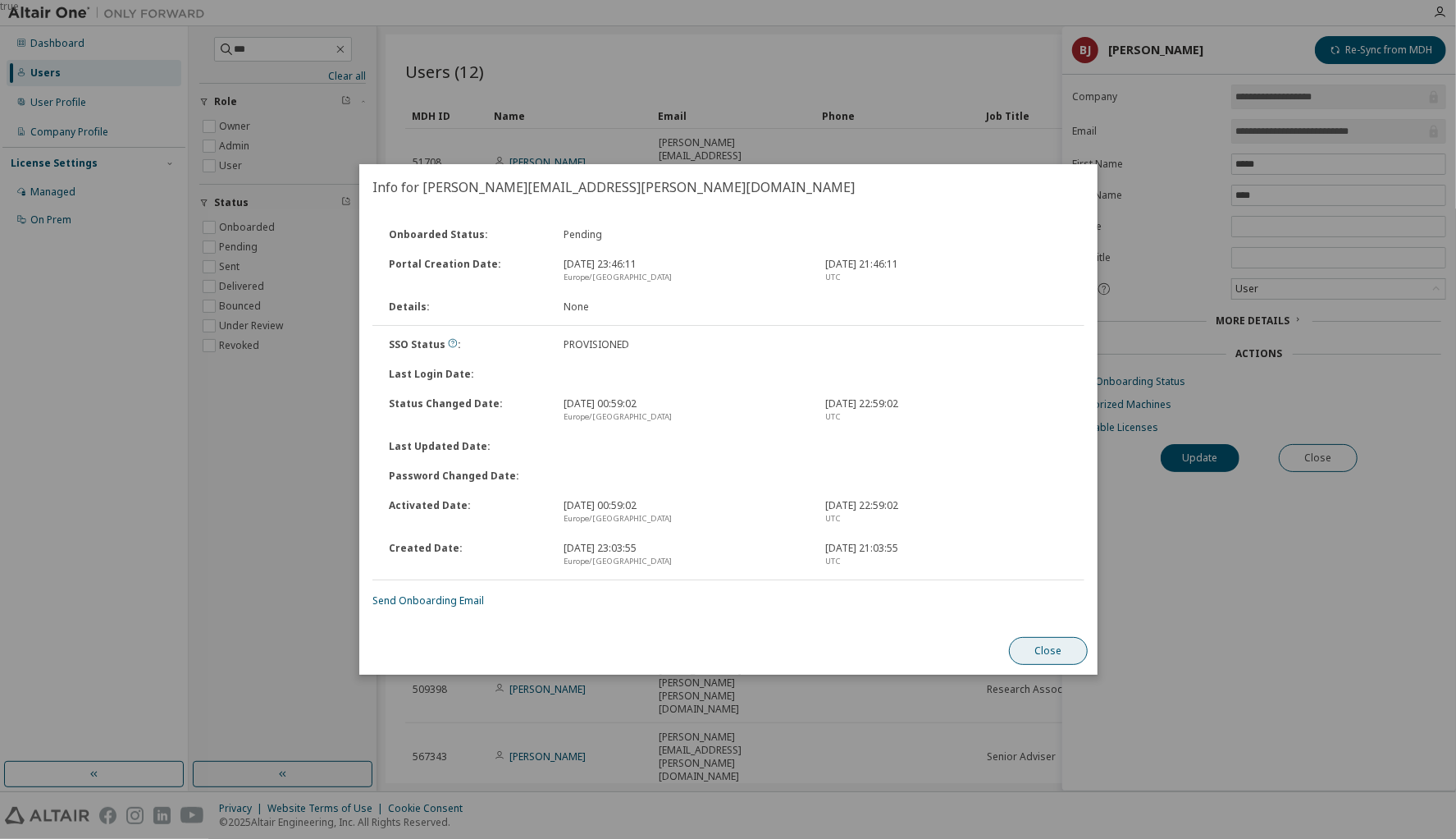
click at [1046, 655] on button "Close" at bounding box center [1048, 650] width 79 height 28
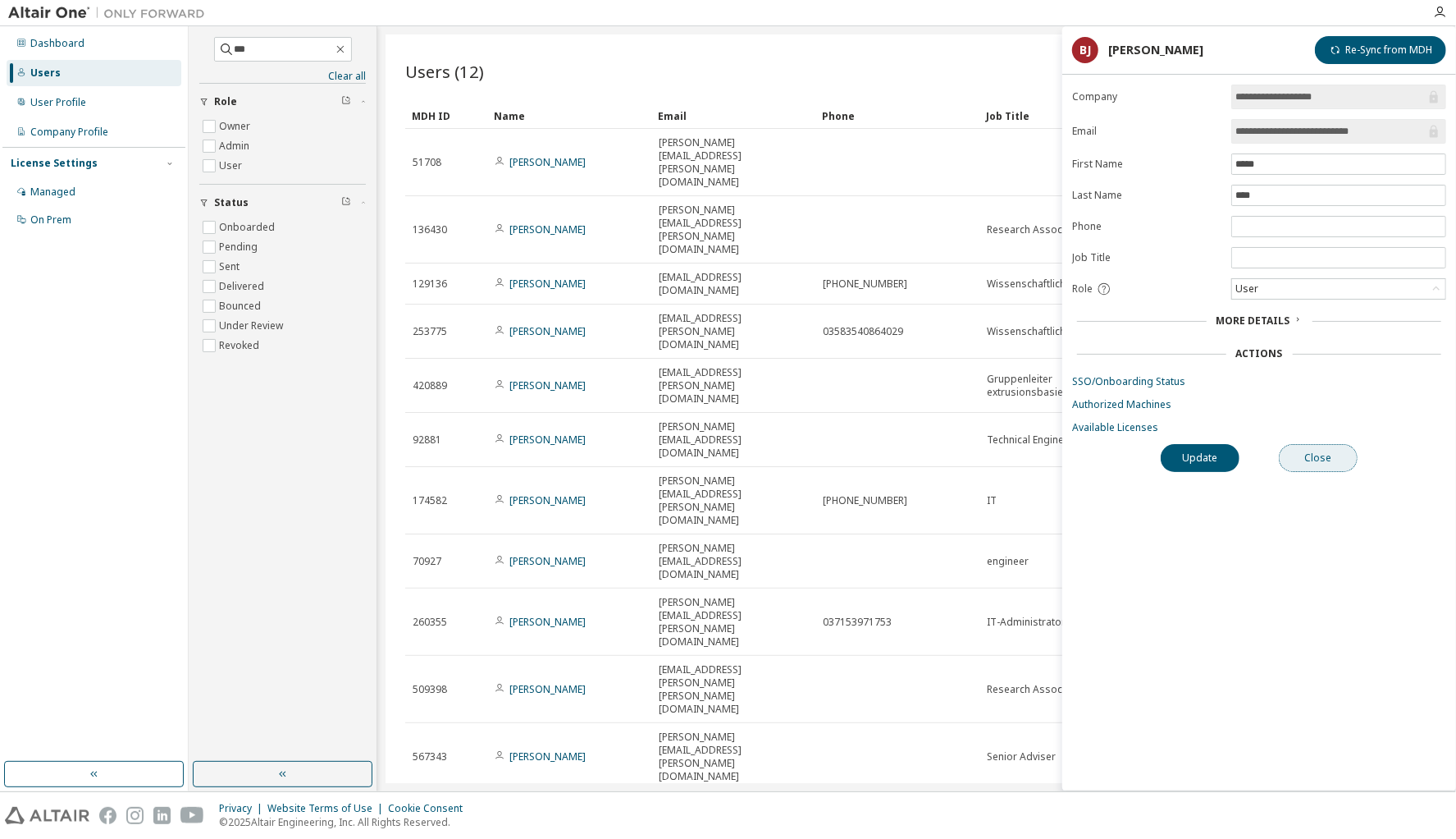
click at [1310, 447] on button "Close" at bounding box center [1319, 457] width 79 height 28
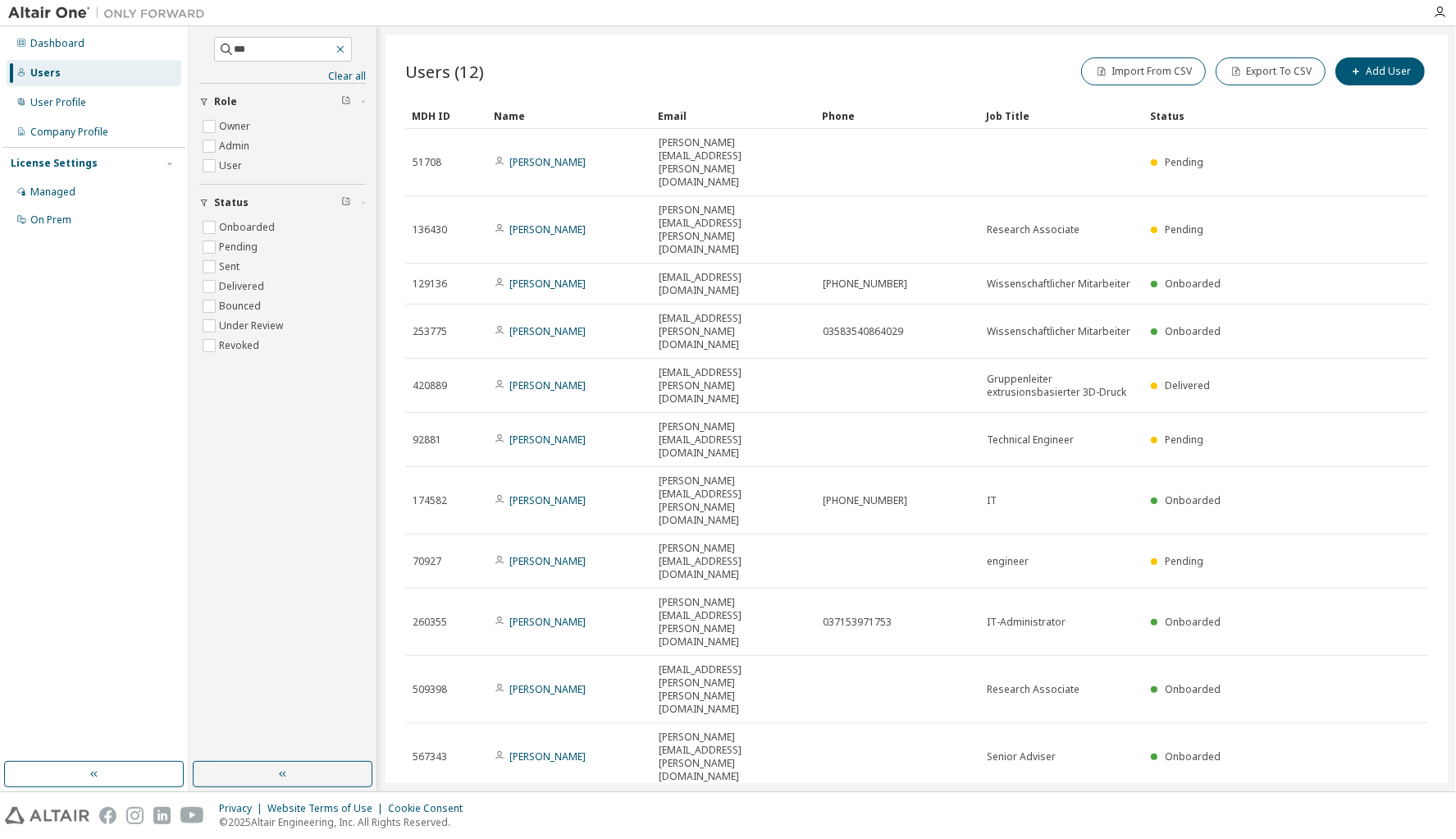
click at [347, 49] on icon "button" at bounding box center [341, 49] width 13 height 13
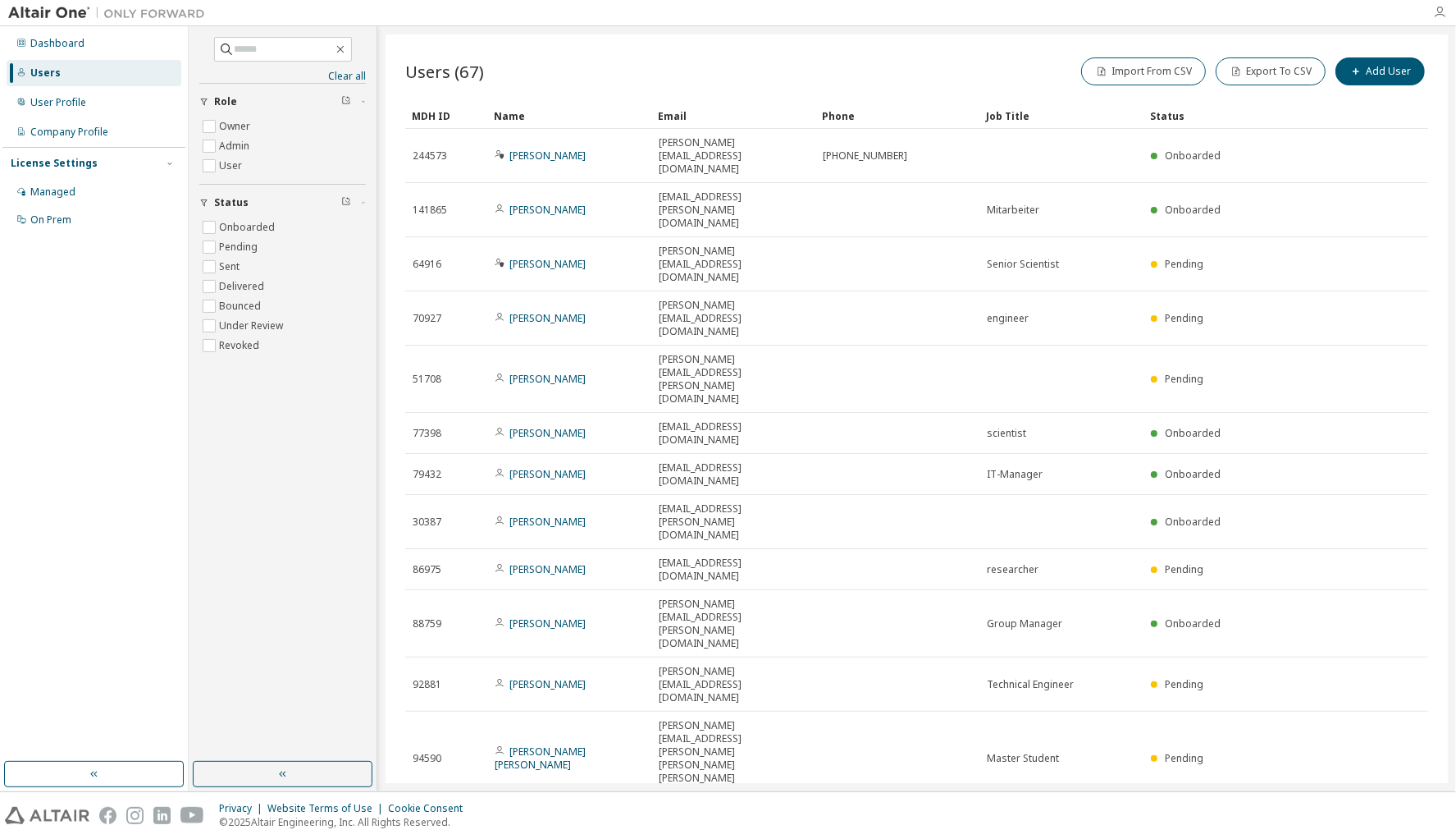
click at [1436, 13] on icon "button" at bounding box center [1440, 12] width 13 height 13
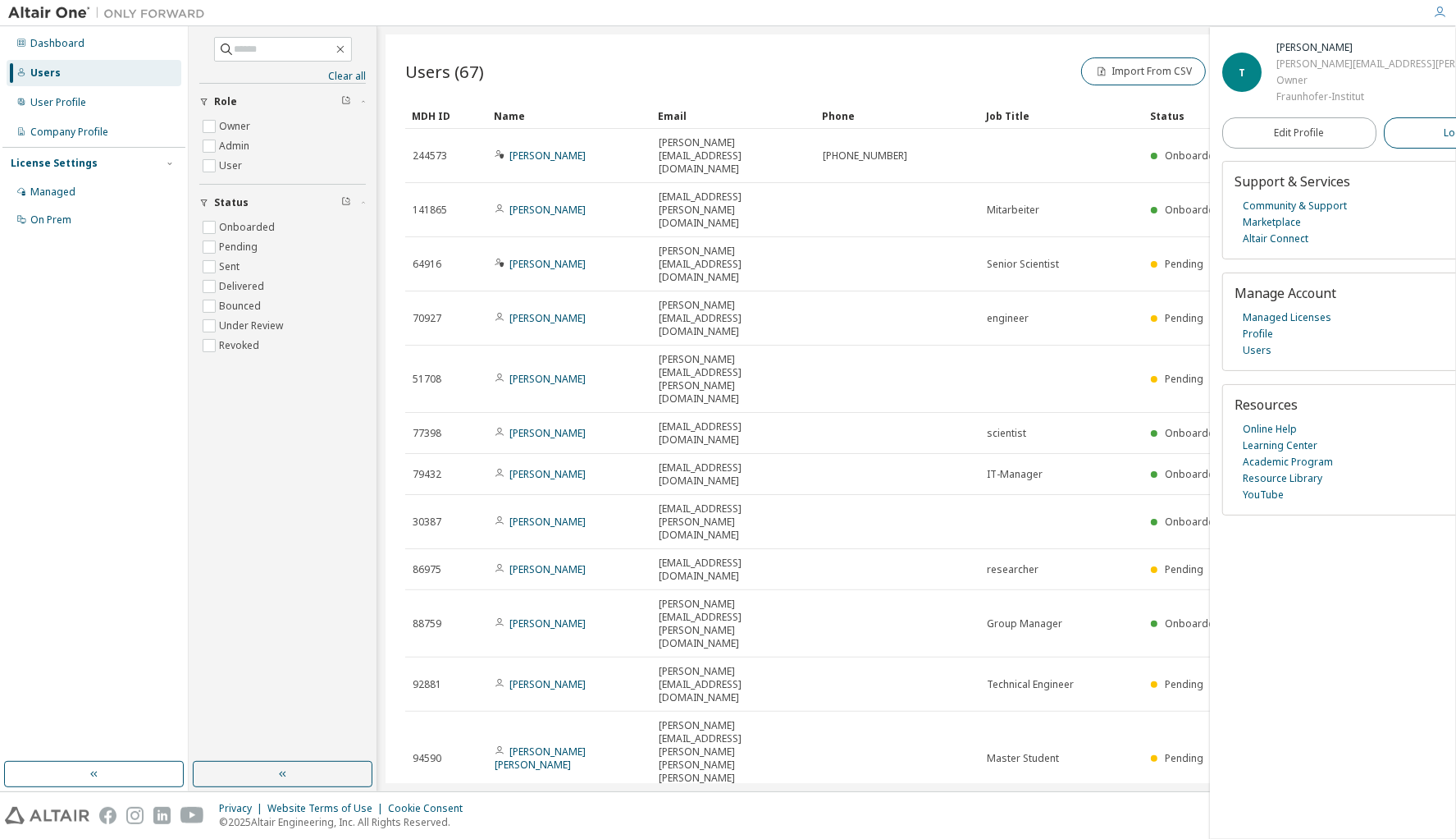
click at [1445, 128] on span "Logout" at bounding box center [1461, 133] width 34 height 16
